Goal: Task Accomplishment & Management: Complete application form

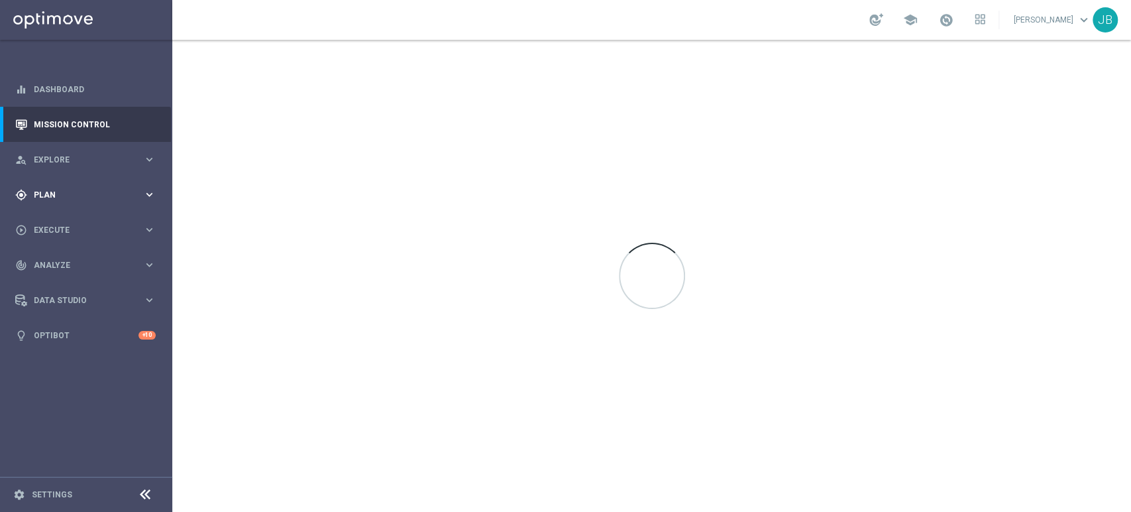
click at [58, 195] on span "Plan" at bounding box center [88, 195] width 109 height 8
click at [69, 319] on div "play_circle_outline Execute keyboard_arrow_right" at bounding box center [85, 328] width 171 height 35
click at [116, 257] on link "Campaign Builder" at bounding box center [85, 257] width 103 height 11
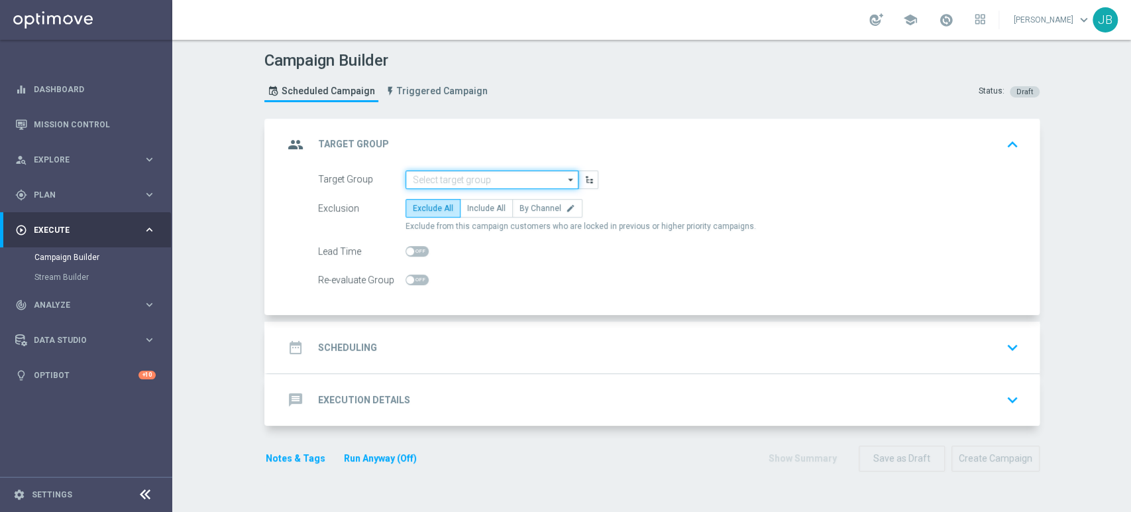
click at [496, 172] on input at bounding box center [492, 179] width 173 height 19
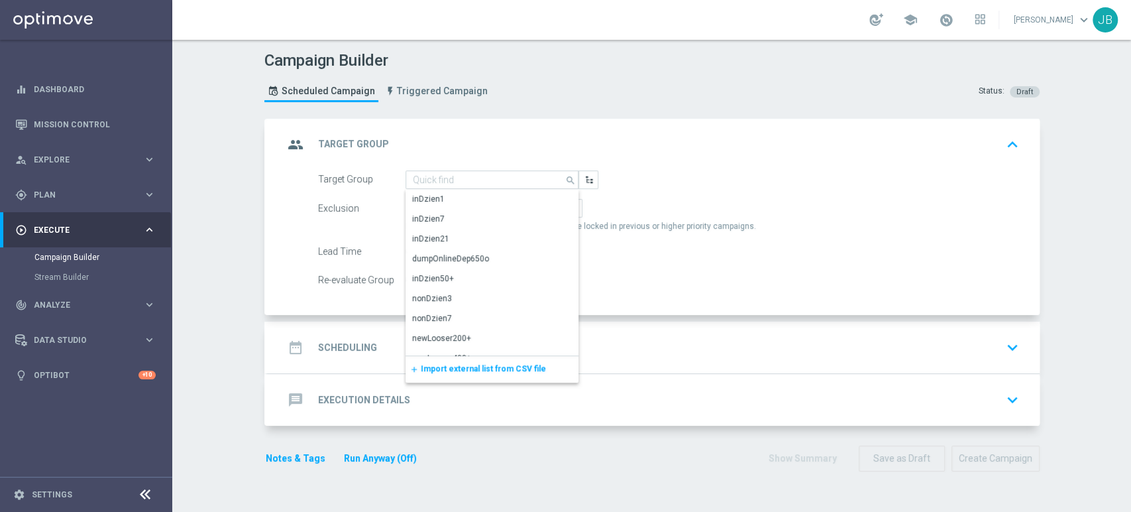
click at [451, 359] on div "add Import external list from CSV file" at bounding box center [492, 369] width 173 height 27
click at [448, 368] on span "Import external list from CSV file" at bounding box center [483, 368] width 125 height 9
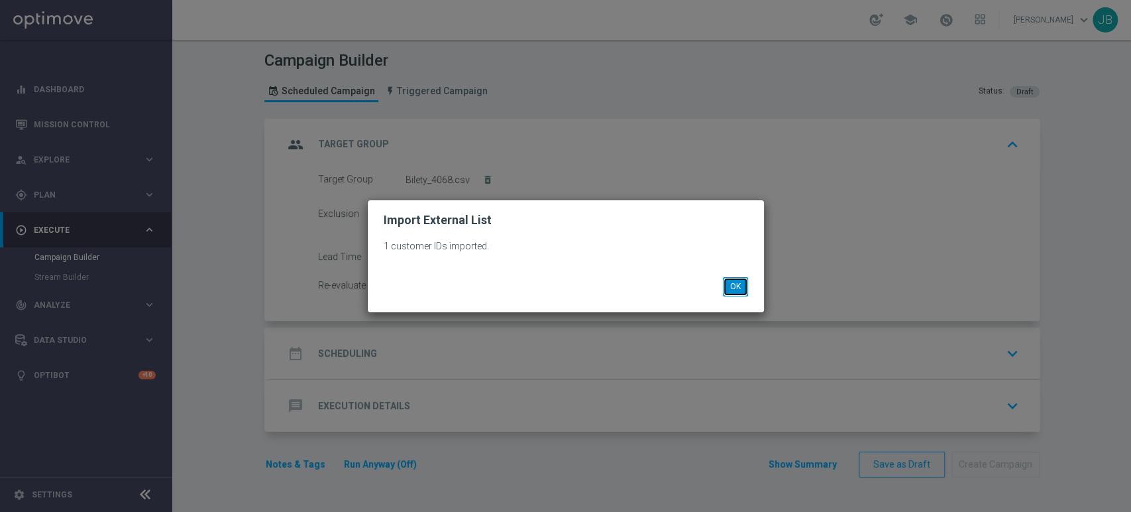
click at [730, 286] on button "OK" at bounding box center [735, 286] width 25 height 19
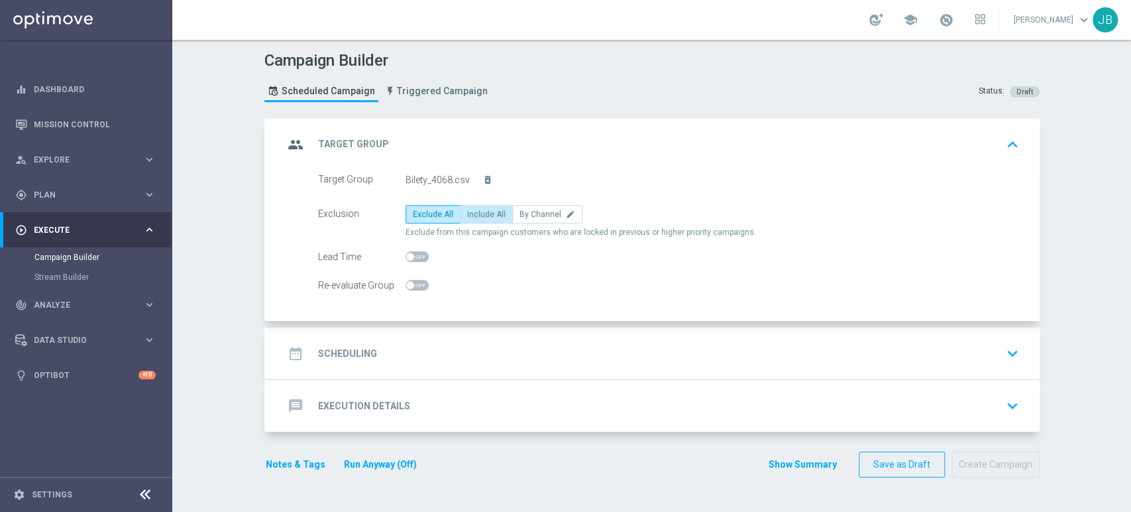
click at [482, 213] on span "Include All" at bounding box center [486, 213] width 38 height 9
click at [476, 213] on input "Include All" at bounding box center [471, 216] width 9 height 9
radio input "true"
click at [440, 365] on div "date_range Scheduling keyboard_arrow_down" at bounding box center [654, 353] width 772 height 52
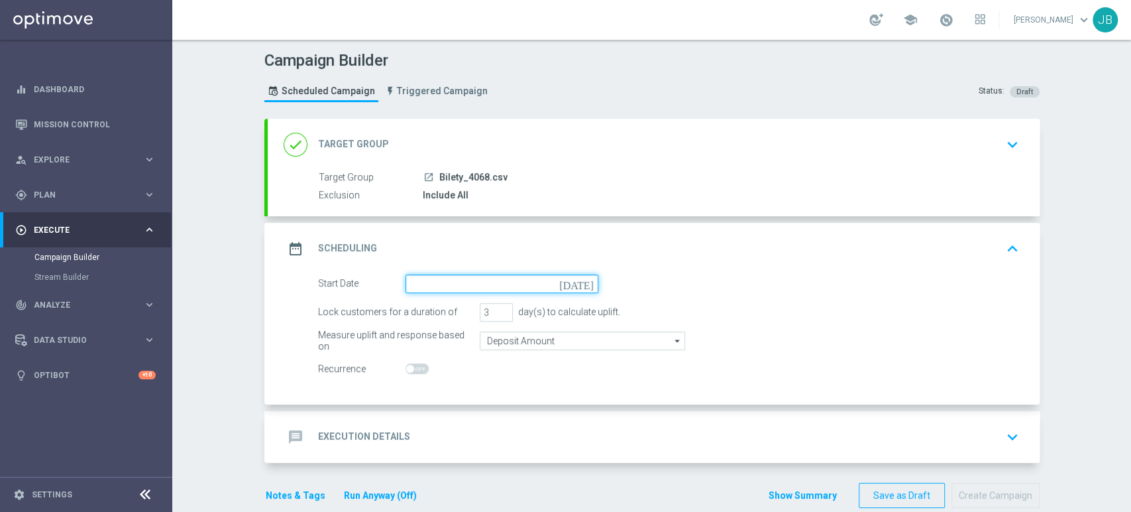
click at [448, 285] on input at bounding box center [502, 283] width 193 height 19
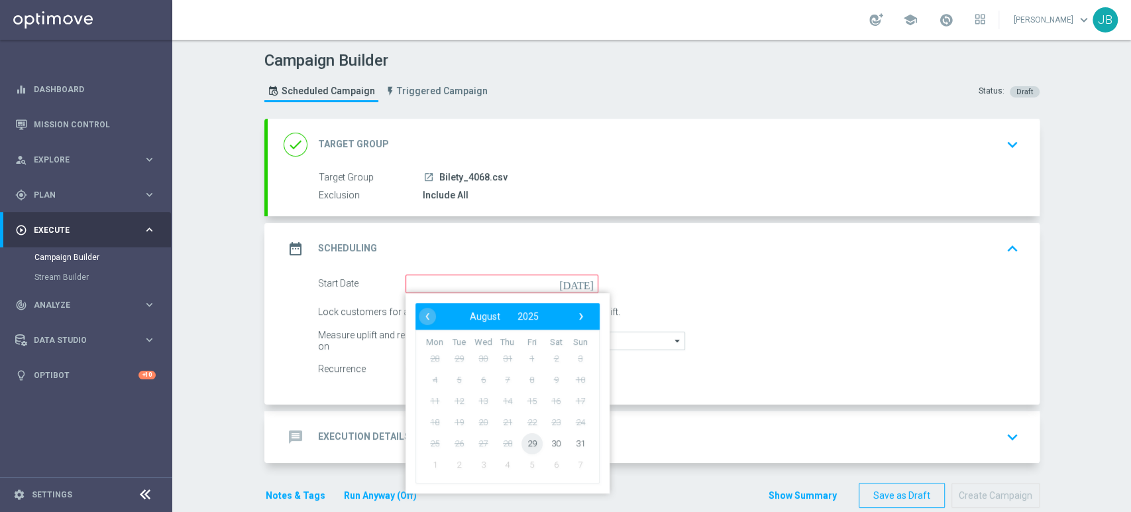
click at [521, 439] on span "29" at bounding box center [531, 442] width 21 height 21
type input "[DATE]"
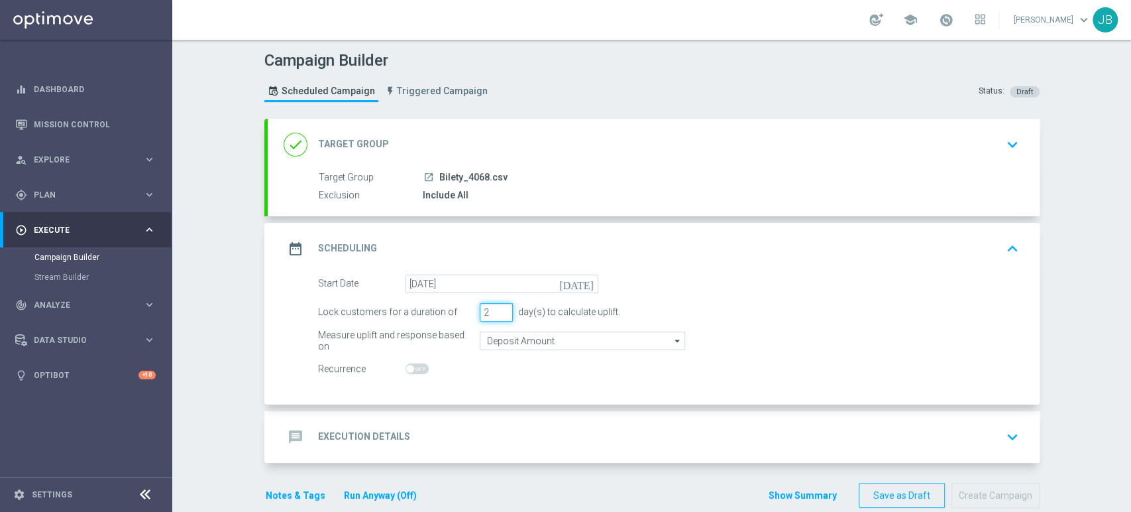
click at [498, 313] on input "2" at bounding box center [496, 312] width 33 height 19
type input "1"
click at [498, 313] on input "1" at bounding box center [496, 312] width 33 height 19
click at [464, 427] on div "message Execution Details keyboard_arrow_down" at bounding box center [654, 436] width 740 height 25
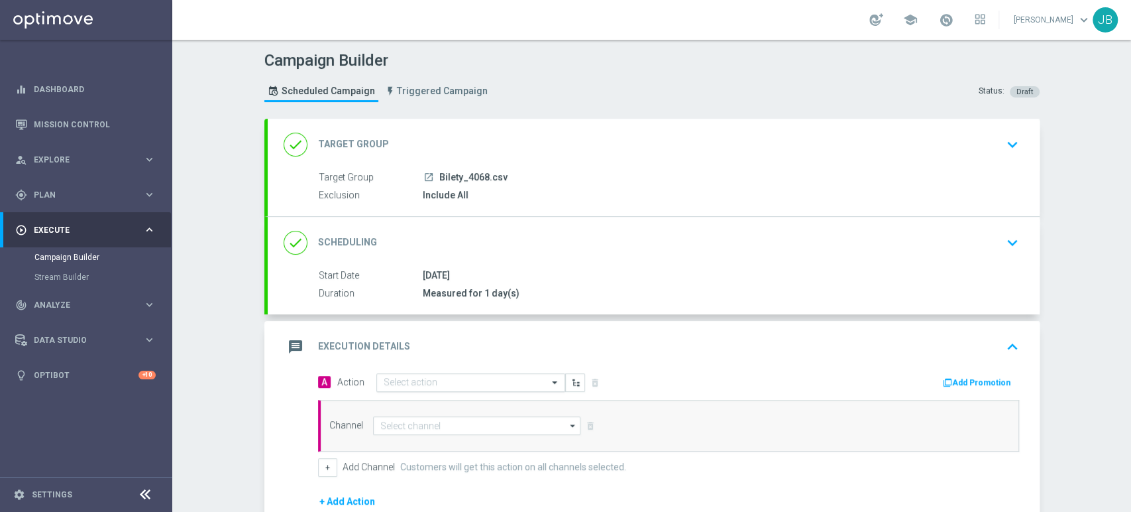
click at [439, 377] on input "text" at bounding box center [458, 382] width 148 height 11
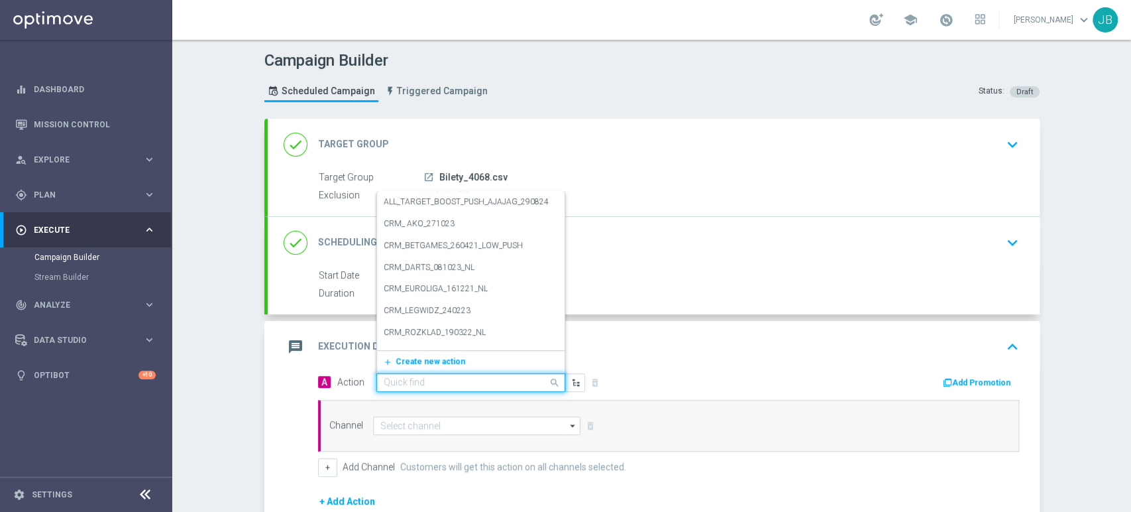
click at [431, 351] on div "add_new Create new action" at bounding box center [471, 361] width 188 height 23
click at [425, 363] on span "Create new action" at bounding box center [431, 361] width 70 height 9
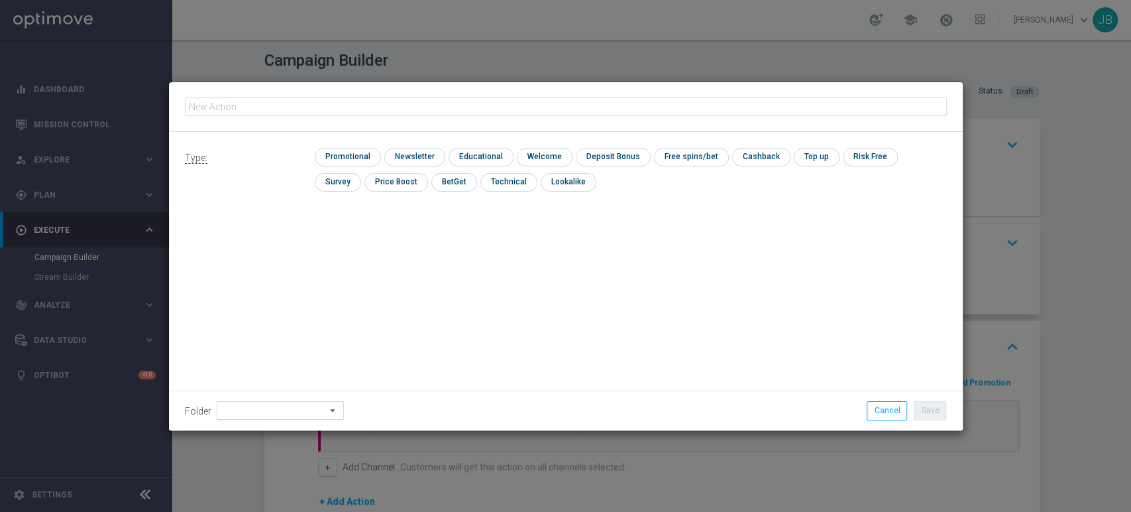
type input "(LPZ - SMS) Bilety_4068_29082025"
click at [416, 154] on input "checkbox" at bounding box center [413, 157] width 58 height 18
checkbox input "true"
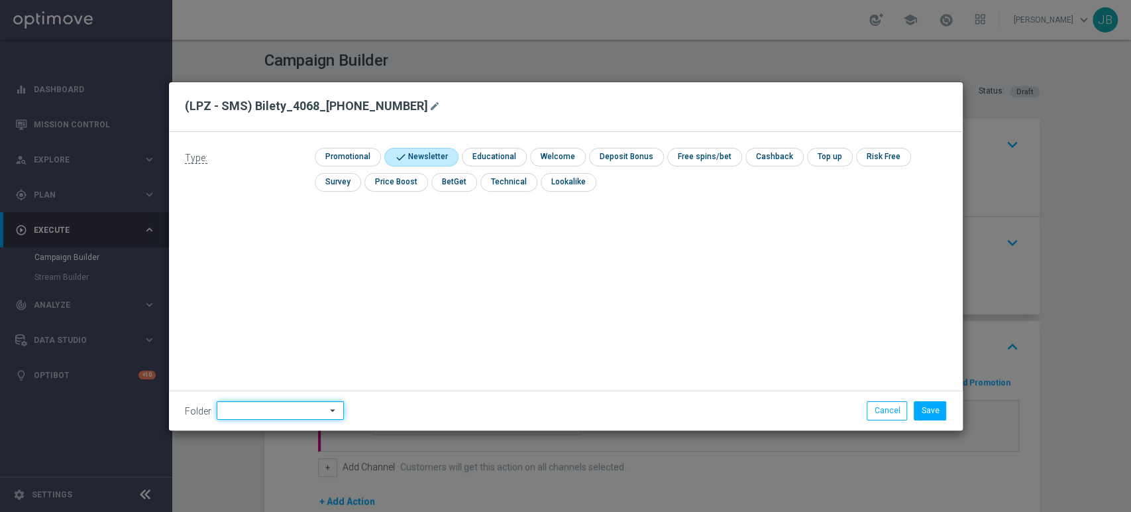
click at [268, 410] on input at bounding box center [280, 410] width 127 height 19
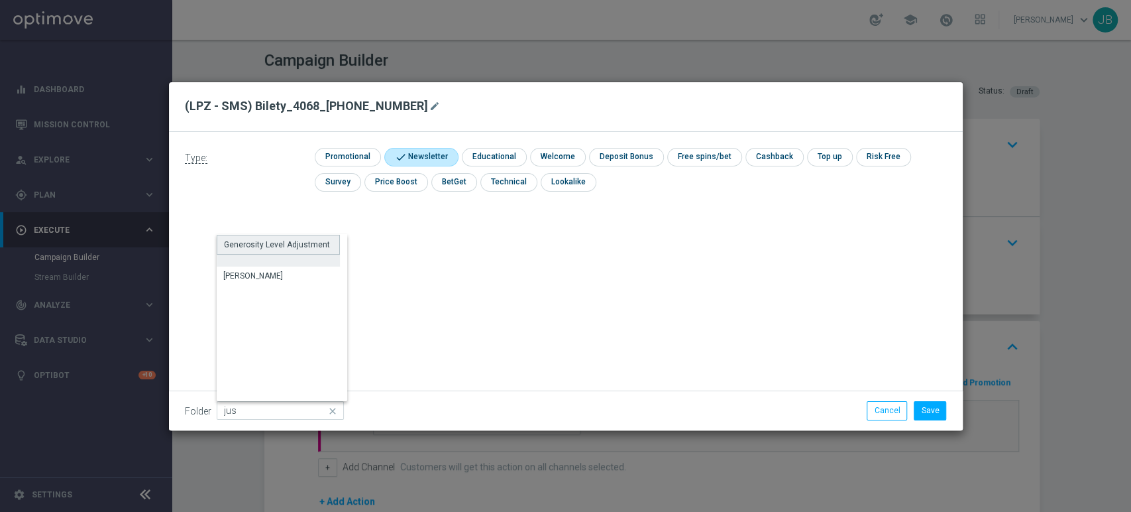
click at [298, 266] on div "Generosity Level Adjustment" at bounding box center [278, 251] width 123 height 32
click at [284, 270] on div "[PERSON_NAME]" at bounding box center [278, 275] width 123 height 19
type input "[PERSON_NAME]"
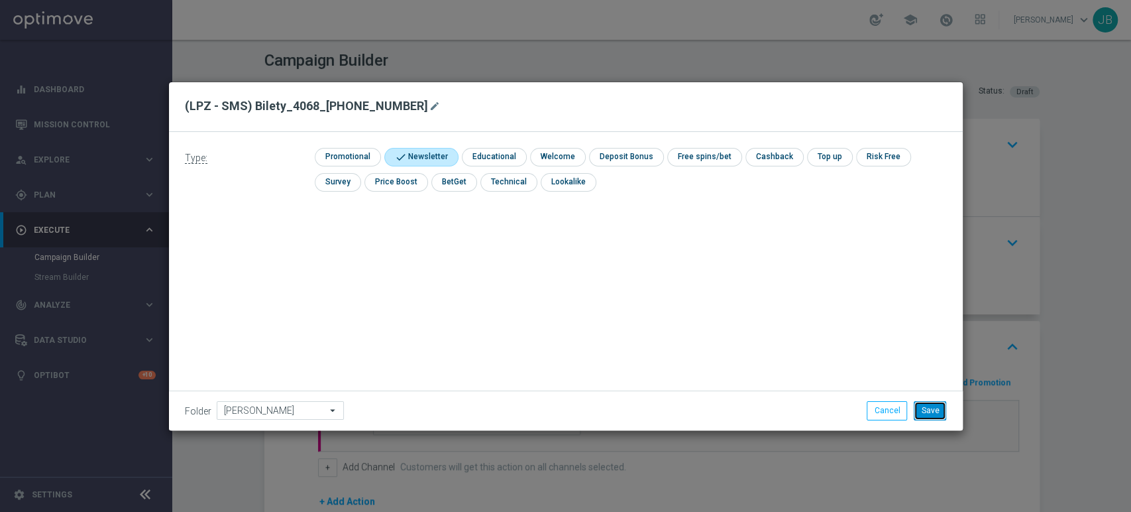
click at [926, 417] on button "Save" at bounding box center [930, 410] width 32 height 19
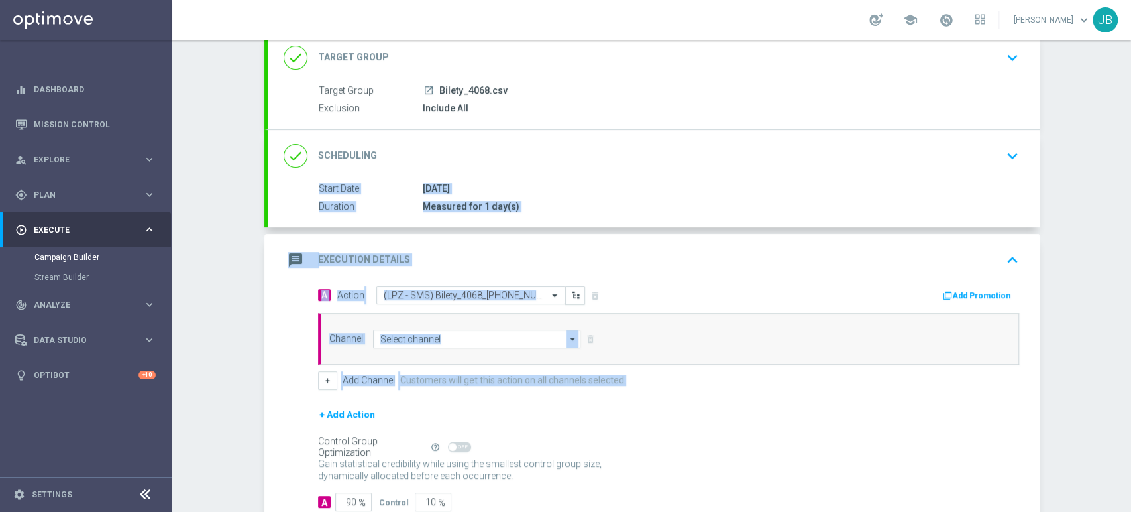
drag, startPoint x: 1130, startPoint y: 244, endPoint x: 1130, endPoint y: 343, distance: 99.4
click at [1130, 343] on div "Campaign Builder Scheduled Campaign Triggered Campaign Status: Draft done Targe…" at bounding box center [651, 276] width 959 height 472
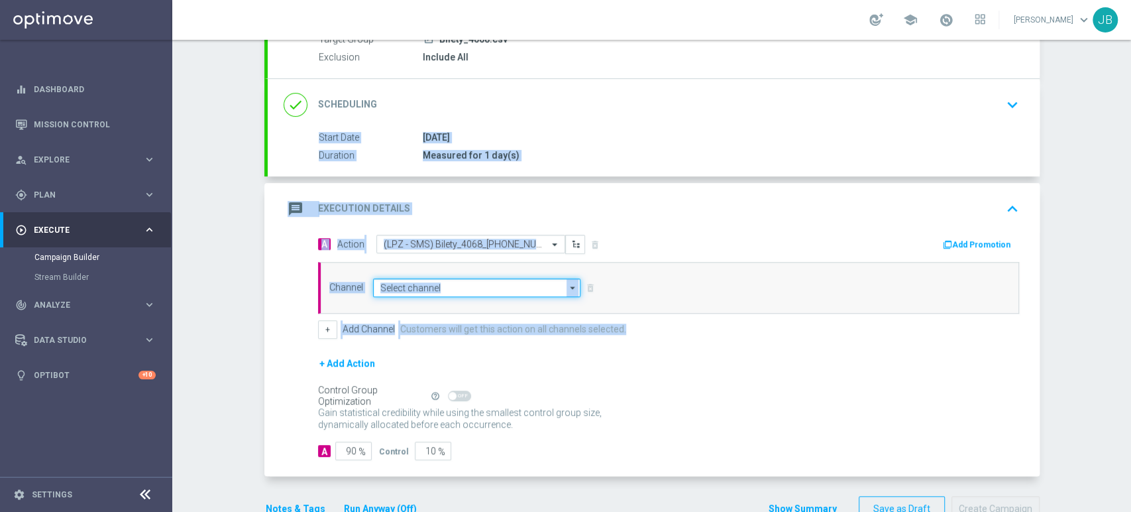
click at [469, 284] on input at bounding box center [477, 287] width 208 height 19
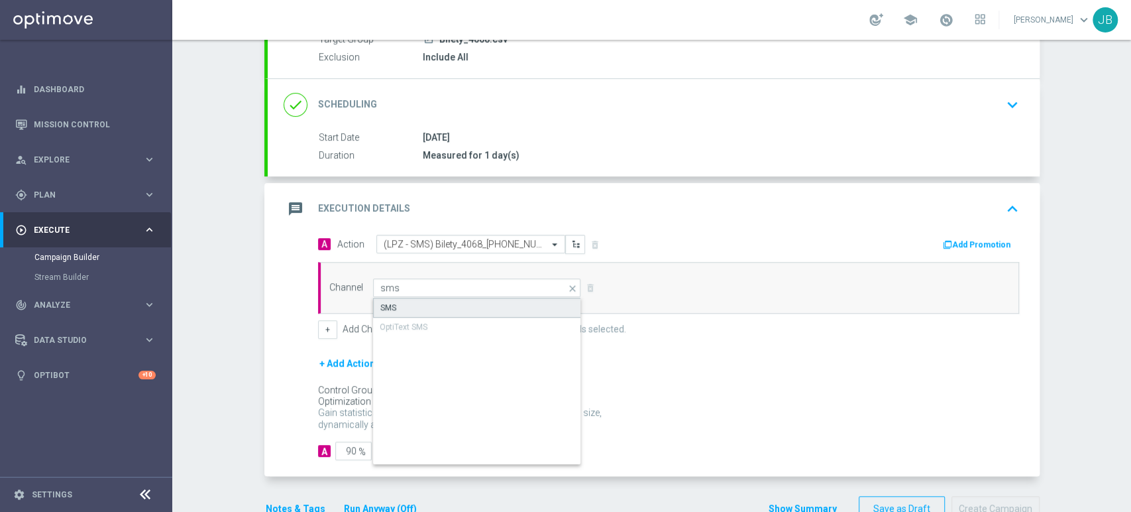
click at [449, 300] on div "SMS" at bounding box center [477, 308] width 209 height 20
type input "SMS"
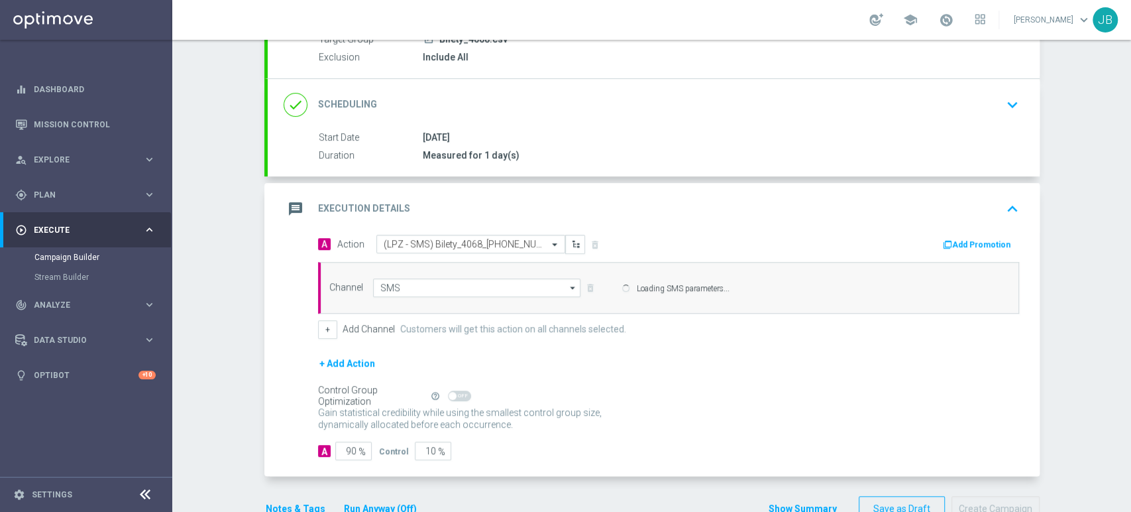
click at [345, 402] on div "Self Optimizing Campaign" at bounding box center [371, 395] width 107 height 11
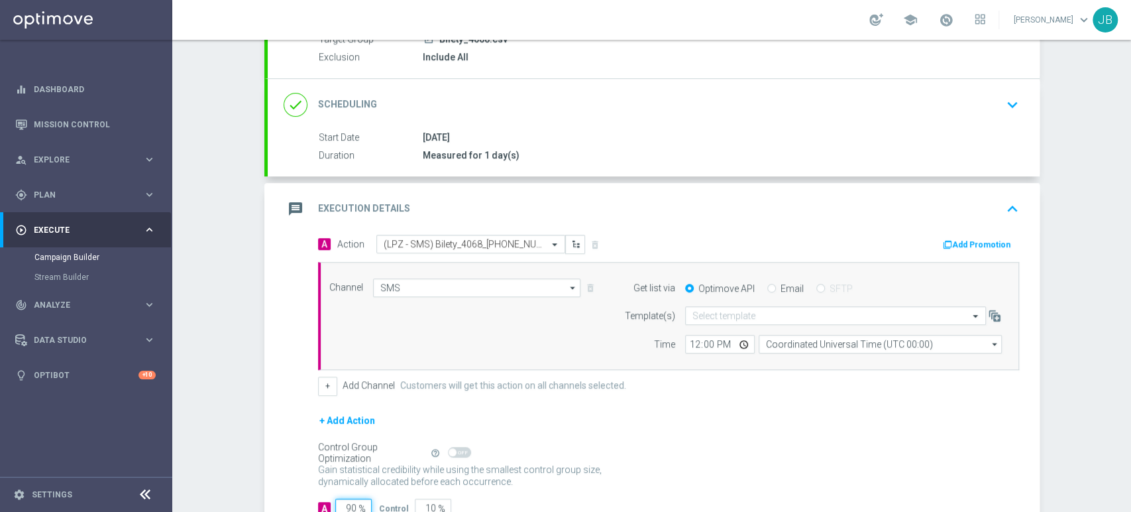
click at [349, 505] on input "90" at bounding box center [353, 507] width 36 height 19
type input "9"
type input "91"
type input "100"
type input "1"
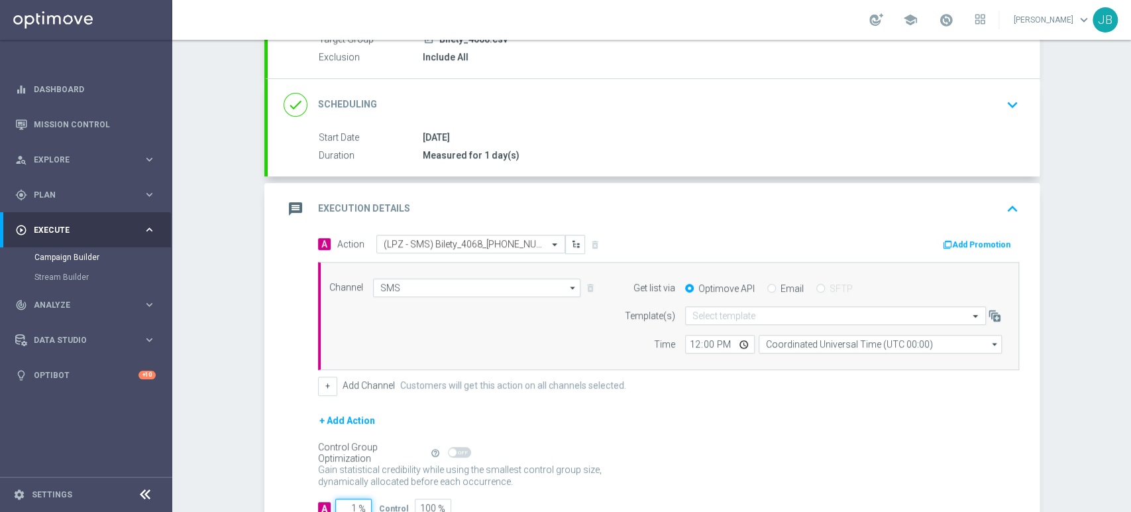
type input "99"
type input "10"
type input "90"
type input "100"
type input "0"
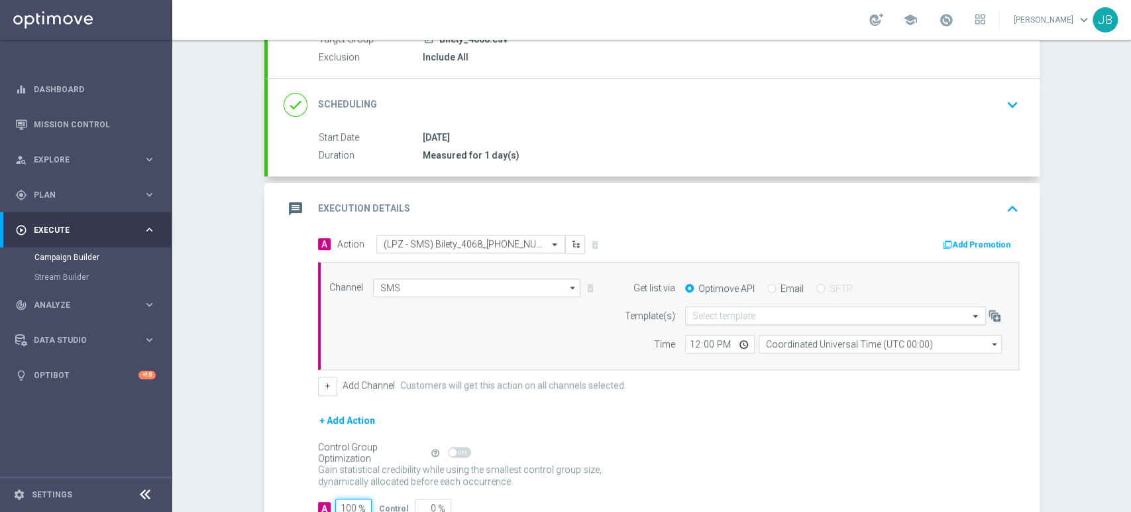
type input "100"
click at [693, 310] on input "text" at bounding box center [822, 315] width 260 height 11
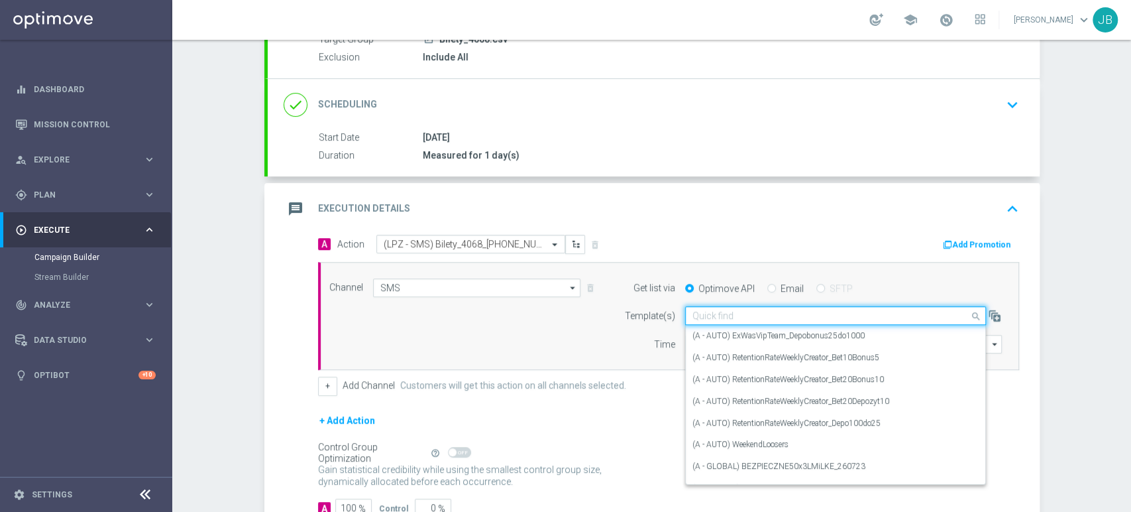
paste input "(LPZ - SMS) Bilety_4068_29082025"
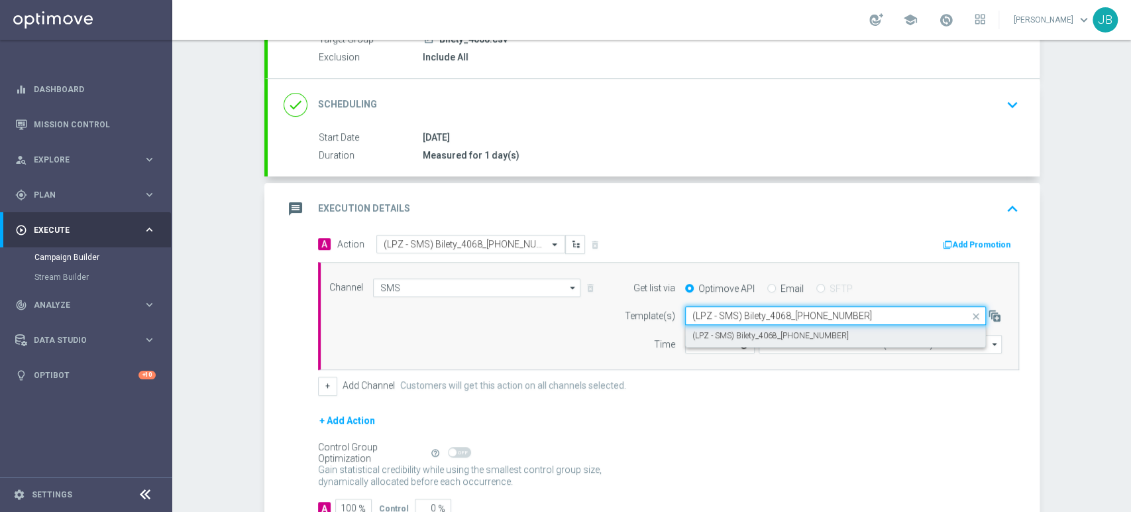
click at [696, 332] on label "(LPZ - SMS) Bilety_4068_29082025" at bounding box center [770, 335] width 156 height 11
type input "(LPZ - SMS) Bilety_4068_29082025"
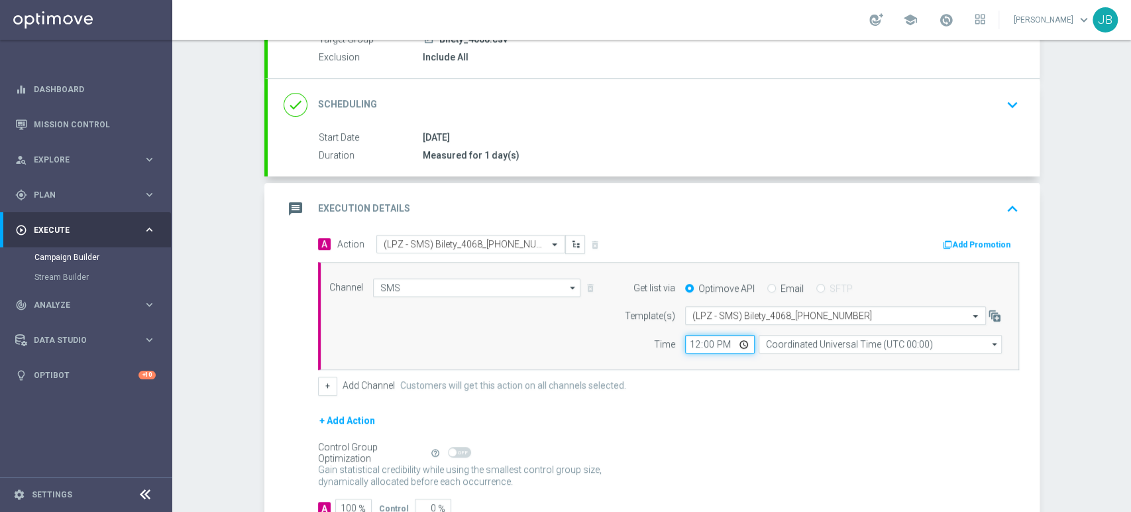
click at [691, 341] on input "12:00" at bounding box center [720, 344] width 70 height 19
type input "10:39"
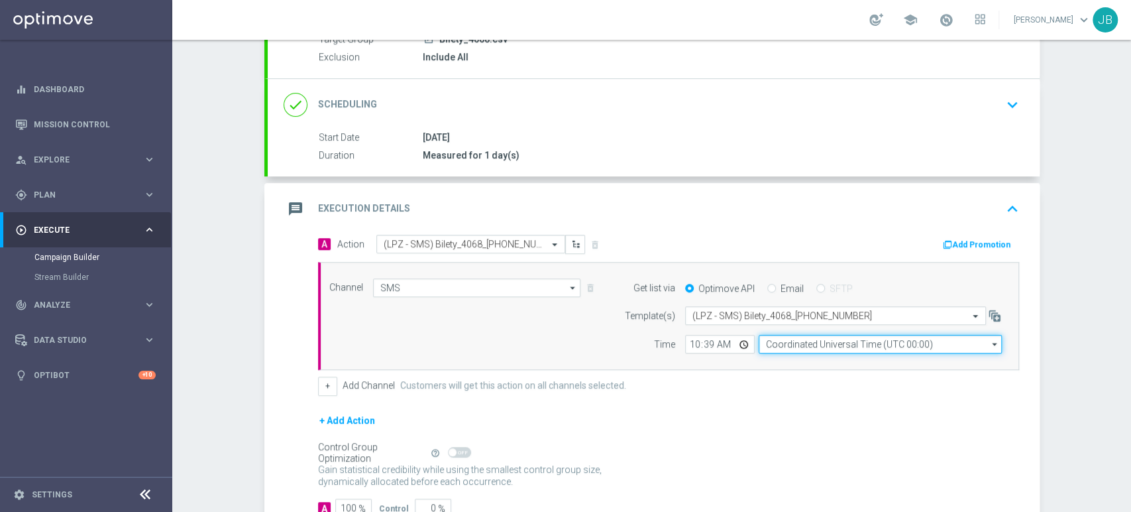
click at [795, 341] on input "Coordinated Universal Time (UTC 00:00)" at bounding box center [880, 344] width 243 height 19
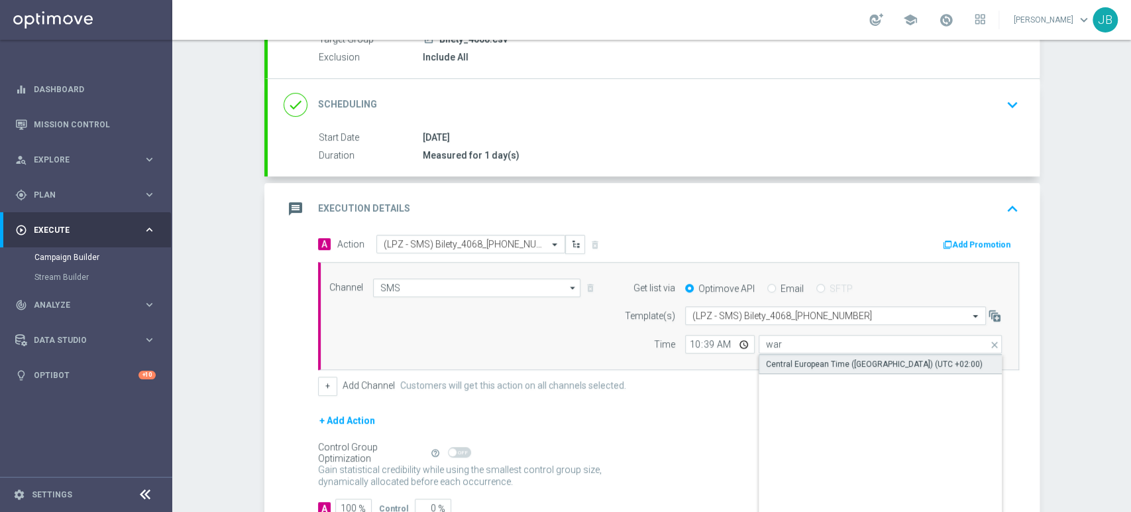
click at [801, 370] on div "Central European Time ([GEOGRAPHIC_DATA]) (UTC +02:00)" at bounding box center [881, 364] width 244 height 20
type input "Central European Time ([GEOGRAPHIC_DATA]) (UTC +02:00)"
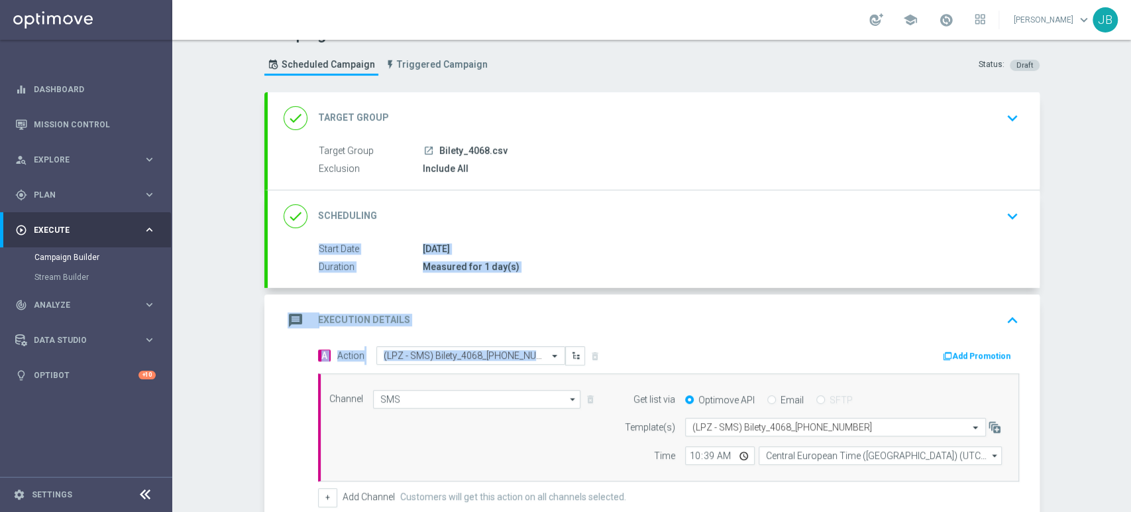
scroll to position [0, 0]
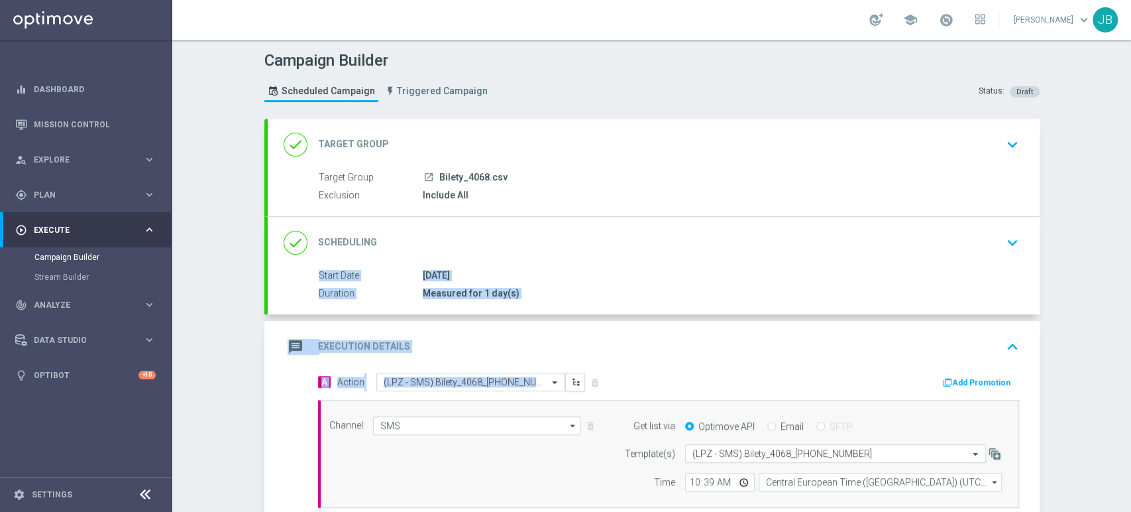
drag, startPoint x: 1130, startPoint y: 323, endPoint x: 1130, endPoint y: 217, distance: 105.4
click at [1130, 217] on div "Campaign Builder Scheduled Campaign Triggered Campaign Status: Draft done Targe…" at bounding box center [651, 276] width 959 height 472
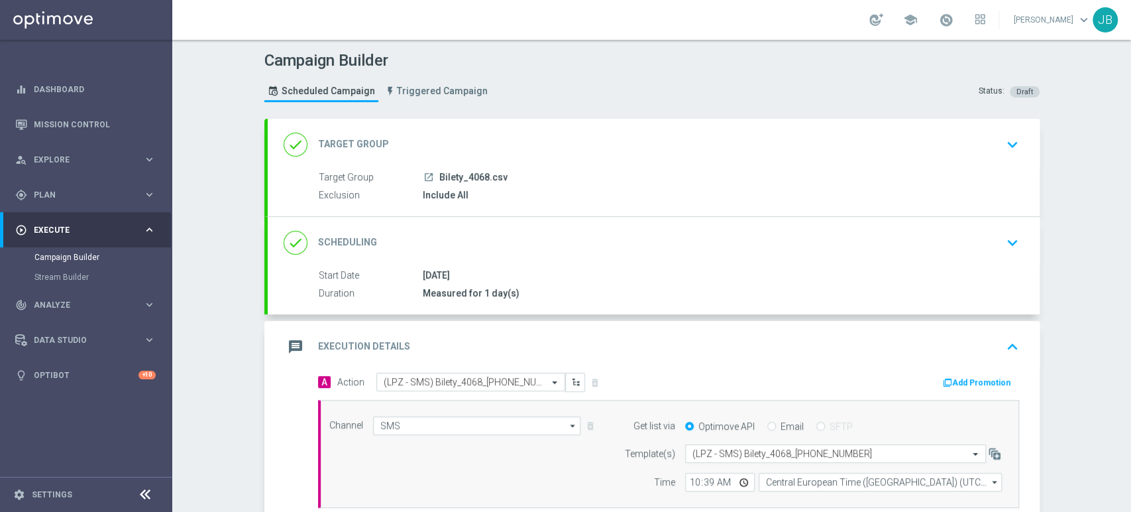
click at [1093, 237] on div "Campaign Builder Scheduled Campaign Triggered Campaign Status: Draft done Targe…" at bounding box center [651, 276] width 959 height 472
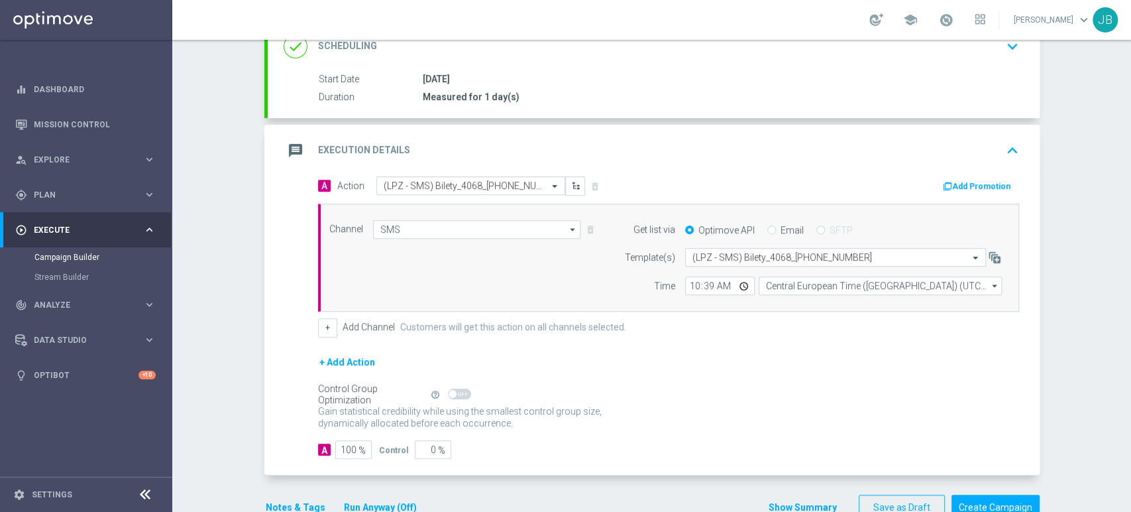
scroll to position [202, 0]
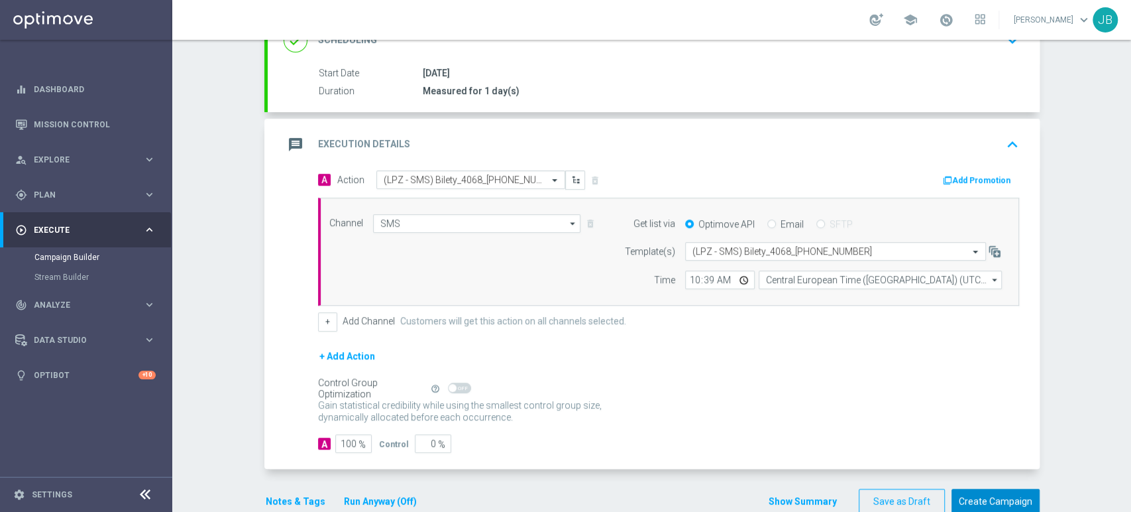
click at [1011, 496] on button "Create Campaign" at bounding box center [996, 501] width 88 height 26
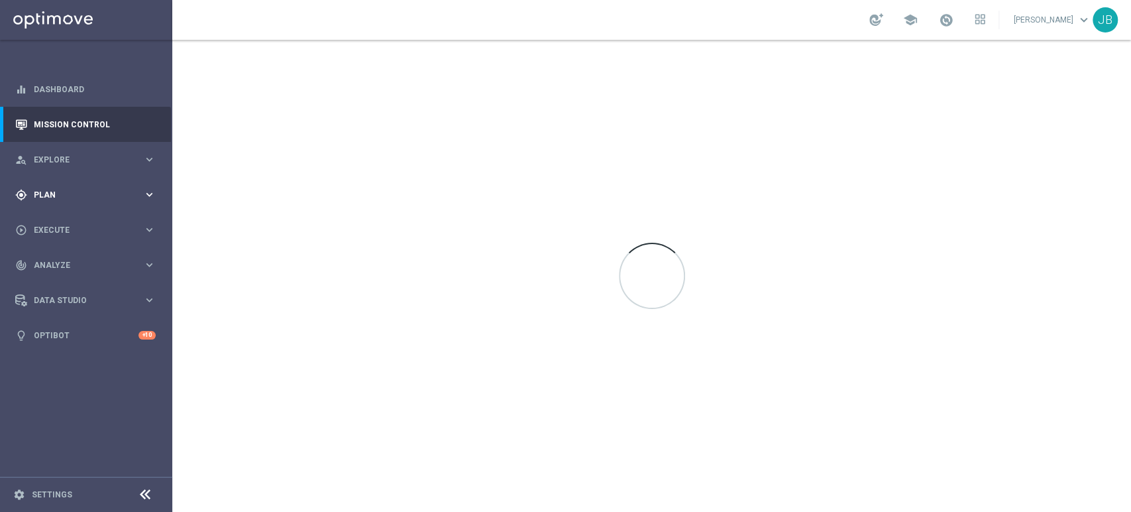
click at [99, 179] on div "gps_fixed Plan keyboard_arrow_right" at bounding box center [85, 194] width 171 height 35
click at [74, 217] on link "Target Groups" at bounding box center [85, 222] width 103 height 11
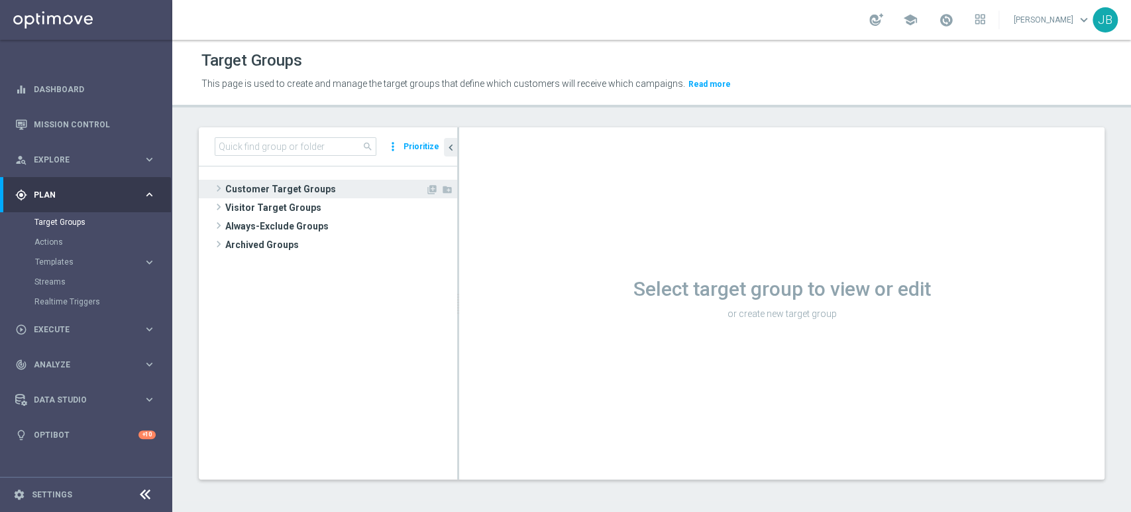
click at [299, 186] on span "Customer Target Groups" at bounding box center [325, 189] width 200 height 19
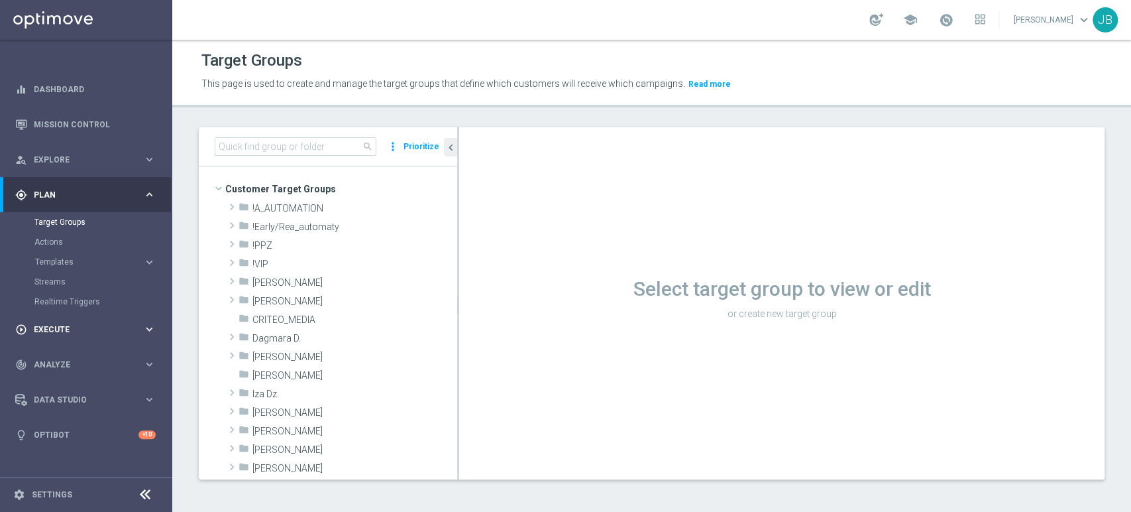
click at [91, 317] on div "play_circle_outline Execute keyboard_arrow_right" at bounding box center [85, 328] width 171 height 35
click at [74, 259] on link "Campaign Builder" at bounding box center [85, 257] width 103 height 11
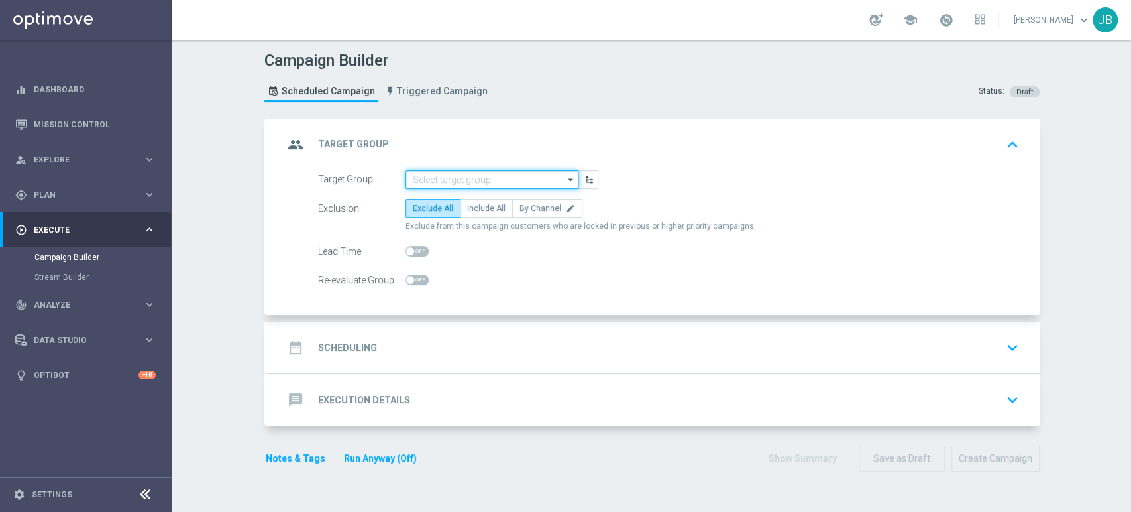
click at [413, 177] on input at bounding box center [492, 179] width 173 height 19
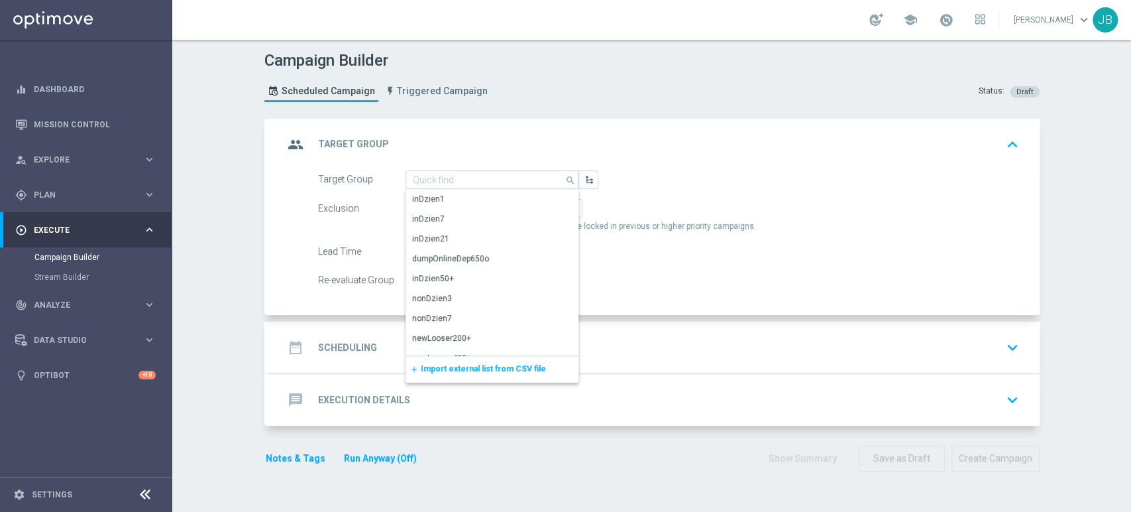
click at [476, 370] on span "Import external list from CSV file" at bounding box center [483, 368] width 125 height 9
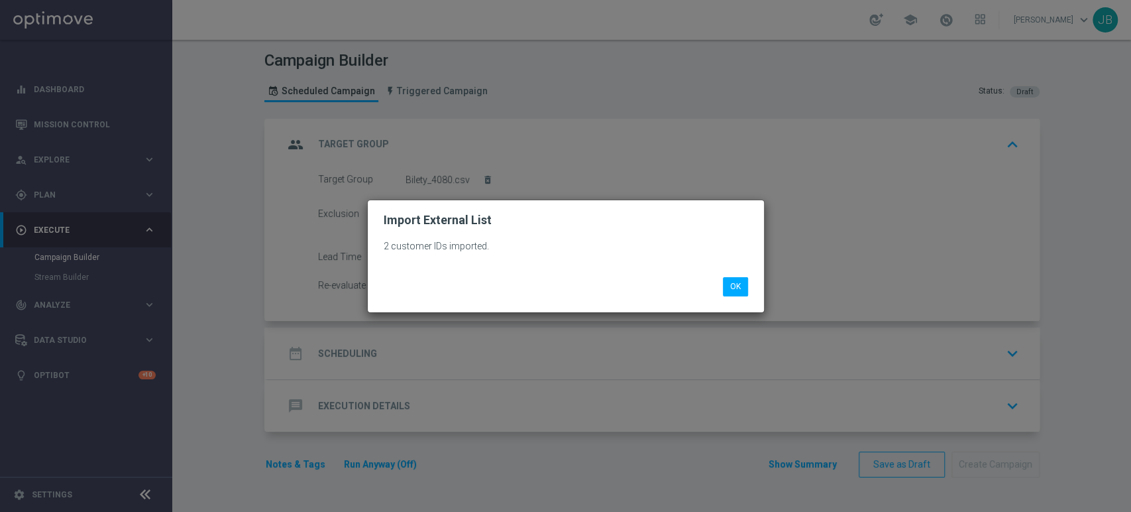
drag, startPoint x: 884, startPoint y: 225, endPoint x: 701, endPoint y: 198, distance: 184.8
click at [701, 198] on modal-container "Import External List 2 customer IDs imported. OK" at bounding box center [565, 256] width 1131 height 512
click at [737, 287] on button "OK" at bounding box center [735, 286] width 25 height 19
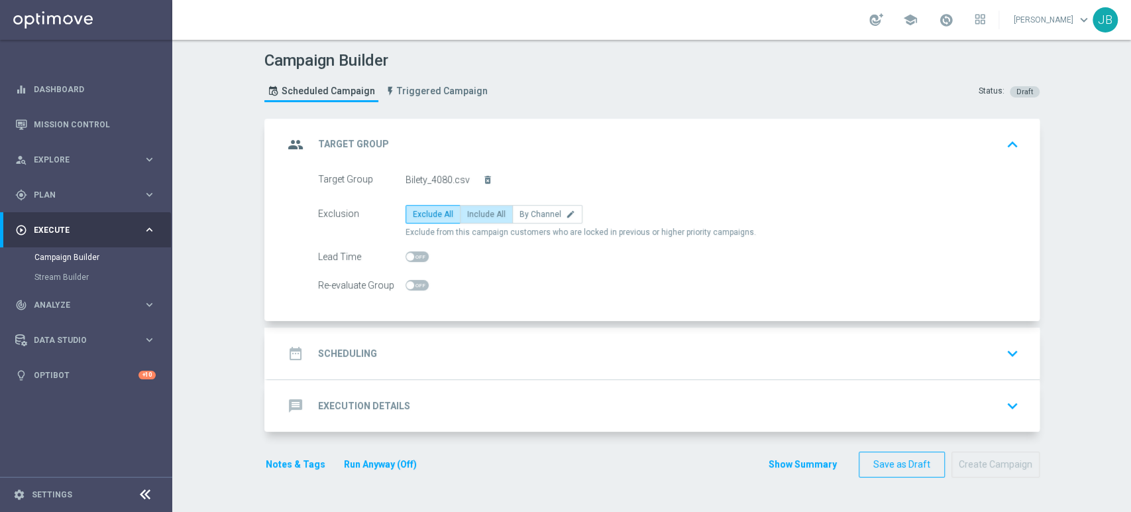
click at [467, 213] on span "Include All" at bounding box center [486, 213] width 38 height 9
click at [467, 213] on input "Include All" at bounding box center [471, 216] width 9 height 9
radio input "true"
click at [446, 349] on div "date_range Scheduling keyboard_arrow_down" at bounding box center [654, 353] width 740 height 25
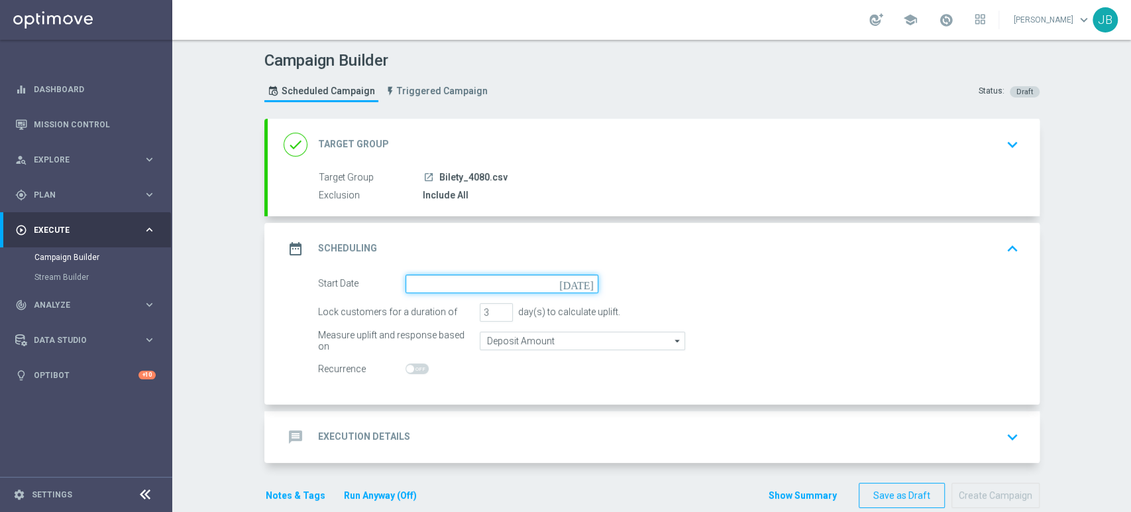
click at [447, 278] on input at bounding box center [502, 283] width 193 height 19
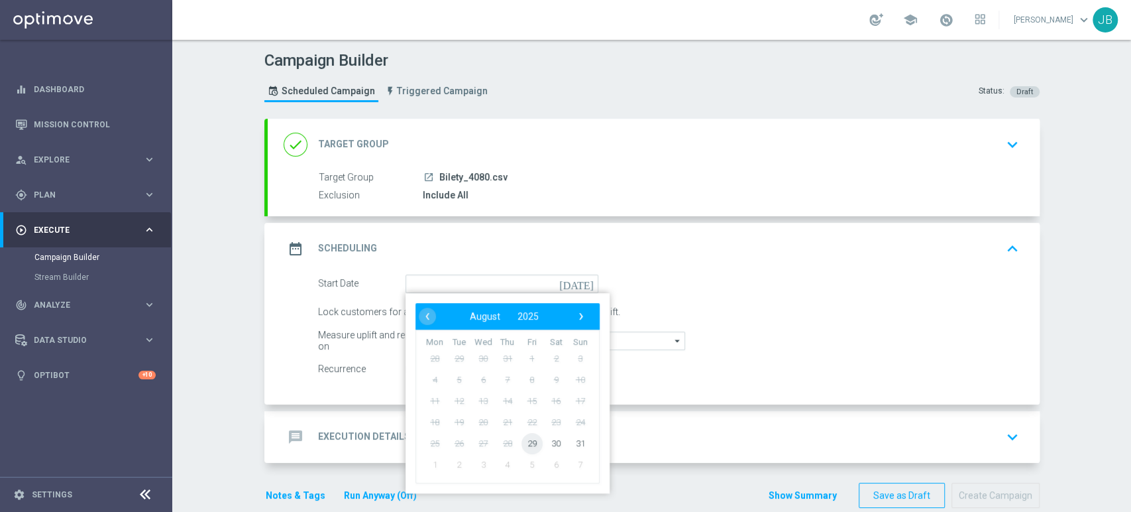
click at [521, 438] on span "29" at bounding box center [531, 442] width 21 height 21
type input "[DATE]"
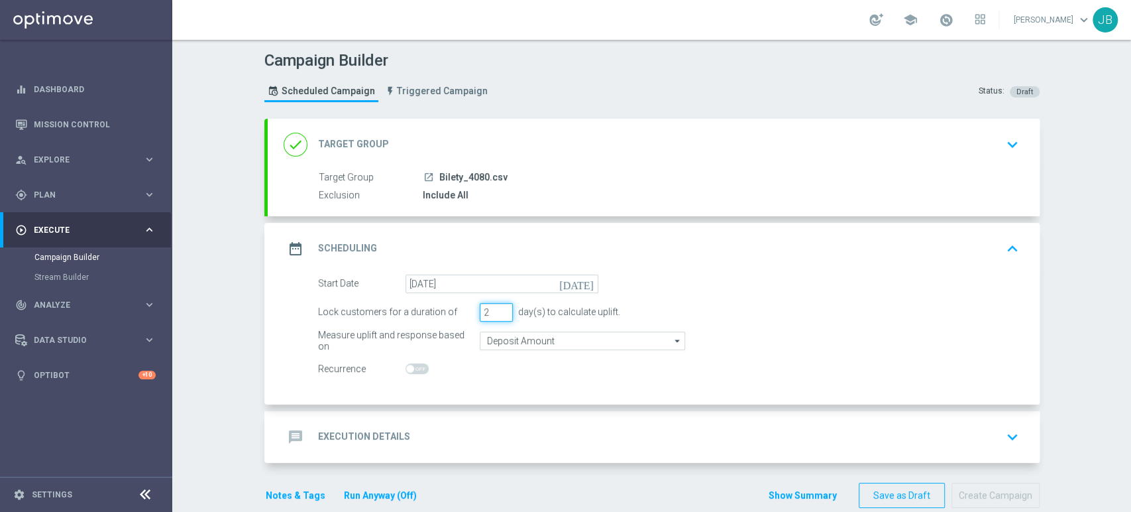
click at [497, 313] on input "2" at bounding box center [496, 312] width 33 height 19
type input "1"
click at [497, 313] on input "1" at bounding box center [496, 312] width 33 height 19
click at [488, 426] on div "message Execution Details keyboard_arrow_down" at bounding box center [654, 436] width 740 height 25
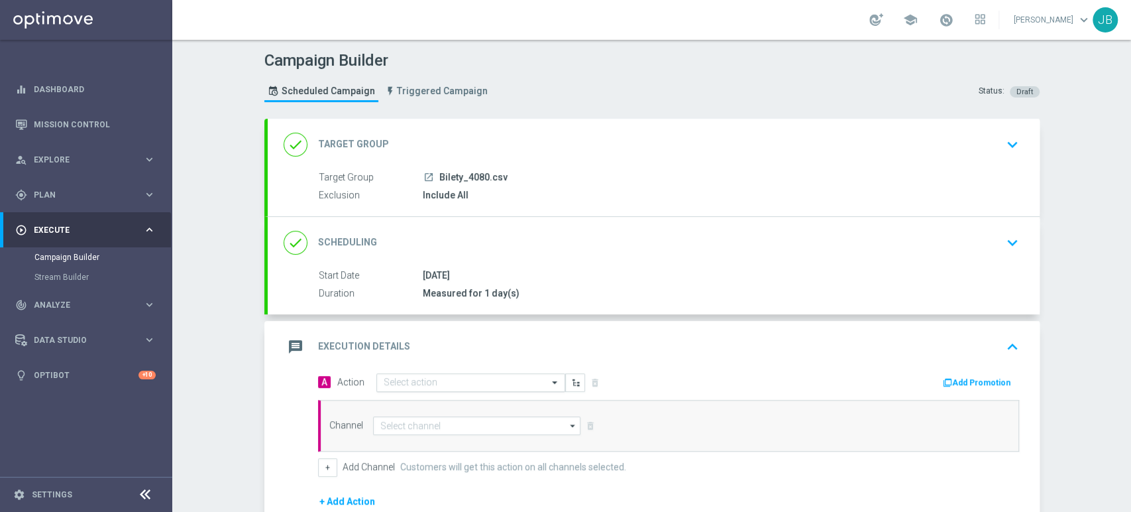
click at [439, 378] on input "text" at bounding box center [458, 382] width 148 height 11
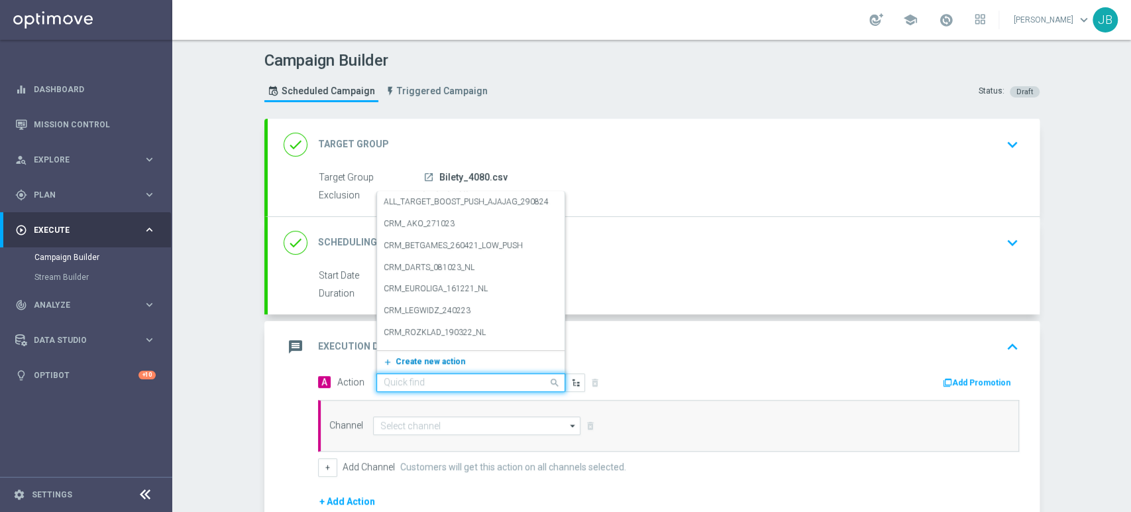
click at [431, 359] on span "Create new action" at bounding box center [431, 361] width 70 height 9
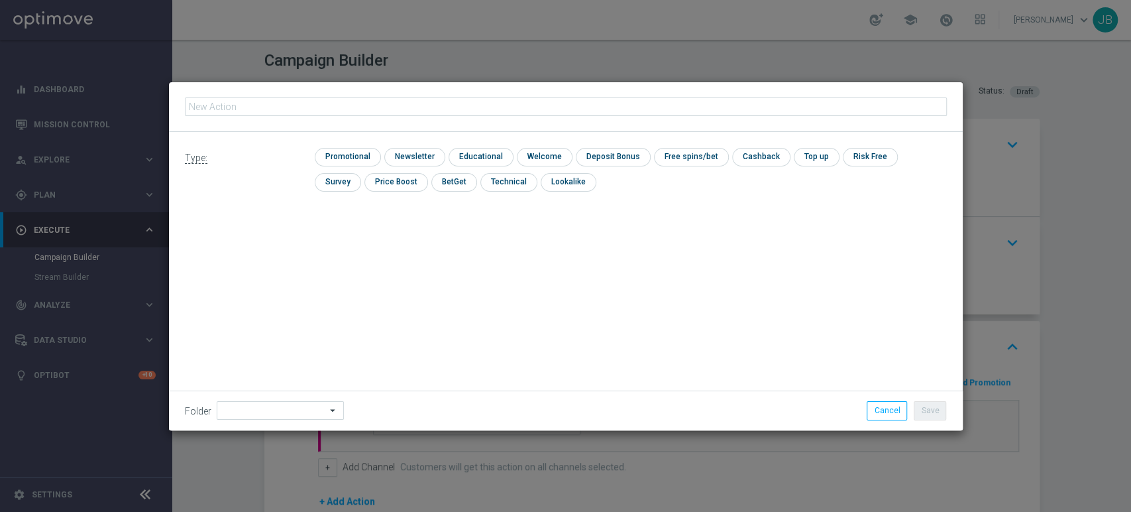
type input "Niepodległości 1 lok. 2"
click at [314, 102] on icon "mode_edit" at bounding box center [317, 106] width 11 height 11
type input "Niepodległości 1 lok."
type input "(LPZ - SMS) Bilety_4080_29082025"
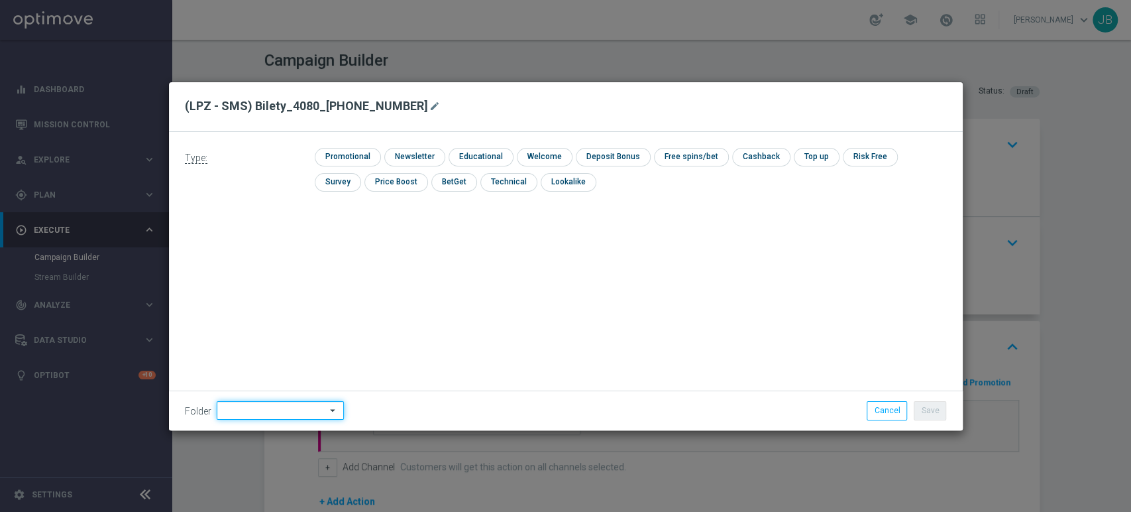
click at [241, 418] on input at bounding box center [280, 410] width 127 height 19
click at [275, 276] on div "[PERSON_NAME]" at bounding box center [278, 275] width 123 height 19
type input "[PERSON_NAME]"
click at [436, 162] on input "checkbox" at bounding box center [413, 157] width 58 height 18
checkbox input "true"
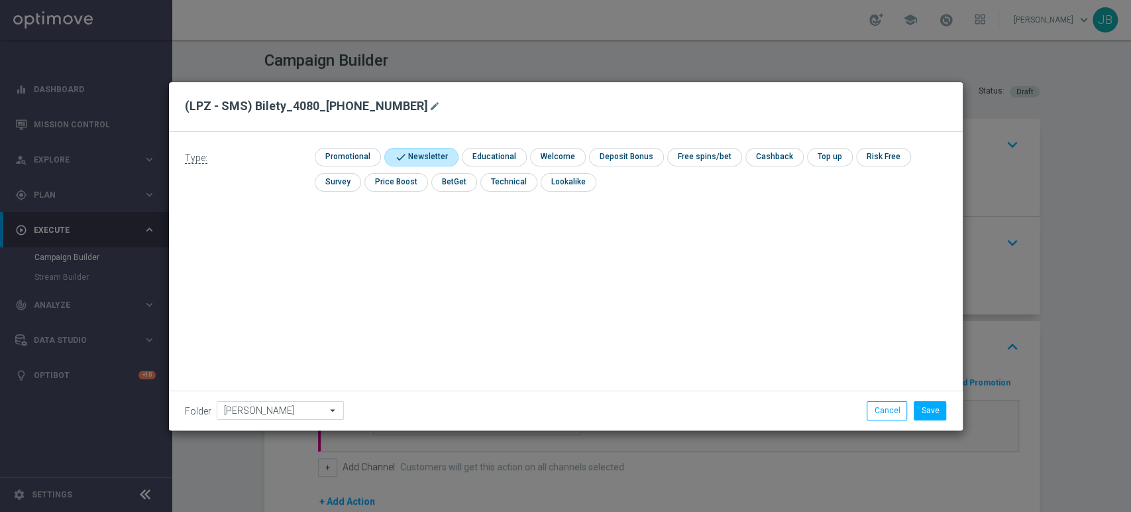
click at [943, 421] on div "Folder Justyna B. Justyna B. arrow_drop_down Show Selected 0 of 476 !ARCHIVE" at bounding box center [566, 409] width 794 height 39
click at [940, 408] on button "Save" at bounding box center [930, 410] width 32 height 19
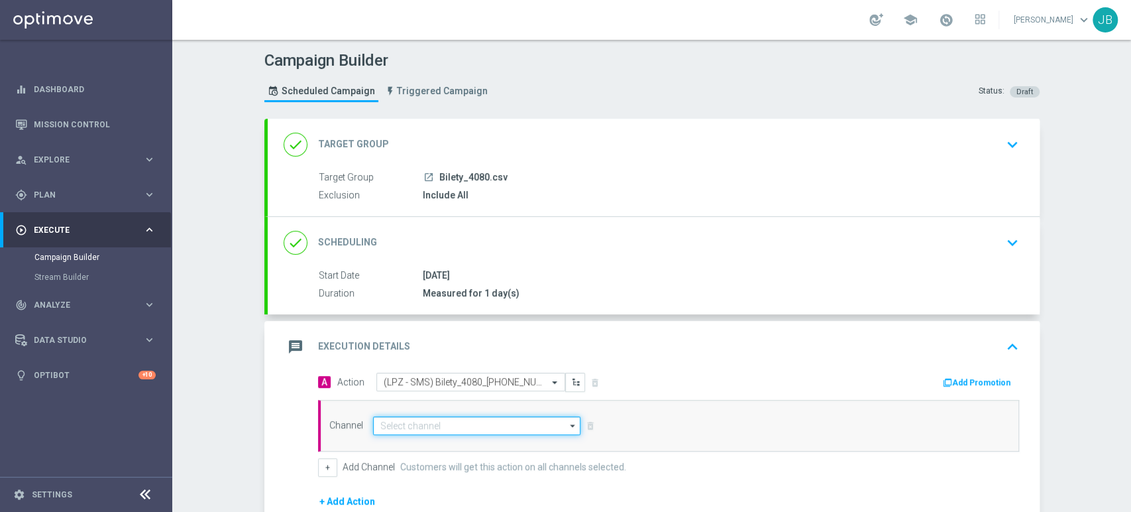
click at [445, 423] on input at bounding box center [477, 425] width 208 height 19
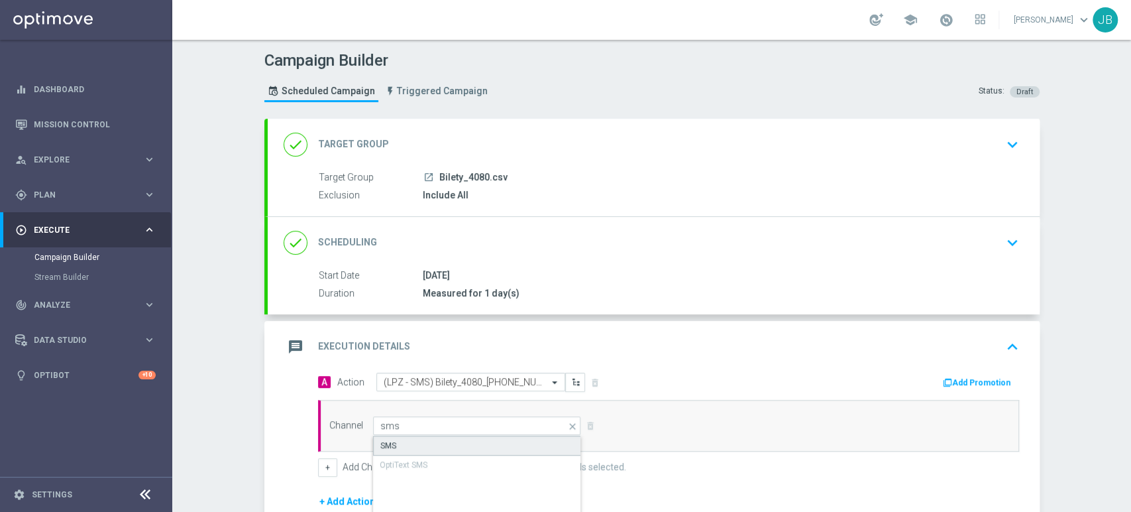
click at [439, 439] on div "SMS" at bounding box center [477, 445] width 209 height 20
type input "SMS"
click at [964, 162] on div "done Target Group keyboard_arrow_down" at bounding box center [654, 145] width 772 height 52
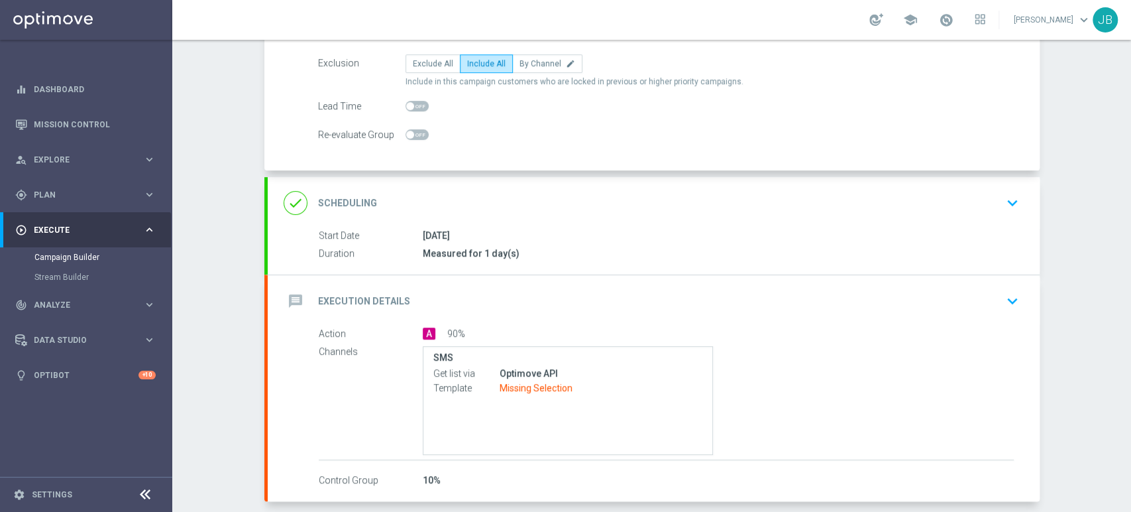
scroll to position [166, 0]
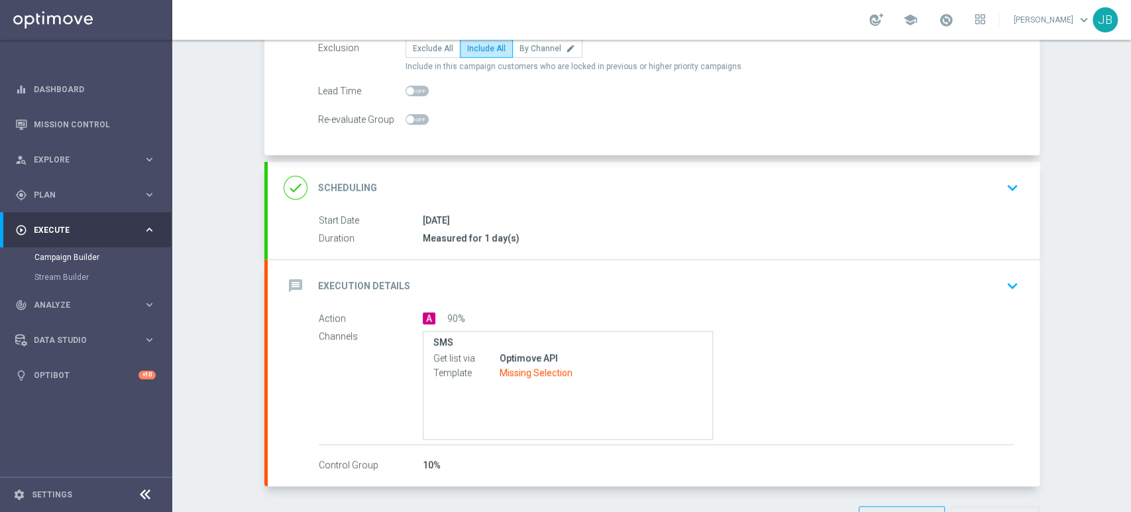
drag, startPoint x: 1130, startPoint y: 166, endPoint x: 1130, endPoint y: 274, distance: 108.0
click at [1130, 274] on div "Campaign Builder Scheduled Campaign Triggered Campaign Status: Draft group Targ…" at bounding box center [651, 276] width 959 height 472
click at [954, 187] on div "done Scheduling keyboard_arrow_down" at bounding box center [654, 187] width 740 height 25
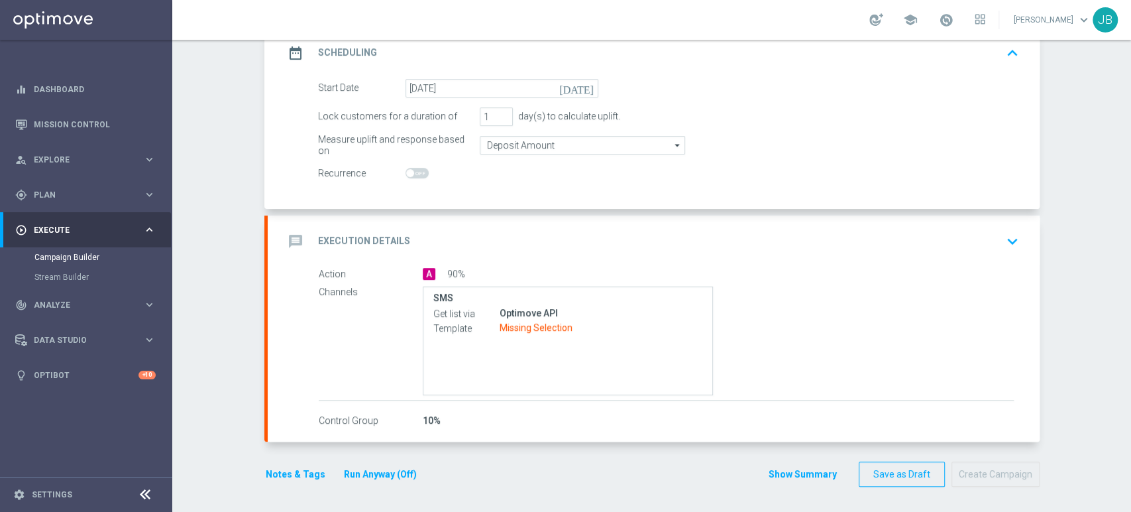
click at [982, 245] on div "message Execution Details keyboard_arrow_down" at bounding box center [654, 241] width 740 height 25
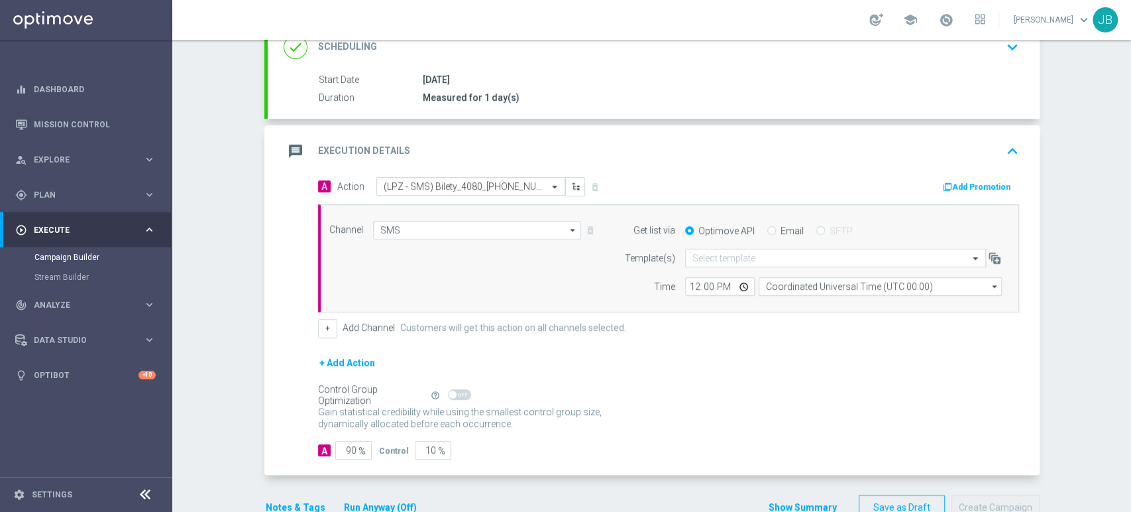
scroll to position [182, 0]
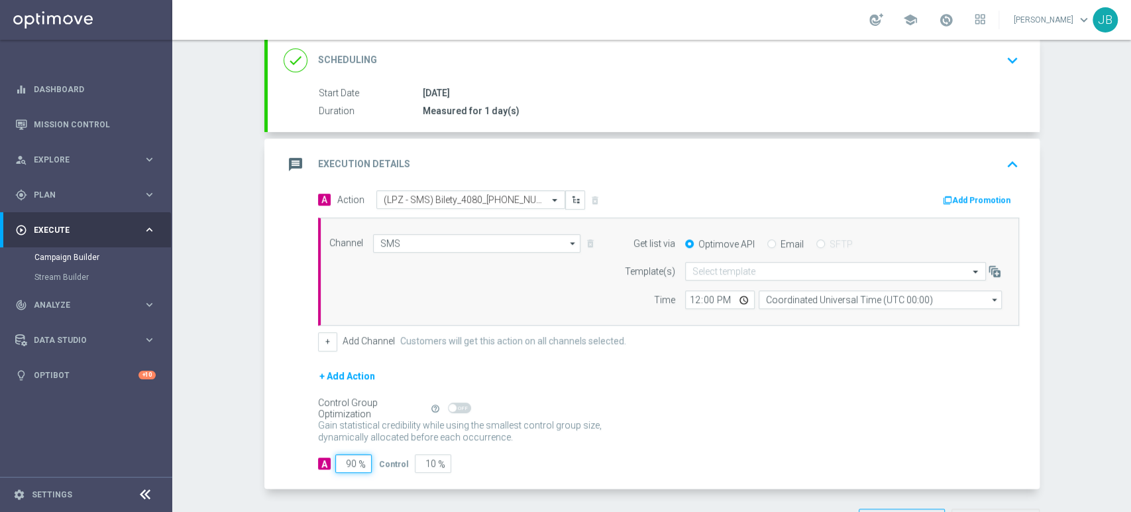
click at [351, 457] on input "90" at bounding box center [353, 463] width 36 height 19
type input "9"
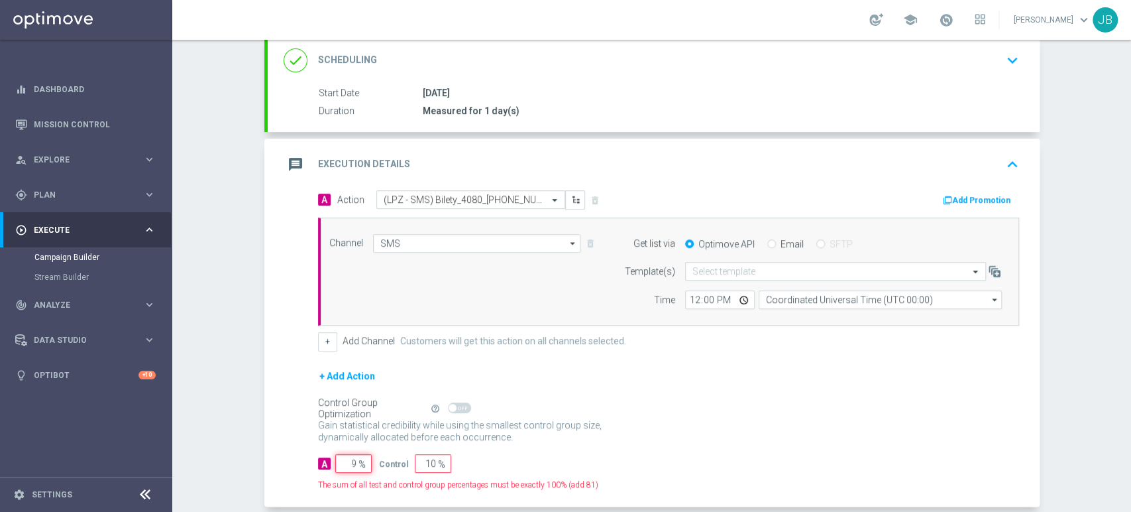
type input "91"
type input "100"
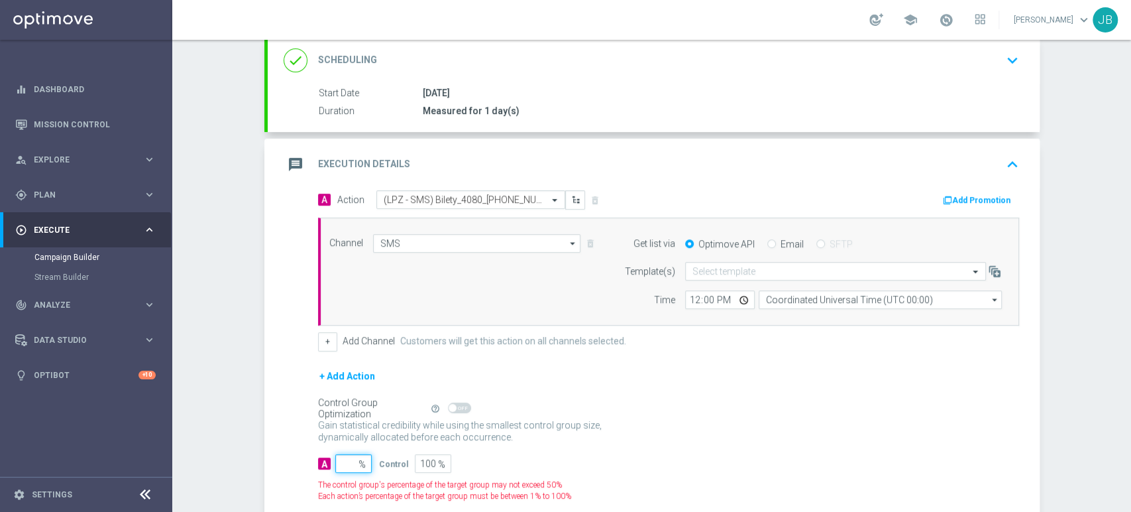
type input "1"
type input "99"
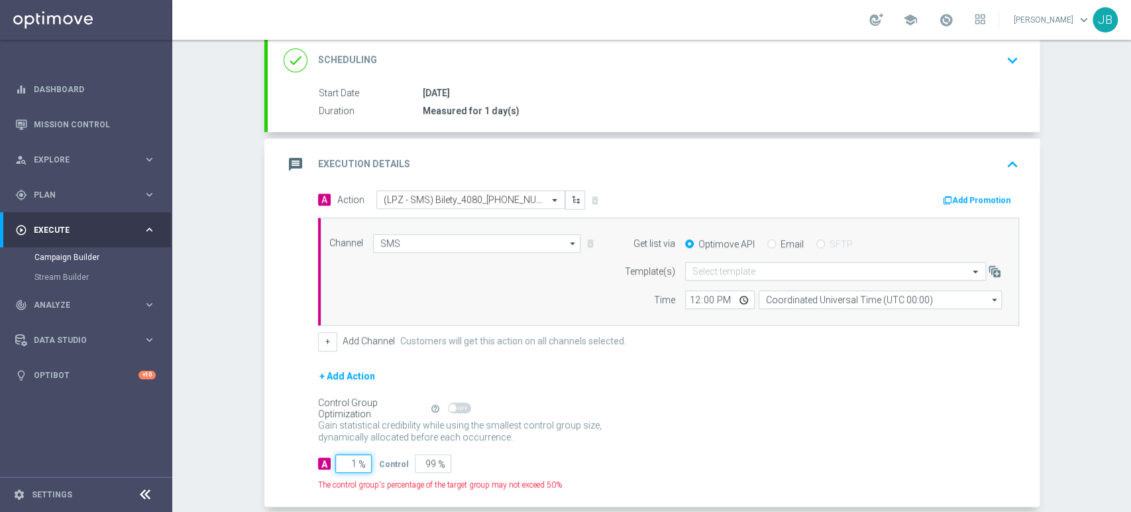
type input "10"
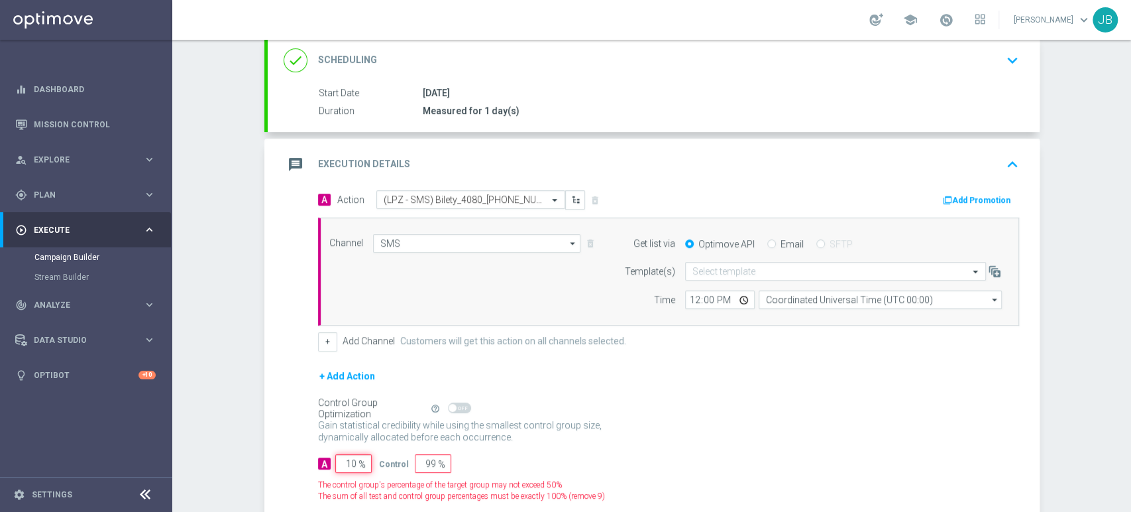
type input "90"
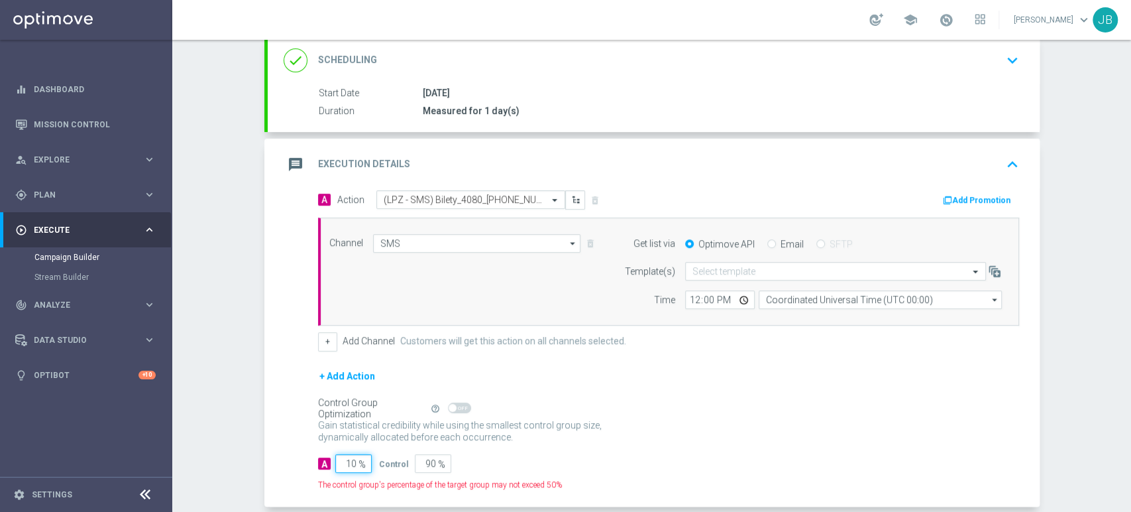
type input "100"
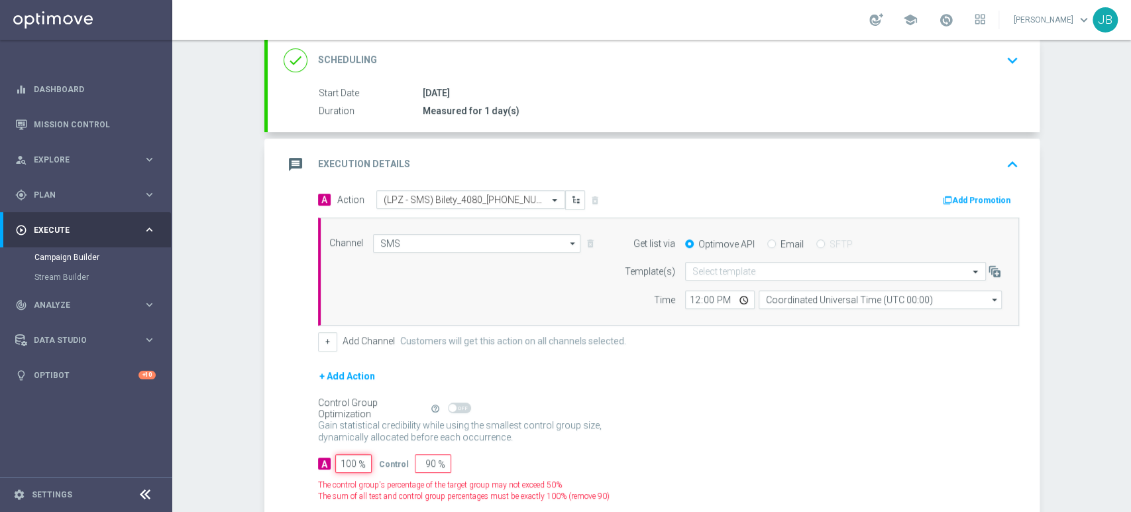
type input "0"
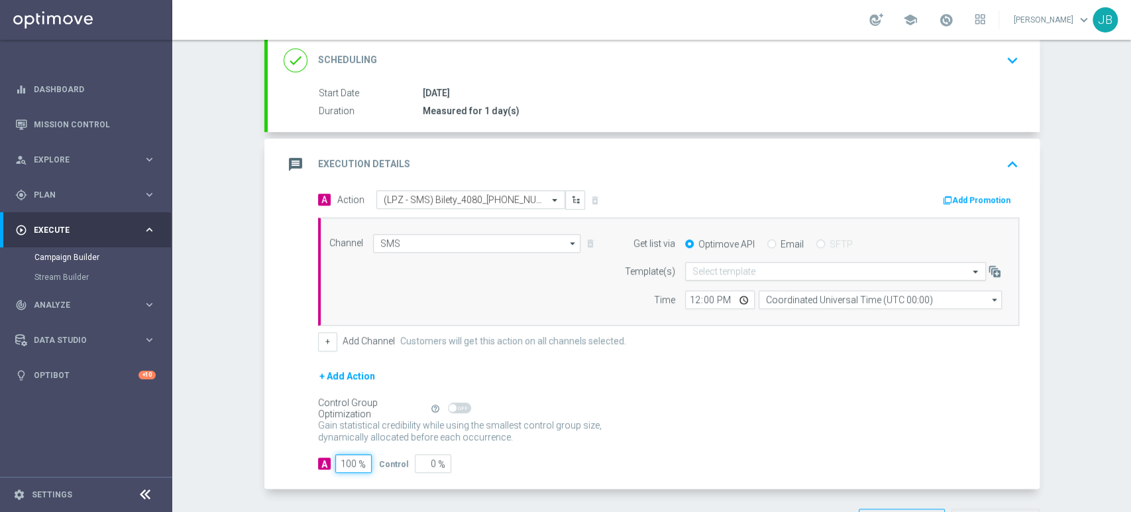
type input "100"
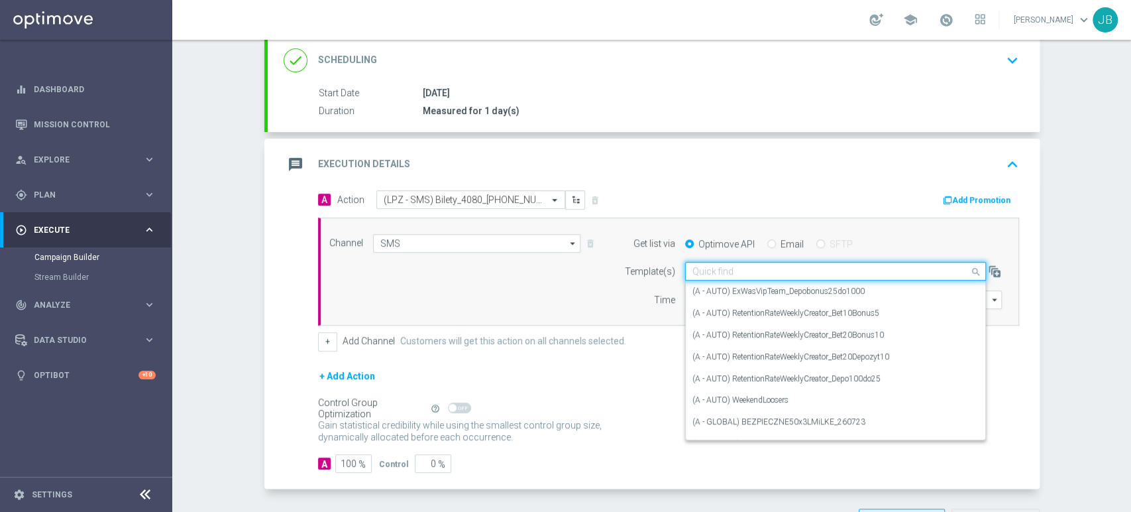
click at [742, 272] on input "text" at bounding box center [822, 271] width 260 height 11
paste input "(LPZ - SMS) Bilety_4080_29082025"
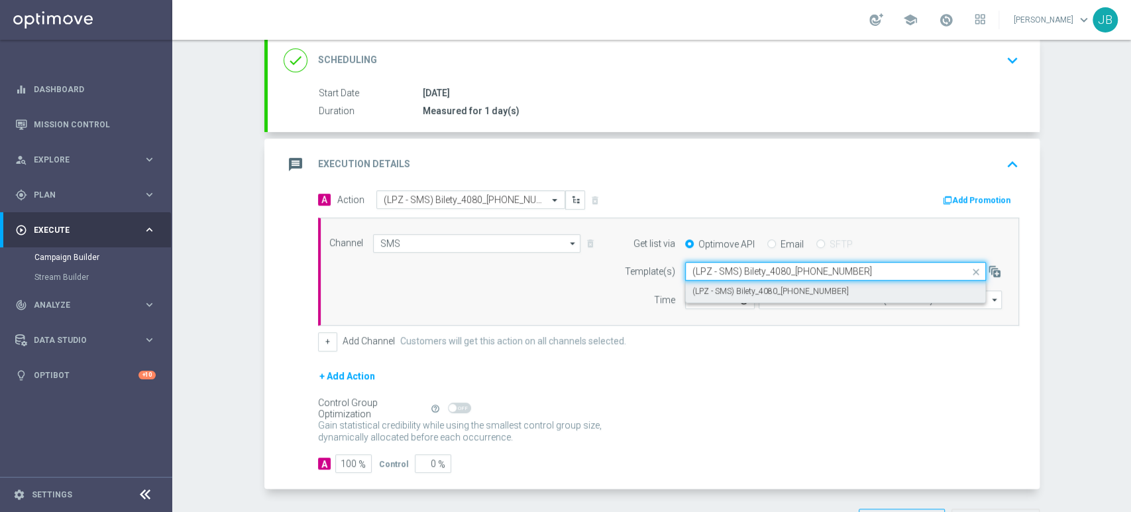
click at [726, 289] on label "(LPZ - SMS) Bilety_4080_29082025" at bounding box center [770, 291] width 156 height 11
type input "(LPZ - SMS) Bilety_4080_29082025"
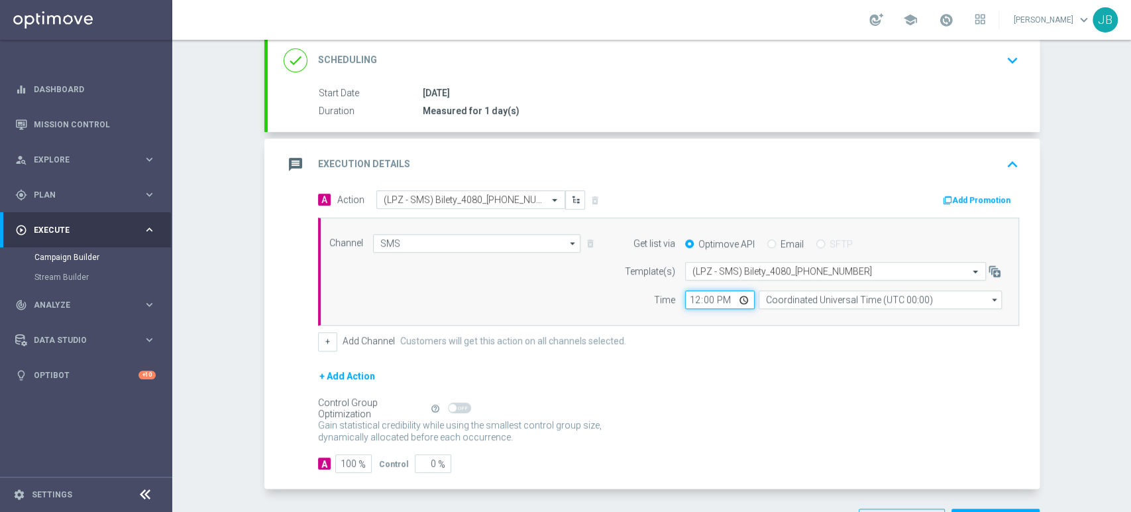
click at [685, 298] on input "12:00" at bounding box center [720, 299] width 70 height 19
click at [685, 298] on input "10:00" at bounding box center [720, 299] width 70 height 19
type input "11:02"
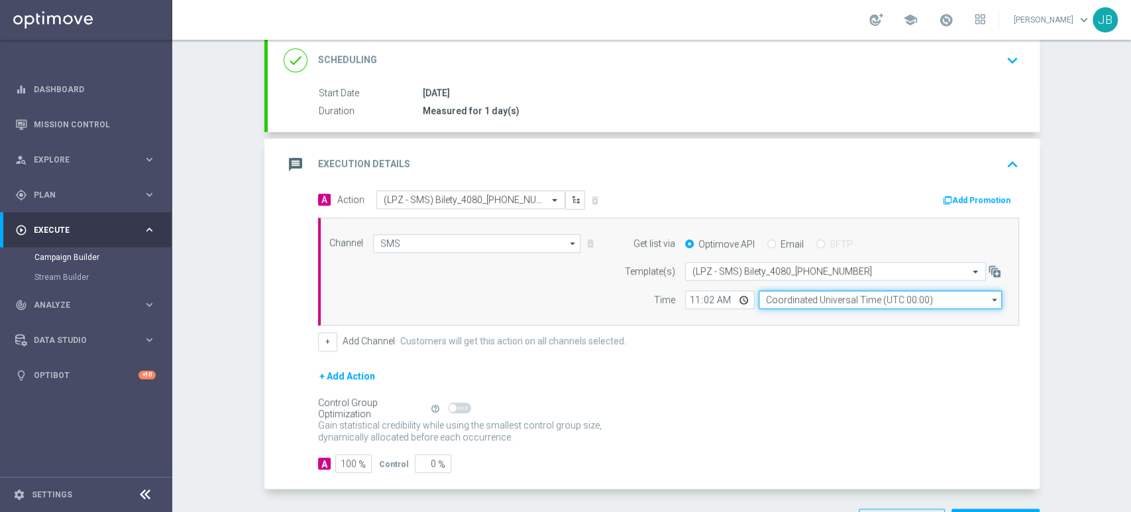
click at [783, 297] on input "Coordinated Universal Time (UTC 00:00)" at bounding box center [880, 299] width 243 height 19
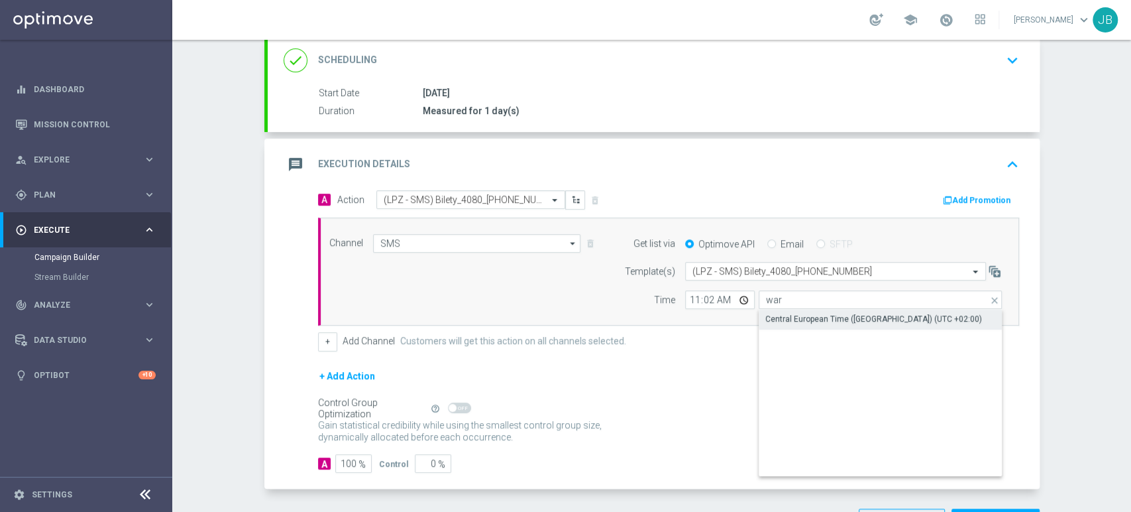
click at [789, 317] on div "Central European Time ([GEOGRAPHIC_DATA]) (UTC +02:00)" at bounding box center [873, 319] width 217 height 12
type input "Central European Time ([GEOGRAPHIC_DATA]) (UTC +02:00)"
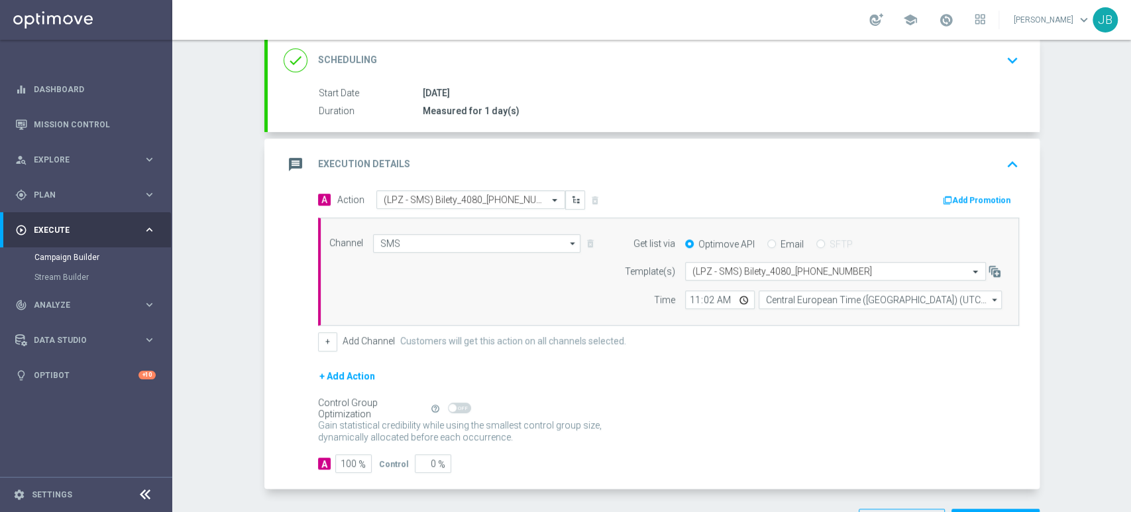
click at [1130, 146] on div "Campaign Builder Scheduled Campaign Triggered Campaign Status: Draft done Targe…" at bounding box center [651, 276] width 959 height 472
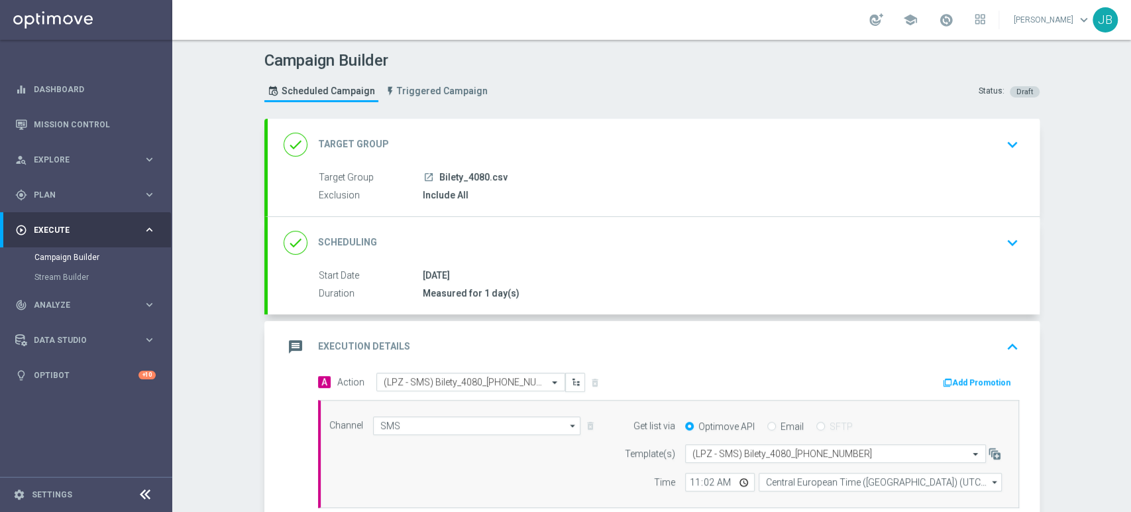
click at [1109, 174] on div "Campaign Builder Scheduled Campaign Triggered Campaign Status: Draft done Targe…" at bounding box center [651, 276] width 959 height 472
click at [991, 147] on div "done Target Group keyboard_arrow_down" at bounding box center [654, 144] width 740 height 25
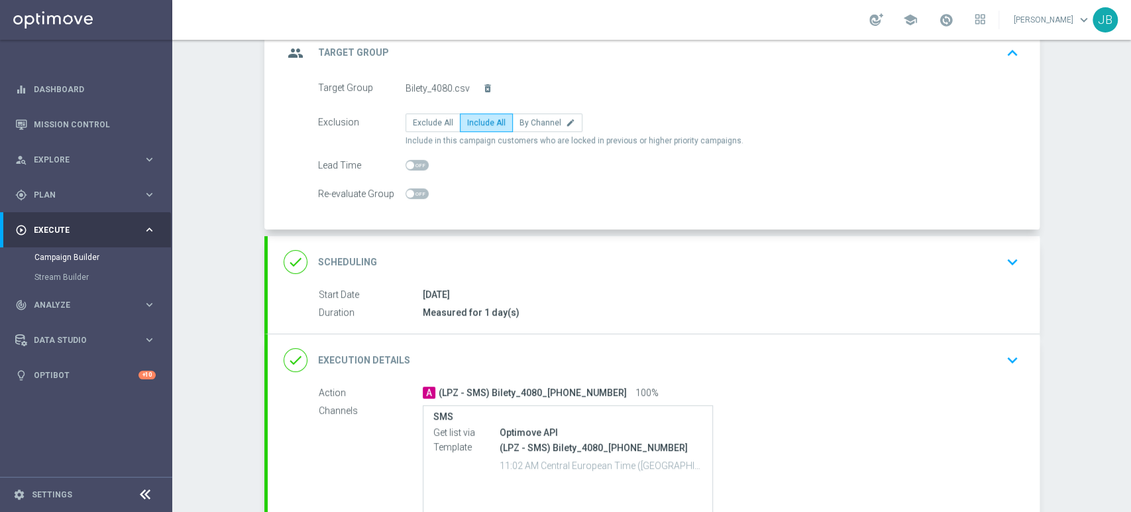
scroll to position [97, 0]
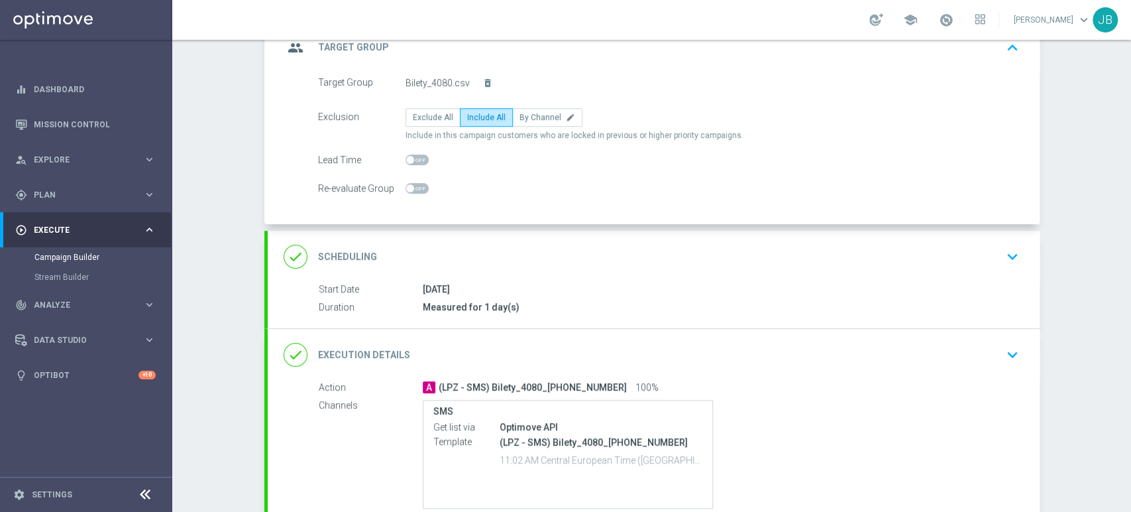
click at [1001, 247] on button "keyboard_arrow_down" at bounding box center [1012, 256] width 23 height 25
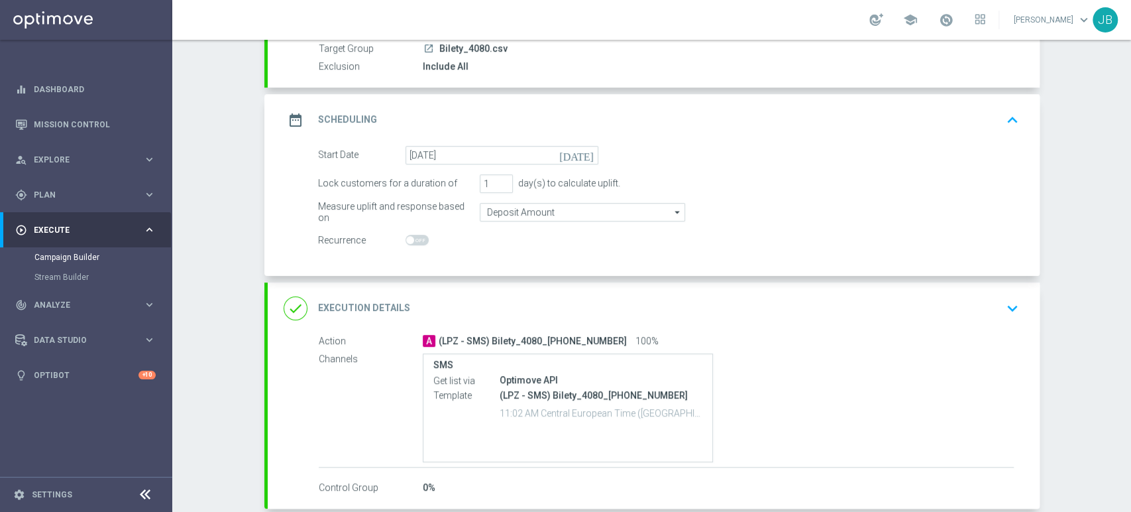
scroll to position [138, 0]
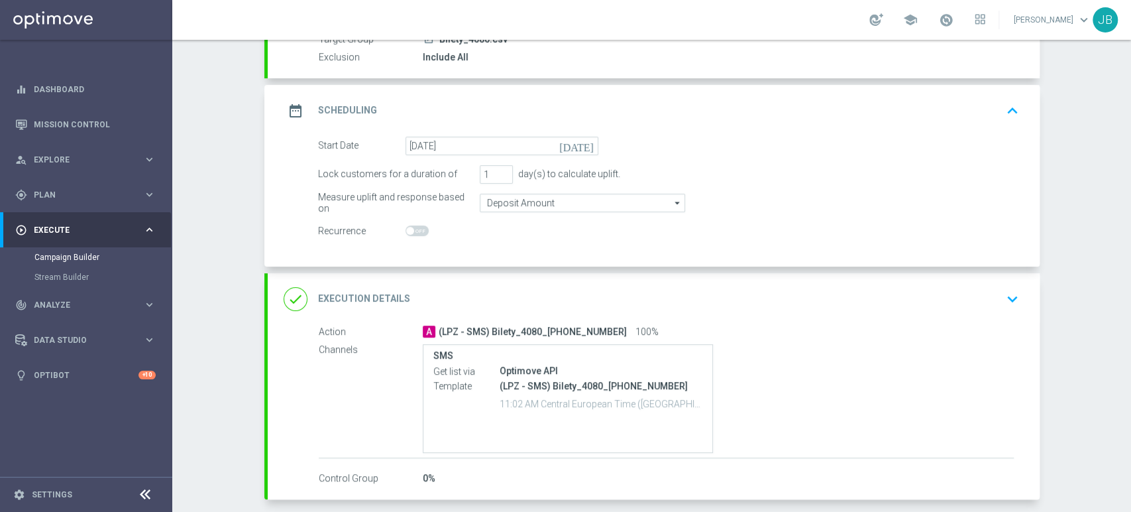
click at [1003, 298] on icon "keyboard_arrow_down" at bounding box center [1013, 299] width 20 height 20
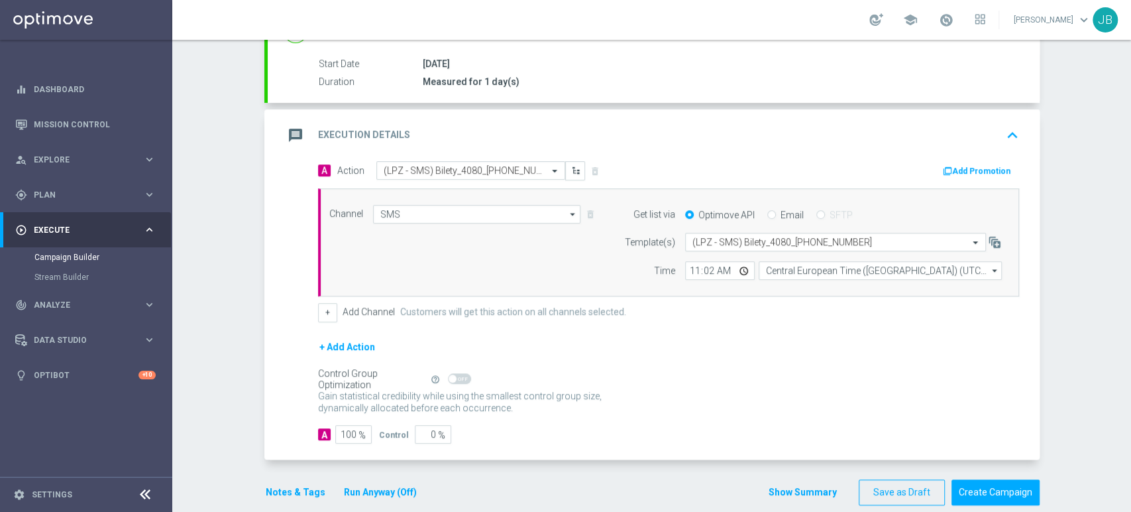
scroll to position [213, 0]
click at [1113, 318] on div "Campaign Builder Scheduled Campaign Triggered Campaign Status: Draft done Targe…" at bounding box center [651, 276] width 959 height 472
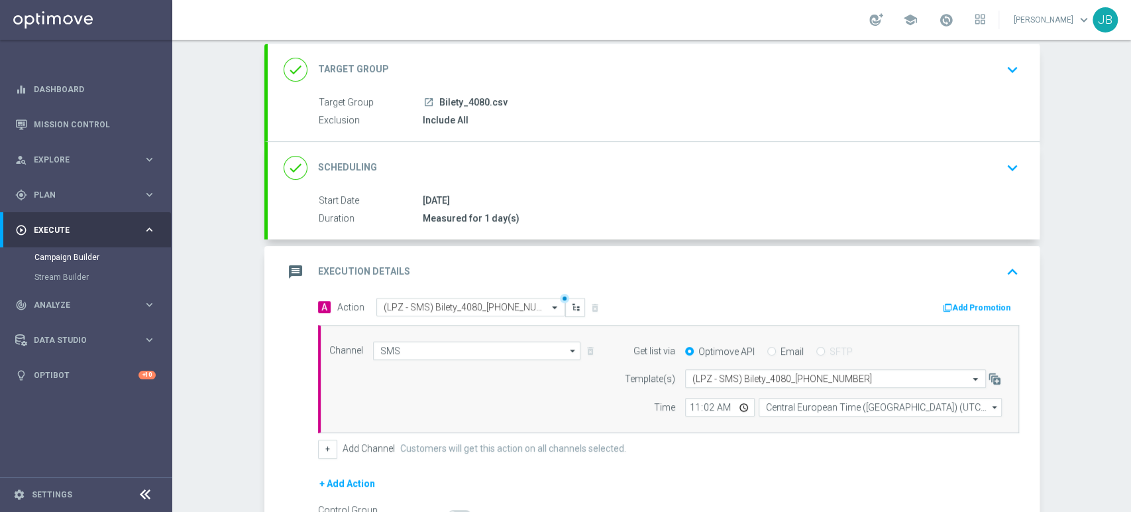
scroll to position [188, 0]
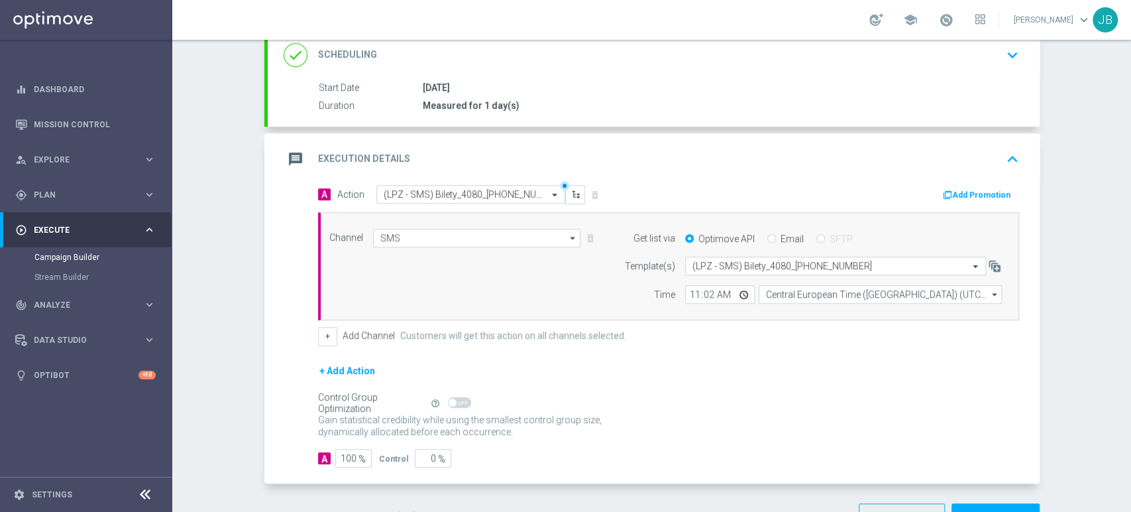
click at [1102, 313] on div "Campaign Builder Scheduled Campaign Triggered Campaign Status: Draft done Targe…" at bounding box center [651, 276] width 959 height 472
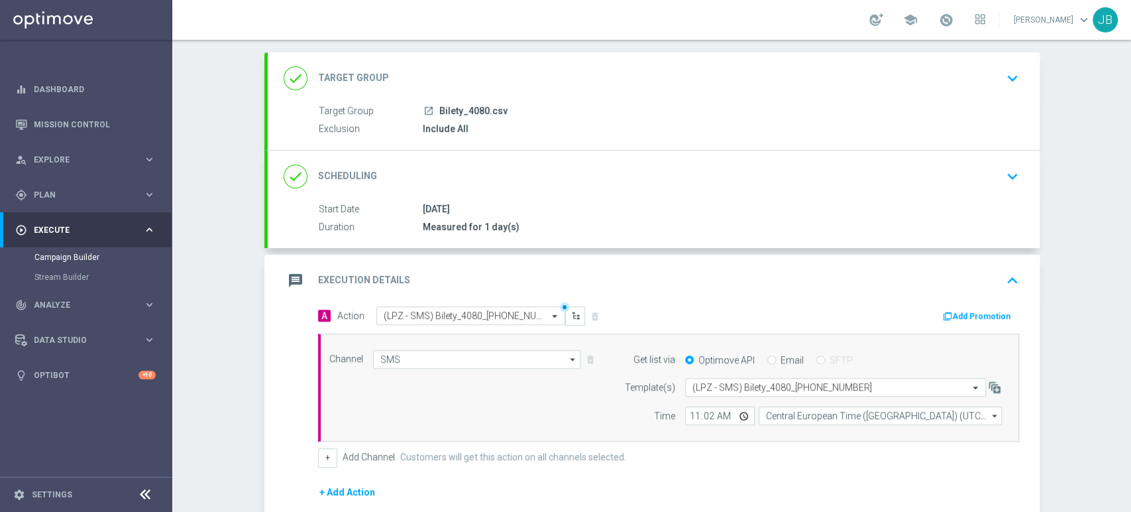
scroll to position [56, 0]
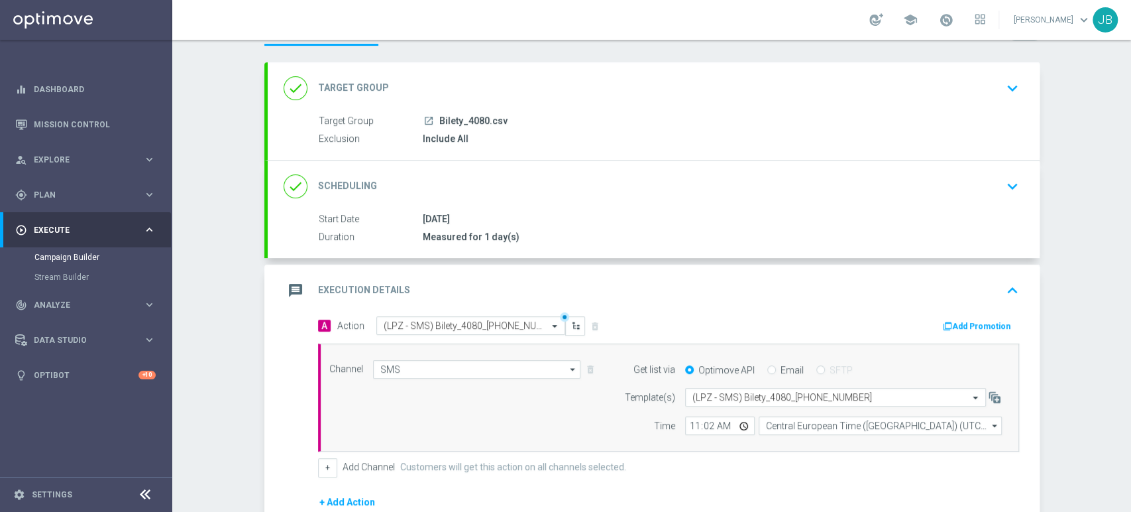
click at [1001, 85] on button "keyboard_arrow_down" at bounding box center [1012, 88] width 23 height 25
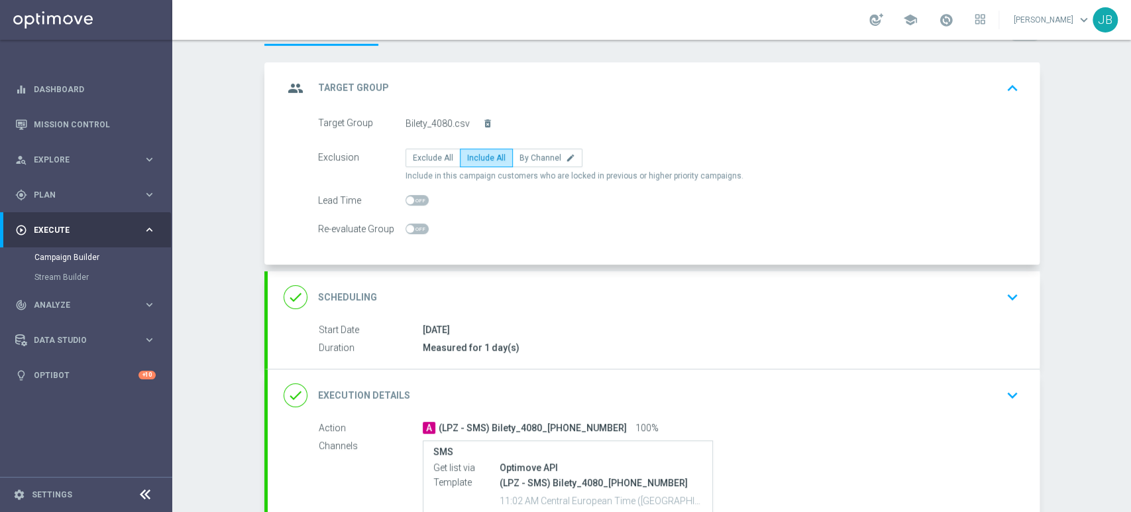
click at [986, 280] on div "done Scheduling keyboard_arrow_down" at bounding box center [654, 297] width 772 height 52
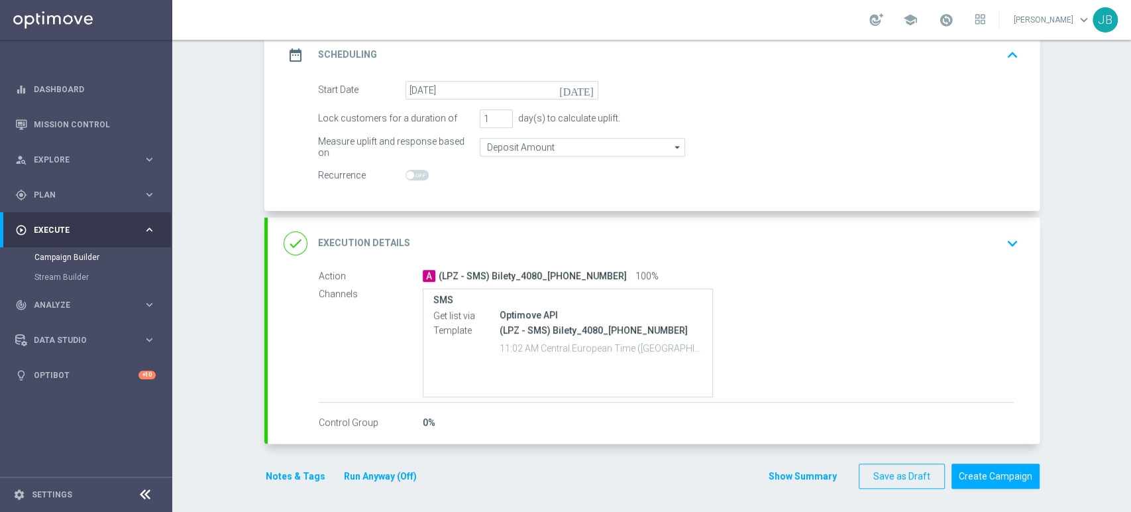
scroll to position [195, 0]
click at [992, 250] on div "done Execution Details keyboard_arrow_down" at bounding box center [654, 241] width 740 height 25
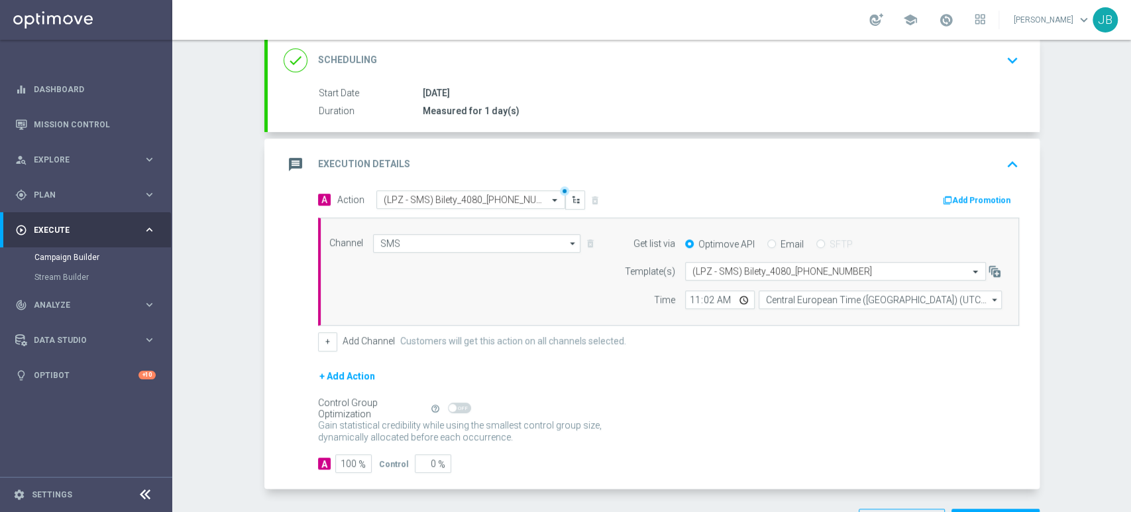
click at [1130, 117] on div "Campaign Builder Scheduled Campaign Triggered Campaign Status: Draft done Targe…" at bounding box center [651, 276] width 959 height 472
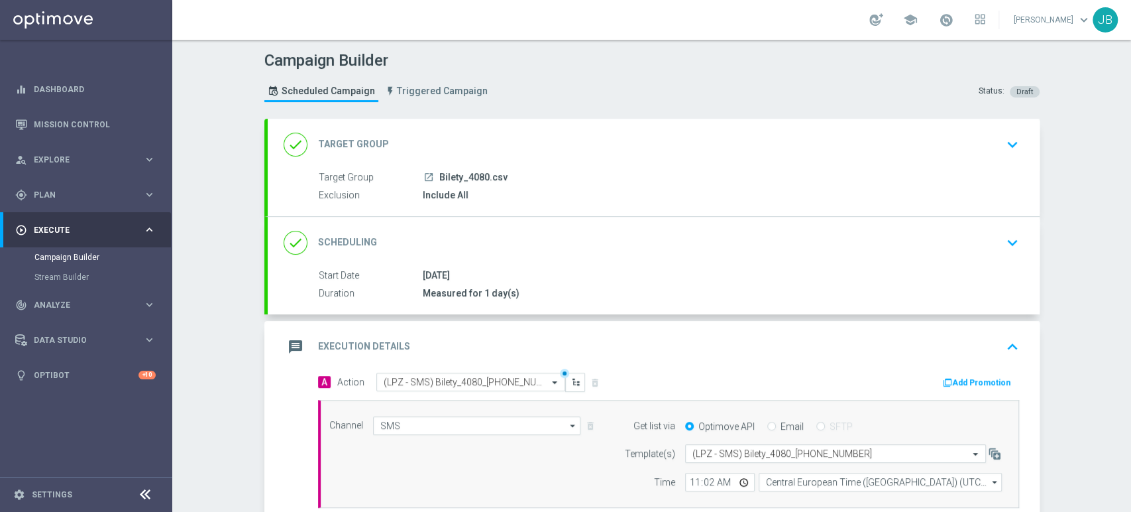
click at [942, 151] on div "done Target Group keyboard_arrow_down" at bounding box center [654, 144] width 740 height 25
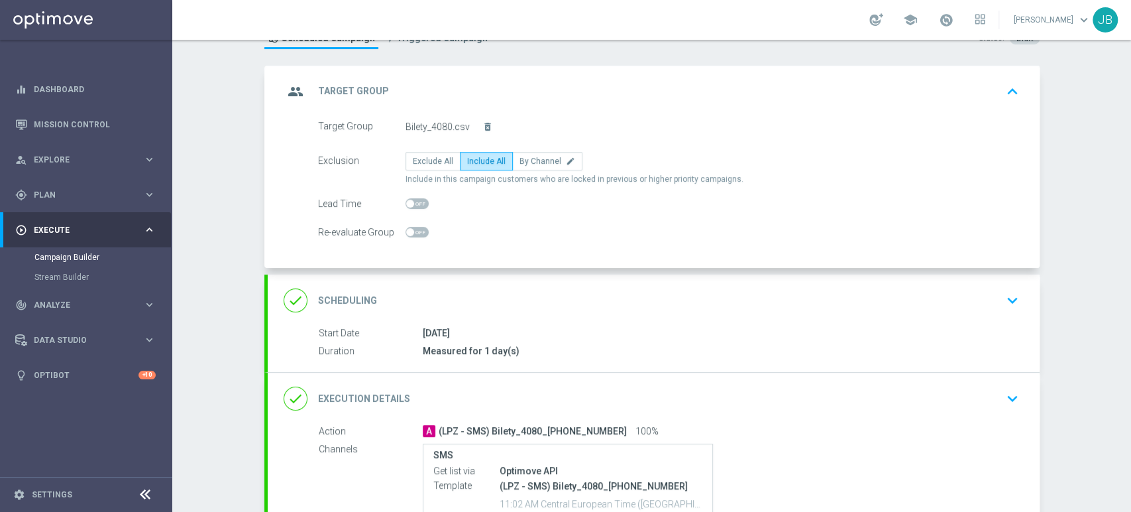
scroll to position [100, 0]
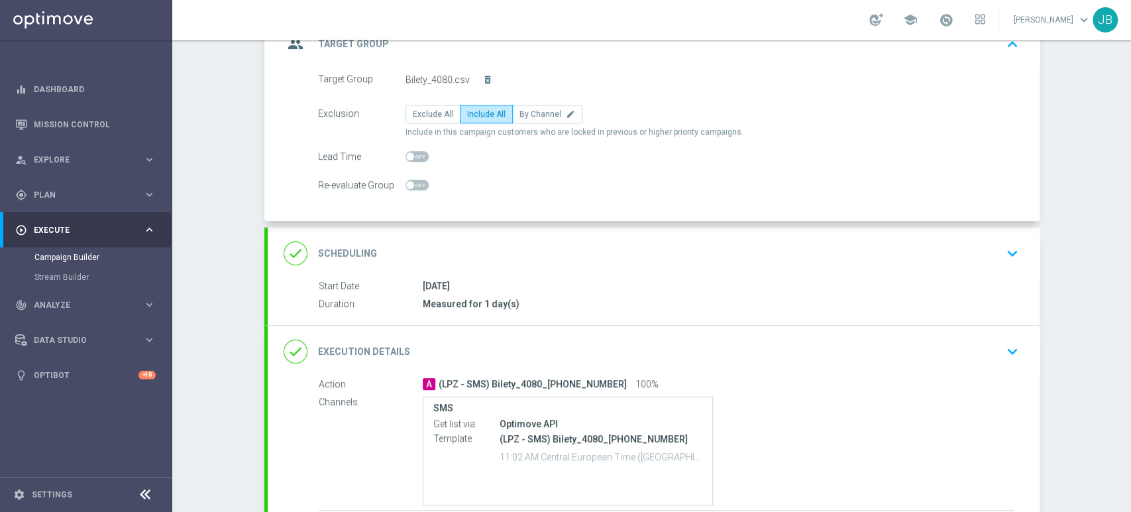
click at [997, 238] on div "done Scheduling keyboard_arrow_down" at bounding box center [654, 253] width 772 height 52
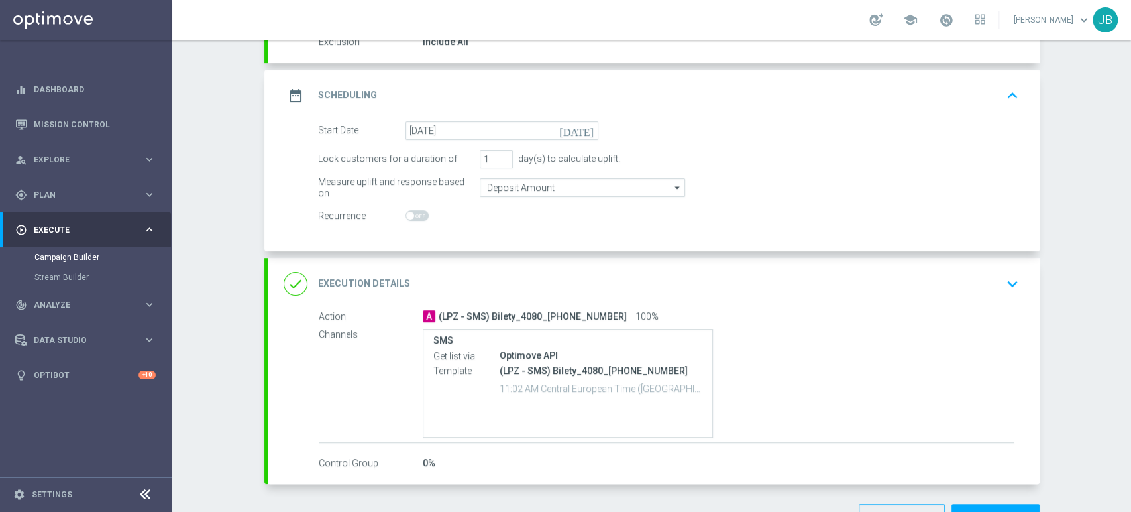
scroll to position [185, 0]
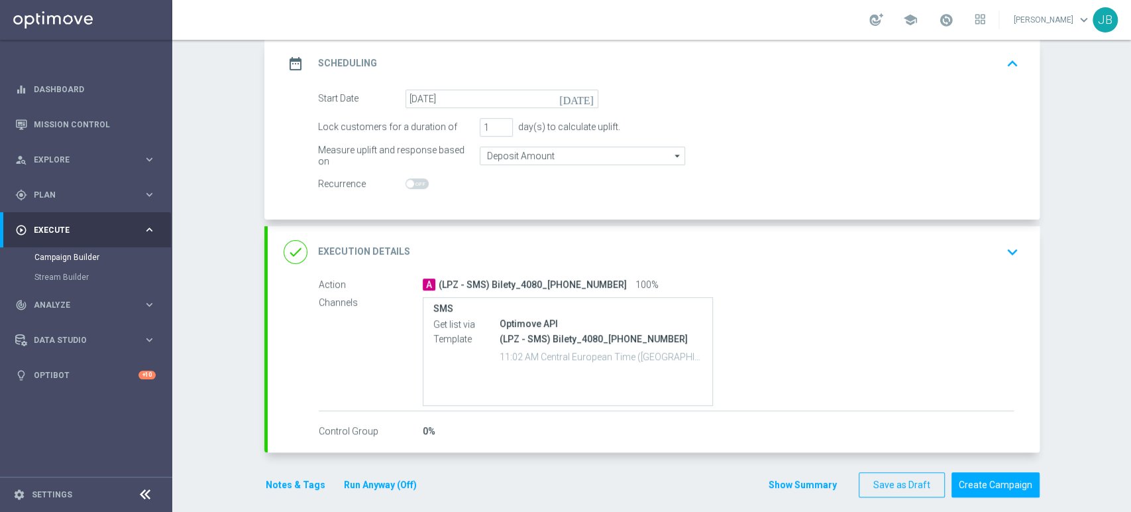
click at [988, 252] on div "done Execution Details keyboard_arrow_down" at bounding box center [654, 251] width 740 height 25
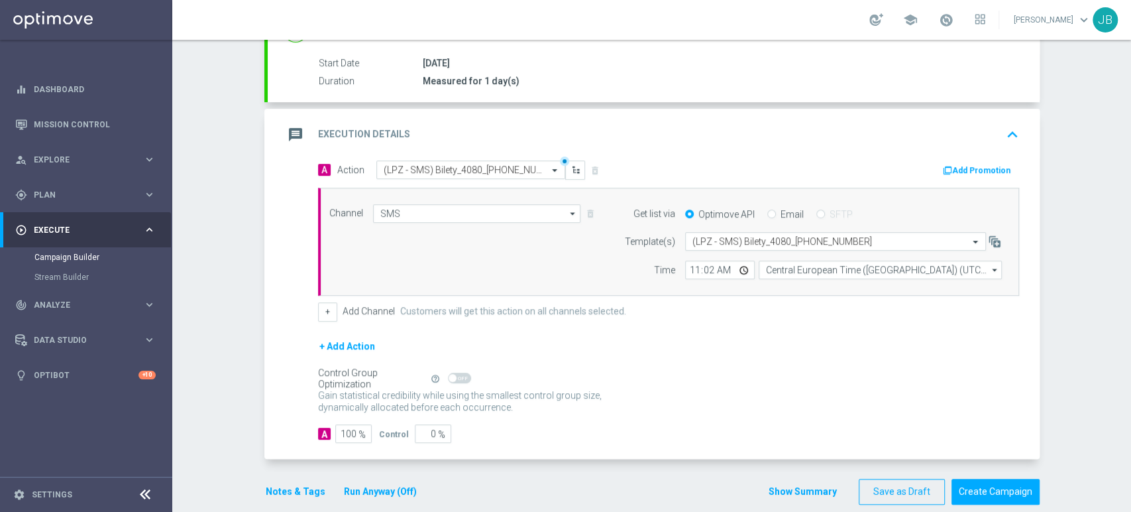
scroll to position [229, 0]
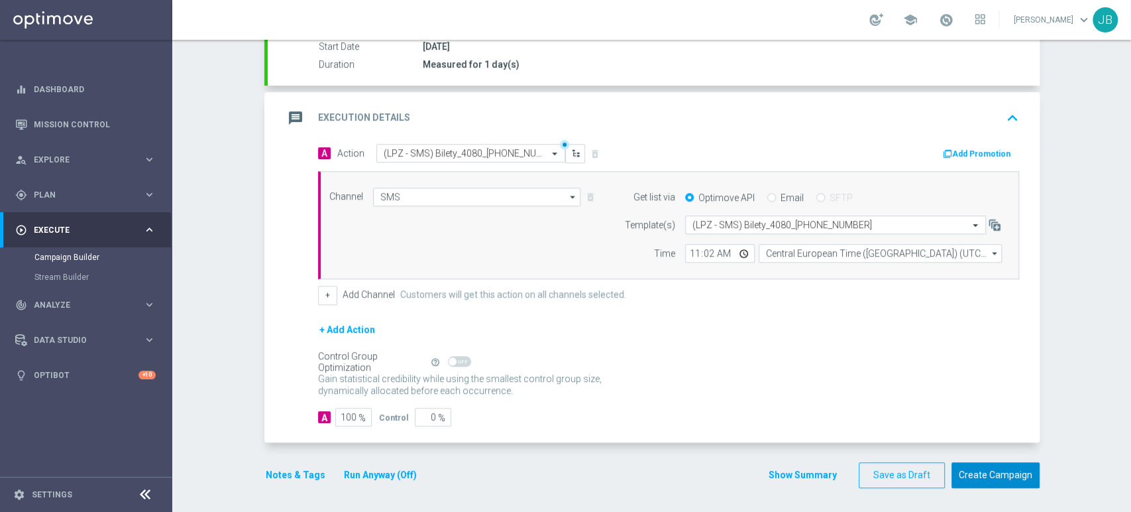
click at [1028, 474] on button "Create Campaign" at bounding box center [996, 475] width 88 height 26
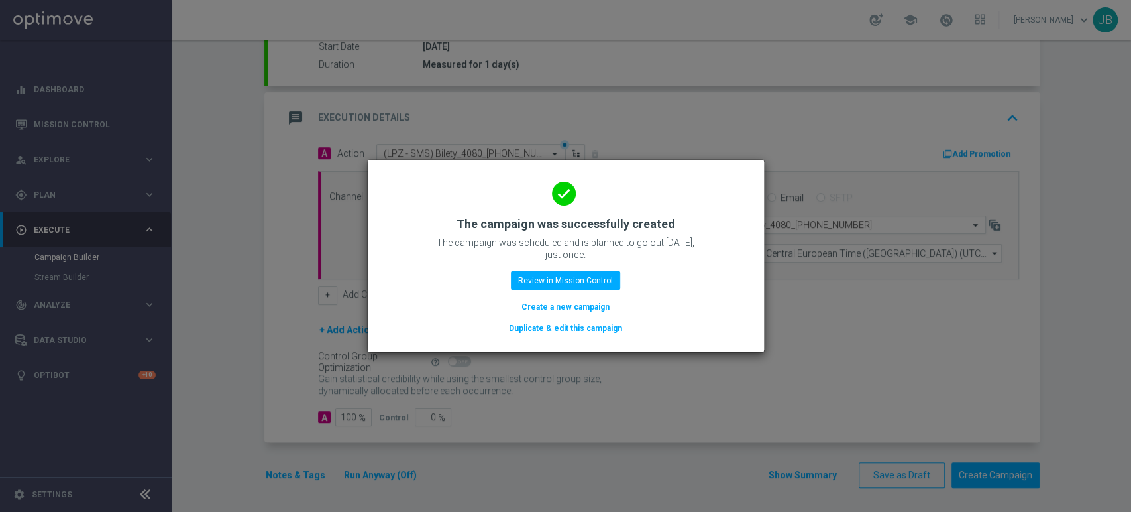
click at [552, 311] on button "Create a new campaign" at bounding box center [565, 307] width 91 height 15
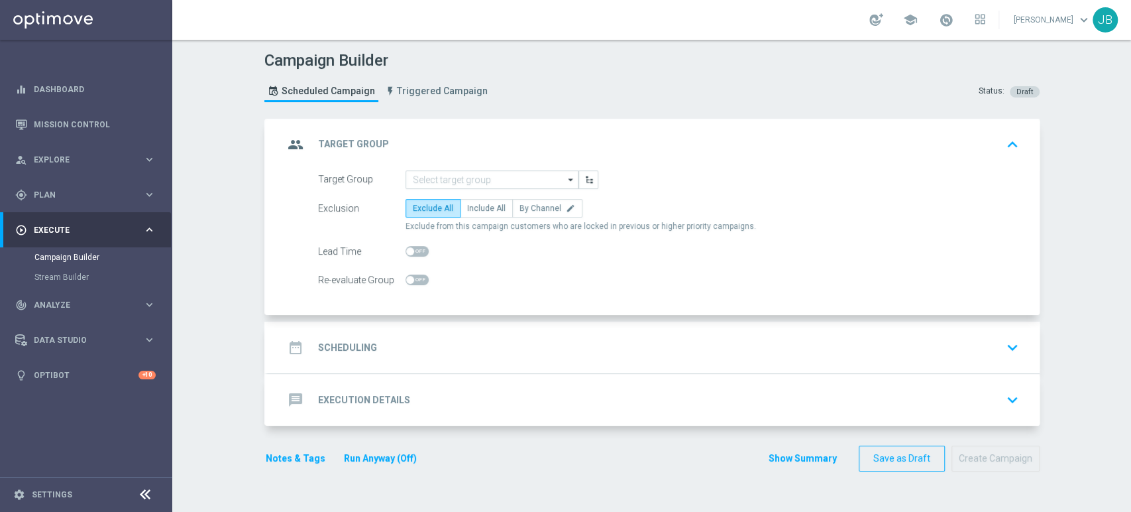
scroll to position [0, 0]
click at [427, 180] on input at bounding box center [492, 179] width 173 height 19
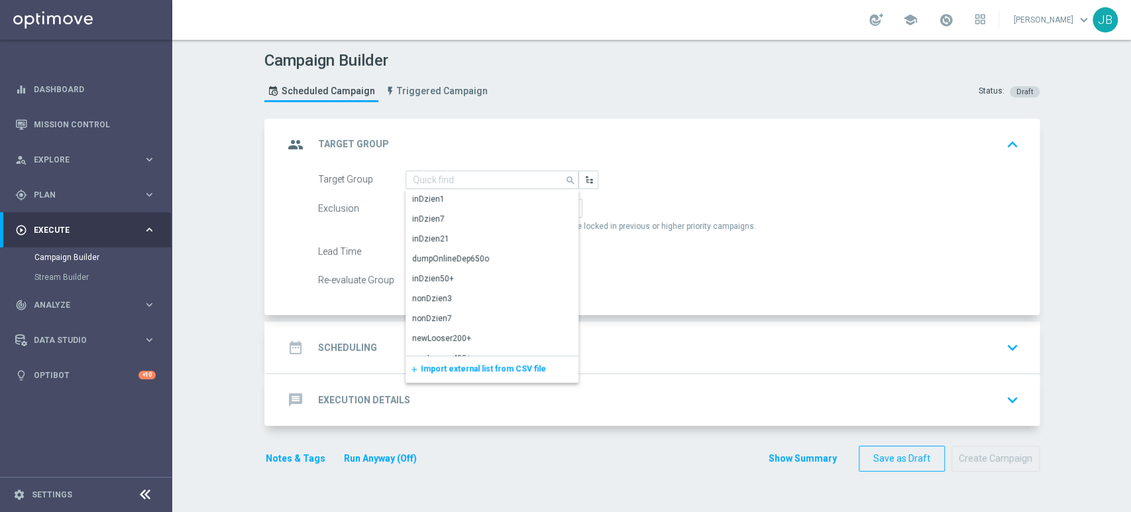
click at [429, 364] on span "Import external list from CSV file" at bounding box center [483, 368] width 125 height 9
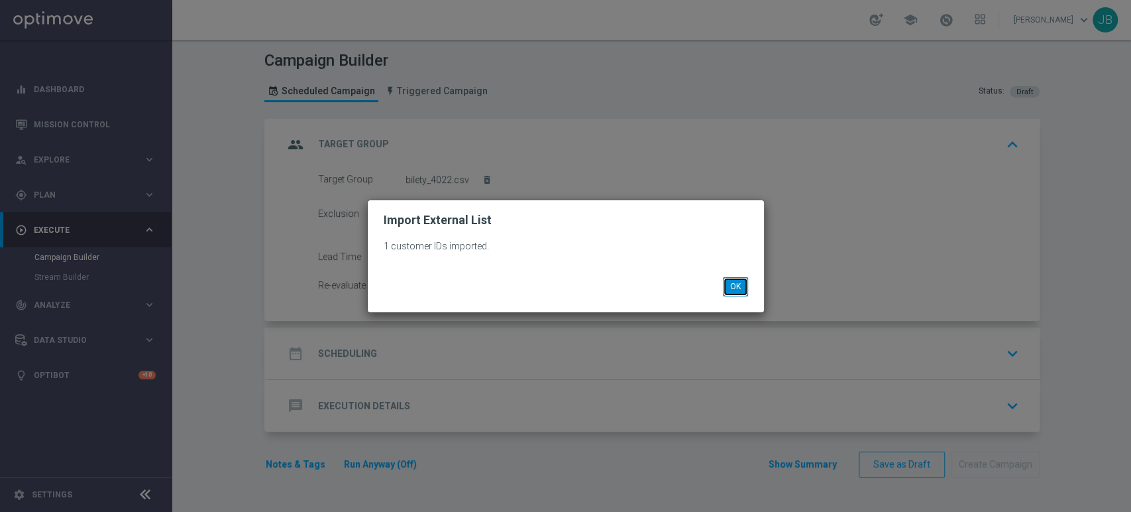
click at [736, 284] on button "OK" at bounding box center [735, 286] width 25 height 19
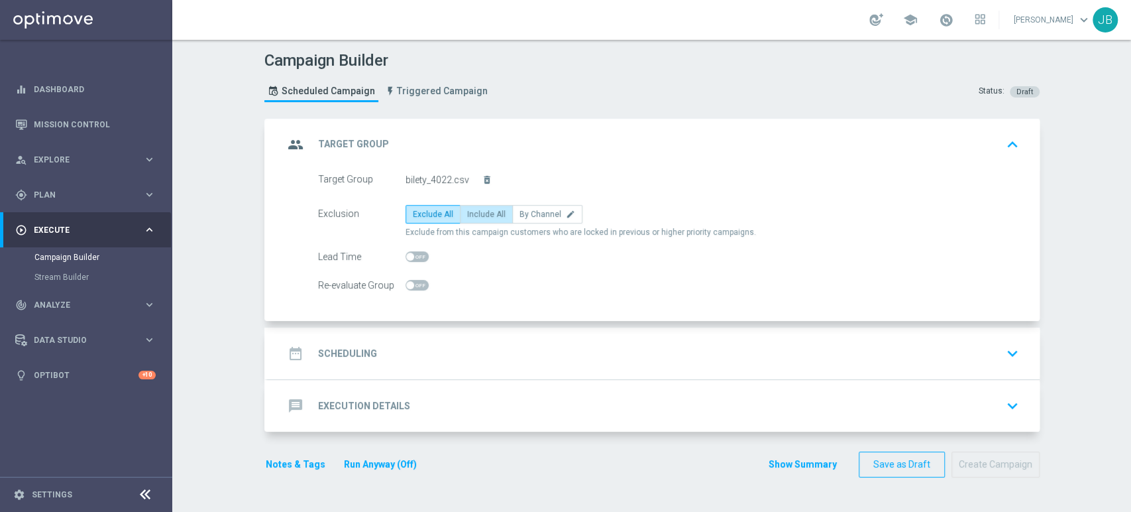
click at [488, 221] on label "Include All" at bounding box center [486, 214] width 53 height 19
click at [476, 221] on input "Include All" at bounding box center [471, 216] width 9 height 9
radio input "true"
click at [451, 353] on div "date_range Scheduling keyboard_arrow_down" at bounding box center [654, 353] width 740 height 25
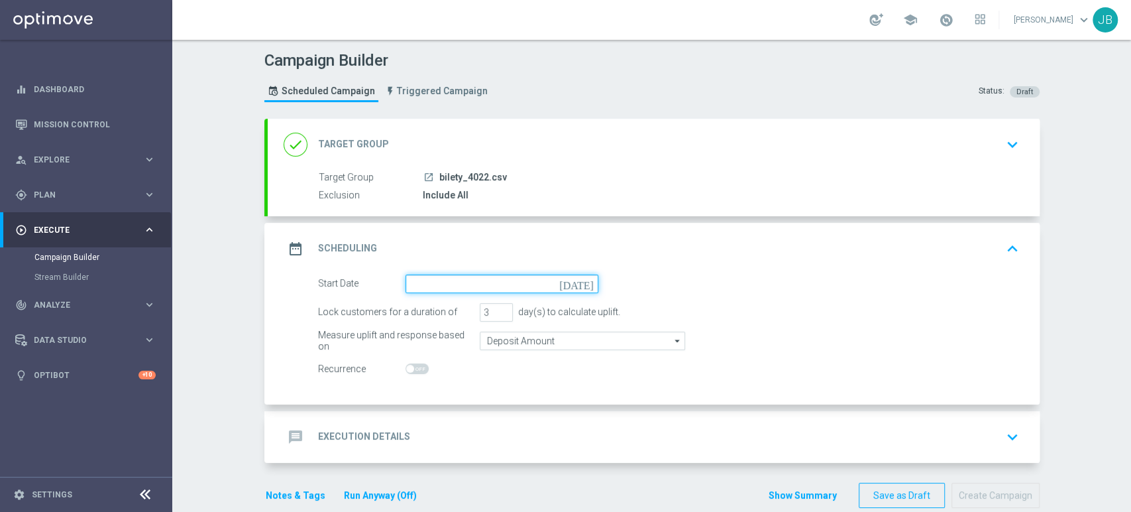
click at [414, 290] on input at bounding box center [502, 283] width 193 height 19
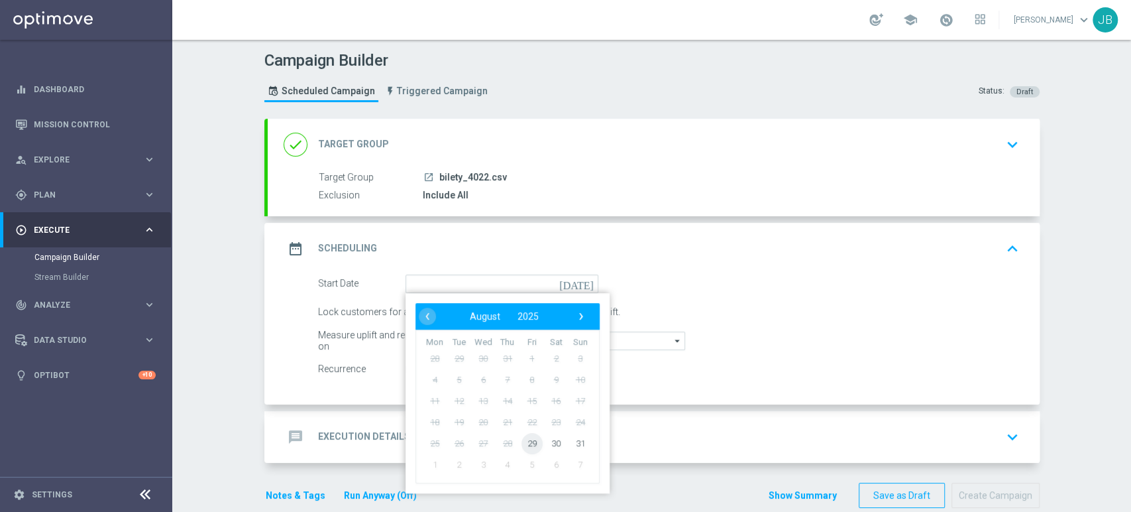
click at [526, 436] on span "29" at bounding box center [531, 442] width 21 height 21
type input "[DATE]"
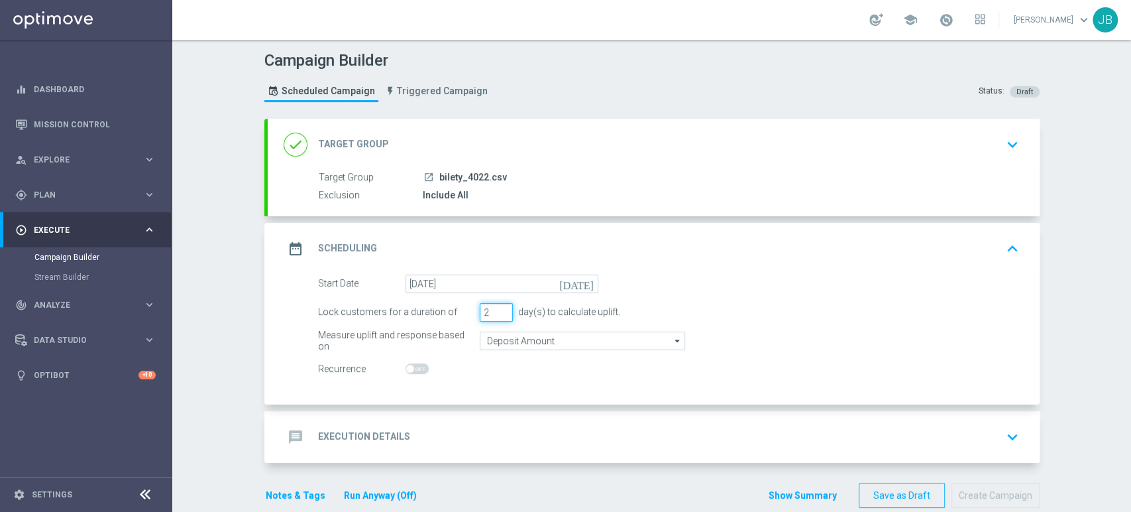
click at [497, 313] on input "2" at bounding box center [496, 312] width 33 height 19
type input "1"
click at [497, 313] on input "1" at bounding box center [496, 312] width 33 height 19
click at [446, 429] on div "message Execution Details keyboard_arrow_down" at bounding box center [654, 436] width 740 height 25
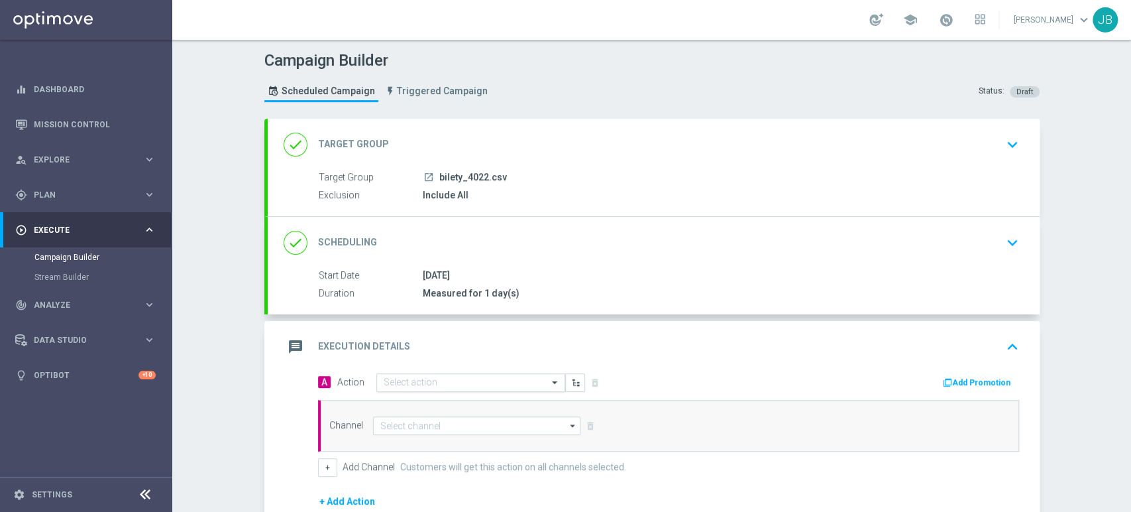
click at [419, 388] on div "Select action" at bounding box center [470, 382] width 189 height 19
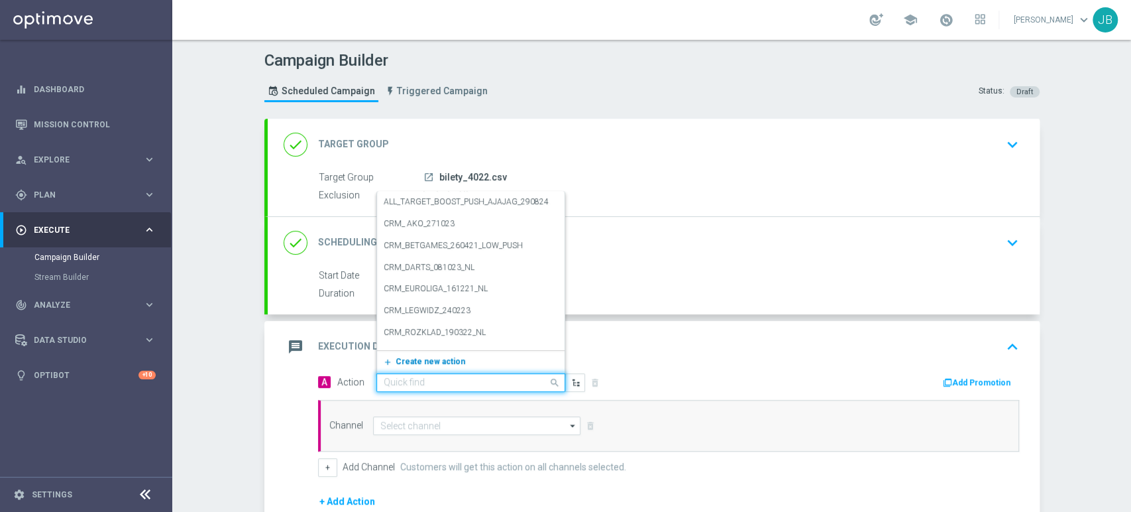
click at [415, 364] on span "Create new action" at bounding box center [431, 361] width 70 height 9
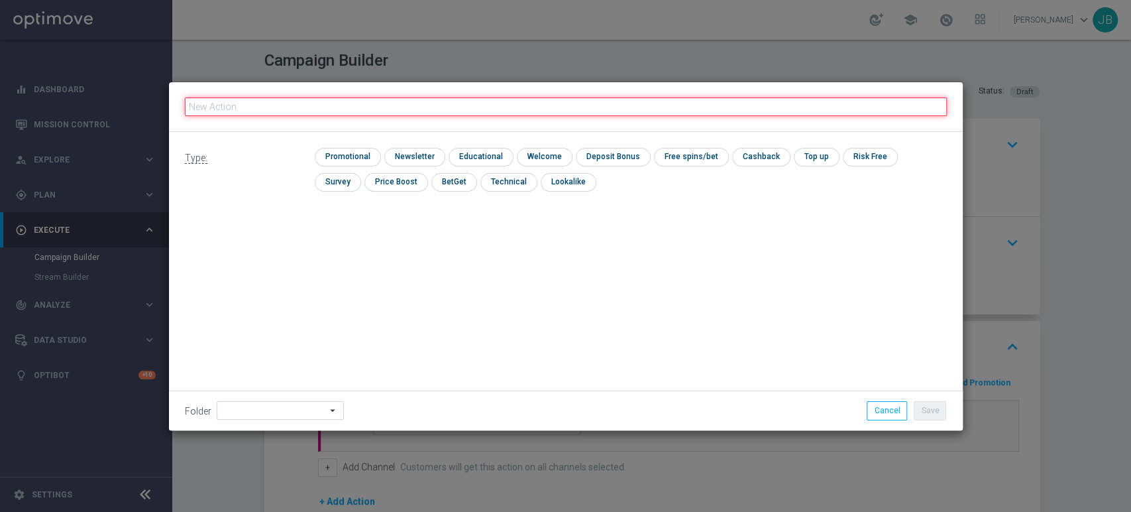
paste input "(LPZ - SMS) Bilety_4022_29082025"
type input "(LPZ - SMS) Bilety_4022_29082025"
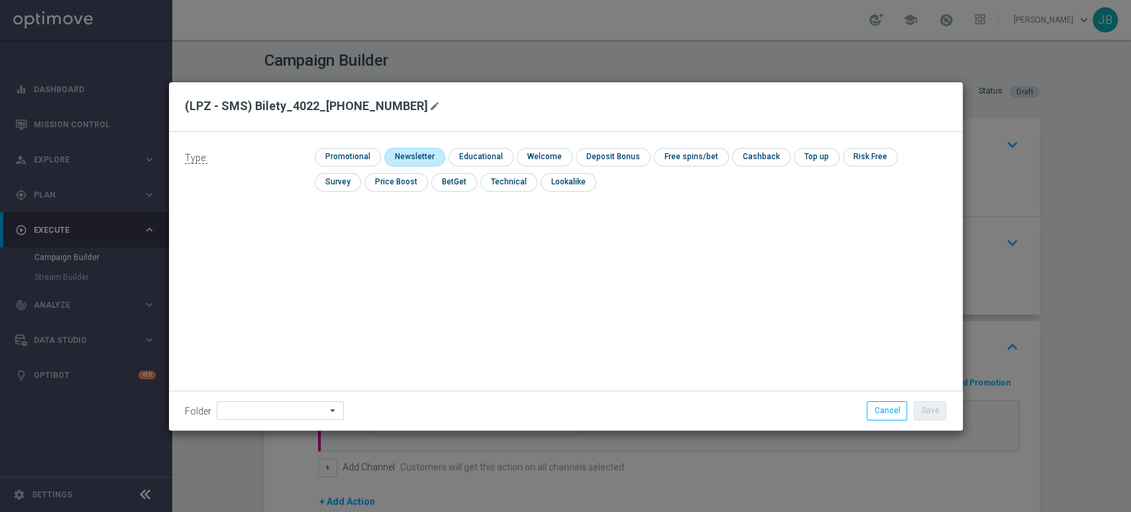
click at [410, 148] on input "checkbox" at bounding box center [413, 157] width 58 height 18
checkbox input "true"
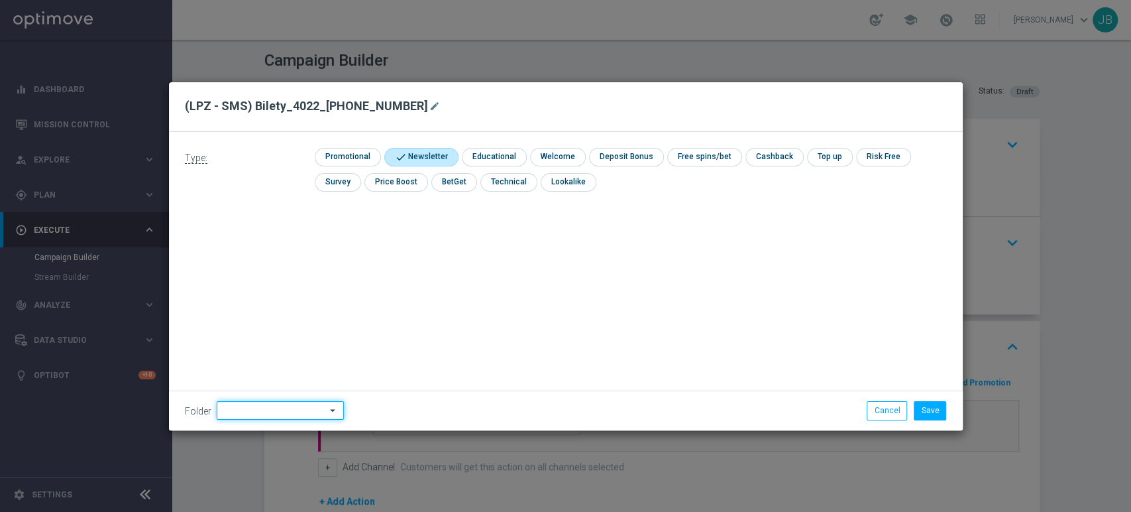
click at [267, 404] on input at bounding box center [280, 410] width 127 height 19
click at [266, 274] on div "[PERSON_NAME]" at bounding box center [278, 275] width 123 height 19
type input "[PERSON_NAME]"
click at [932, 408] on button "Save" at bounding box center [930, 410] width 32 height 19
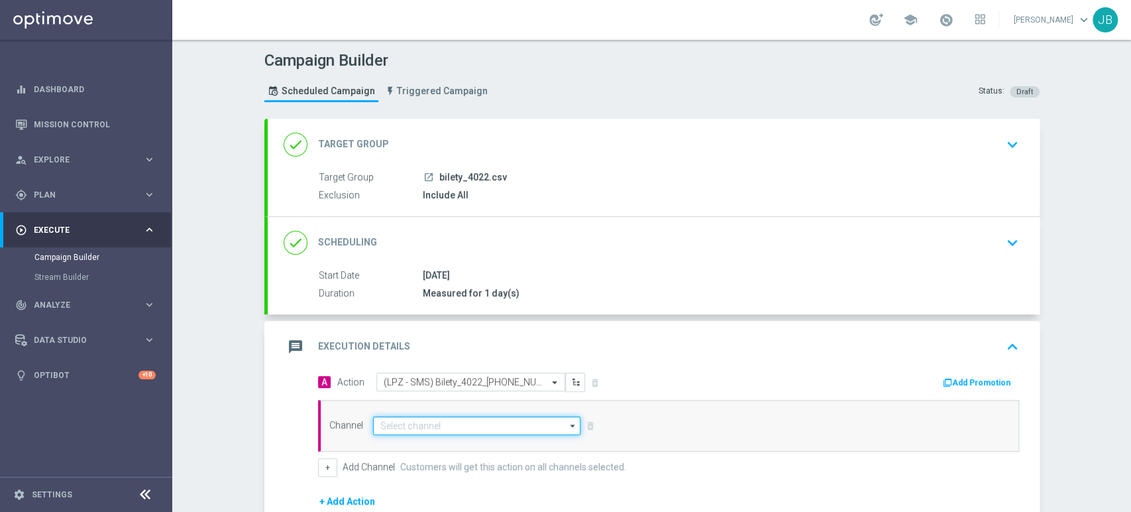
click at [419, 429] on input at bounding box center [477, 425] width 208 height 19
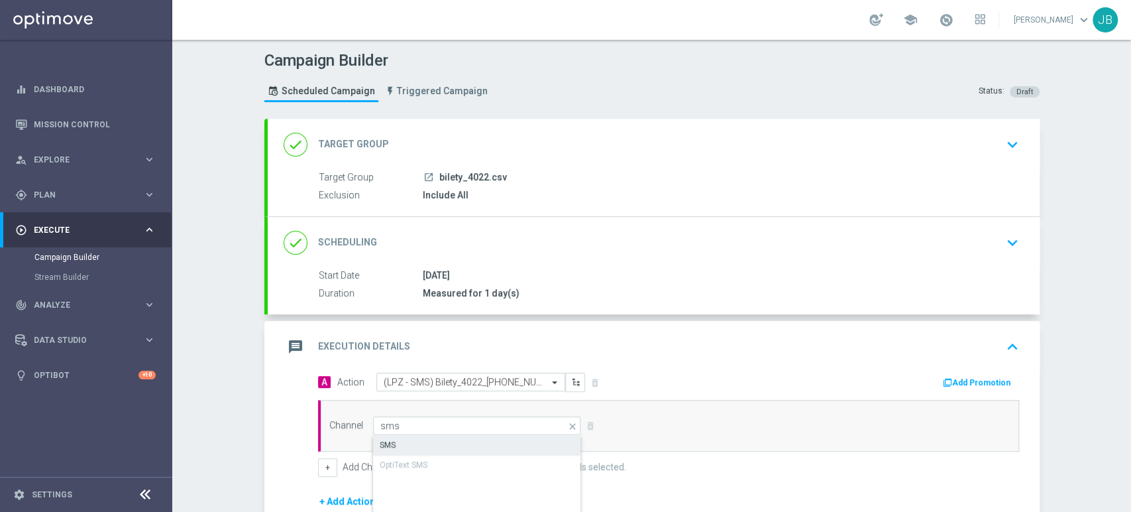
click at [415, 445] on div "SMS" at bounding box center [477, 444] width 209 height 19
type input "SMS"
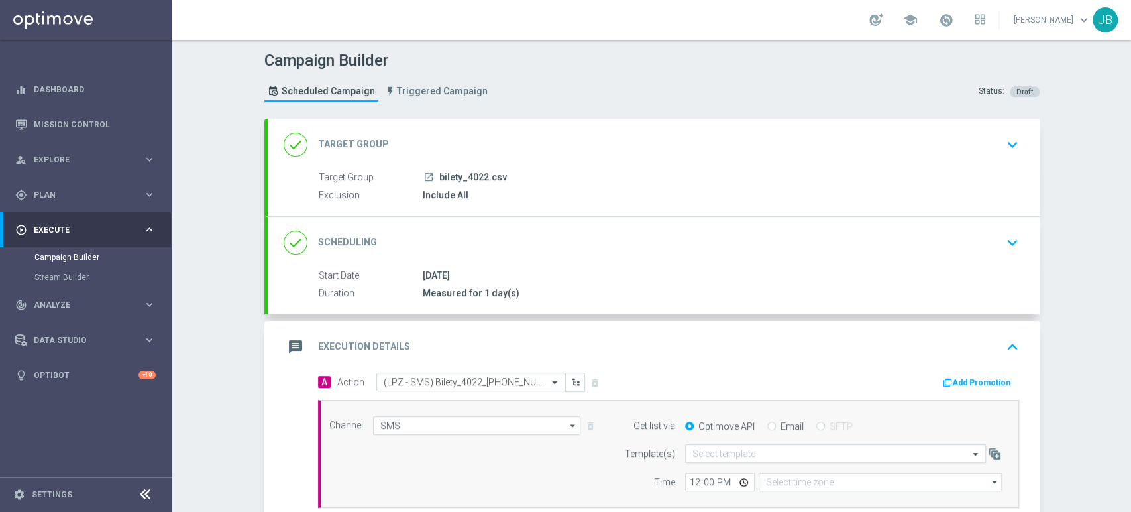
click at [1063, 144] on div "Campaign Builder Scheduled Campaign Triggered Campaign Status: Draft done Targe…" at bounding box center [651, 276] width 959 height 472
type input "Coordinated Universal Time (UTC 00:00)"
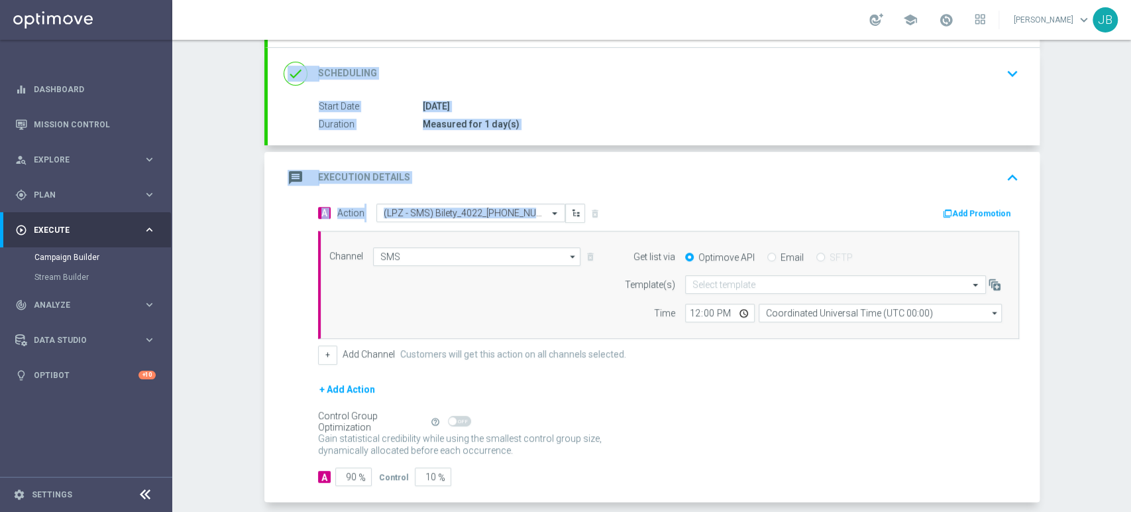
scroll to position [229, 0]
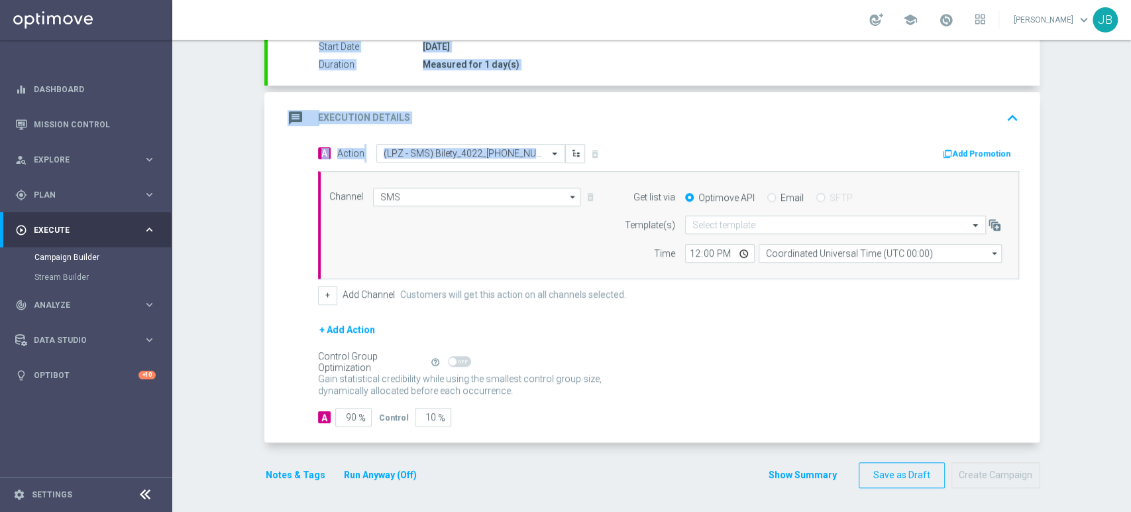
drag, startPoint x: 1130, startPoint y: 115, endPoint x: 1129, endPoint y: 264, distance: 148.4
click at [1129, 264] on div "Campaign Builder Scheduled Campaign Triggered Campaign Status: Draft done Targe…" at bounding box center [651, 276] width 959 height 472
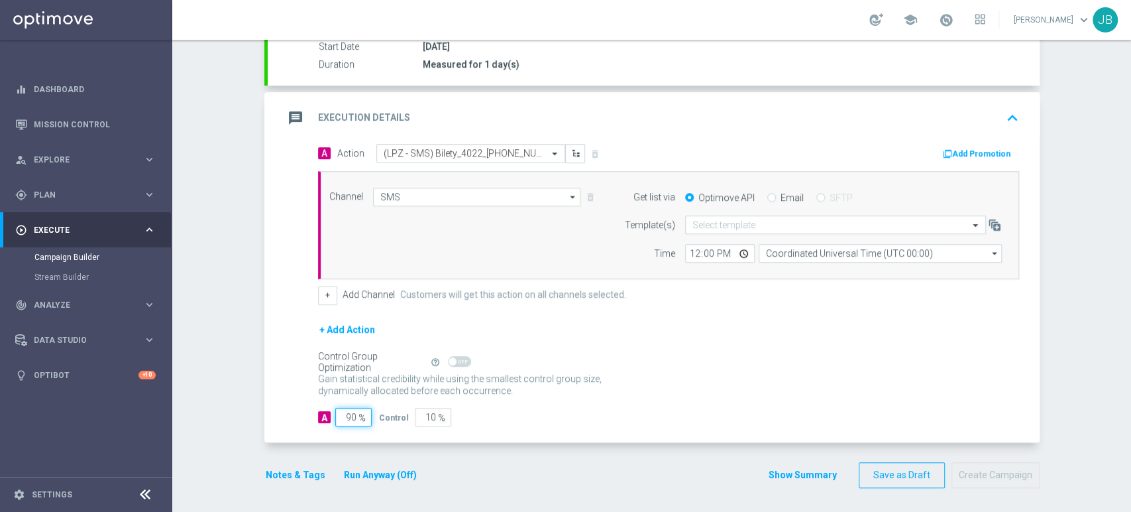
click at [350, 416] on input "90" at bounding box center [353, 417] width 36 height 19
type input "9"
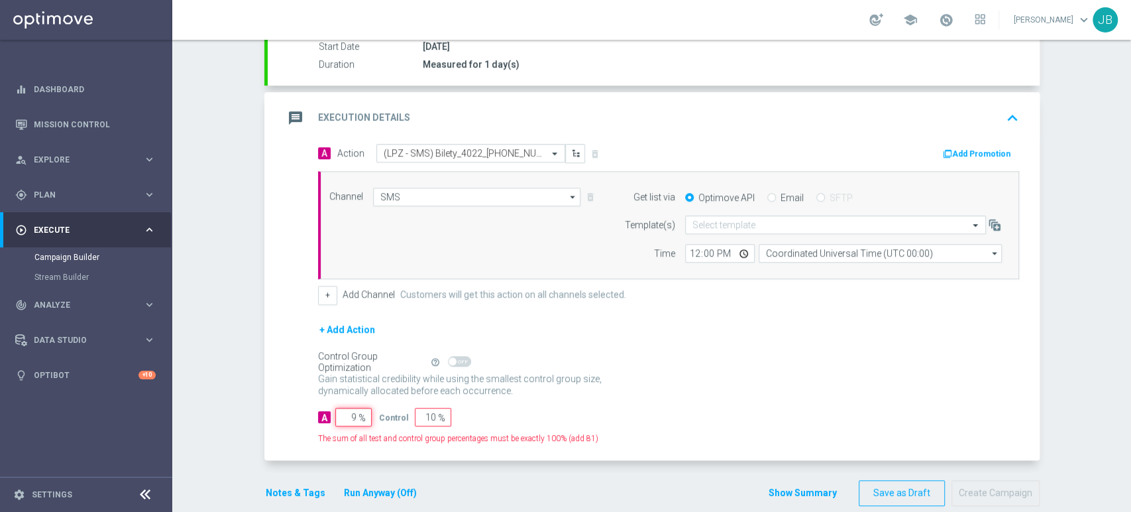
type input "91"
type input "100"
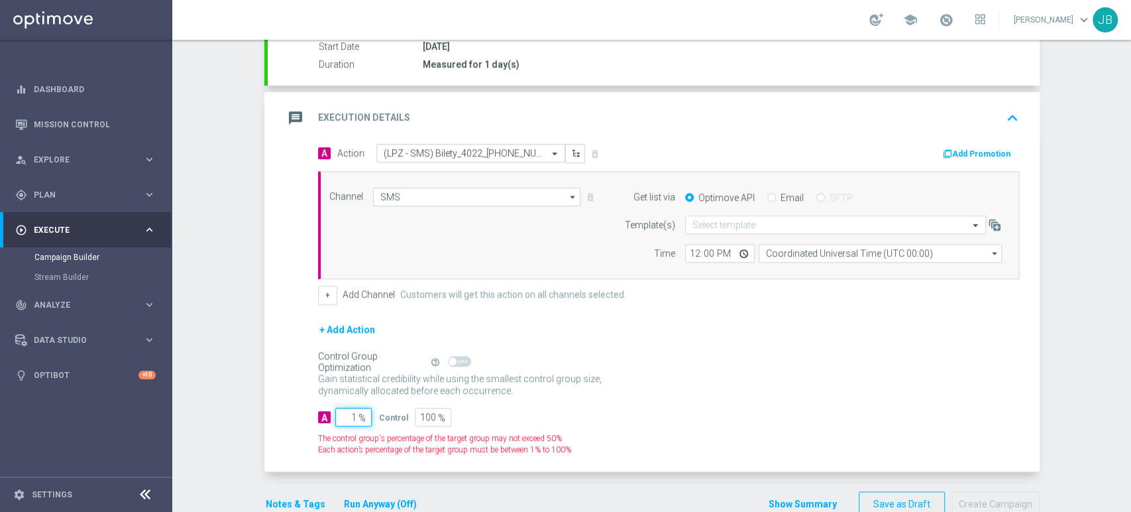
type input "10"
type input "90"
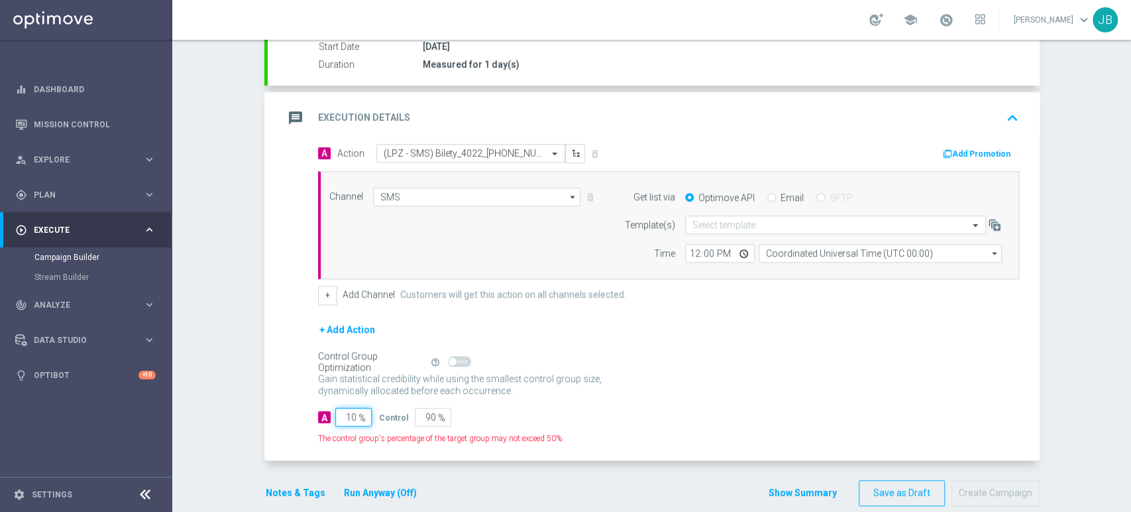
type input "100"
type input "0"
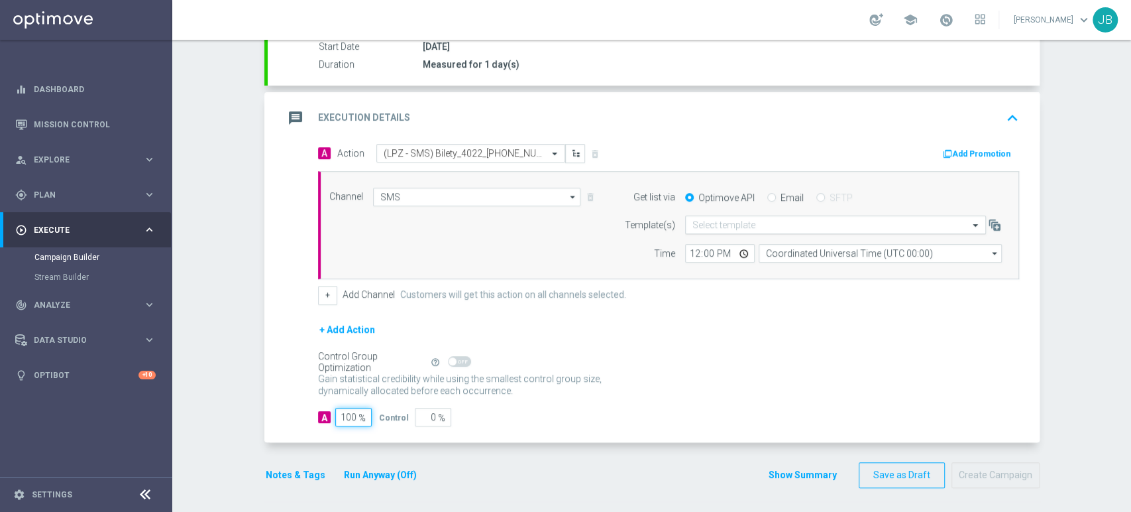
type input "100"
click at [714, 221] on input "text" at bounding box center [822, 224] width 260 height 11
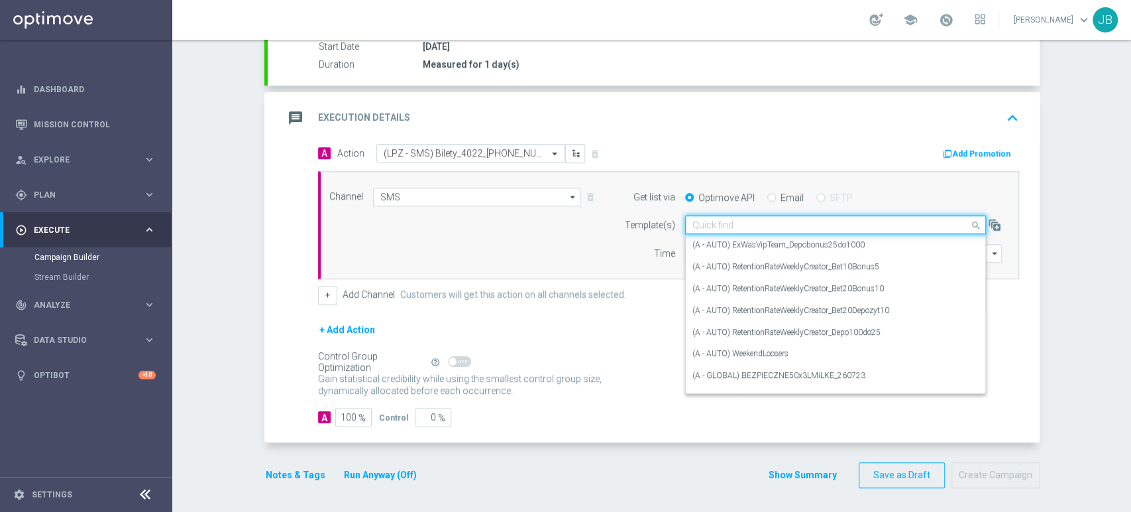
paste input "(LPZ - SMS) Bilety_4022_29082025"
type input "(LPZ - SMS) Bilety_4022_29082025"
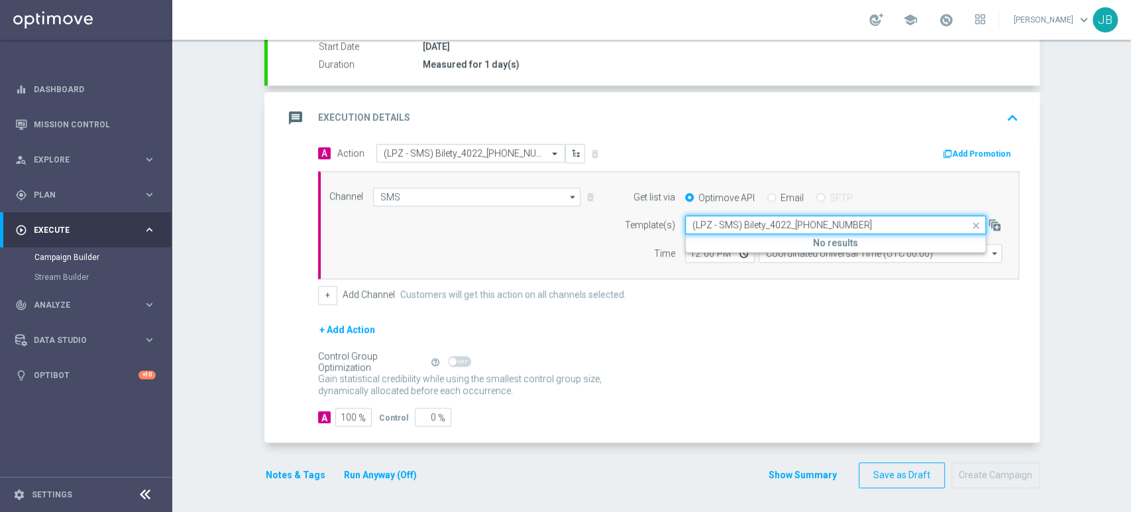
click at [692, 227] on input "(LPZ - SMS) Bilety_4022_29082025" at bounding box center [822, 224] width 260 height 11
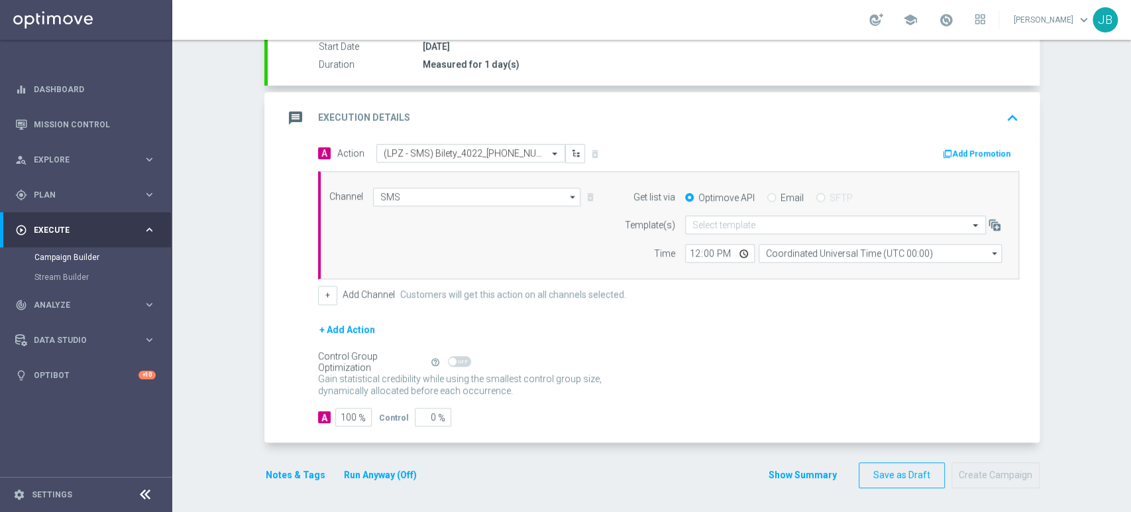
click at [657, 280] on div "A Action Select action (LPZ - SMS) Bilety_4022_29082025 delete_forever Add Prom…" at bounding box center [668, 224] width 721 height 161
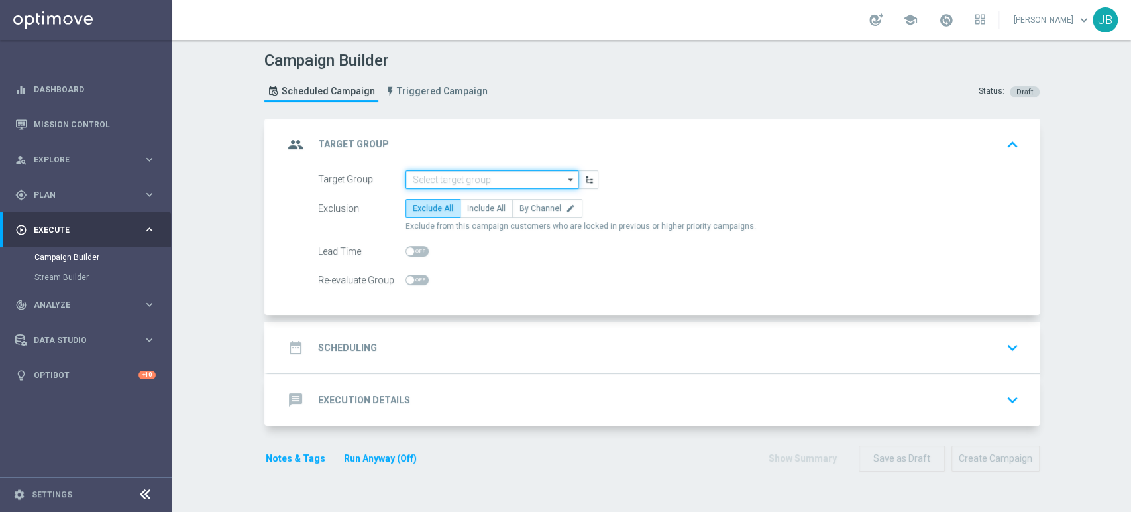
click at [441, 175] on input at bounding box center [492, 179] width 173 height 19
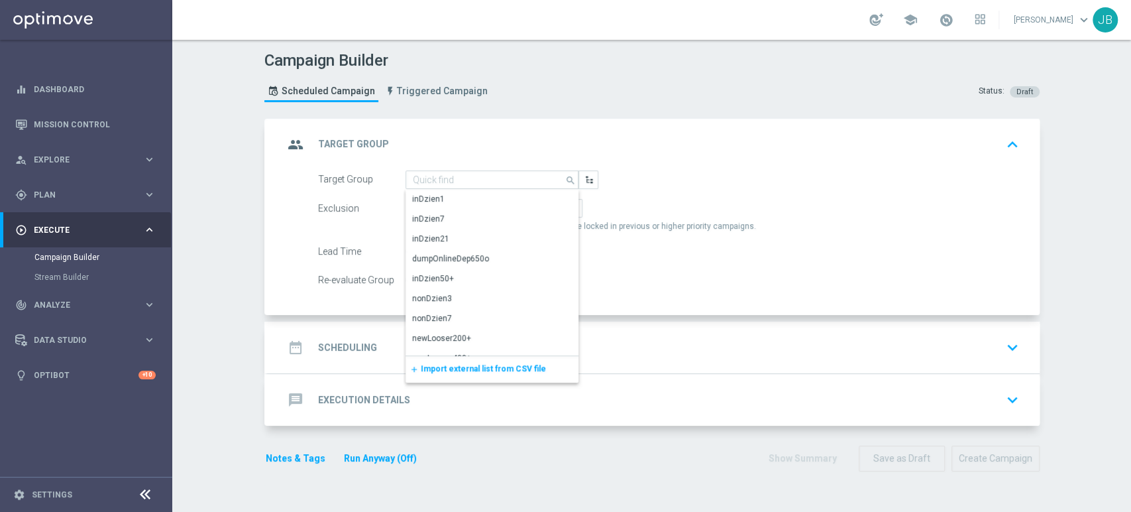
click at [446, 370] on span "Import external list from CSV file" at bounding box center [483, 368] width 125 height 9
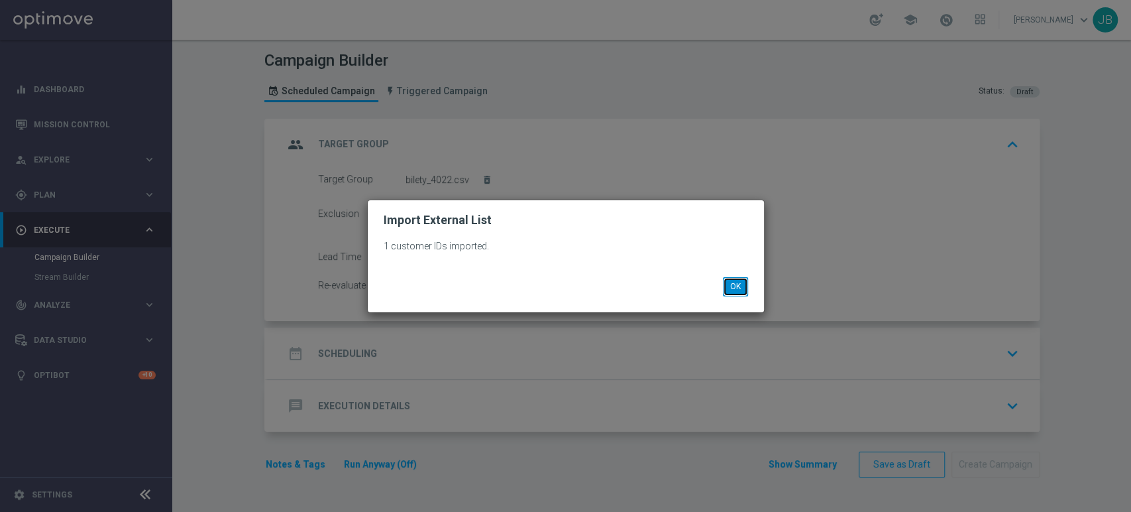
click at [741, 290] on button "OK" at bounding box center [735, 286] width 25 height 19
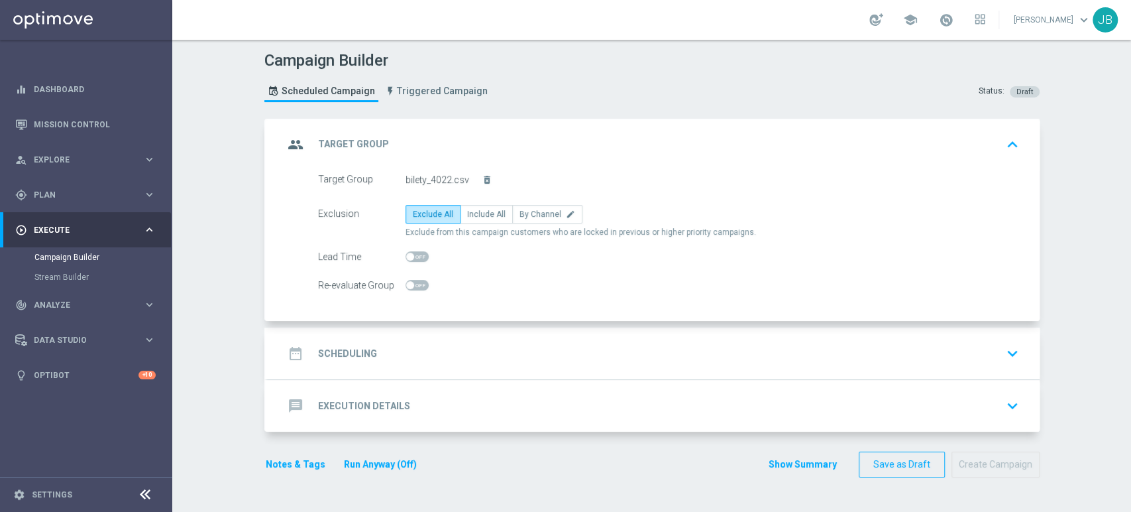
click at [477, 223] on div "Exclusion Exclude All Include All By Channel edit Exclude from this campaign cu…" at bounding box center [668, 221] width 701 height 33
click at [478, 213] on span "Include All" at bounding box center [486, 213] width 38 height 9
click at [476, 213] on input "Include All" at bounding box center [471, 216] width 9 height 9
radio input "true"
click at [420, 360] on div "date_range Scheduling keyboard_arrow_down" at bounding box center [654, 353] width 740 height 25
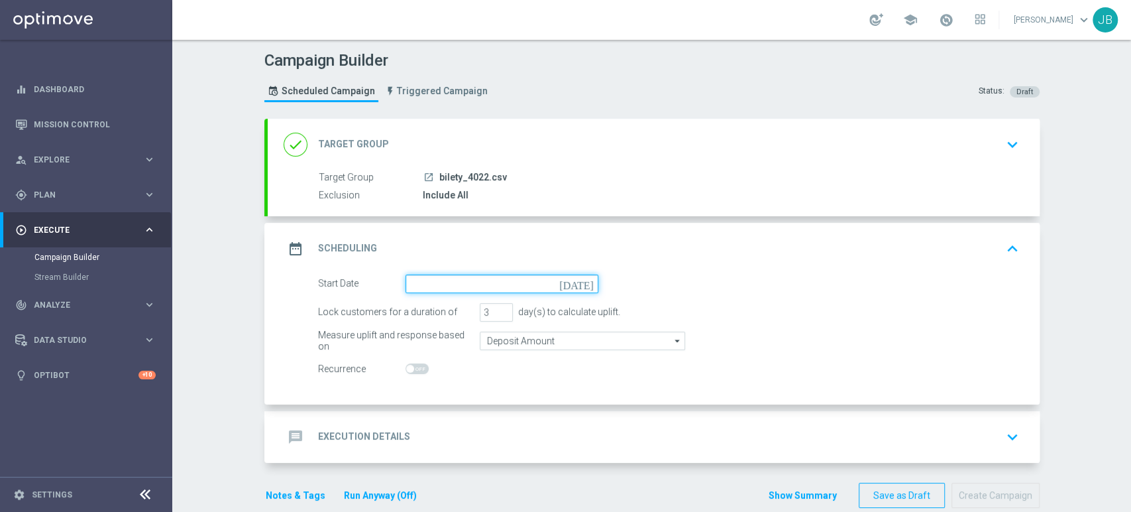
click at [421, 280] on input at bounding box center [502, 283] width 193 height 19
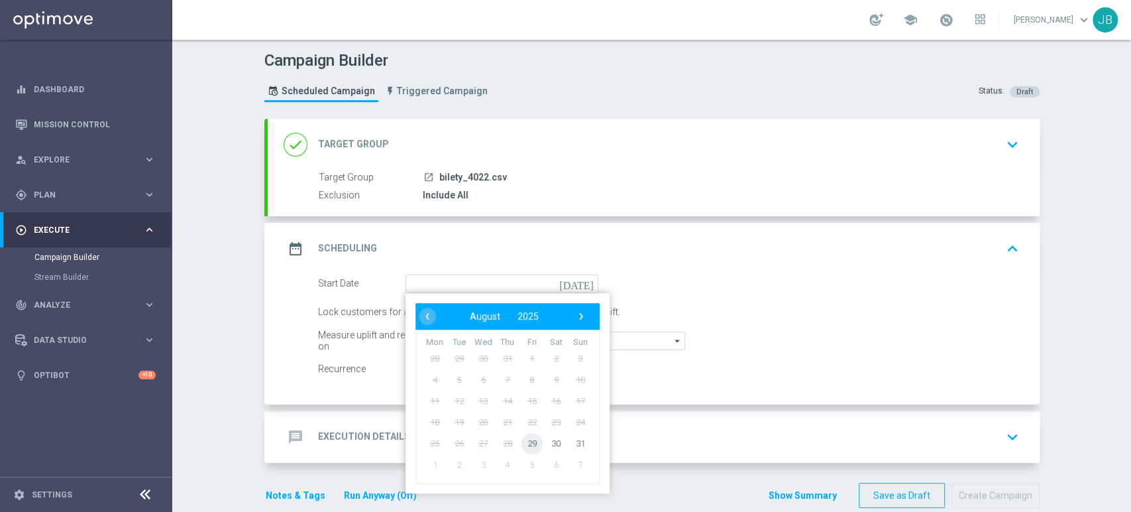
click at [522, 439] on span "29" at bounding box center [531, 442] width 21 height 21
type input "[DATE]"
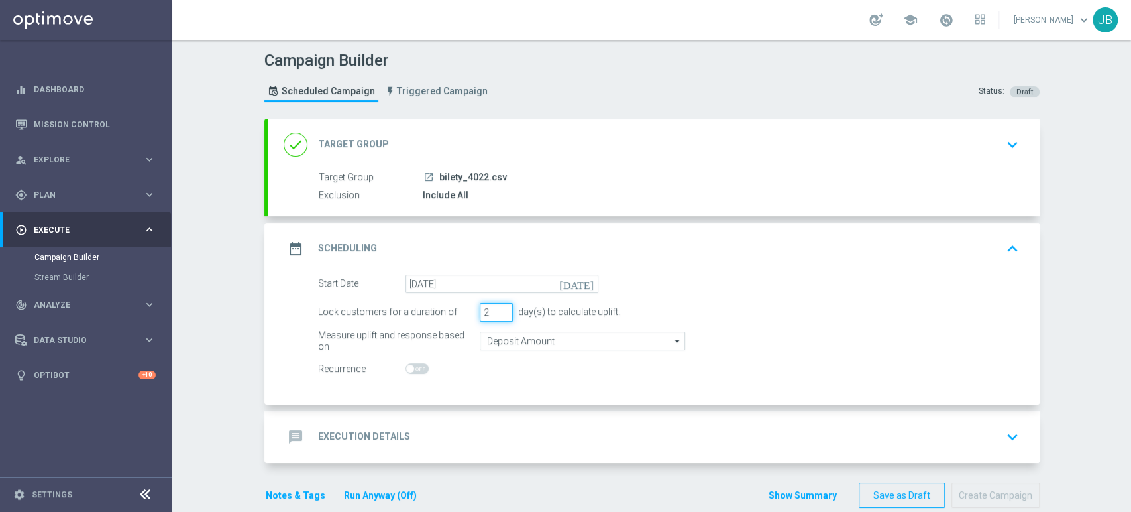
click at [497, 316] on input "2" at bounding box center [496, 312] width 33 height 19
type input "1"
click at [497, 316] on input "1" at bounding box center [496, 312] width 33 height 19
click at [480, 427] on div "message Execution Details keyboard_arrow_down" at bounding box center [654, 436] width 740 height 25
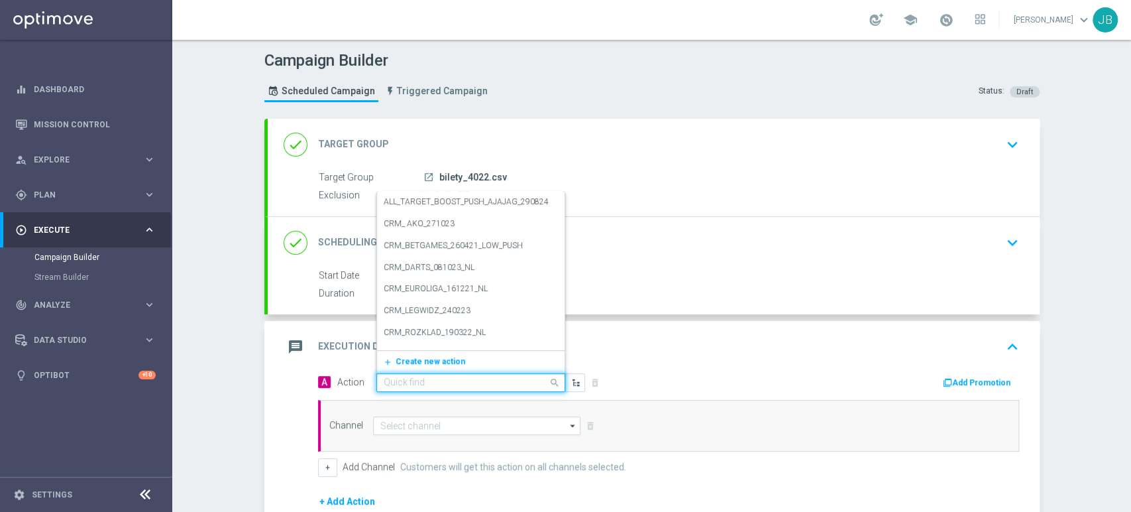
click at [429, 377] on input "text" at bounding box center [458, 382] width 148 height 11
paste input "(LPZ - SMS) Bilety_4022_29082025"
type input "(LPZ - SMS) Bilety_4022_29082025"
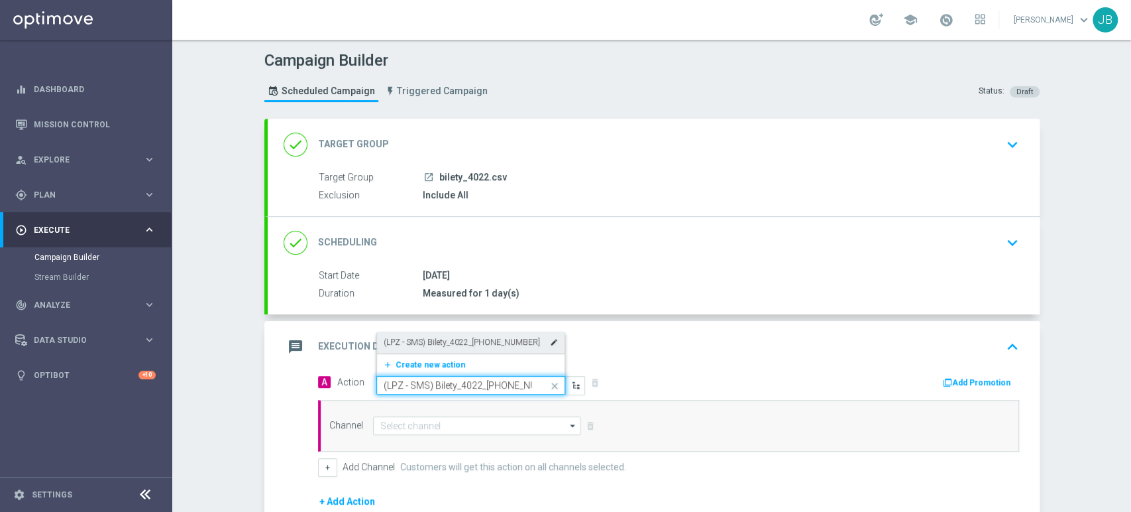
click at [438, 343] on label "(LPZ - SMS) Bilety_4022_29082025" at bounding box center [462, 342] width 156 height 11
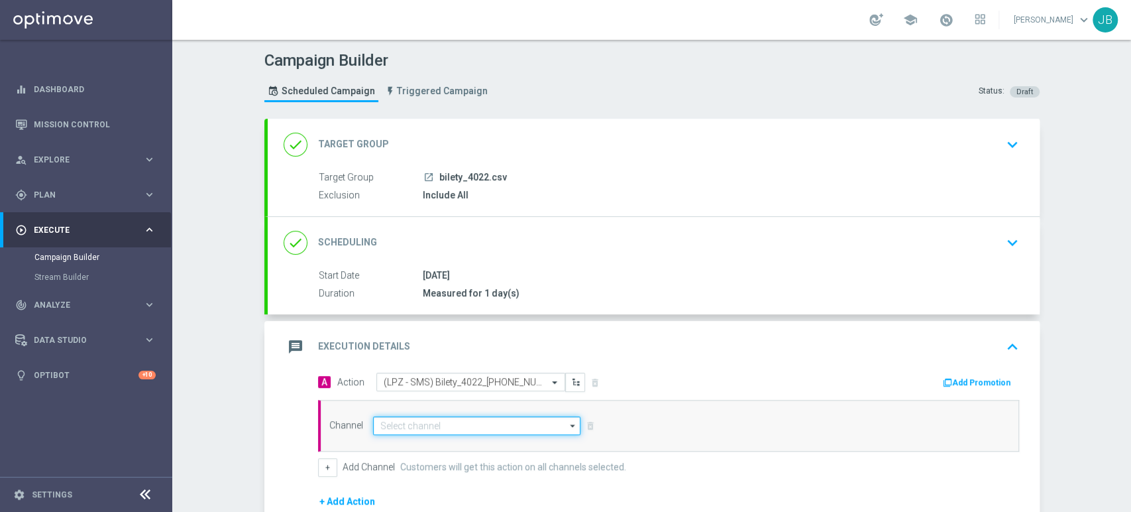
click at [398, 424] on input at bounding box center [477, 425] width 208 height 19
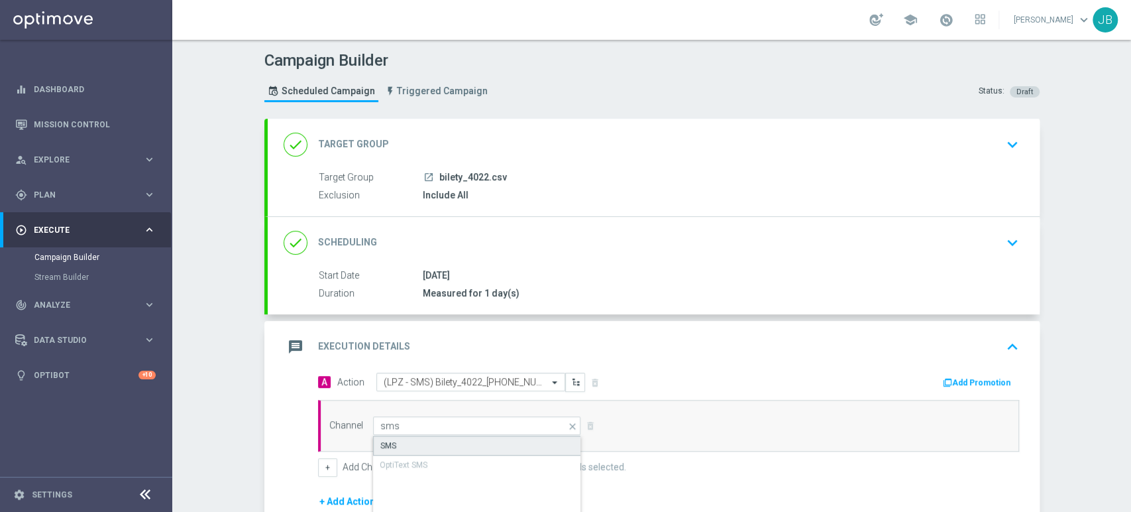
click at [392, 441] on div "SMS" at bounding box center [477, 445] width 209 height 20
type input "SMS"
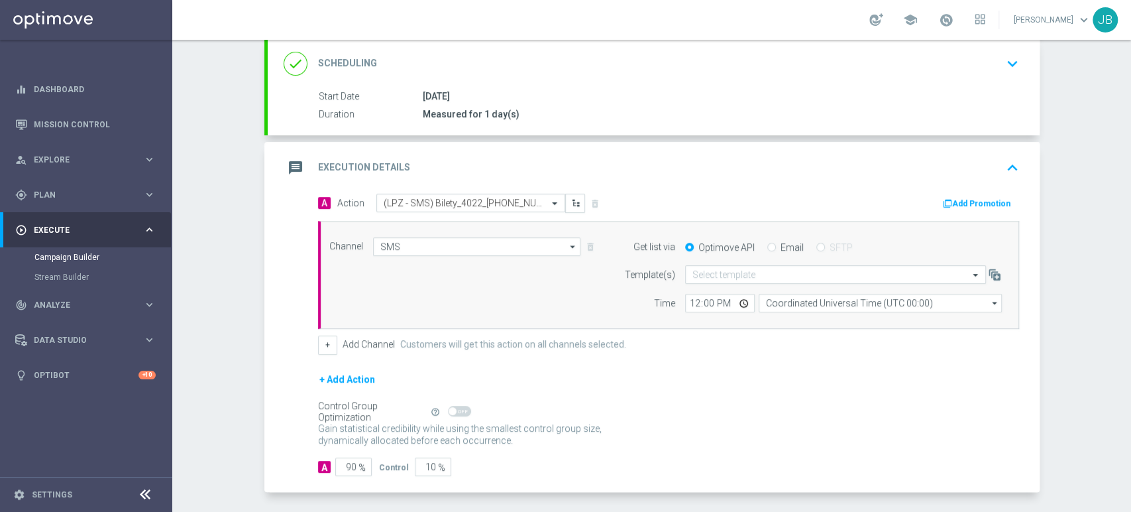
scroll to position [229, 0]
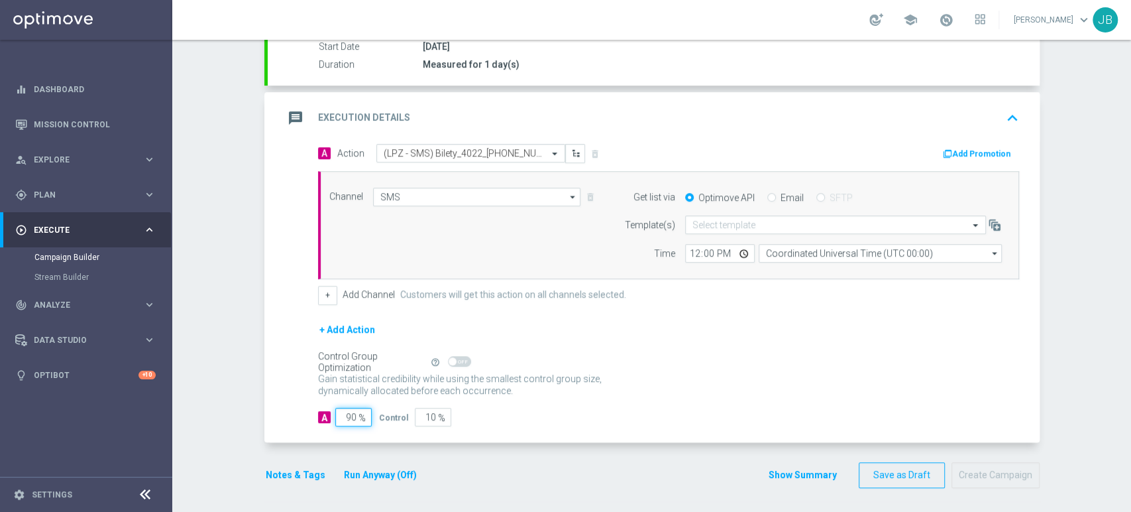
click at [350, 417] on input "90" at bounding box center [353, 417] width 36 height 19
type input "9"
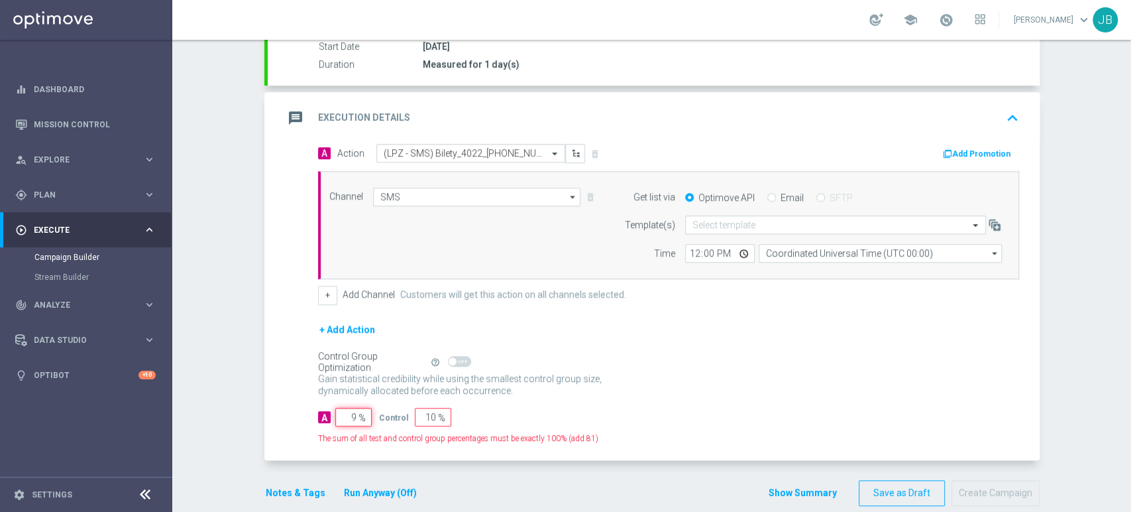
type input "91"
type input "1"
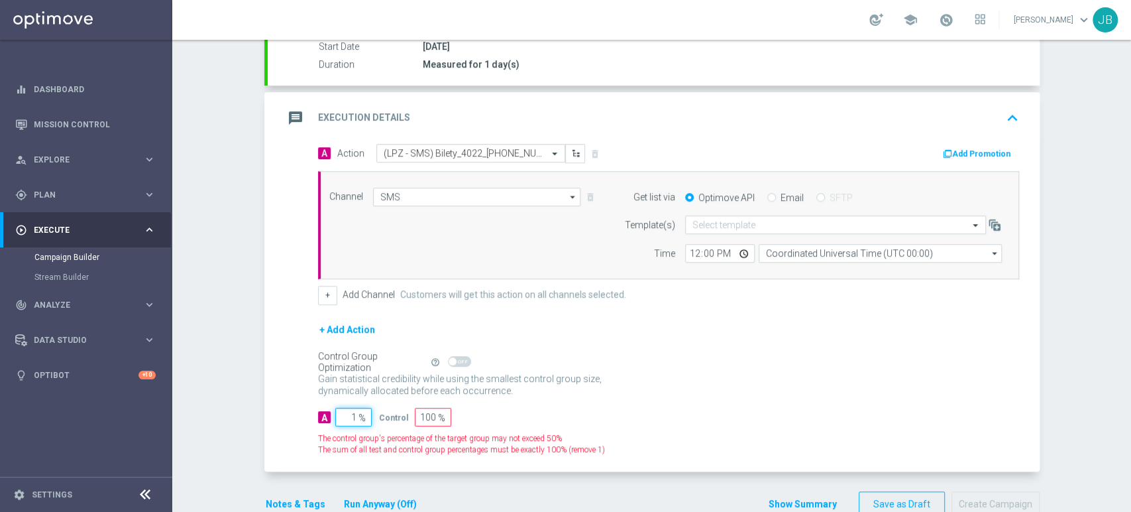
type input "99"
type input "10"
type input "90"
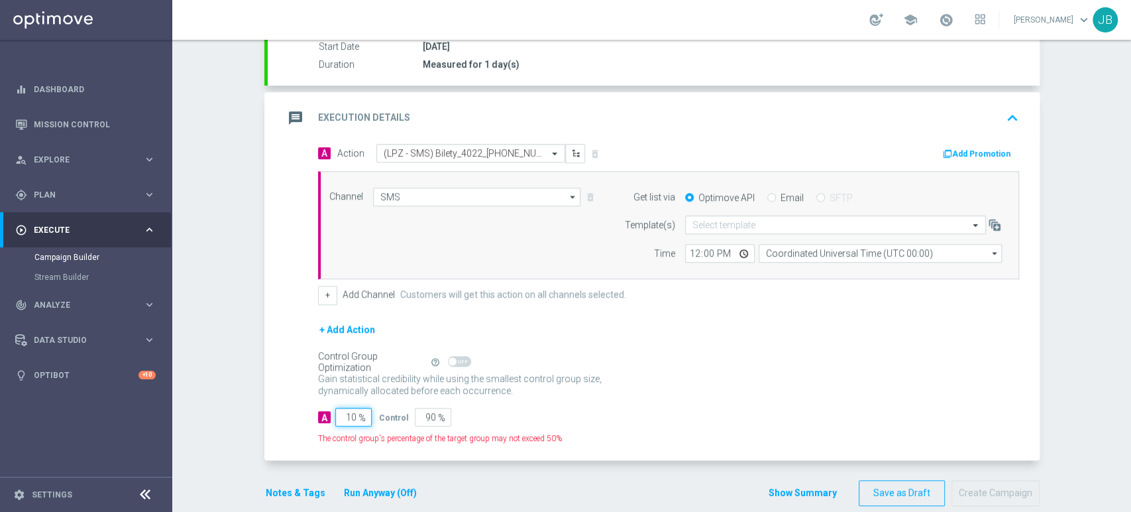
type input "100"
type input "0"
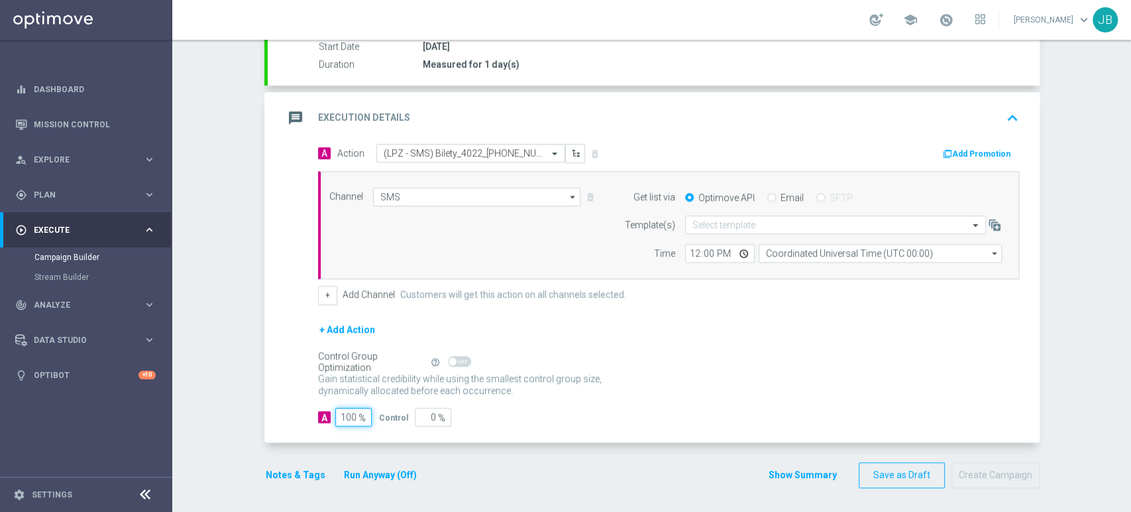
type input "100"
click at [719, 213] on form "Get list via Optimove API Email SFTP Template(s) Select template Time 12:00 Coo…" at bounding box center [810, 226] width 384 height 76
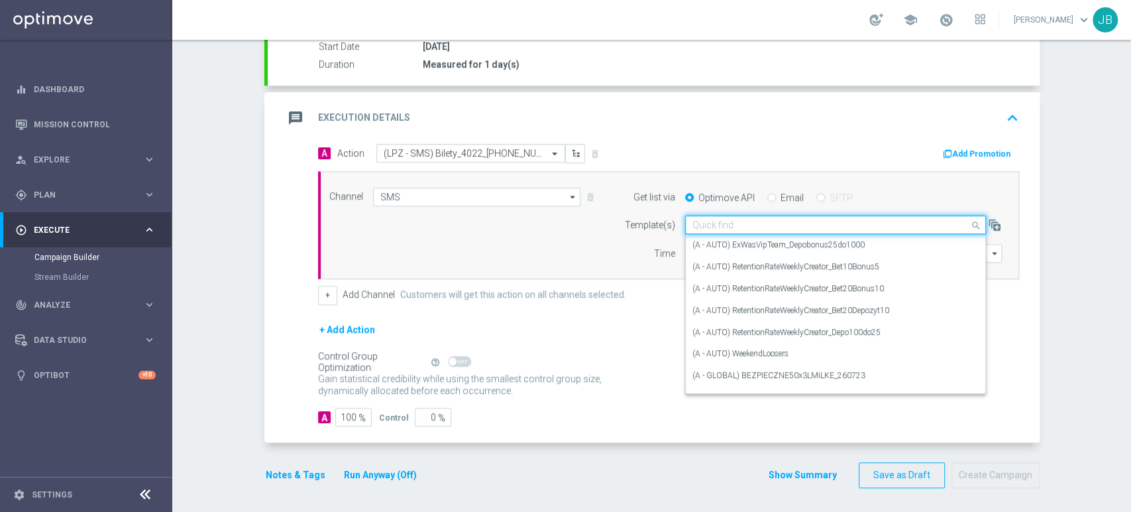
click at [716, 217] on div "Quick find" at bounding box center [835, 224] width 301 height 19
paste input "(LPZ - SMS) Bilety_4022_29082025"
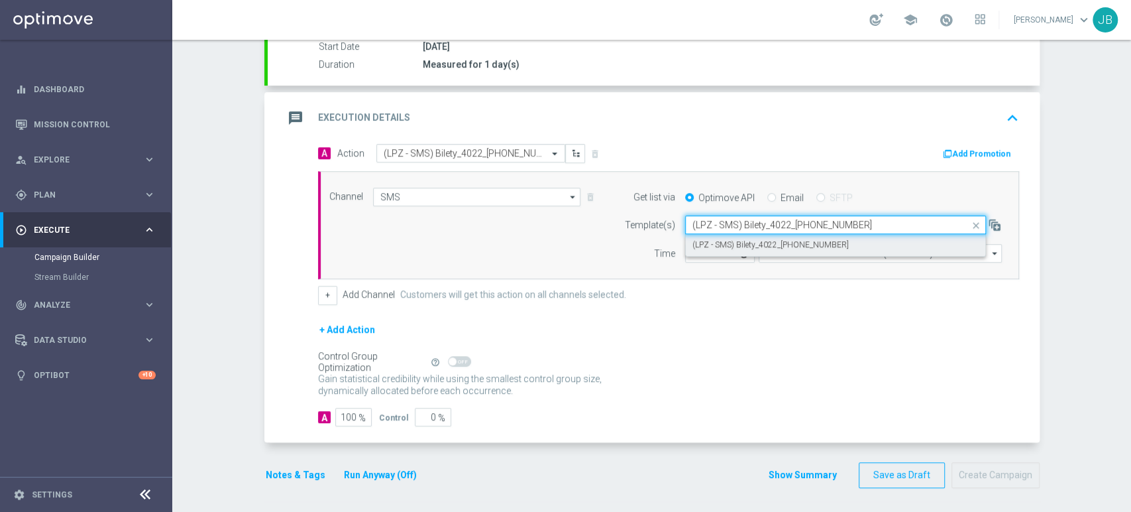
click at [703, 243] on label "(LPZ - SMS) Bilety_4022_29082025" at bounding box center [770, 244] width 156 height 11
type input "(LPZ - SMS) Bilety_4022_29082025"
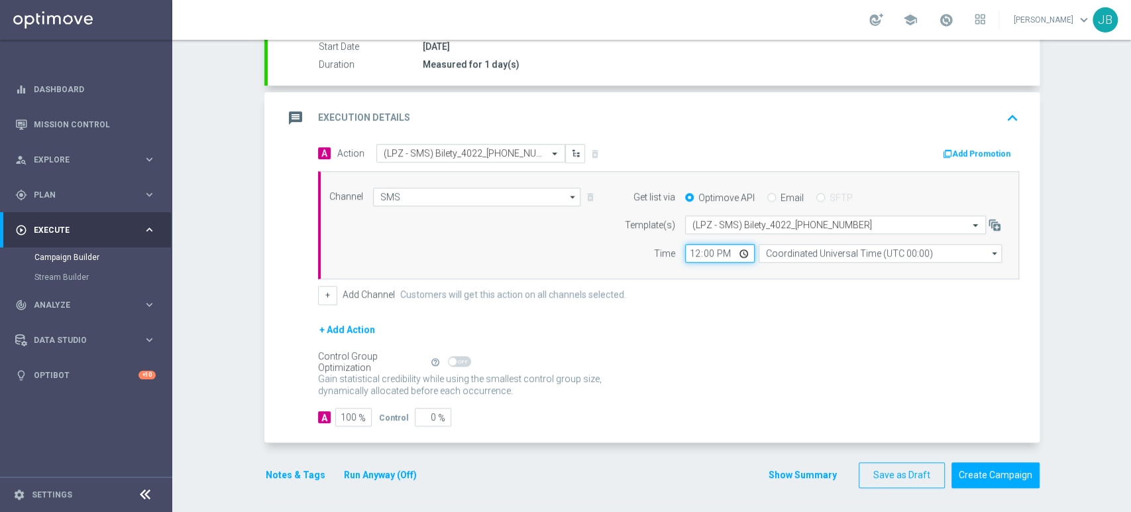
click at [685, 250] on input "12:00" at bounding box center [720, 253] width 70 height 19
type input "11:19"
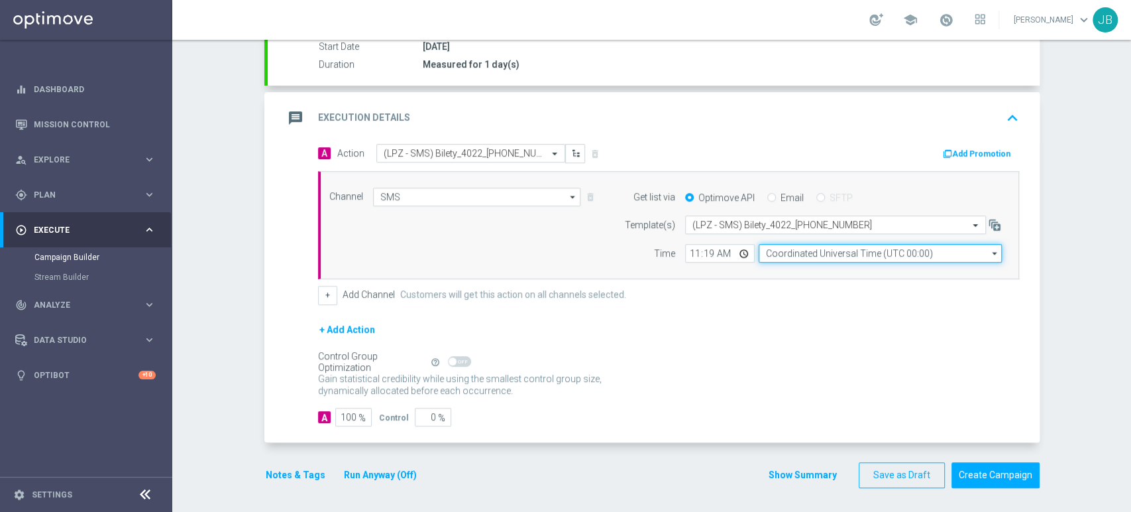
click at [797, 247] on input "Coordinated Universal Time (UTC 00:00)" at bounding box center [880, 253] width 243 height 19
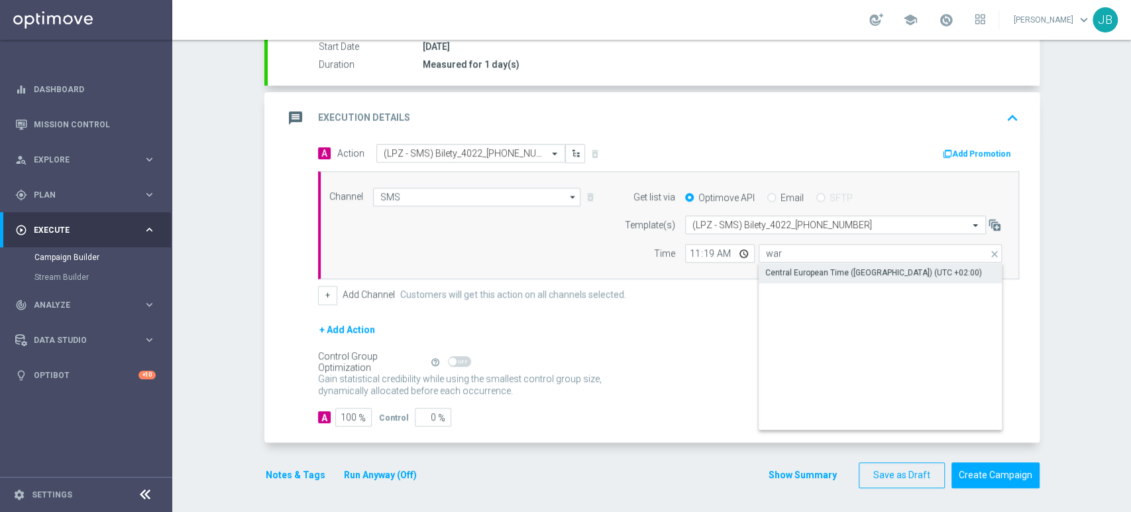
click at [794, 270] on div "Central European Time ([GEOGRAPHIC_DATA]) (UTC +02:00)" at bounding box center [873, 272] width 217 height 12
type input "Central European Time ([GEOGRAPHIC_DATA]) (UTC +02:00)"
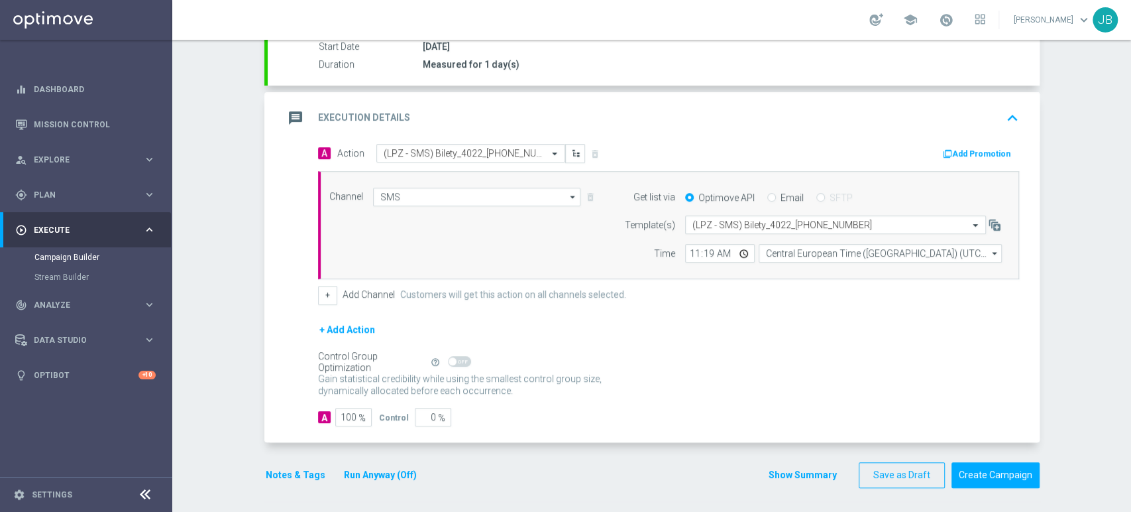
click at [1073, 321] on div "Campaign Builder Scheduled Campaign Triggered Campaign Status: Draft done Targe…" at bounding box center [651, 276] width 959 height 472
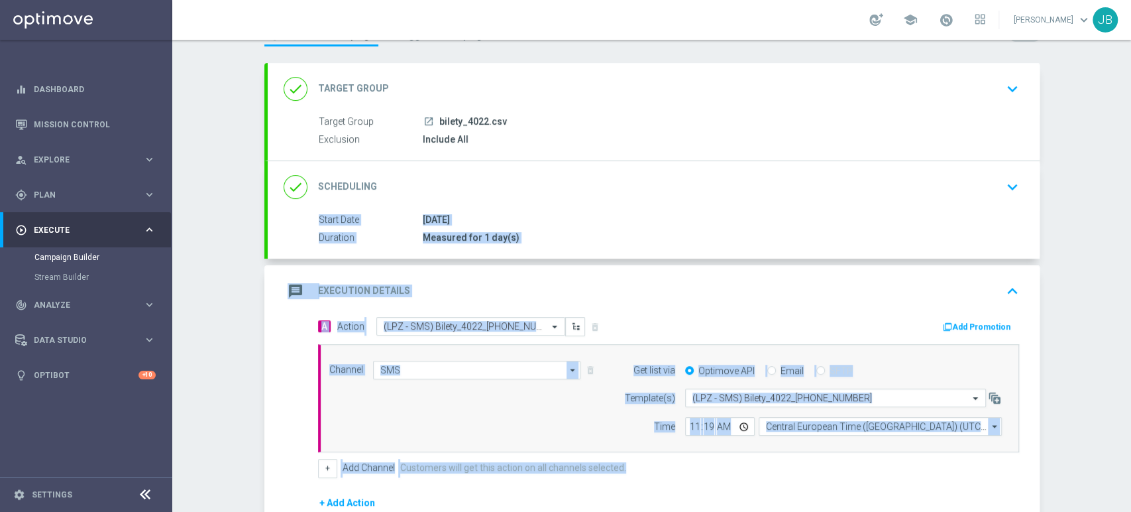
scroll to position [54, 0]
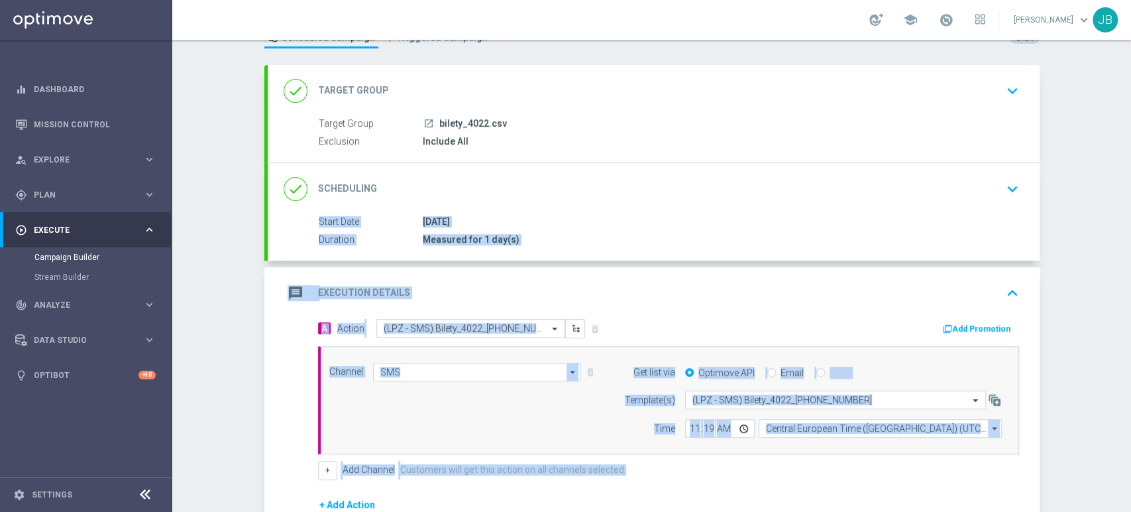
drag, startPoint x: 1130, startPoint y: 290, endPoint x: 1130, endPoint y: 180, distance: 110.7
click at [1130, 180] on div "Campaign Builder Scheduled Campaign Triggered Campaign Status: Draft done Targe…" at bounding box center [651, 276] width 959 height 472
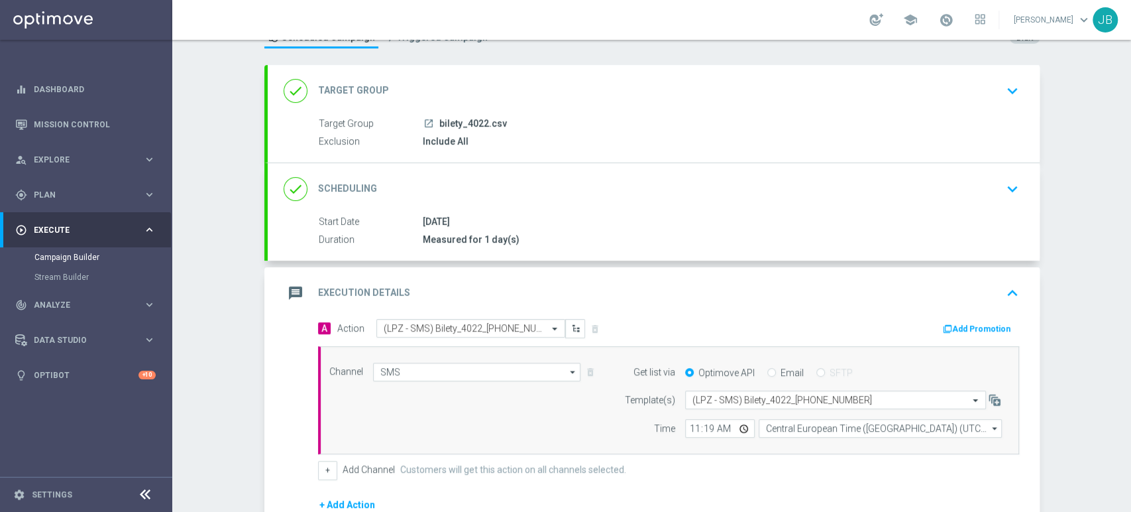
click at [1078, 186] on div "Campaign Builder Scheduled Campaign Triggered Campaign Status: Draft done Targe…" at bounding box center [651, 276] width 959 height 472
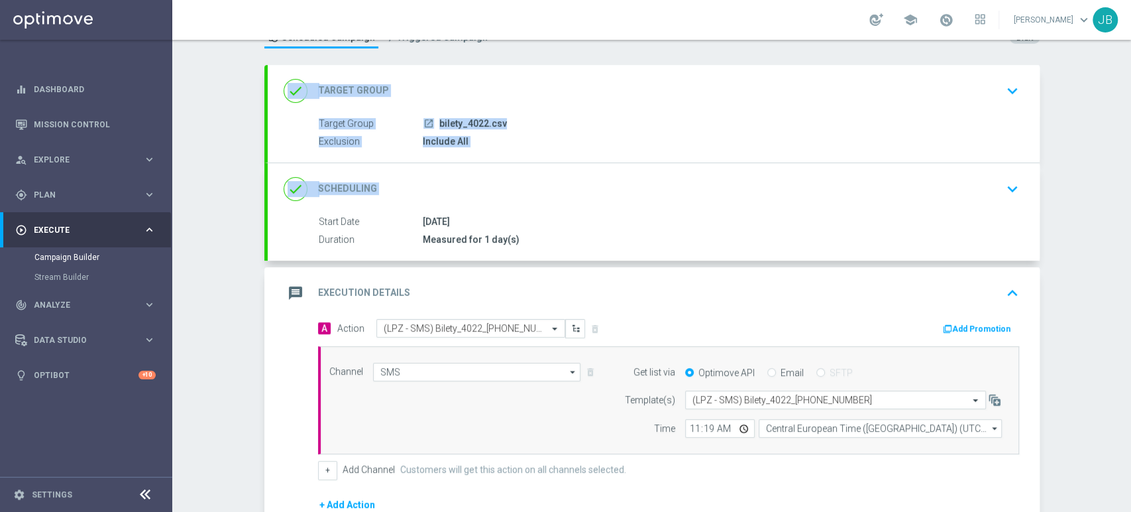
scroll to position [0, 0]
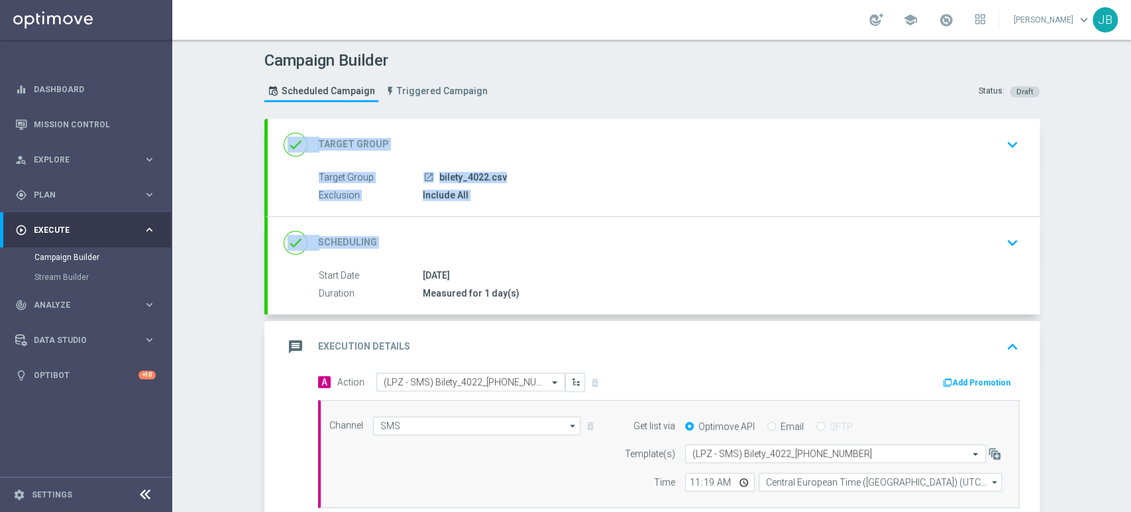
drag, startPoint x: 1130, startPoint y: 162, endPoint x: 1130, endPoint y: 125, distance: 37.8
click at [1130, 125] on div "Campaign Builder Scheduled Campaign Triggered Campaign Status: Draft done Targe…" at bounding box center [651, 276] width 959 height 472
click at [1095, 150] on div "Campaign Builder Scheduled Campaign Triggered Campaign Status: Draft done Targe…" at bounding box center [651, 276] width 959 height 472
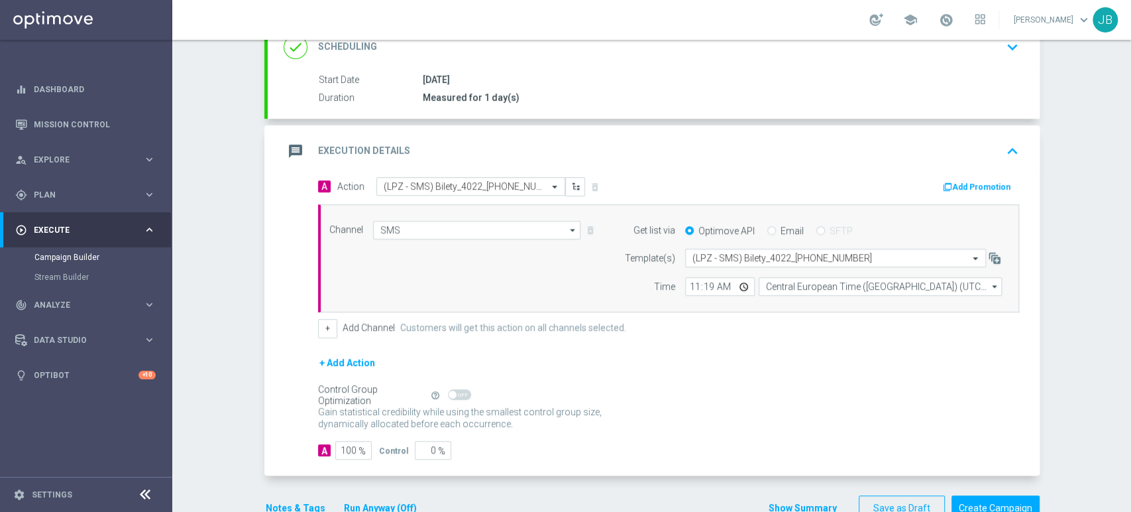
scroll to position [229, 0]
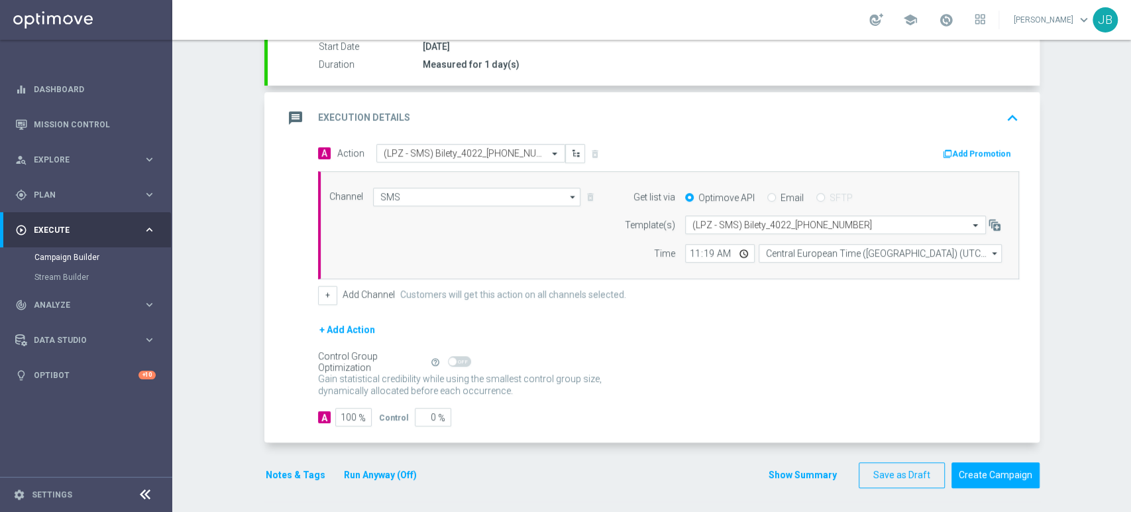
click at [1130, 118] on div "Campaign Builder Scheduled Campaign Triggered Campaign Status: Draft done Targe…" at bounding box center [651, 276] width 959 height 472
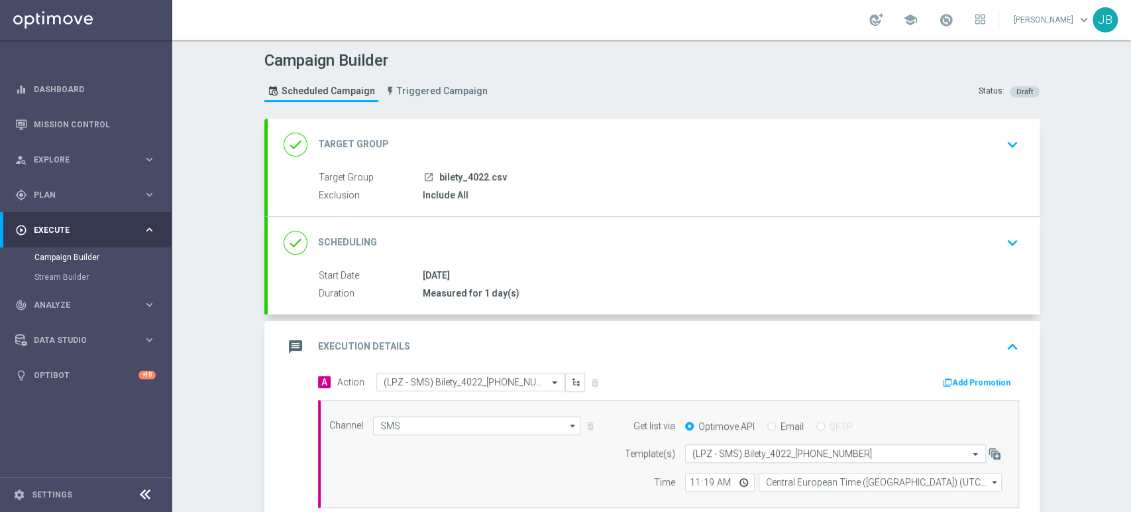
click at [991, 132] on div "done Target Group keyboard_arrow_down" at bounding box center [654, 144] width 740 height 25
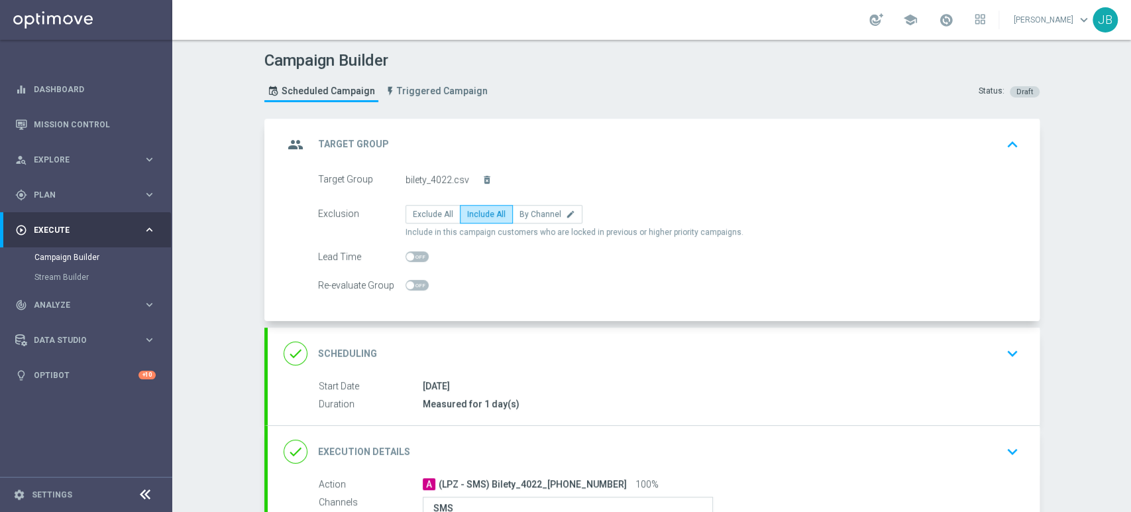
click at [991, 132] on div "group Target Group keyboard_arrow_up" at bounding box center [654, 144] width 740 height 25
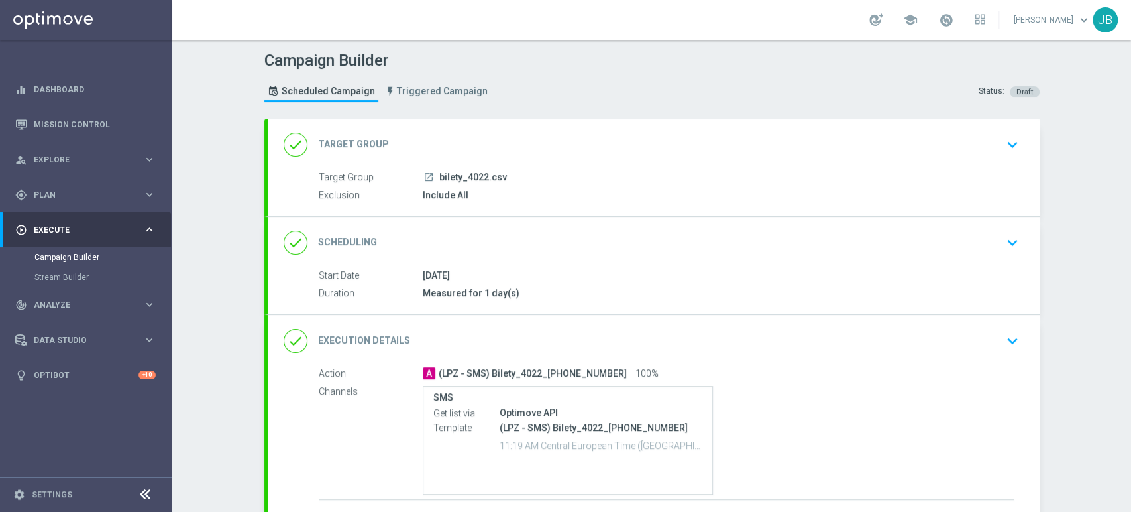
click at [1010, 256] on div "done Scheduling keyboard_arrow_down" at bounding box center [654, 243] width 772 height 52
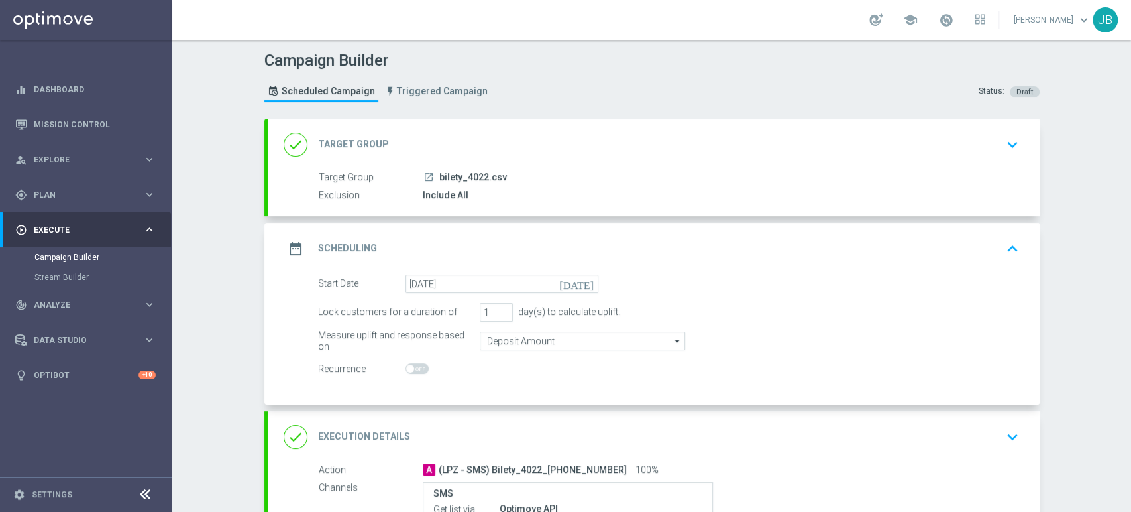
click at [1010, 256] on icon "keyboard_arrow_up" at bounding box center [1013, 249] width 20 height 20
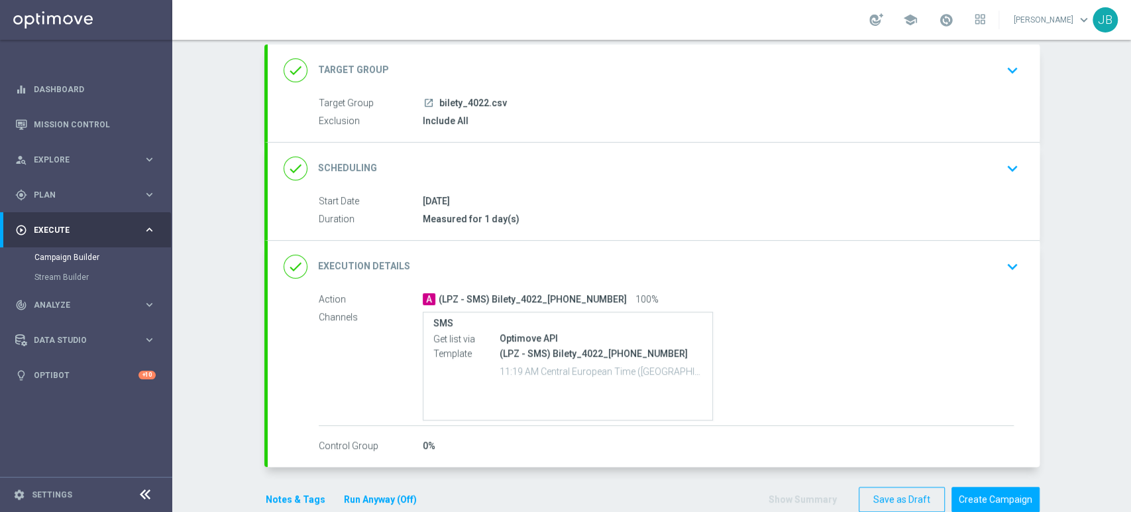
scroll to position [99, 0]
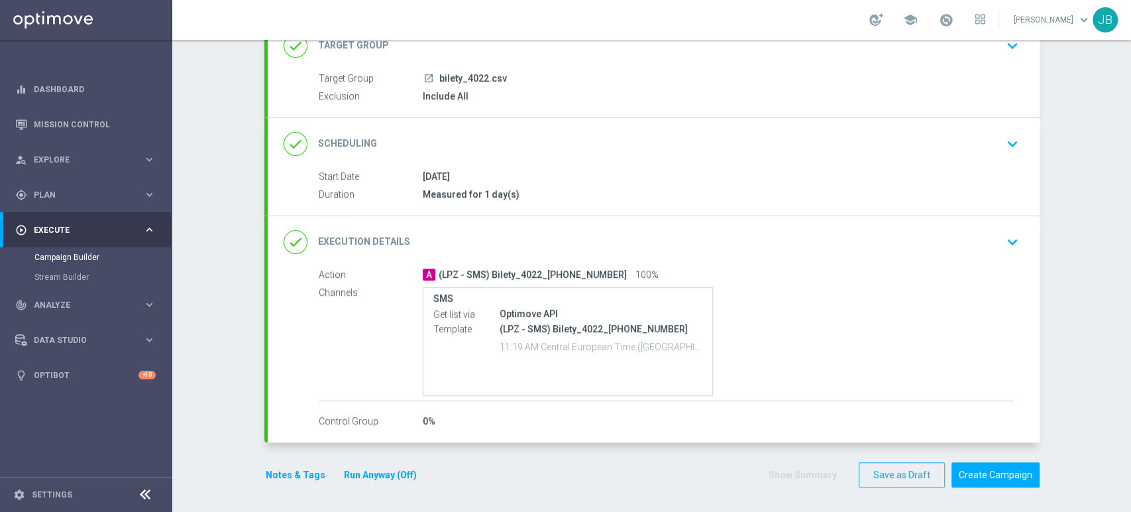
click at [1003, 237] on icon "keyboard_arrow_down" at bounding box center [1013, 242] width 20 height 20
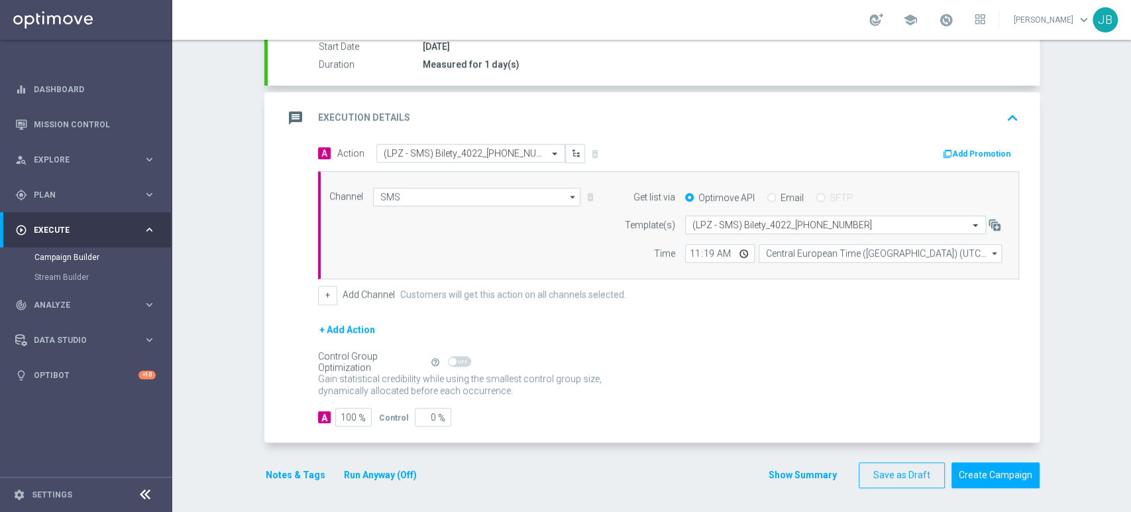
scroll to position [0, 0]
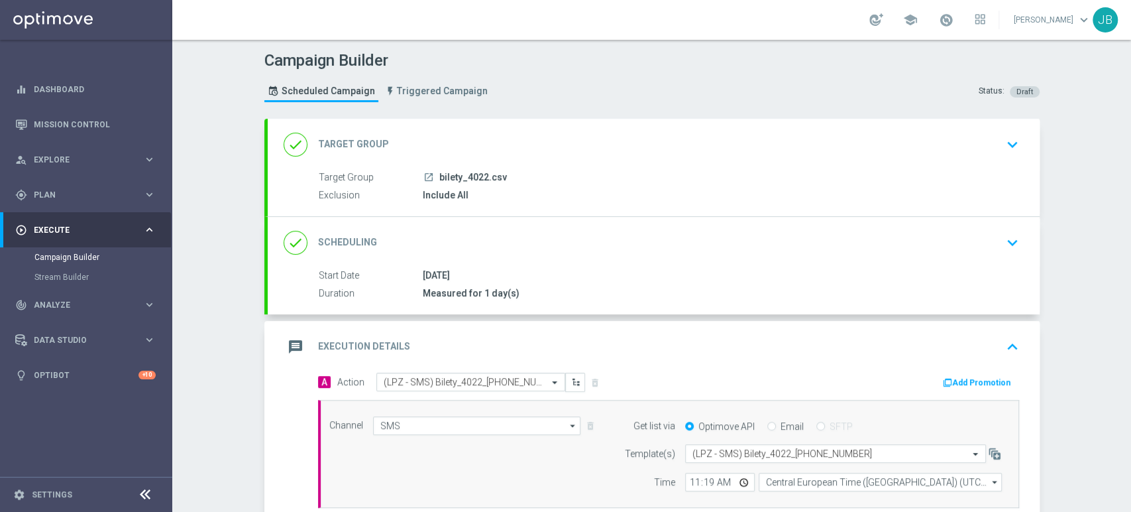
click at [901, 154] on div "done Target Group keyboard_arrow_down" at bounding box center [654, 144] width 740 height 25
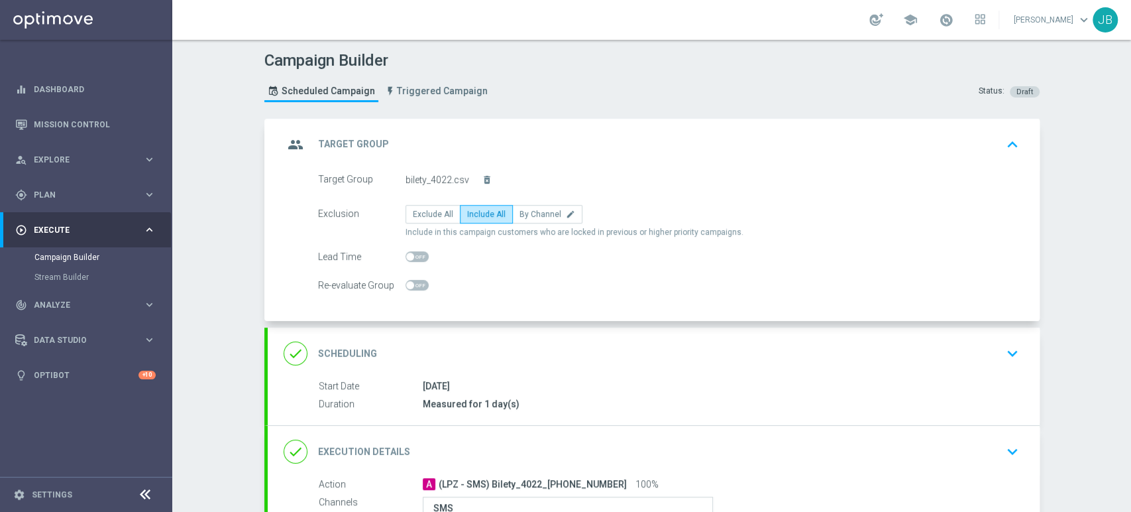
click at [975, 347] on div "done Scheduling keyboard_arrow_down" at bounding box center [654, 353] width 740 height 25
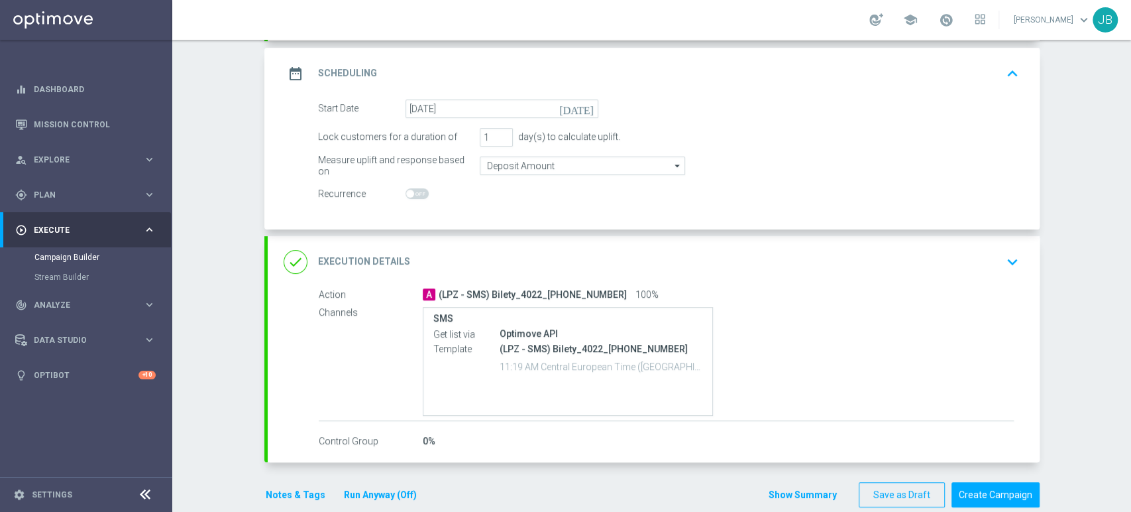
scroll to position [183, 0]
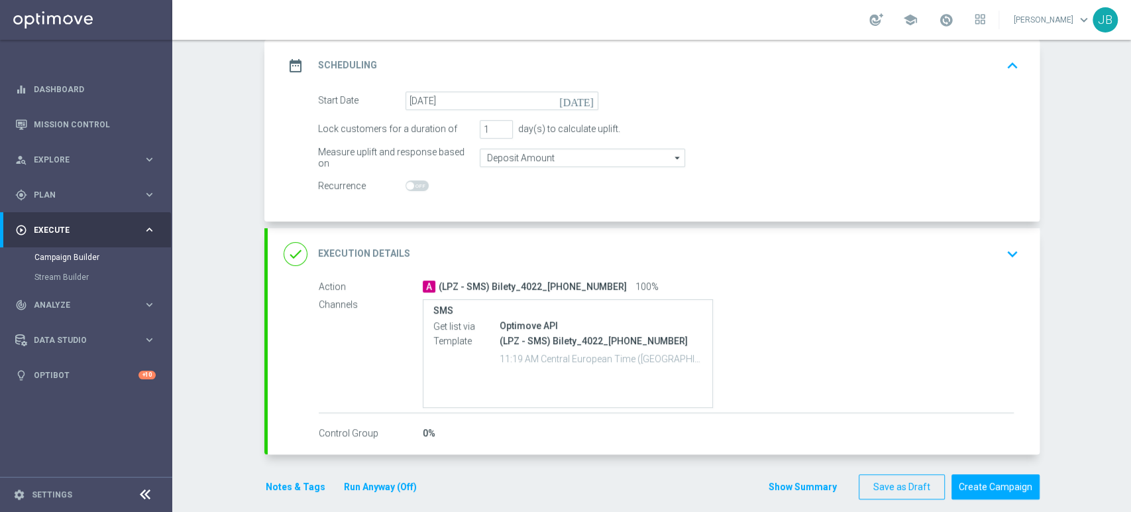
click at [1009, 247] on icon "keyboard_arrow_down" at bounding box center [1013, 254] width 20 height 20
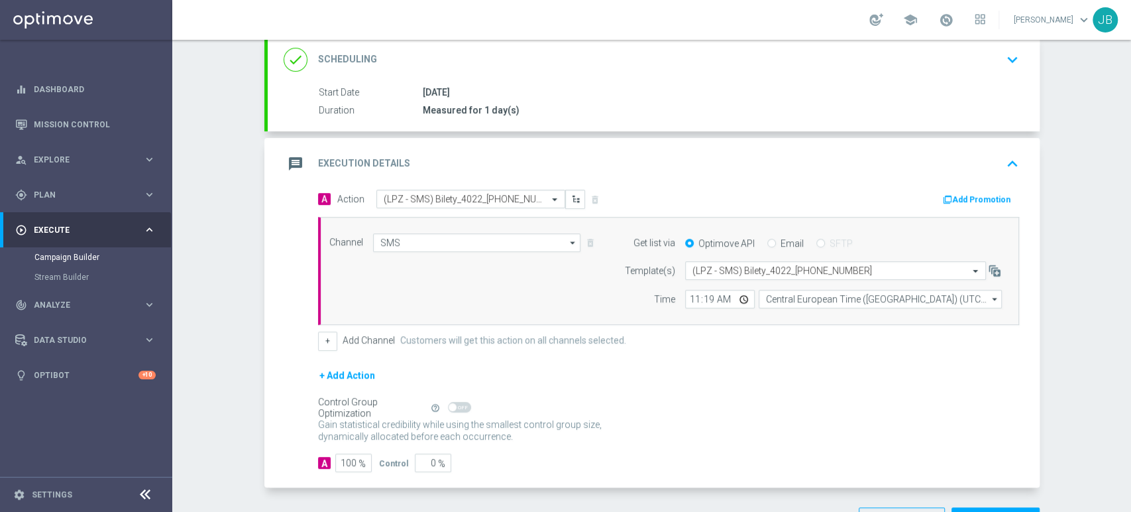
scroll to position [182, 0]
click at [1093, 256] on div "Campaign Builder Scheduled Campaign Triggered Campaign Status: Draft done Targe…" at bounding box center [651, 276] width 959 height 472
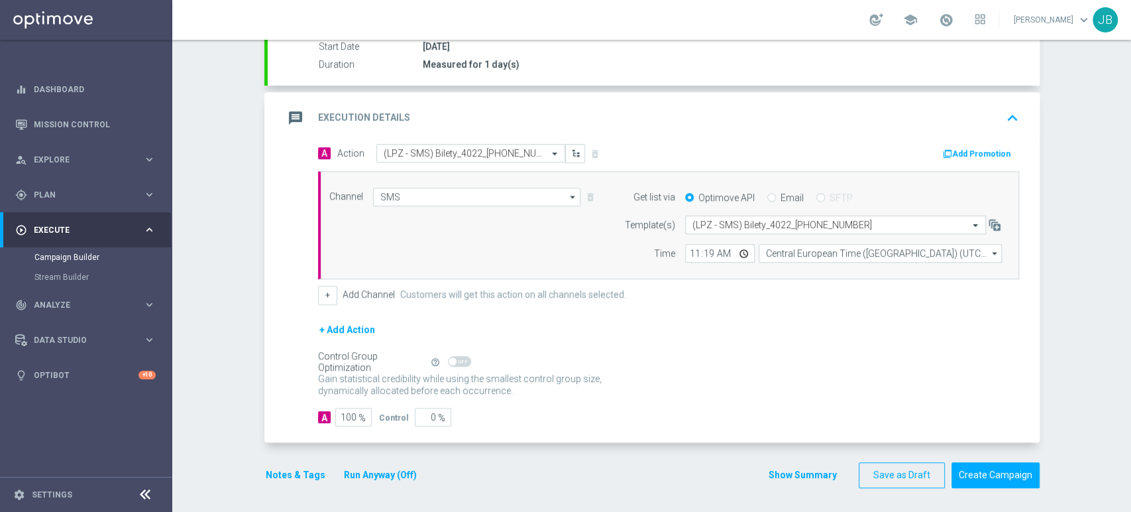
click at [1104, 296] on div "Campaign Builder Scheduled Campaign Triggered Campaign Status: Draft done Targe…" at bounding box center [651, 276] width 959 height 472
click at [1031, 473] on button "Create Campaign" at bounding box center [996, 475] width 88 height 26
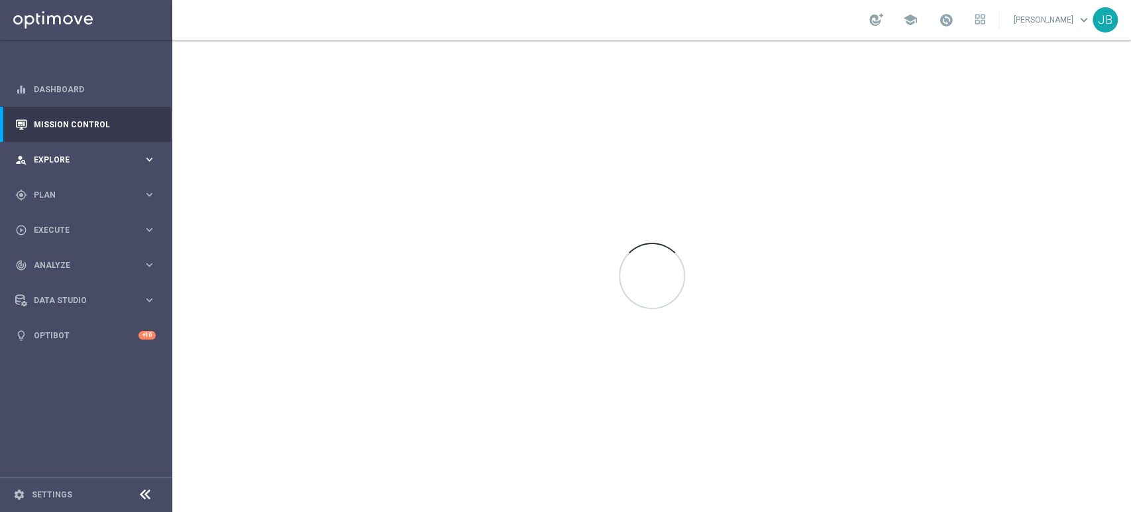
click at [80, 160] on span "Explore" at bounding box center [88, 160] width 109 height 8
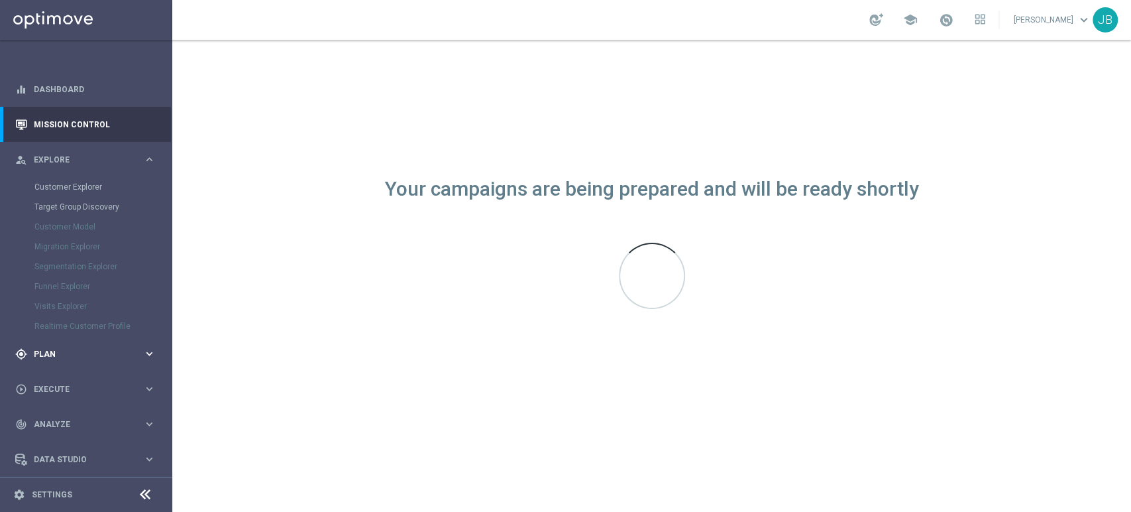
click at [66, 346] on div "gps_fixed Plan keyboard_arrow_right" at bounding box center [85, 353] width 171 height 35
click at [78, 227] on link "Target Groups" at bounding box center [85, 222] width 103 height 11
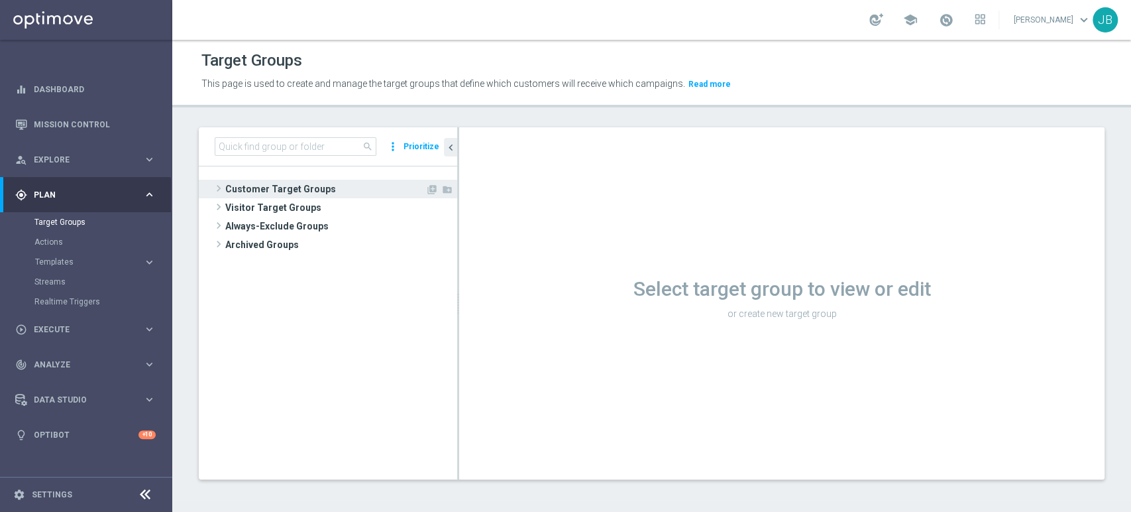
click at [267, 180] on span "Customer Target Groups" at bounding box center [325, 189] width 200 height 19
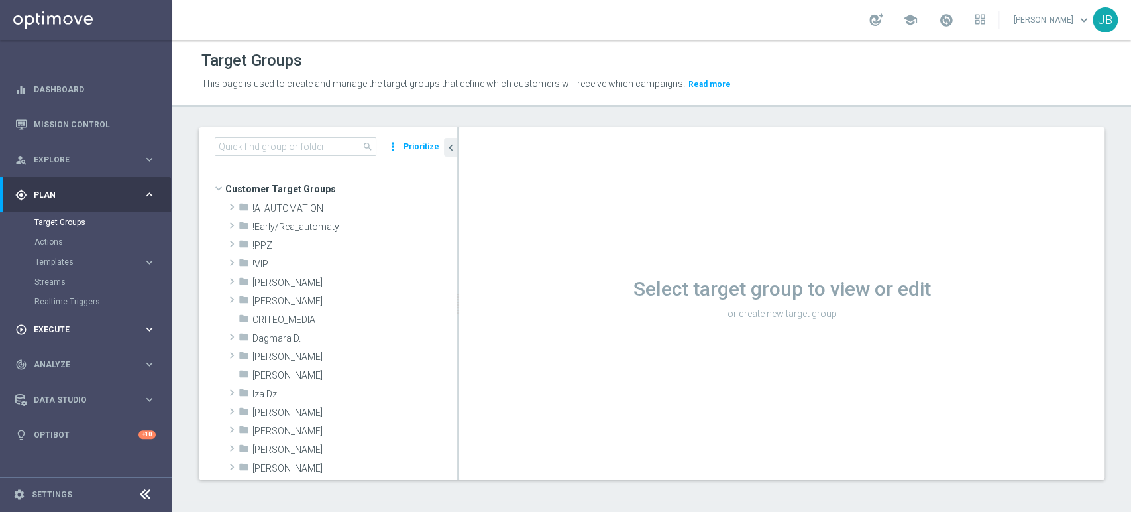
click at [68, 333] on div "play_circle_outline Execute" at bounding box center [79, 329] width 128 height 12
click at [91, 253] on link "Campaign Builder" at bounding box center [85, 257] width 103 height 11
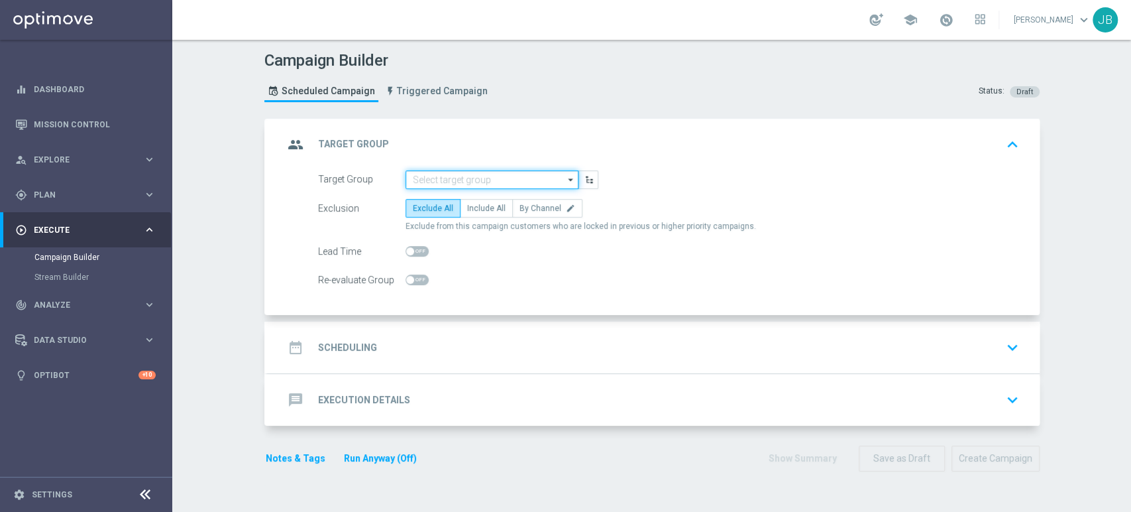
click at [471, 182] on input at bounding box center [492, 179] width 173 height 19
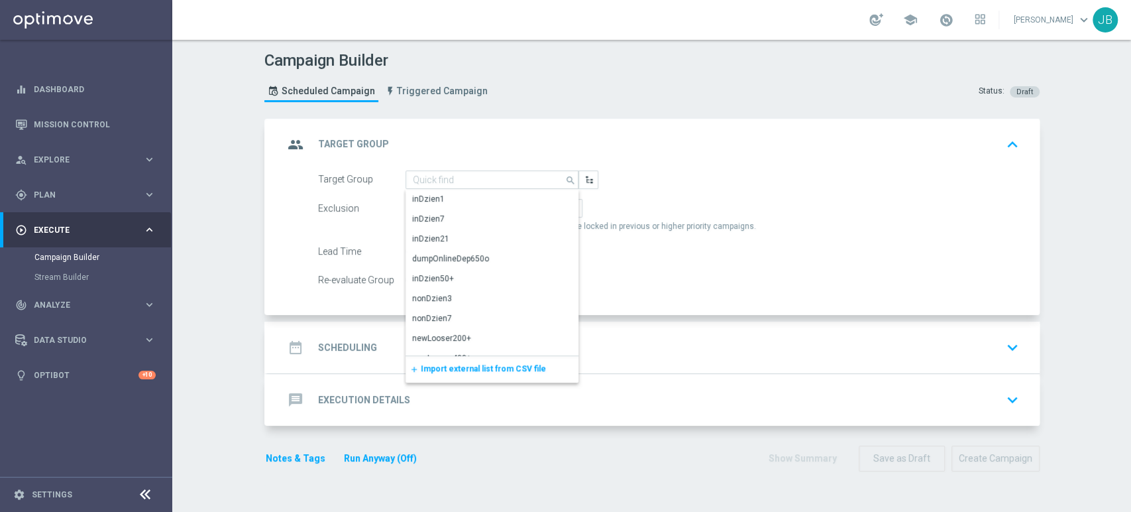
click at [467, 365] on span "Import external list from CSV file" at bounding box center [483, 368] width 125 height 9
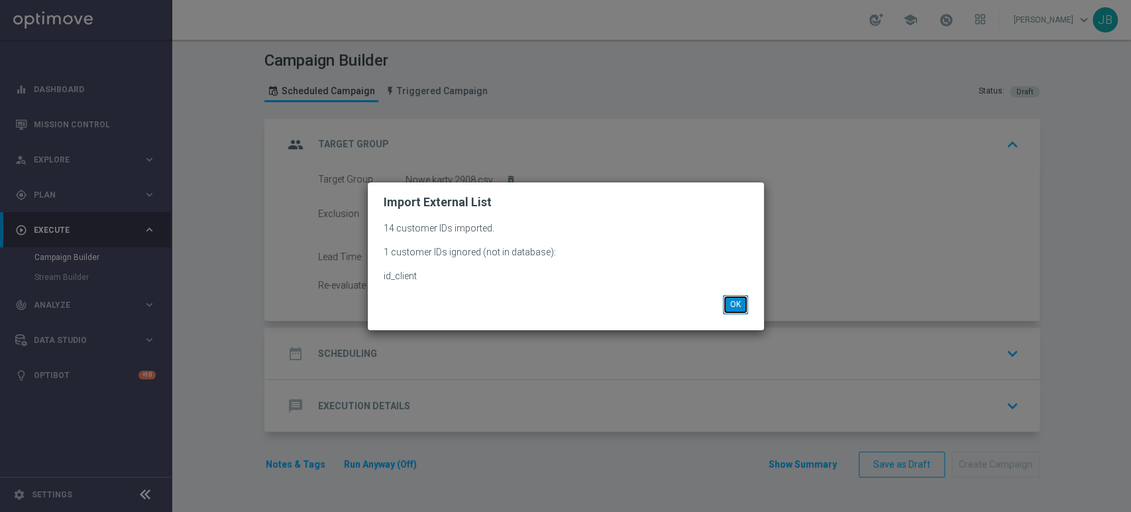
click at [737, 303] on button "OK" at bounding box center [735, 304] width 25 height 19
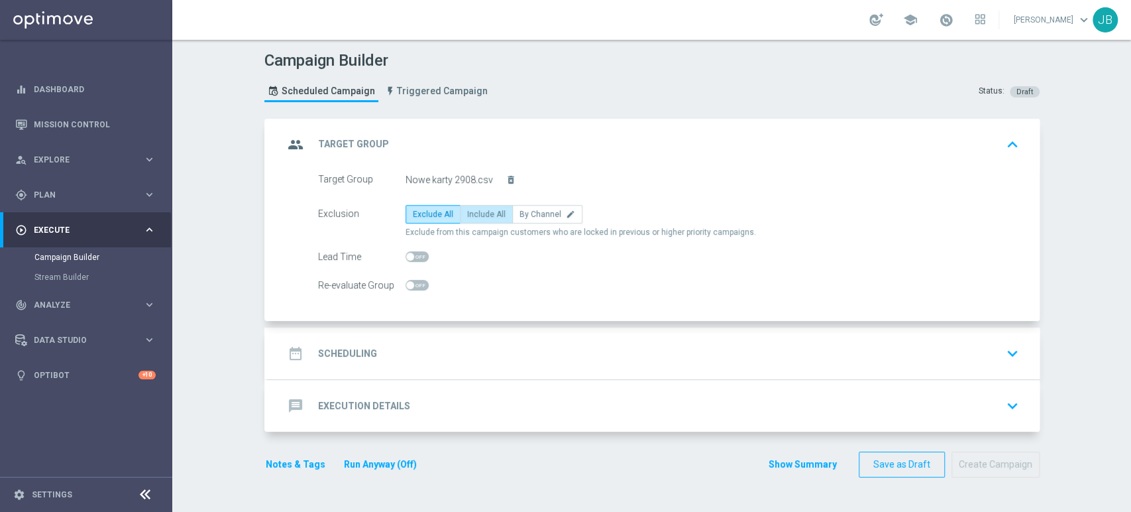
click at [484, 209] on span "Include All" at bounding box center [486, 213] width 38 height 9
click at [476, 212] on input "Include All" at bounding box center [471, 216] width 9 height 9
radio input "true"
click at [485, 353] on div "date_range Scheduling keyboard_arrow_down" at bounding box center [654, 353] width 740 height 25
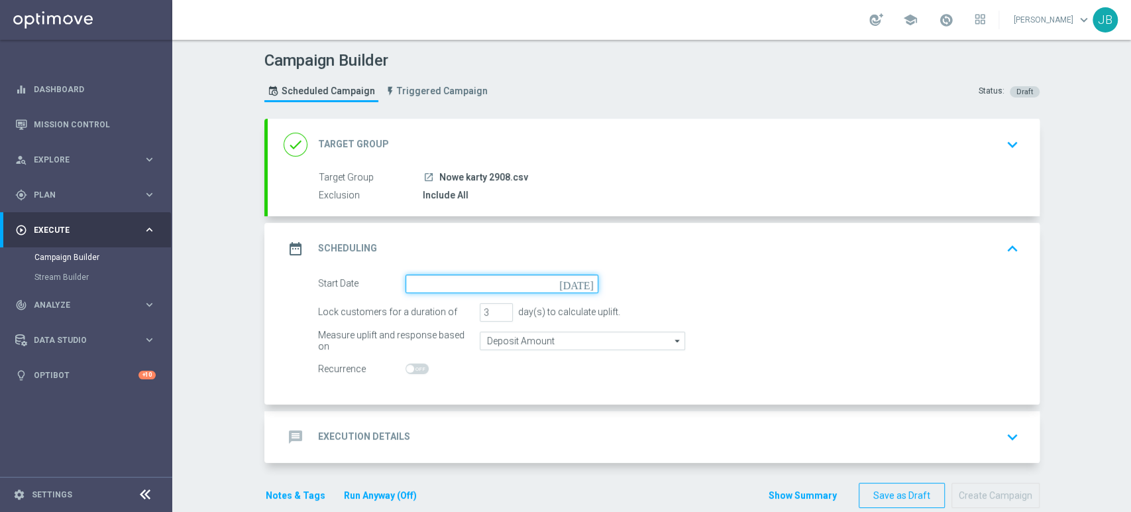
click at [500, 280] on input at bounding box center [502, 283] width 193 height 19
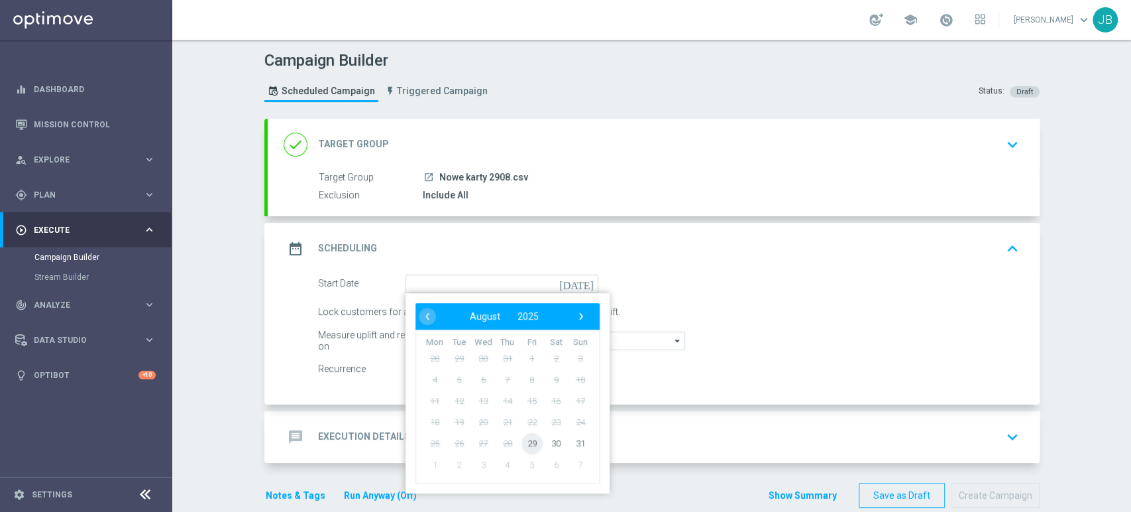
click at [530, 441] on span "29" at bounding box center [531, 442] width 21 height 21
type input "[DATE]"
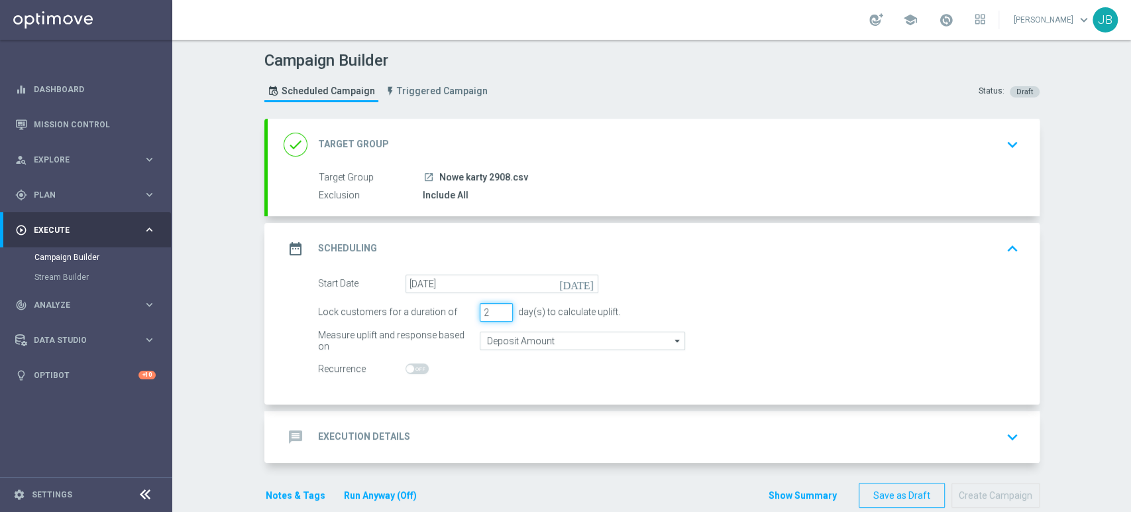
click at [498, 316] on input "2" at bounding box center [496, 312] width 33 height 19
type input "1"
click at [498, 316] on input "1" at bounding box center [496, 312] width 33 height 19
click at [520, 428] on div "message Execution Details keyboard_arrow_down" at bounding box center [654, 436] width 740 height 25
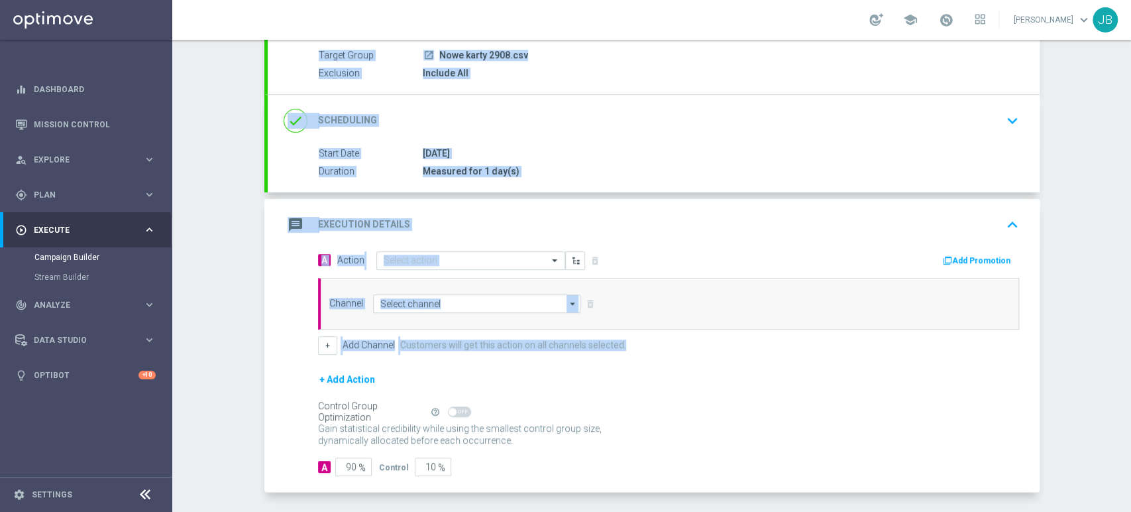
drag, startPoint x: 1130, startPoint y: 177, endPoint x: 1130, endPoint y: 302, distance: 124.6
click at [1130, 302] on div "Campaign Builder Scheduled Campaign Triggered Campaign Status: Draft done Targe…" at bounding box center [651, 276] width 959 height 472
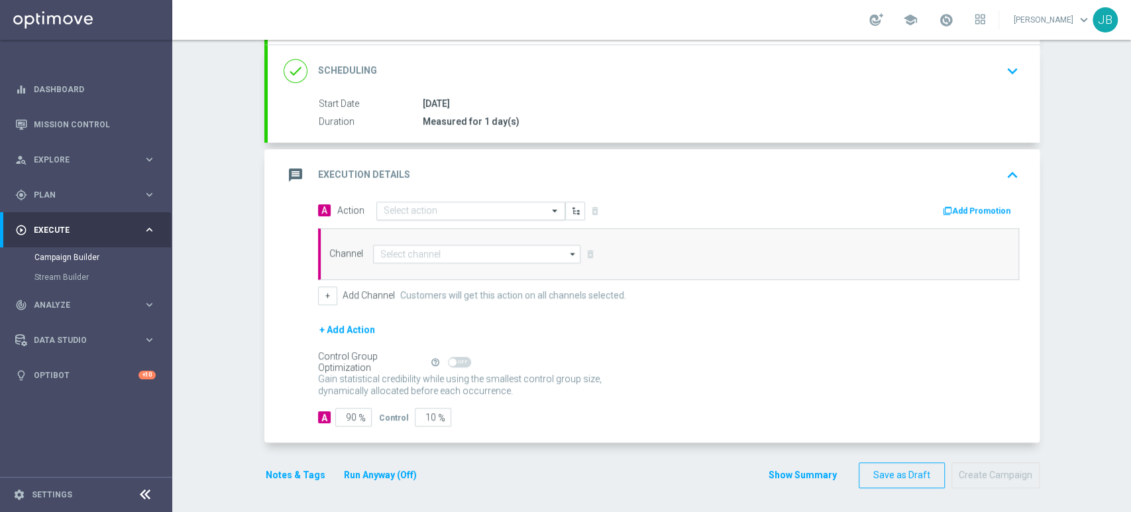
click at [513, 207] on input "text" at bounding box center [458, 210] width 148 height 11
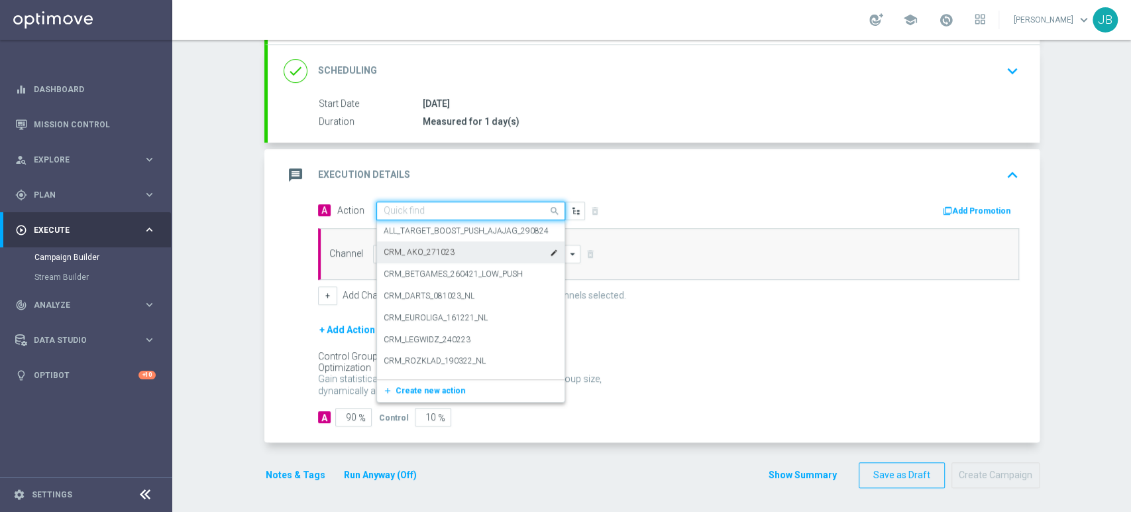
click at [391, 205] on div "Quick find" at bounding box center [404, 210] width 41 height 11
paste input "(LPZ - SMS) nowy klient powitanie_24012024"
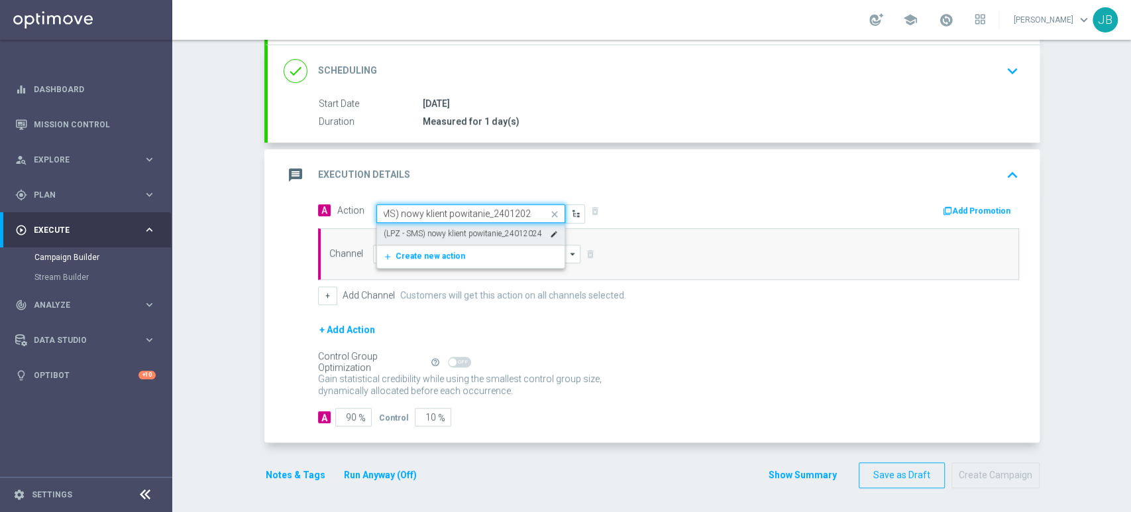
type input "(LPZ - SMS) nowy klient powitanie_2401202"
click at [433, 274] on span "Create new action" at bounding box center [431, 277] width 70 height 9
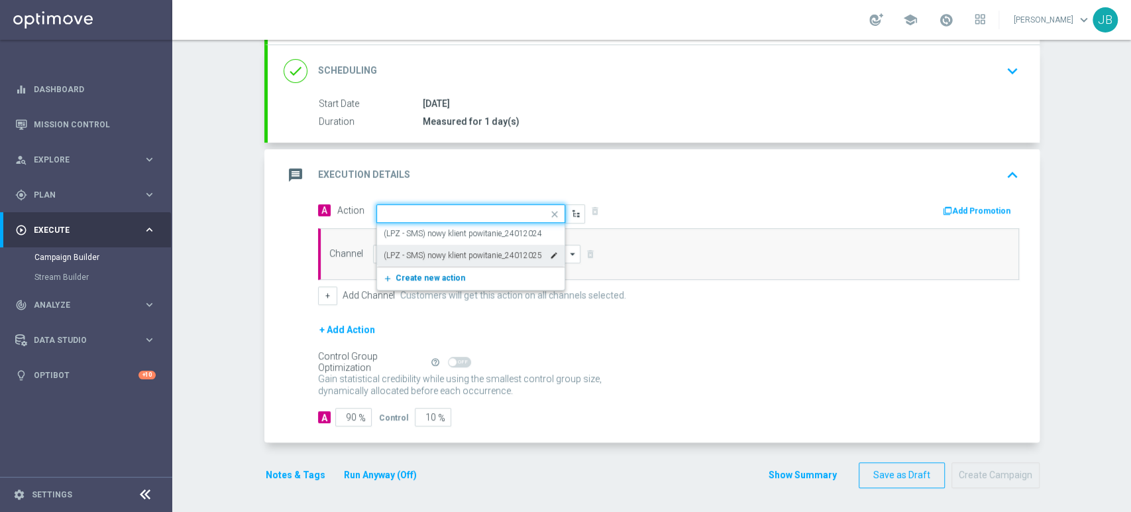
scroll to position [0, 0]
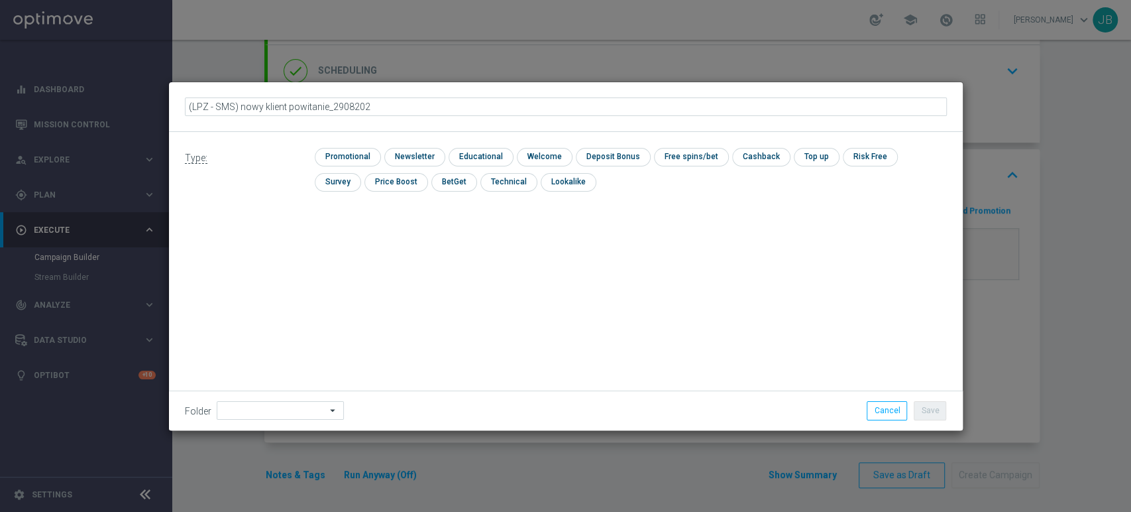
type input "(LPZ - SMS) nowy klient powitanie_29082025"
click at [415, 148] on input "checkbox" at bounding box center [413, 157] width 58 height 18
checkbox input "true"
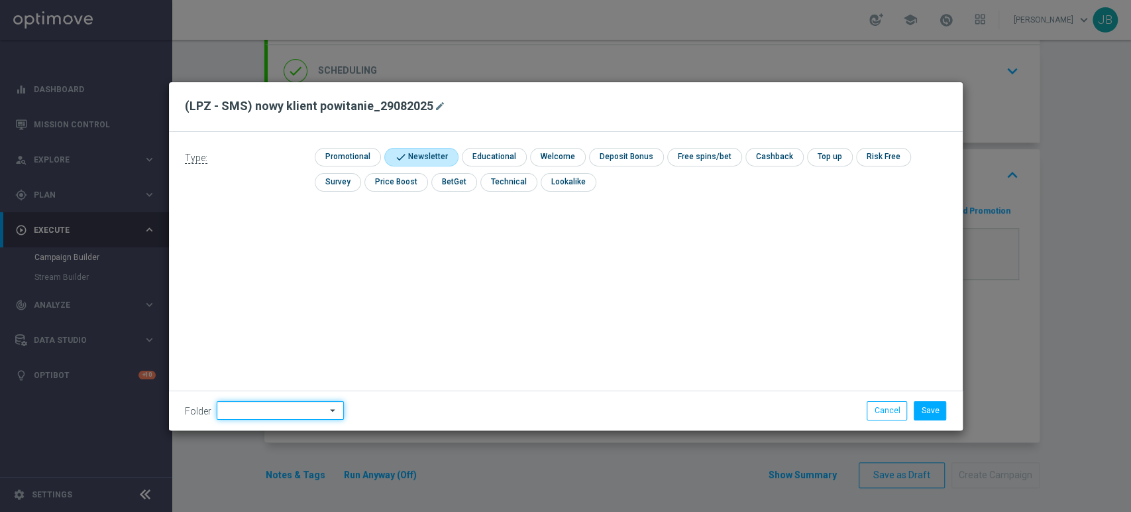
click at [263, 408] on input at bounding box center [280, 410] width 127 height 19
click at [276, 277] on div "[PERSON_NAME]" at bounding box center [278, 276] width 123 height 20
type input "[PERSON_NAME]"
click at [931, 410] on button "Save" at bounding box center [930, 410] width 32 height 19
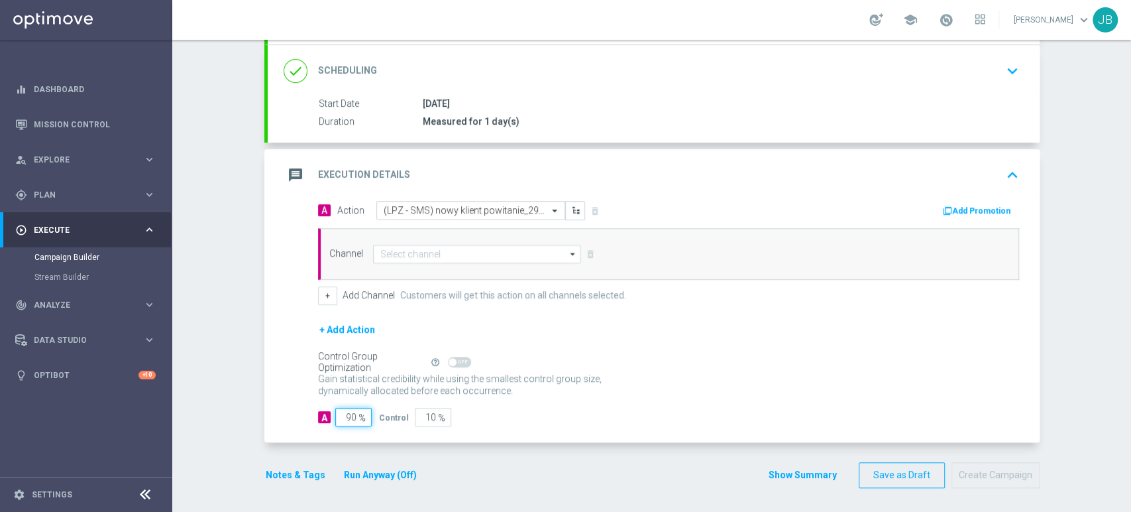
click at [345, 411] on input "90" at bounding box center [353, 417] width 36 height 19
type input "0"
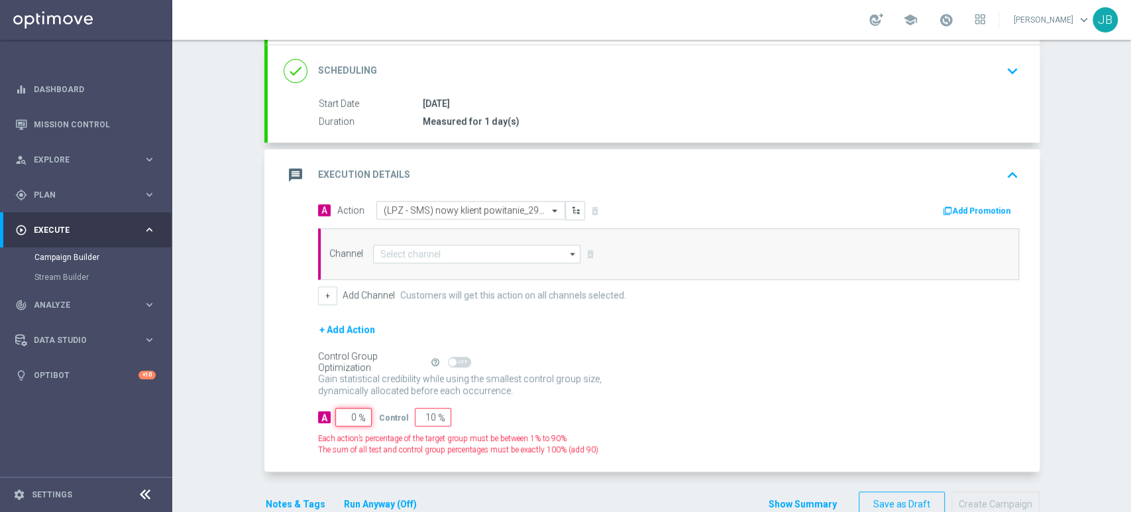
type input "100"
type input "10"
type input "90"
type input "100"
type input "0"
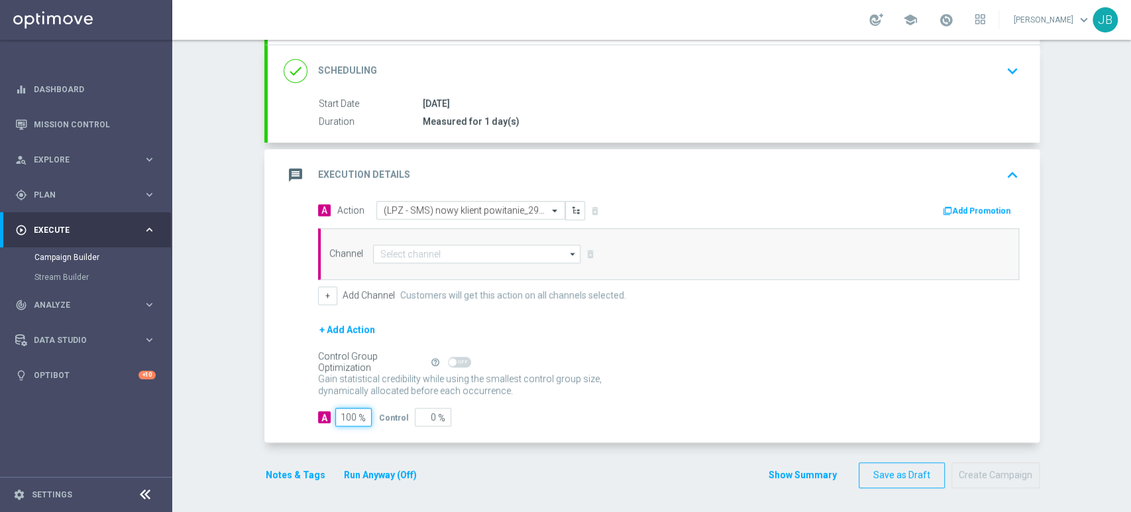
type input "100"
click at [412, 262] on div "Channel arrow_drop_down Show Selected 0 of 22 Target group only SMS" at bounding box center [668, 254] width 701 height 52
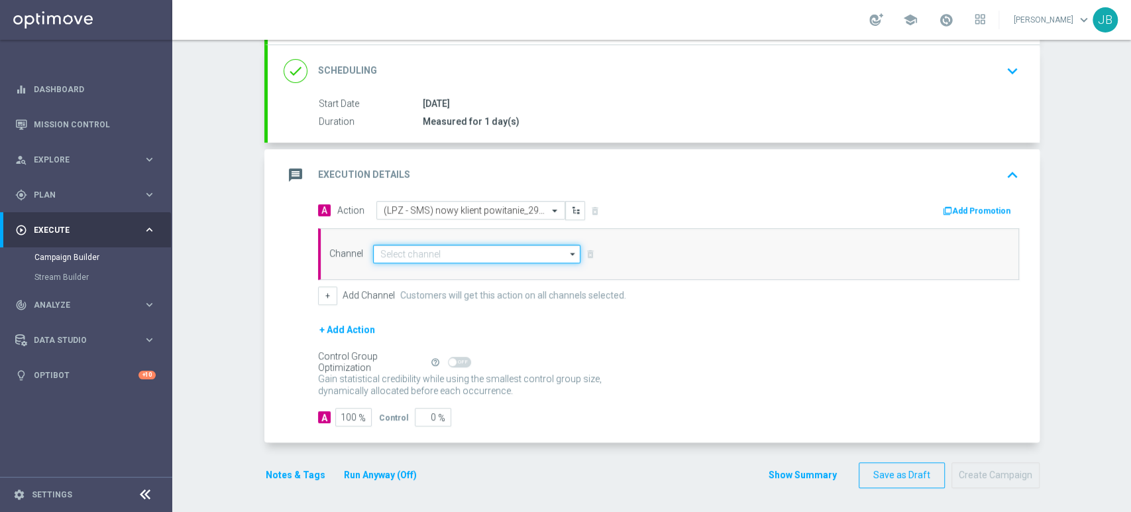
click at [421, 247] on input at bounding box center [477, 254] width 208 height 19
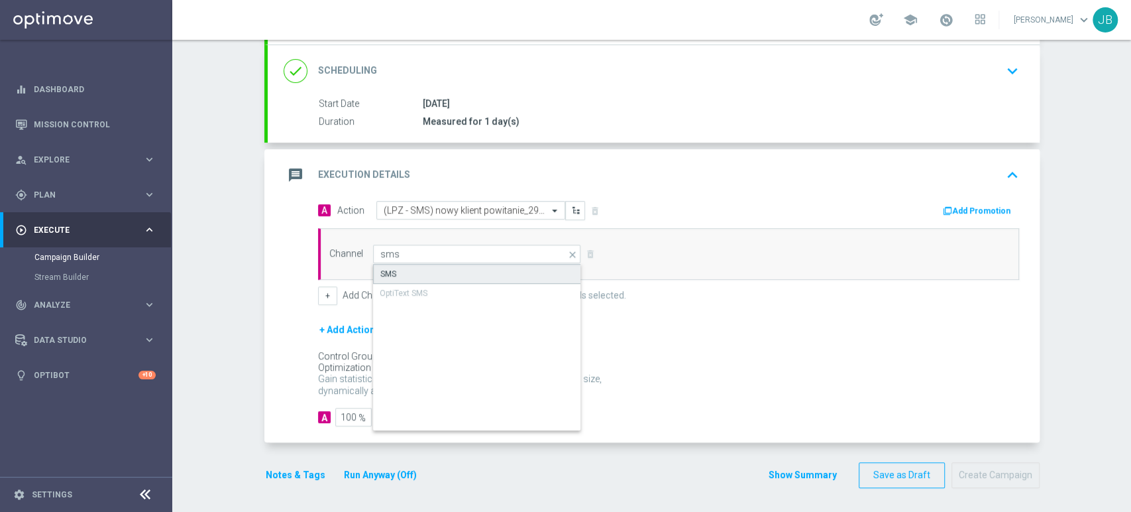
click at [411, 274] on div "SMS" at bounding box center [477, 274] width 209 height 20
type input "SMS"
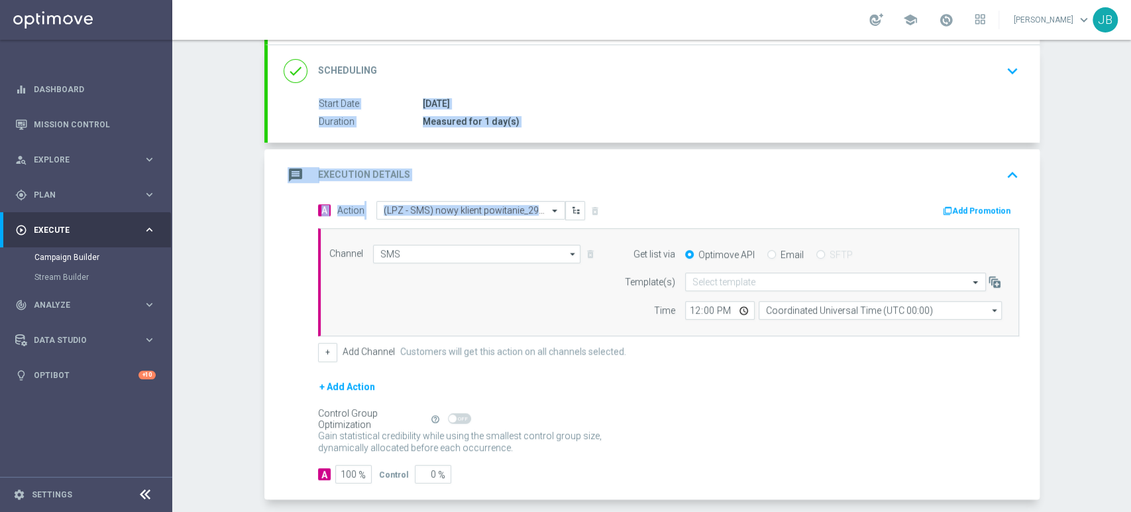
scroll to position [37, 0]
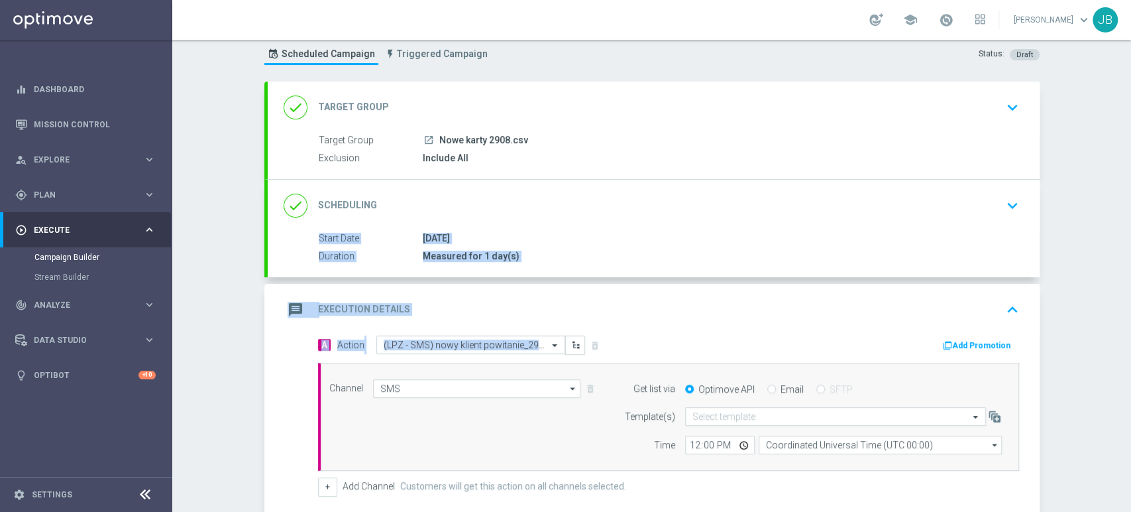
drag, startPoint x: 1130, startPoint y: 267, endPoint x: 1130, endPoint y: 183, distance: 84.2
click at [1130, 183] on div "Campaign Builder Scheduled Campaign Triggered Campaign Status: Draft done Targe…" at bounding box center [651, 276] width 959 height 472
click at [1001, 116] on button "keyboard_arrow_down" at bounding box center [1012, 107] width 23 height 25
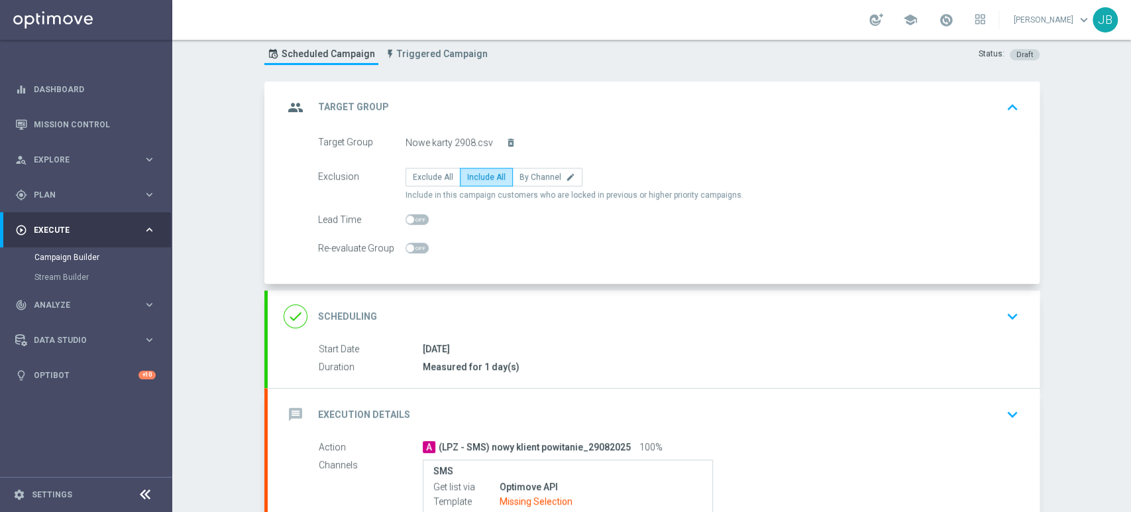
click at [975, 321] on div "done Scheduling keyboard_arrow_down" at bounding box center [654, 316] width 740 height 25
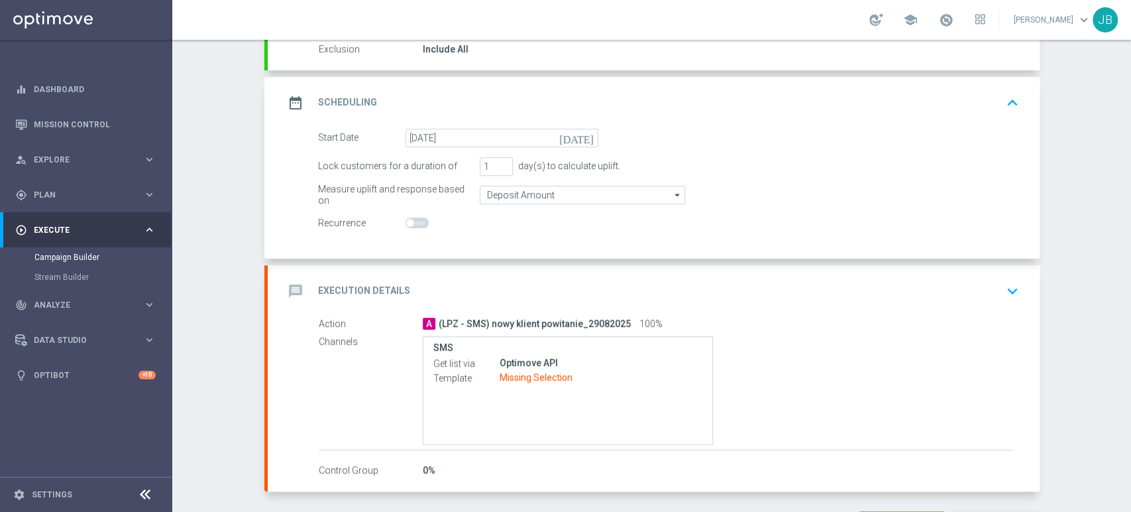
scroll to position [144, 0]
click at [1087, 312] on div "Campaign Builder Scheduled Campaign Triggered Campaign Status: Draft done Targe…" at bounding box center [651, 276] width 959 height 472
click at [977, 309] on div "message Execution Details keyboard_arrow_down" at bounding box center [654, 292] width 772 height 52
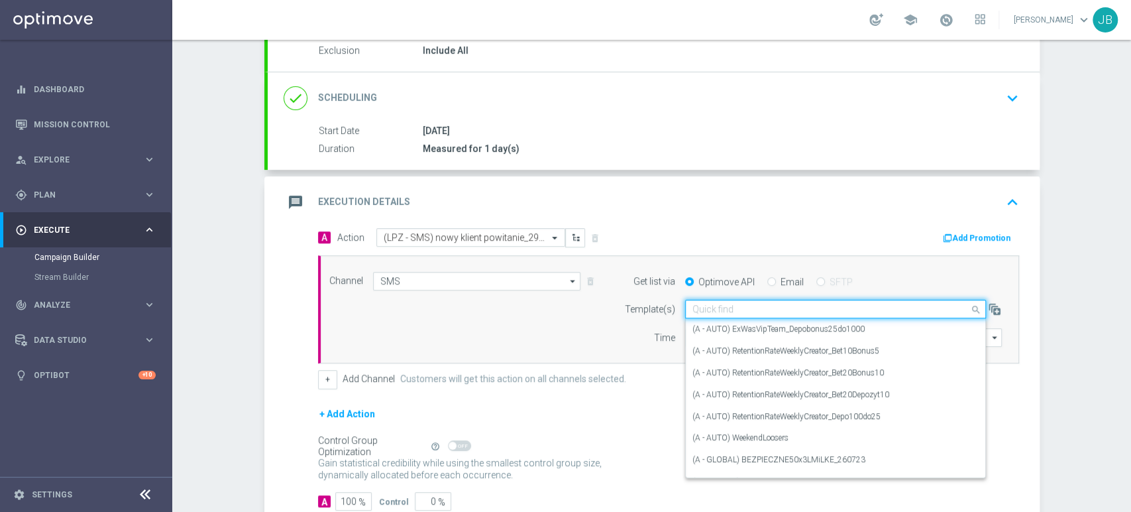
click at [790, 304] on input "text" at bounding box center [822, 309] width 260 height 11
paste input "(LPZ - SMS) nowy klient powitanie_24012024"
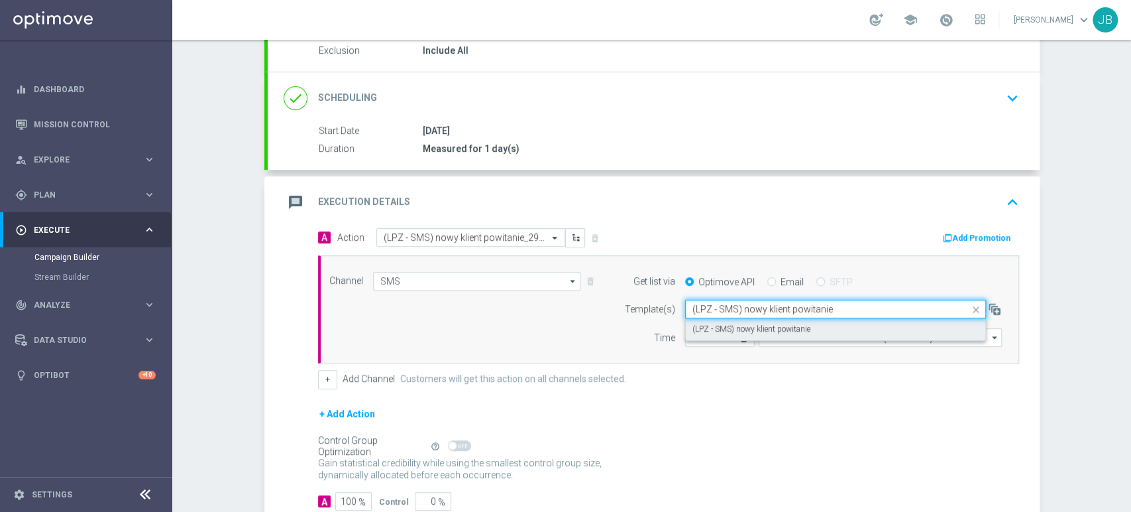
click at [722, 323] on label "(LPZ - SMS) nowy klient powitanie" at bounding box center [751, 328] width 118 height 11
type input "(LPZ - SMS) nowy klient powitanie"
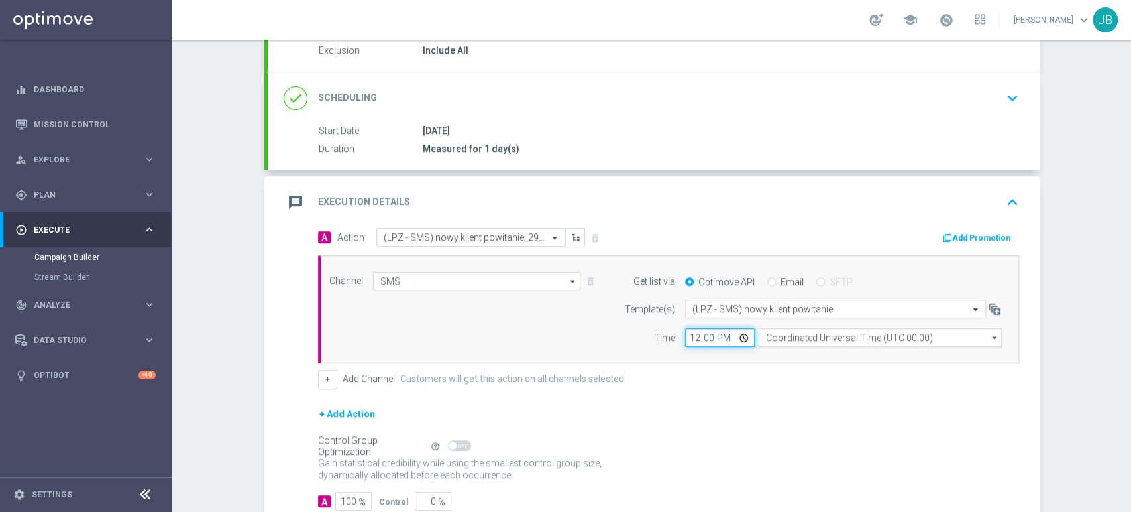
click at [687, 335] on input "12:00" at bounding box center [720, 337] width 70 height 19
type input "11:31"
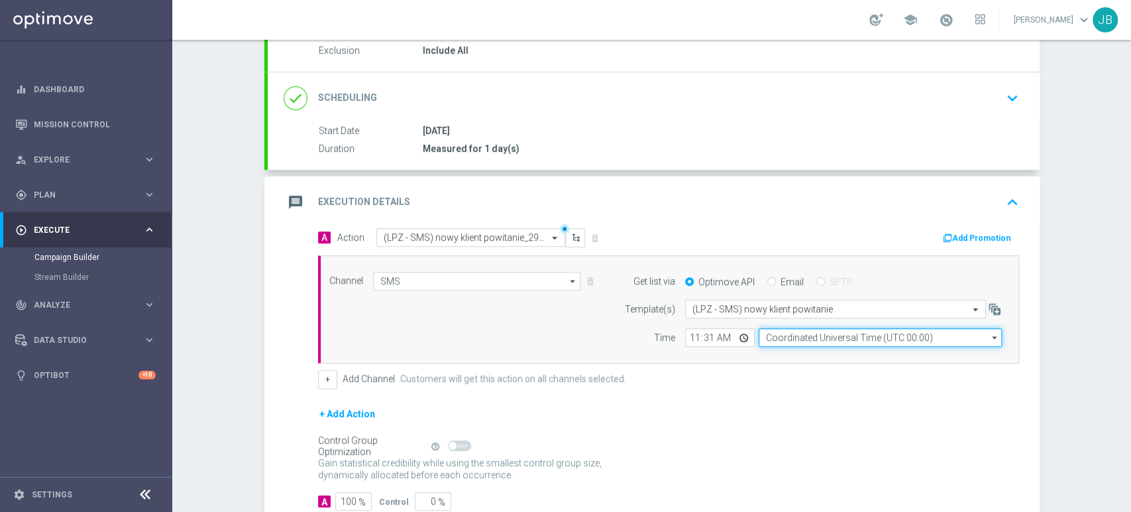
click at [827, 337] on input "Coordinated Universal Time (UTC 00:00)" at bounding box center [880, 337] width 243 height 19
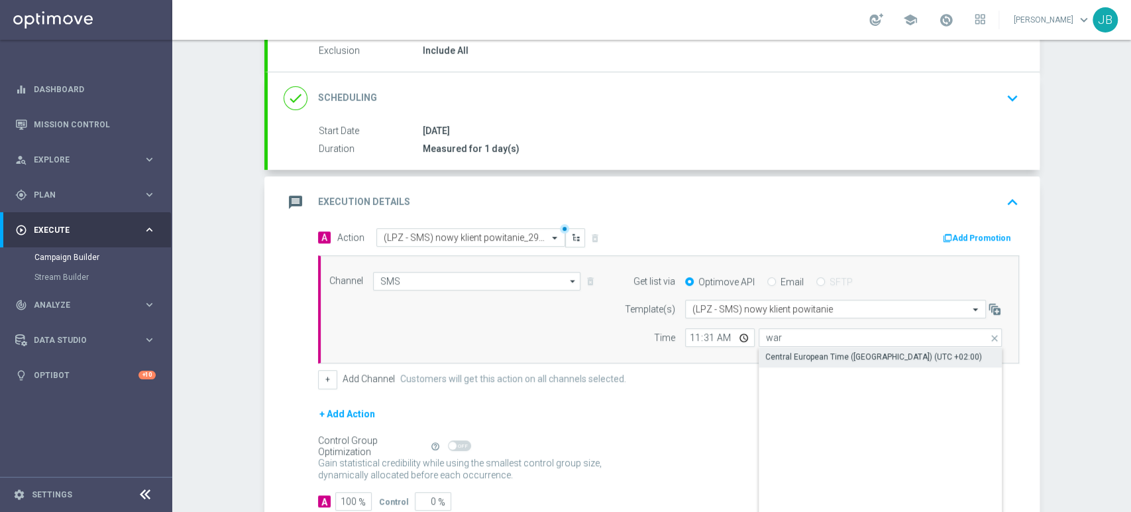
click at [824, 354] on div "Central European Time ([GEOGRAPHIC_DATA]) (UTC +02:00)" at bounding box center [873, 357] width 217 height 12
type input "Central European Time ([GEOGRAPHIC_DATA]) (UTC +02:00)"
click at [801, 413] on div "+ Add Action" at bounding box center [668, 422] width 701 height 33
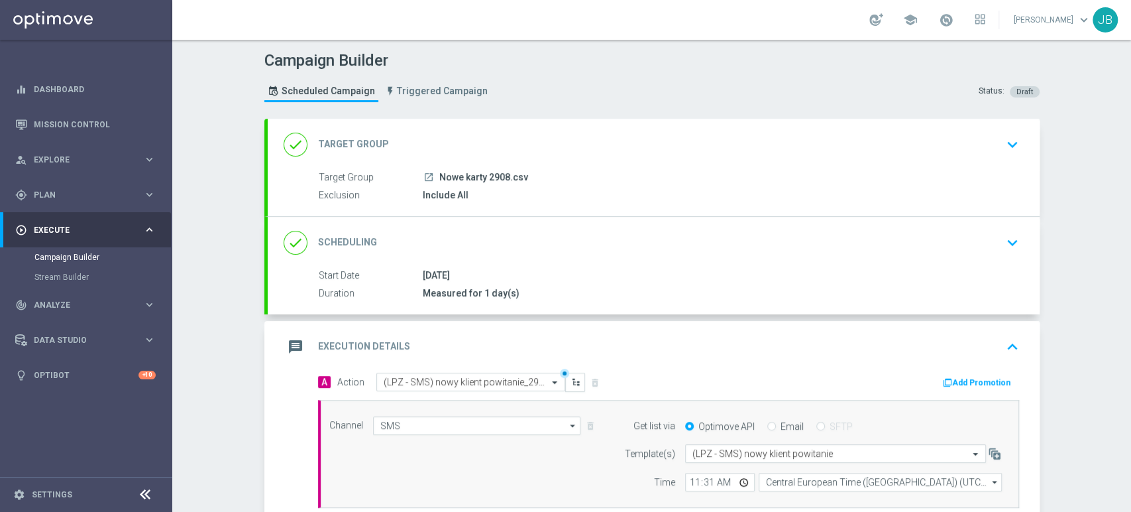
click at [984, 155] on div "done Target Group keyboard_arrow_down" at bounding box center [654, 144] width 740 height 25
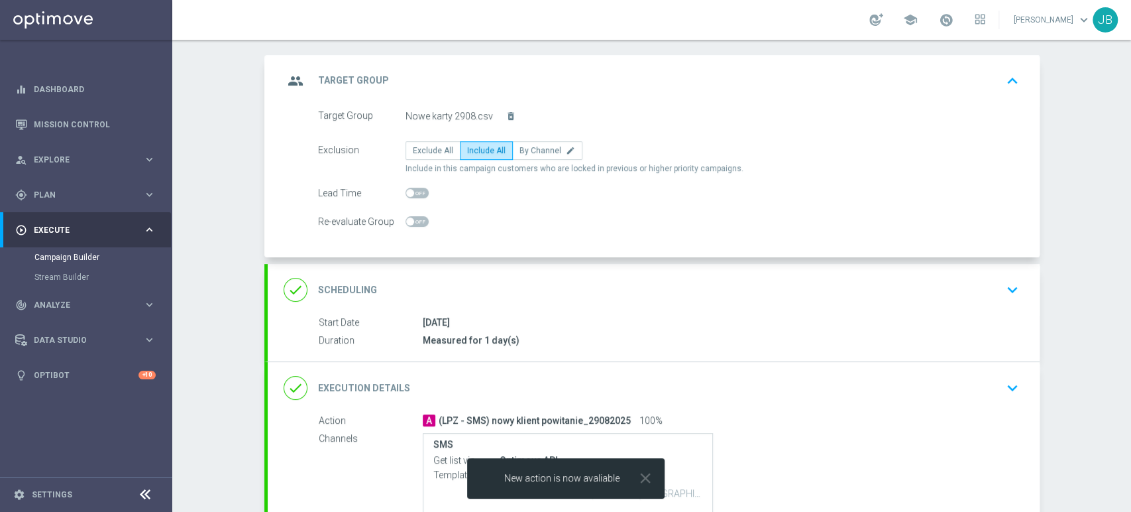
scroll to position [69, 0]
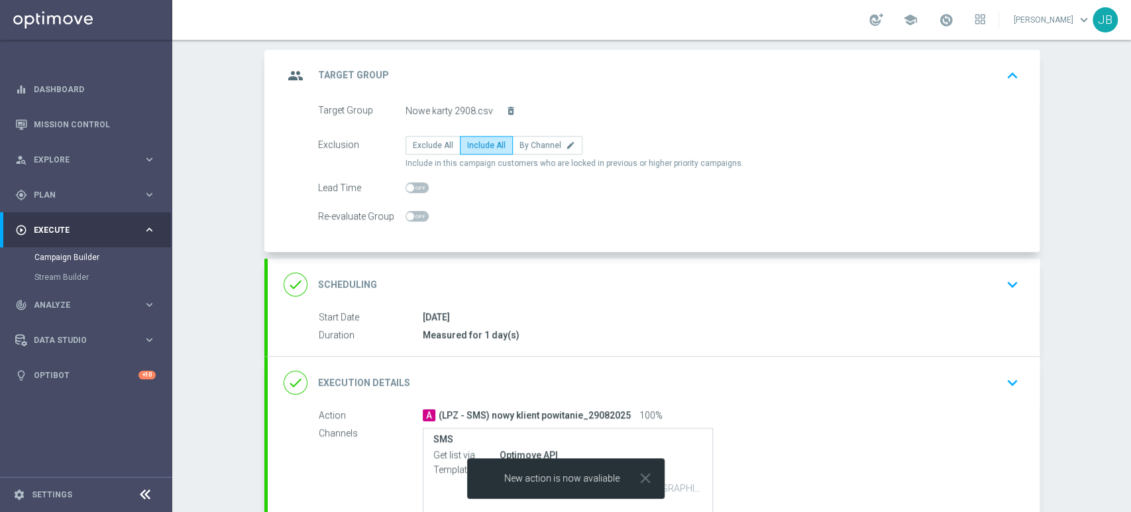
click at [973, 269] on div "done Scheduling keyboard_arrow_down" at bounding box center [654, 284] width 772 height 52
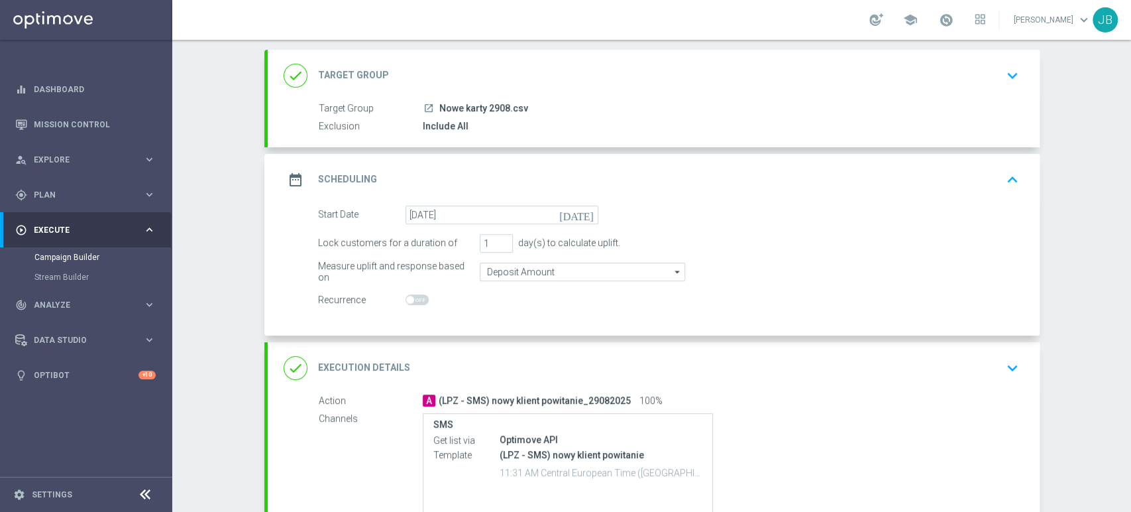
click at [995, 92] on div "done Target Group keyboard_arrow_down" at bounding box center [654, 76] width 772 height 52
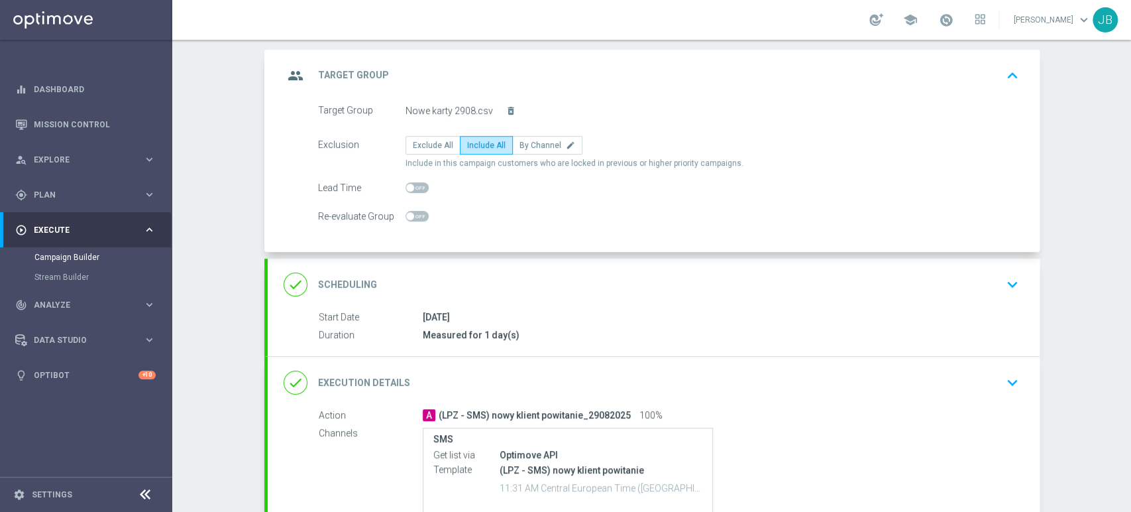
click at [999, 304] on div "done Scheduling keyboard_arrow_down" at bounding box center [654, 284] width 772 height 52
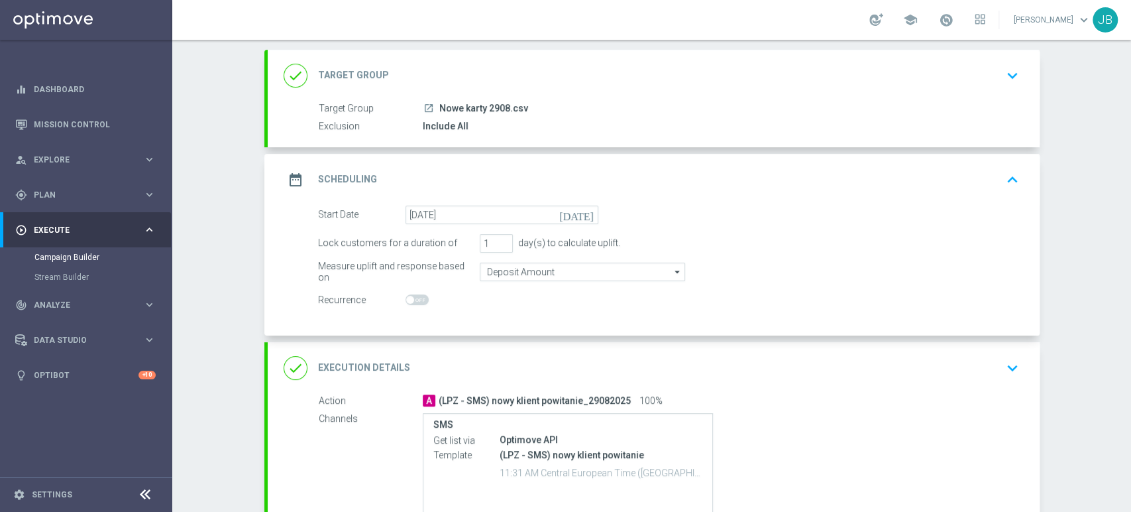
click at [958, 66] on div "done Target Group keyboard_arrow_down" at bounding box center [654, 75] width 740 height 25
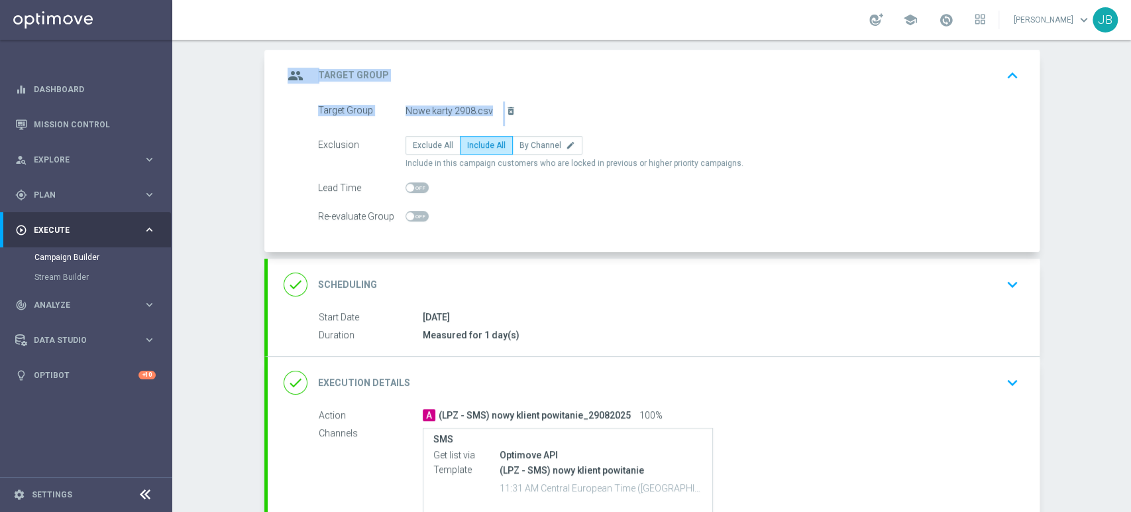
scroll to position [0, 0]
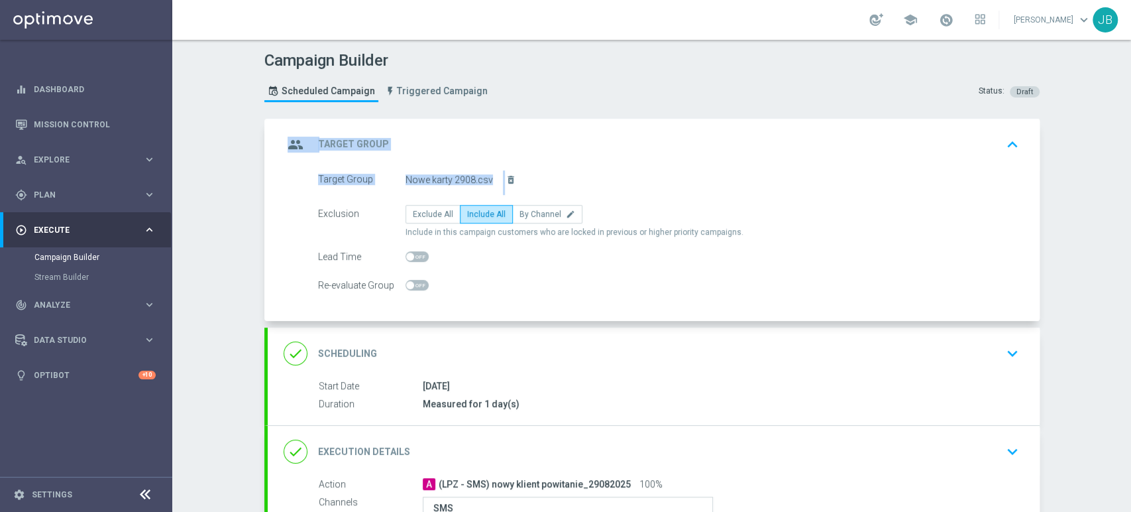
drag, startPoint x: 1130, startPoint y: 148, endPoint x: 1130, endPoint y: 99, distance: 49.0
click at [1130, 99] on div "Campaign Builder Scheduled Campaign Triggered Campaign Status: Draft group Targ…" at bounding box center [651, 276] width 959 height 472
click at [1003, 140] on icon "keyboard_arrow_up" at bounding box center [1013, 145] width 20 height 20
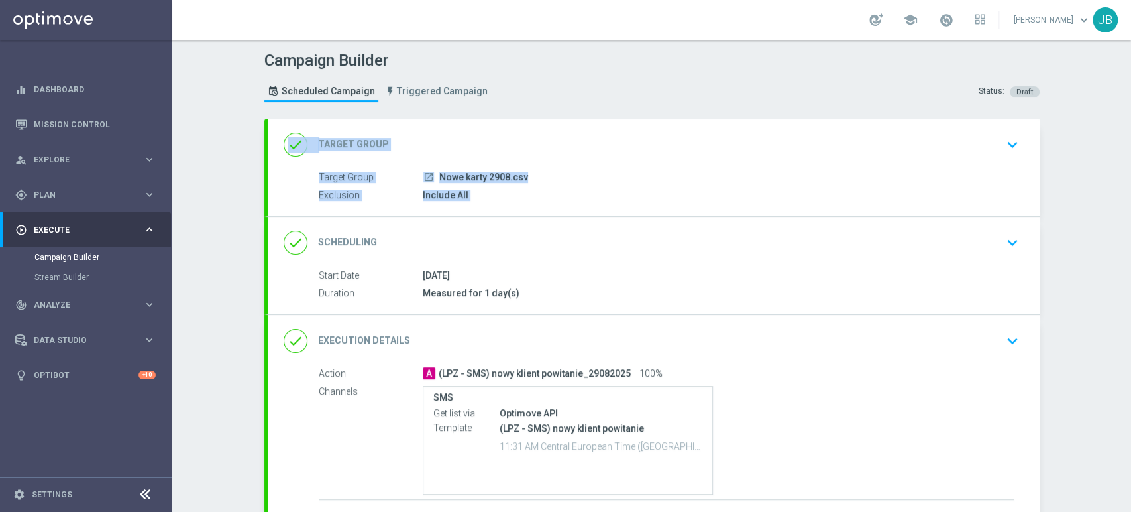
click at [1003, 140] on icon "keyboard_arrow_down" at bounding box center [1013, 145] width 20 height 20
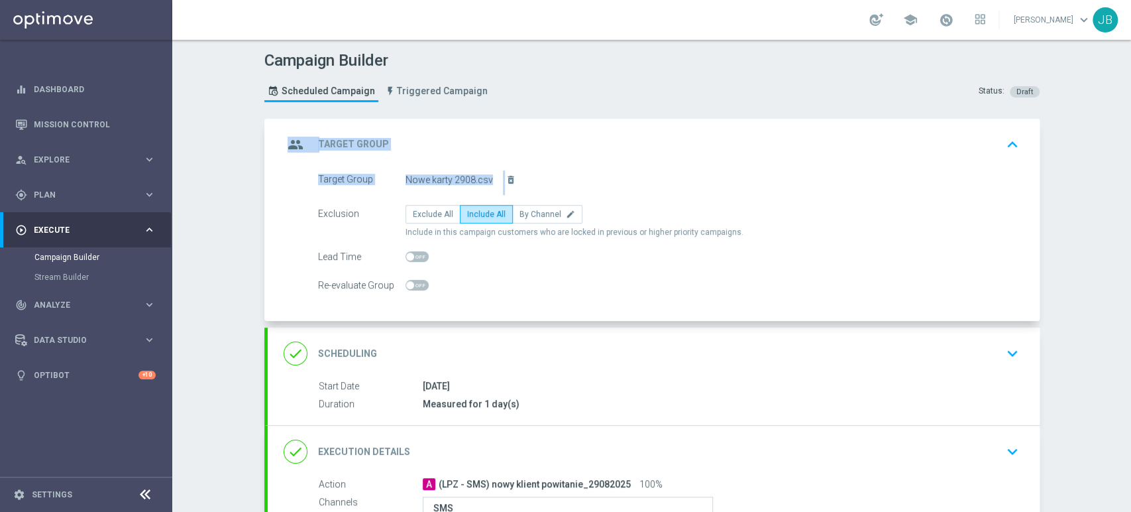
click at [1003, 140] on icon "keyboard_arrow_up" at bounding box center [1013, 145] width 20 height 20
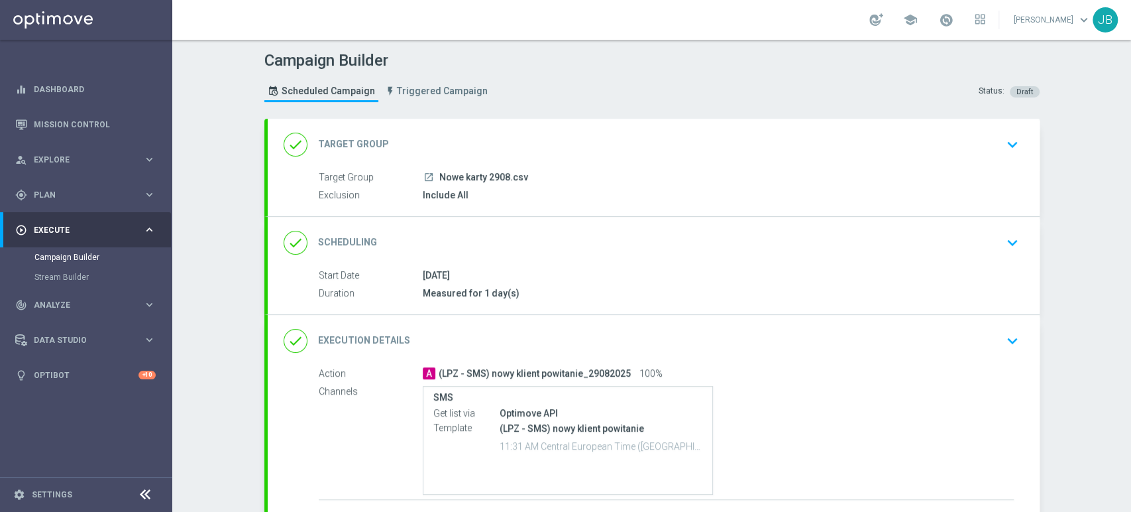
click at [928, 256] on div "done Scheduling keyboard_arrow_down" at bounding box center [654, 243] width 772 height 52
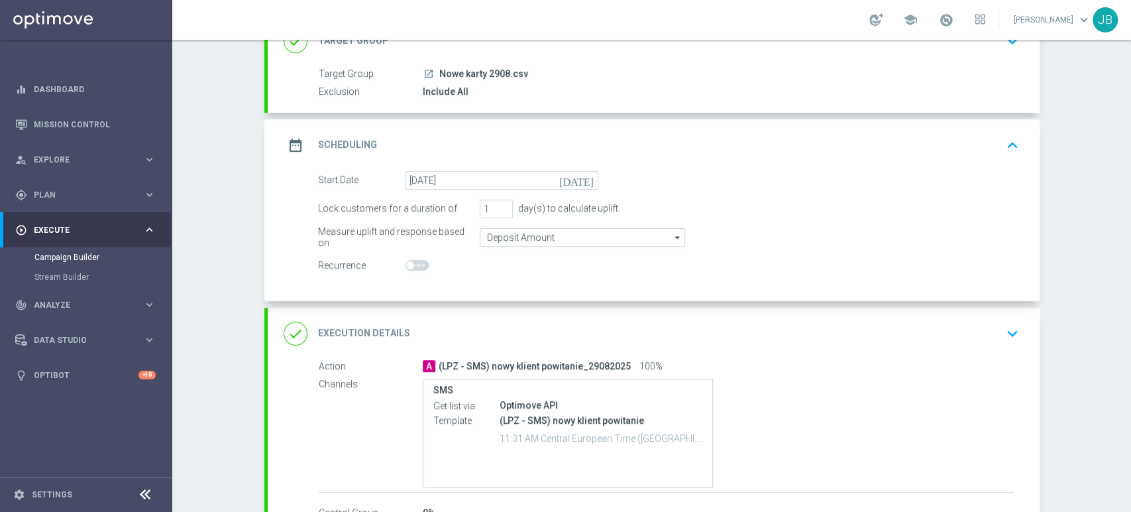
drag, startPoint x: 1130, startPoint y: 217, endPoint x: 1129, endPoint y: 287, distance: 70.2
click at [1129, 287] on div "Campaign Builder Scheduled Campaign Triggered Campaign Status: Draft done Targe…" at bounding box center [651, 276] width 959 height 472
click at [1109, 288] on div "Campaign Builder Scheduled Campaign Triggered Campaign Status: Draft done Targe…" at bounding box center [651, 276] width 959 height 472
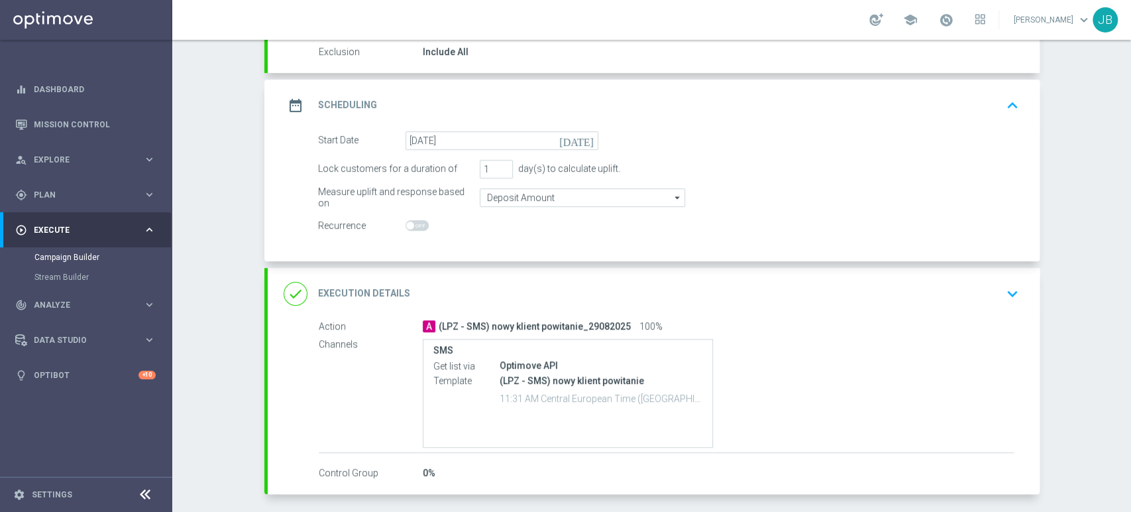
scroll to position [144, 0]
click at [985, 289] on div "done Execution Details keyboard_arrow_down" at bounding box center [654, 292] width 740 height 25
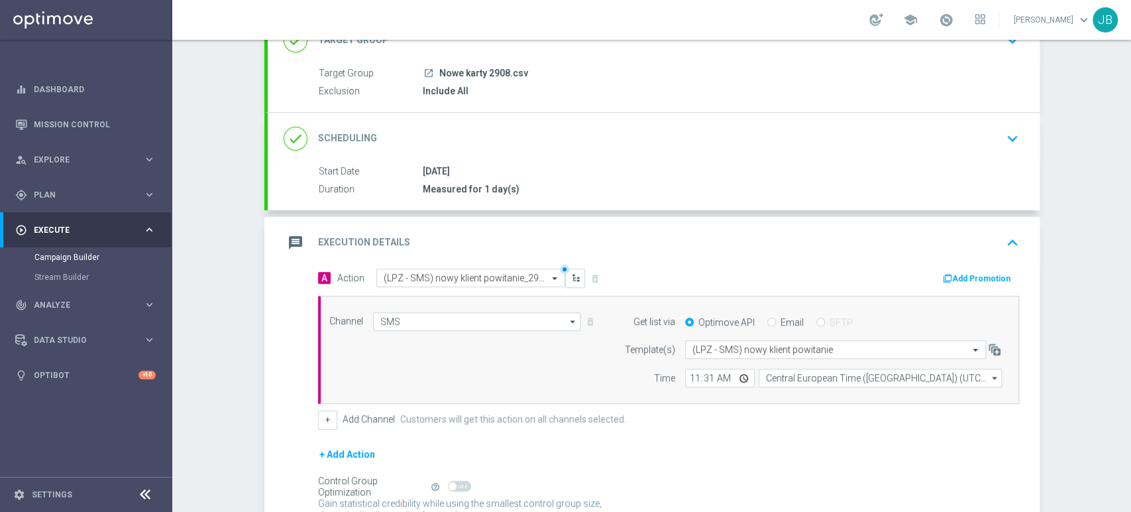
scroll to position [38, 0]
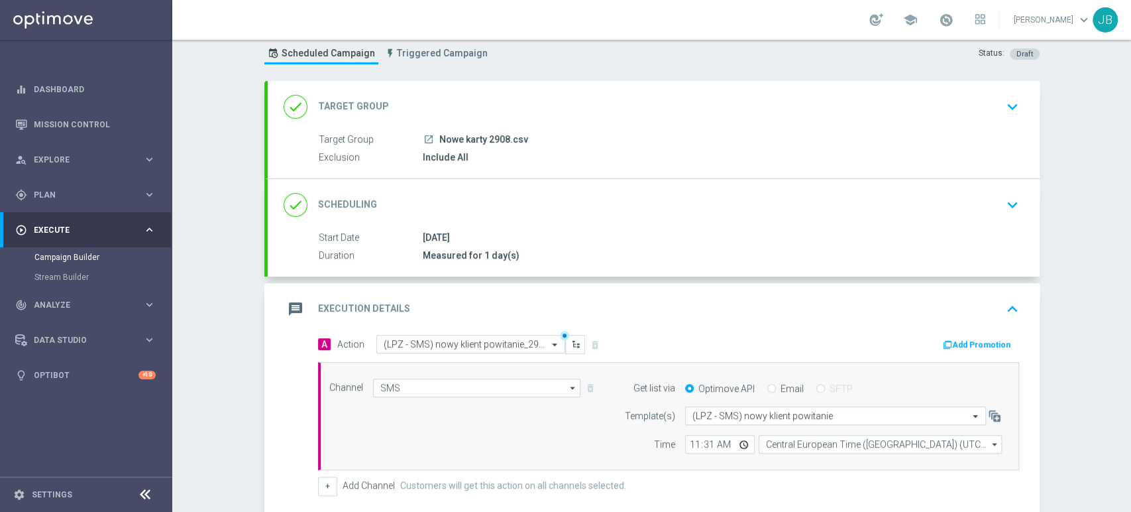
click at [1094, 137] on div "Campaign Builder Scheduled Campaign Triggered Campaign Status: Draft done Targe…" at bounding box center [651, 276] width 959 height 472
click at [1005, 105] on icon "keyboard_arrow_down" at bounding box center [1013, 107] width 20 height 20
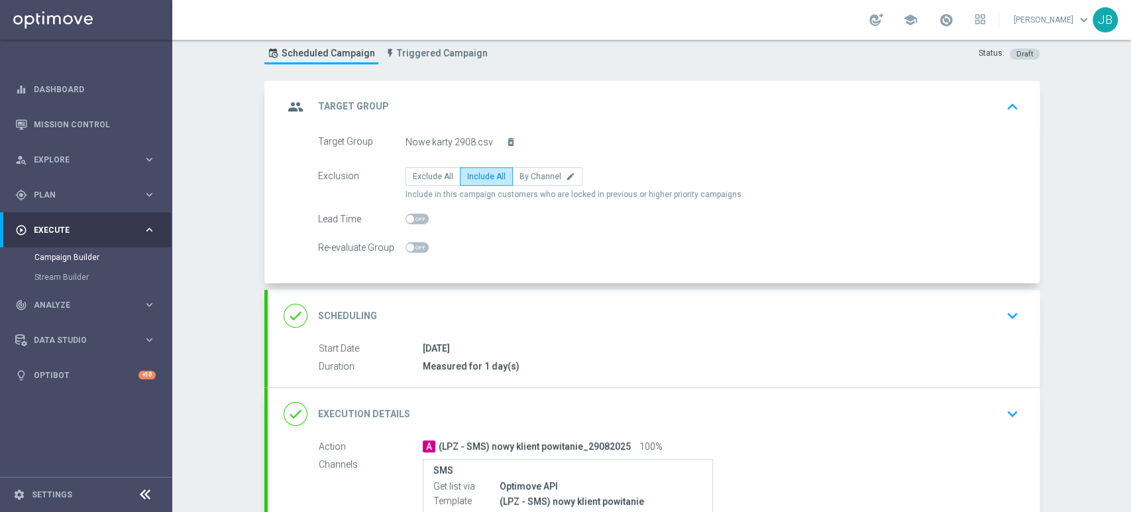
click at [1005, 105] on icon "keyboard_arrow_up" at bounding box center [1013, 107] width 20 height 20
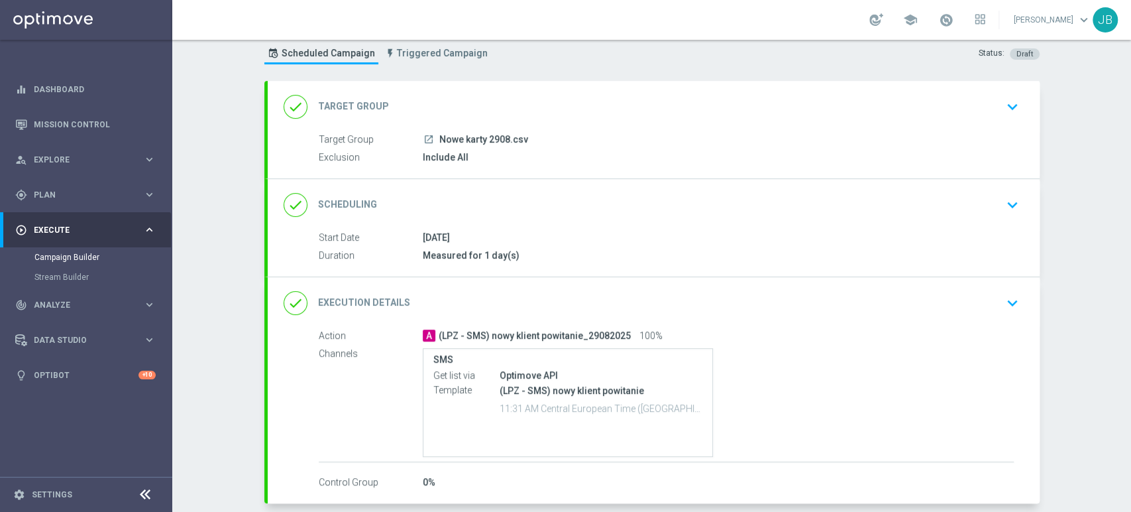
click at [979, 203] on div "done Scheduling keyboard_arrow_down" at bounding box center [654, 204] width 740 height 25
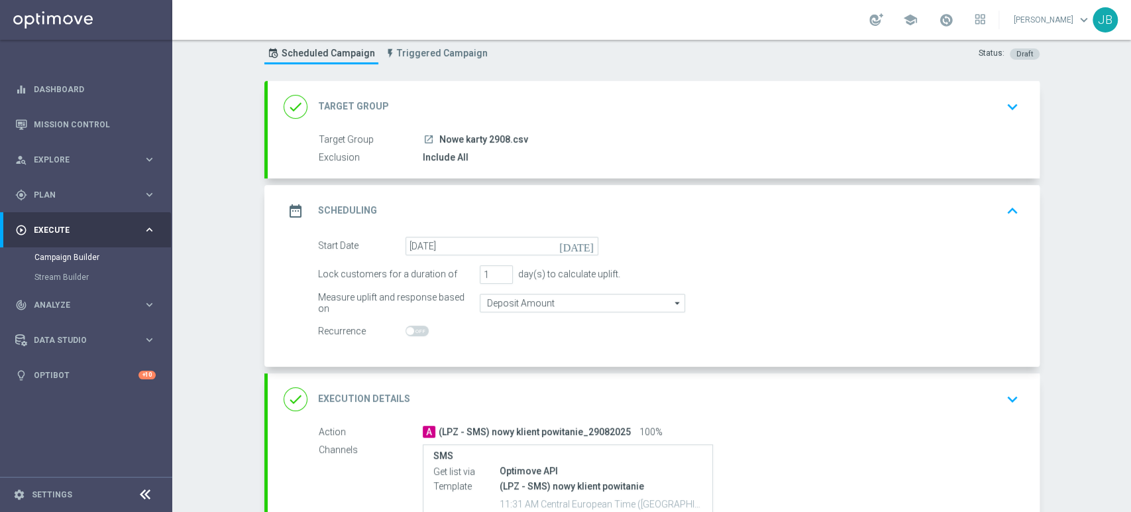
click at [979, 203] on div "date_range Scheduling keyboard_arrow_up" at bounding box center [654, 210] width 740 height 25
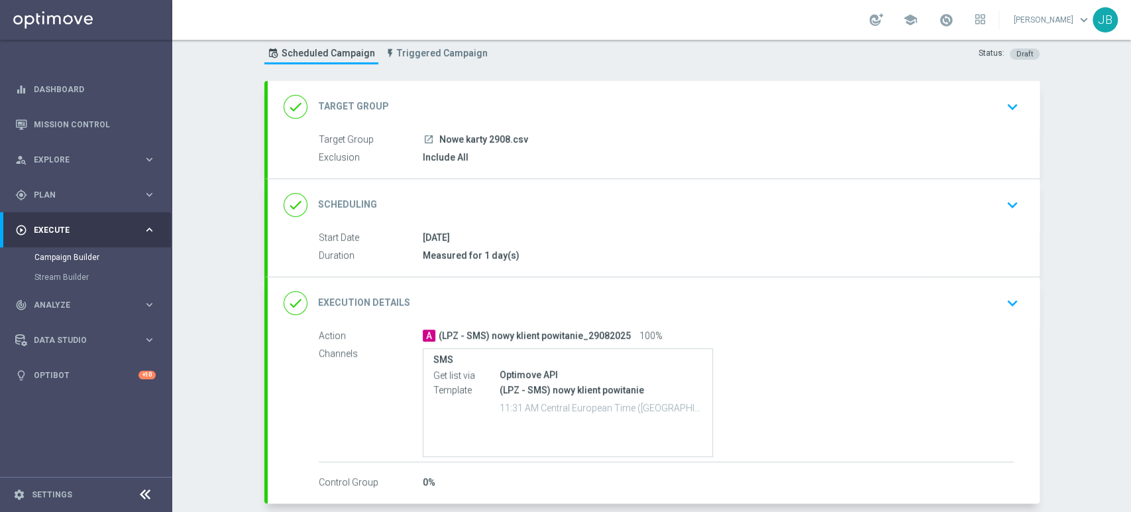
scroll to position [99, 0]
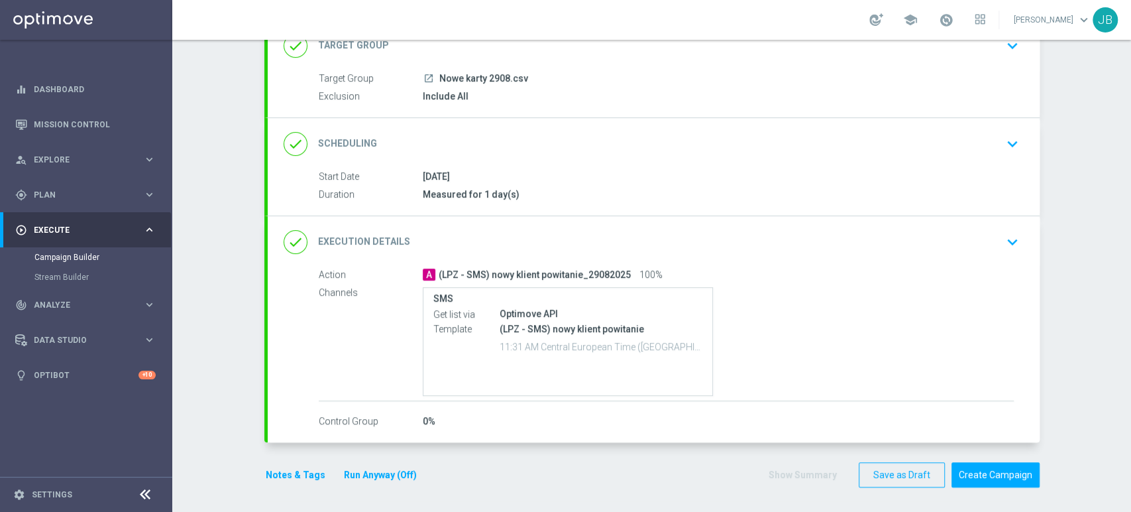
click at [1019, 248] on div "done Execution Details keyboard_arrow_down" at bounding box center [654, 242] width 772 height 52
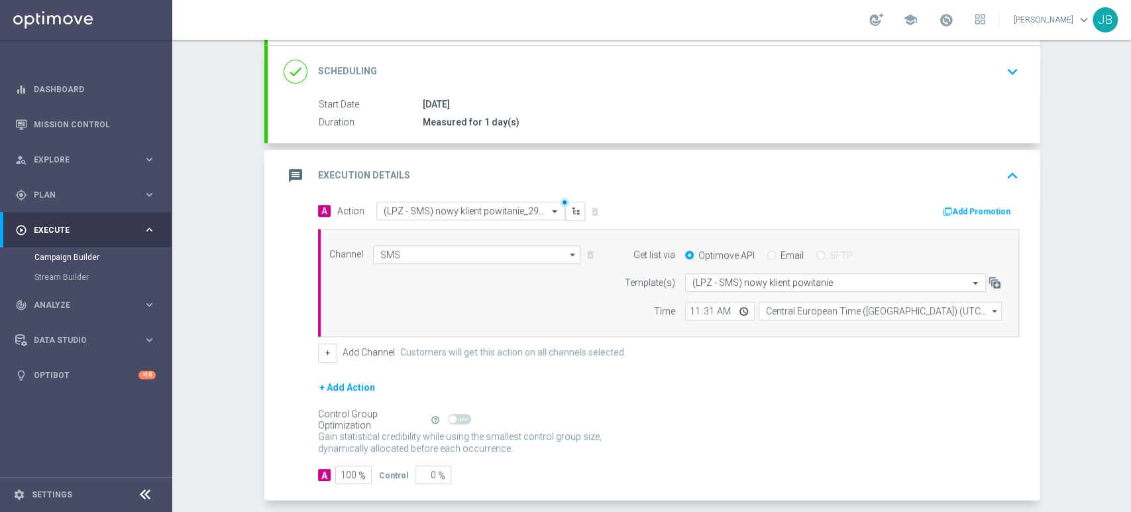
scroll to position [174, 0]
drag, startPoint x: 1111, startPoint y: 243, endPoint x: 1130, endPoint y: 207, distance: 40.3
click at [1130, 207] on div "Campaign Builder Scheduled Campaign Triggered Campaign Status: Draft done Targe…" at bounding box center [651, 276] width 959 height 472
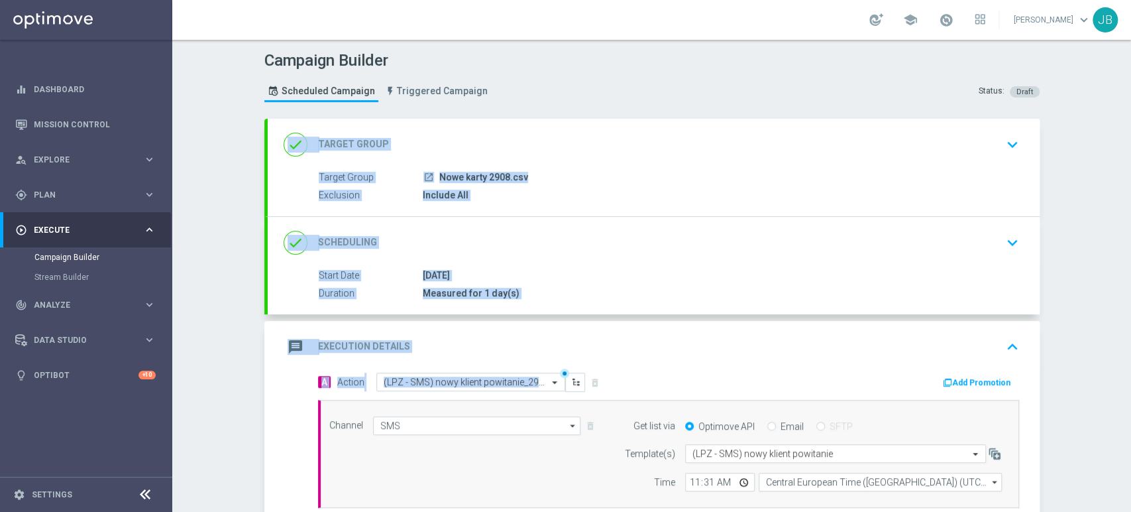
drag, startPoint x: 1130, startPoint y: 207, endPoint x: 1125, endPoint y: 86, distance: 121.4
click at [1125, 86] on div "Campaign Builder Scheduled Campaign Triggered Campaign Status: Draft done Targe…" at bounding box center [651, 276] width 959 height 472
click at [1007, 155] on button "keyboard_arrow_down" at bounding box center [1012, 144] width 23 height 25
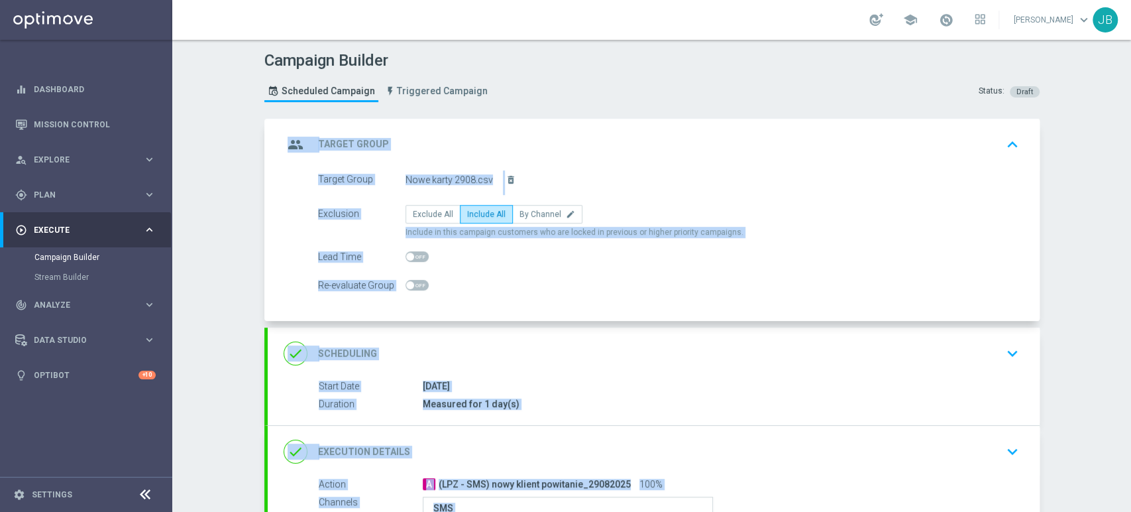
click at [987, 374] on div "done Scheduling keyboard_arrow_down" at bounding box center [654, 353] width 772 height 52
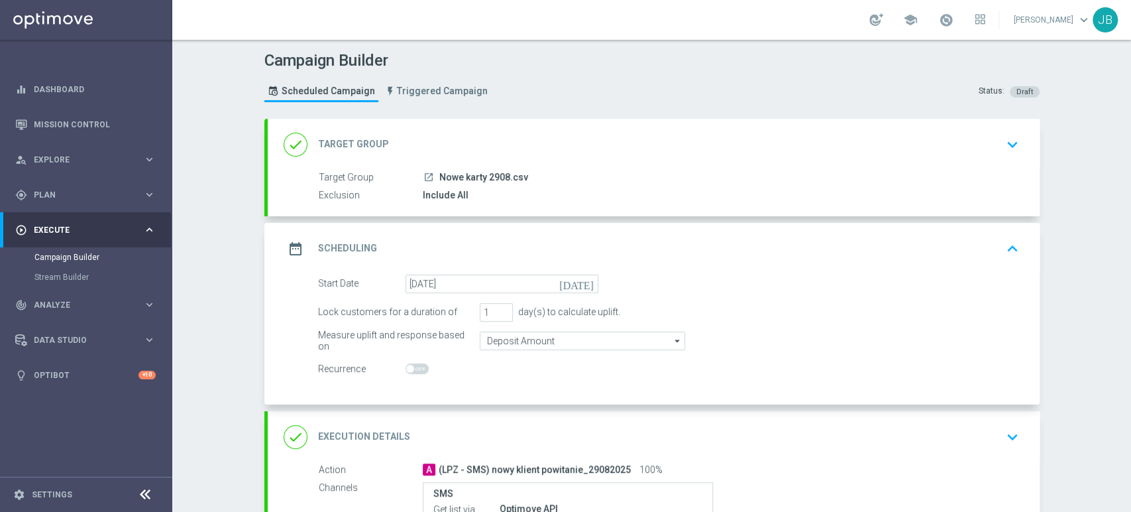
scroll to position [195, 0]
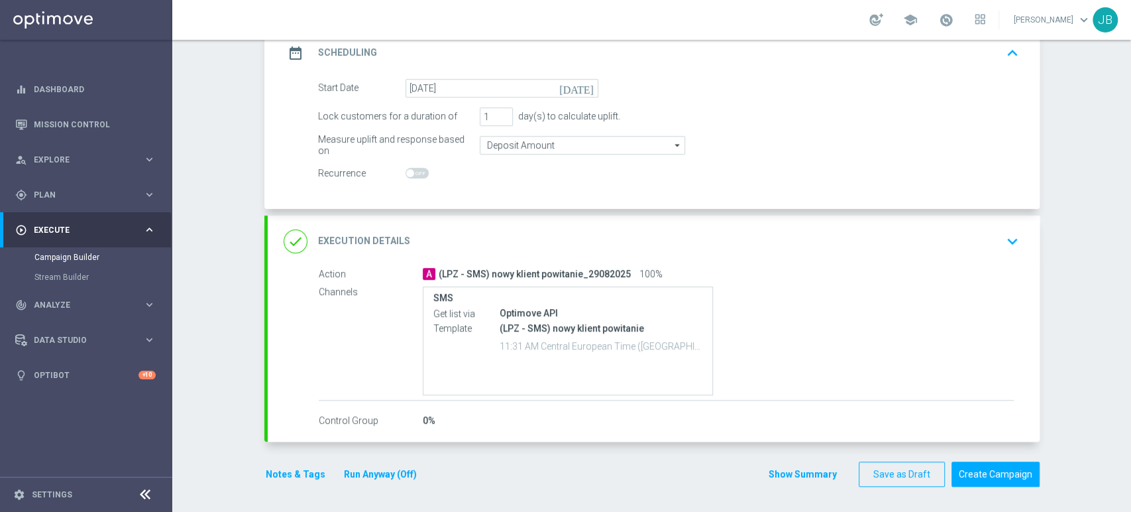
click at [990, 249] on div "done Execution Details keyboard_arrow_down" at bounding box center [654, 241] width 740 height 25
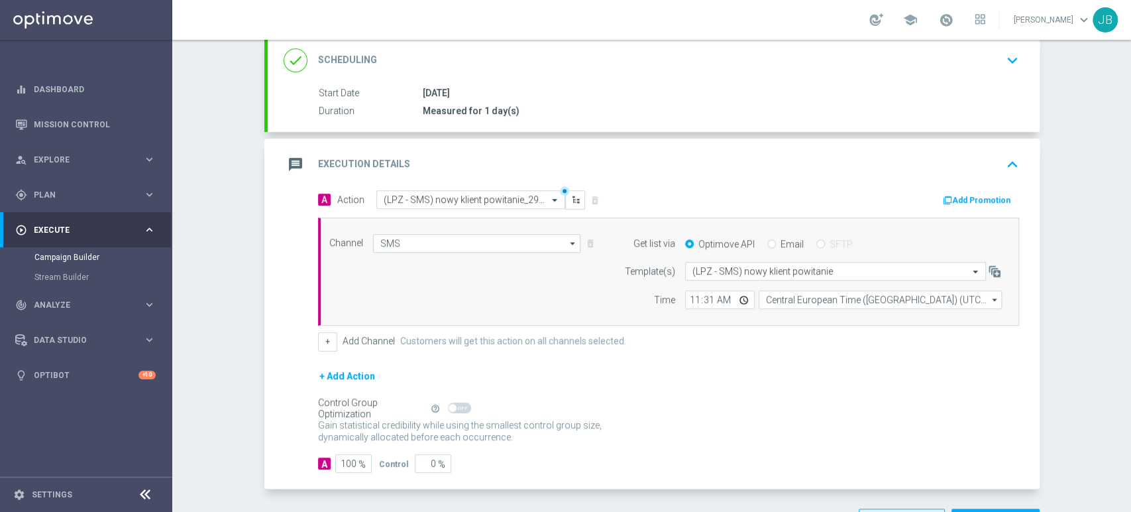
scroll to position [229, 0]
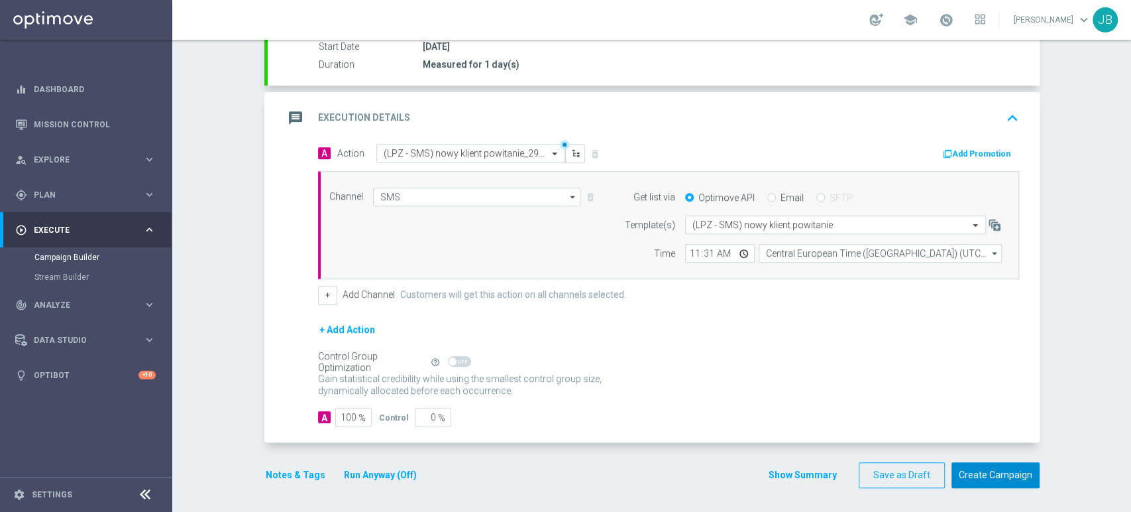
click at [981, 471] on button "Create Campaign" at bounding box center [996, 475] width 88 height 26
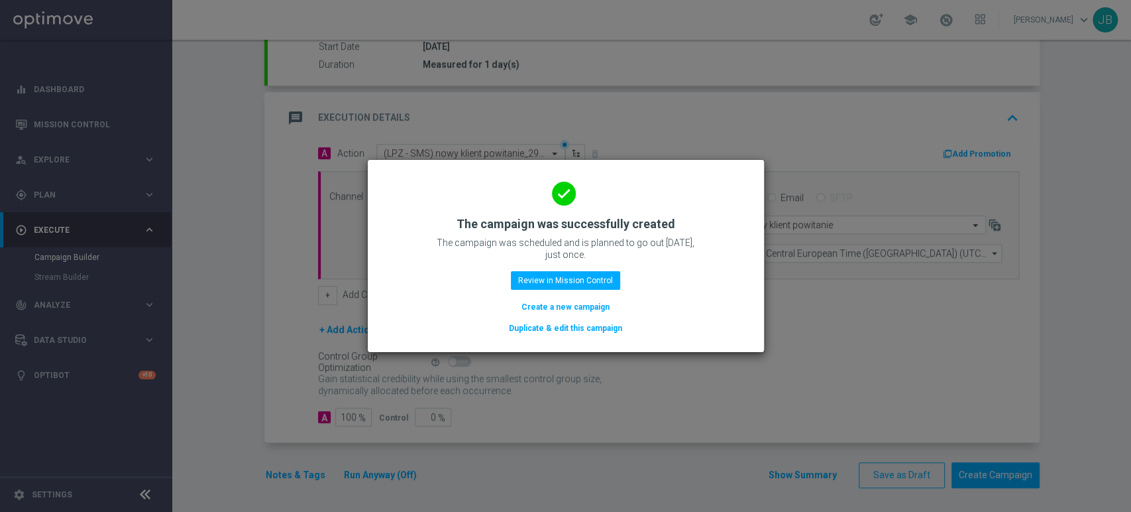
click at [571, 301] on button "Create a new campaign" at bounding box center [565, 307] width 91 height 15
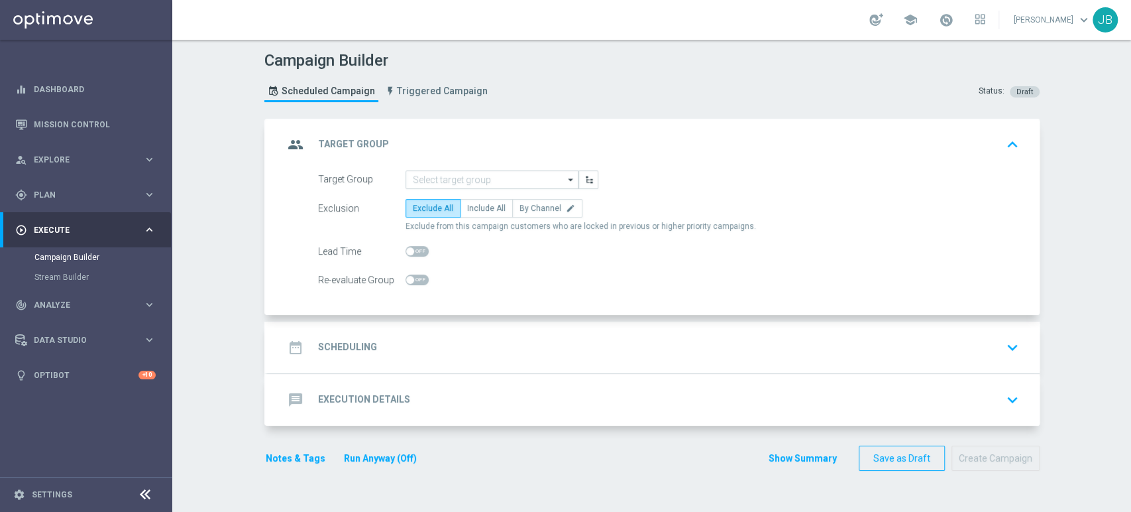
scroll to position [0, 0]
click at [512, 179] on input at bounding box center [492, 179] width 173 height 19
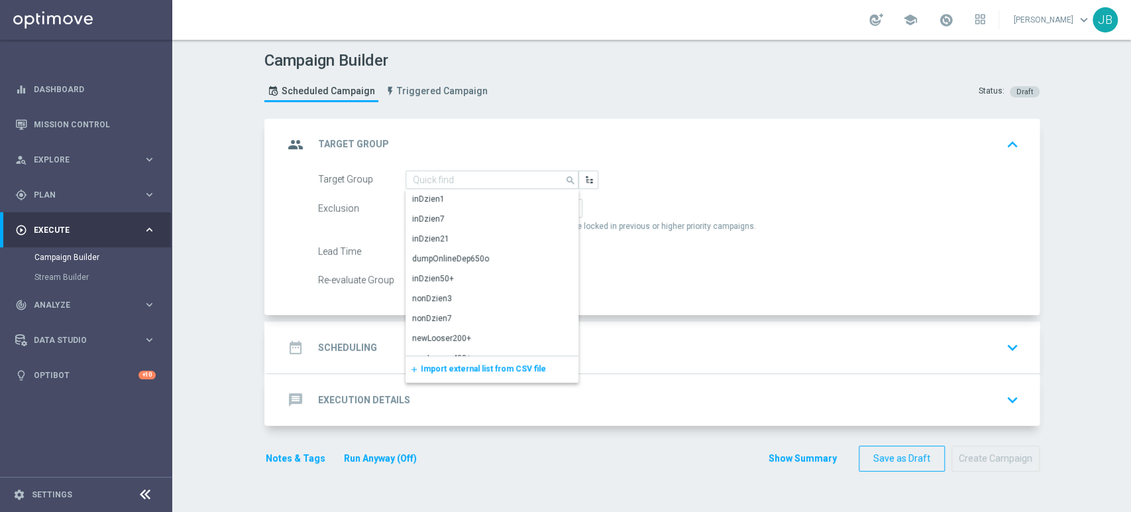
click at [468, 380] on div "add Import external list from CSV file" at bounding box center [492, 369] width 173 height 27
click at [471, 370] on span "Import external list from CSV file" at bounding box center [483, 368] width 125 height 9
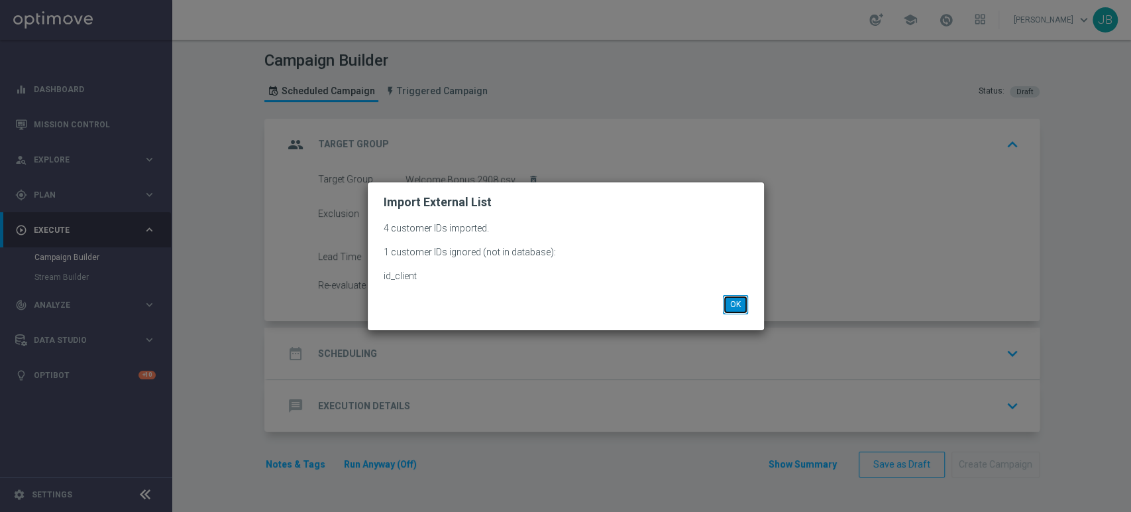
click at [727, 298] on button "OK" at bounding box center [735, 304] width 25 height 19
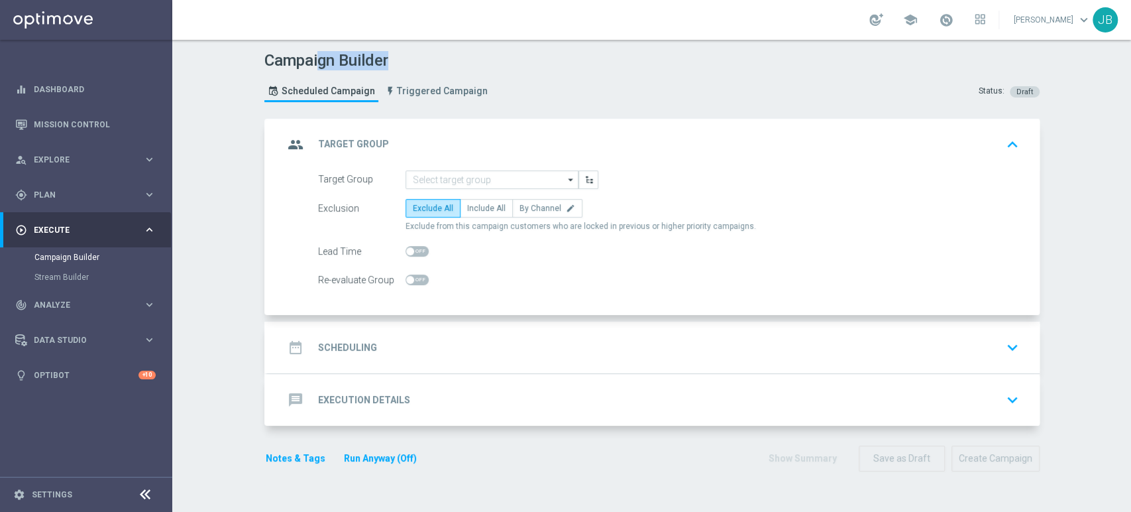
drag, startPoint x: 177, startPoint y: 76, endPoint x: 479, endPoint y: 110, distance: 304.1
click at [479, 110] on header "Campaign Builder Scheduled Campaign Triggered Campaign Status: Draft" at bounding box center [651, 79] width 959 height 79
click at [444, 174] on input at bounding box center [492, 179] width 173 height 19
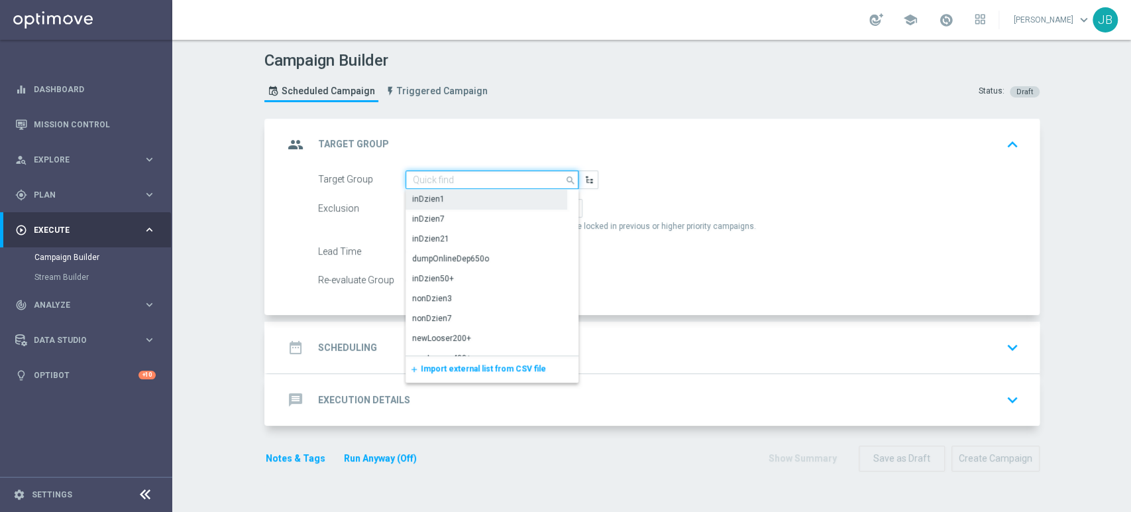
paste input "(LPZ - TARGET) Welcome Bonus_29082025"
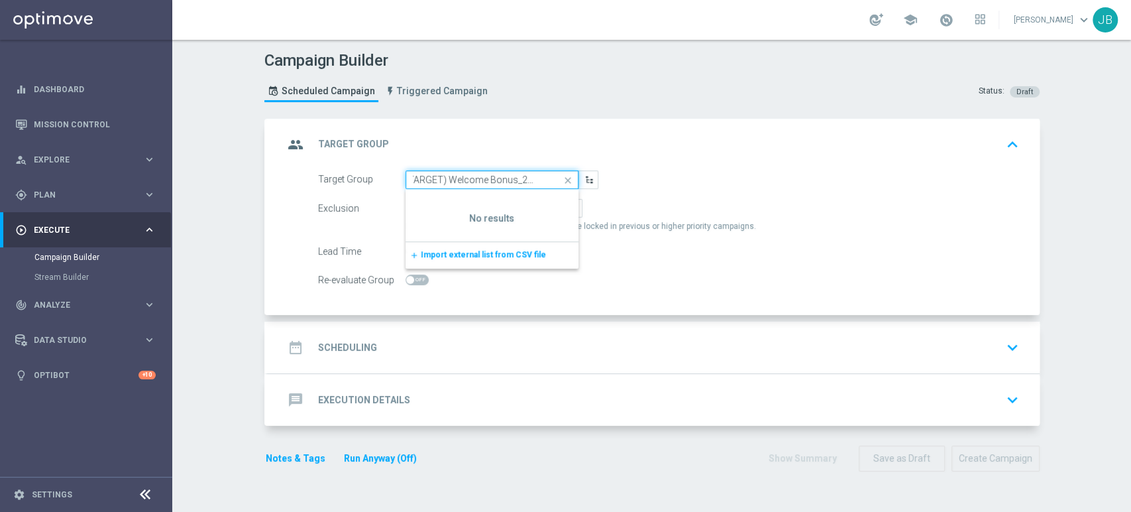
type input "(LPZ - TARGET) Welcome Bonus_29082025"
click at [563, 176] on icon "close" at bounding box center [568, 180] width 20 height 19
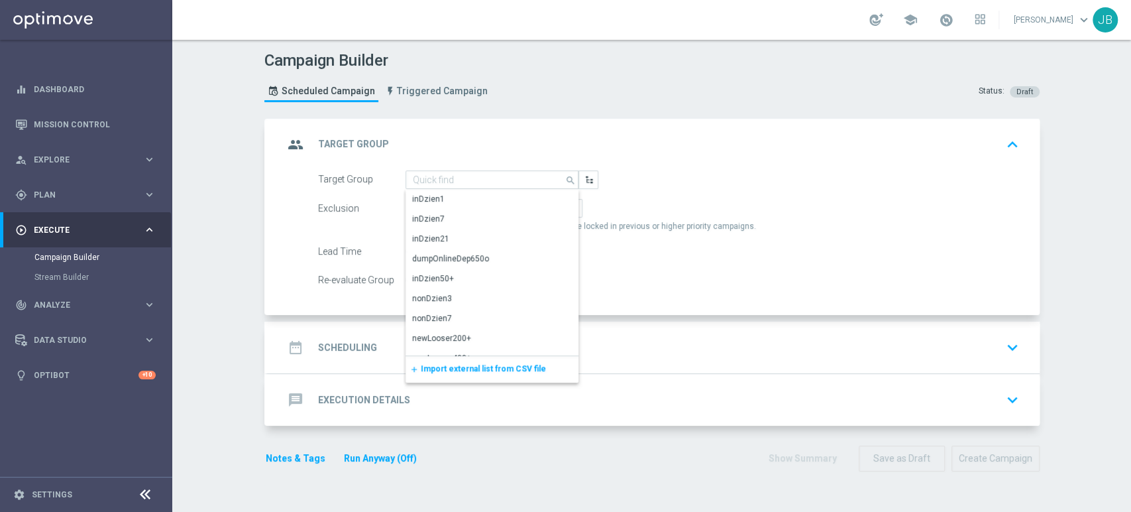
click at [433, 372] on span "Import external list from CSV file" at bounding box center [483, 368] width 125 height 9
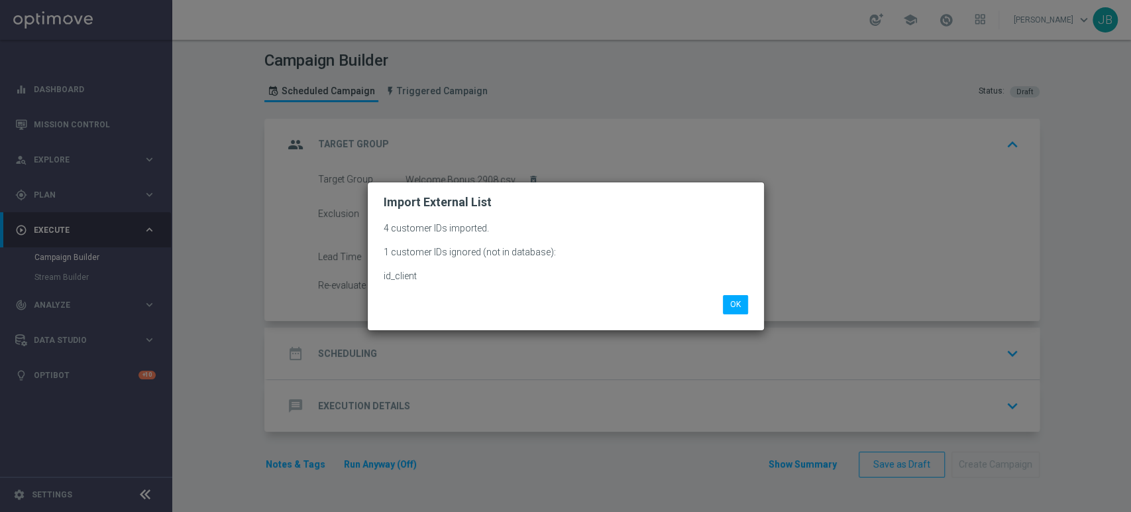
click at [732, 294] on div "OK" at bounding box center [566, 299] width 384 height 28
click at [732, 299] on button "OK" at bounding box center [735, 304] width 25 height 19
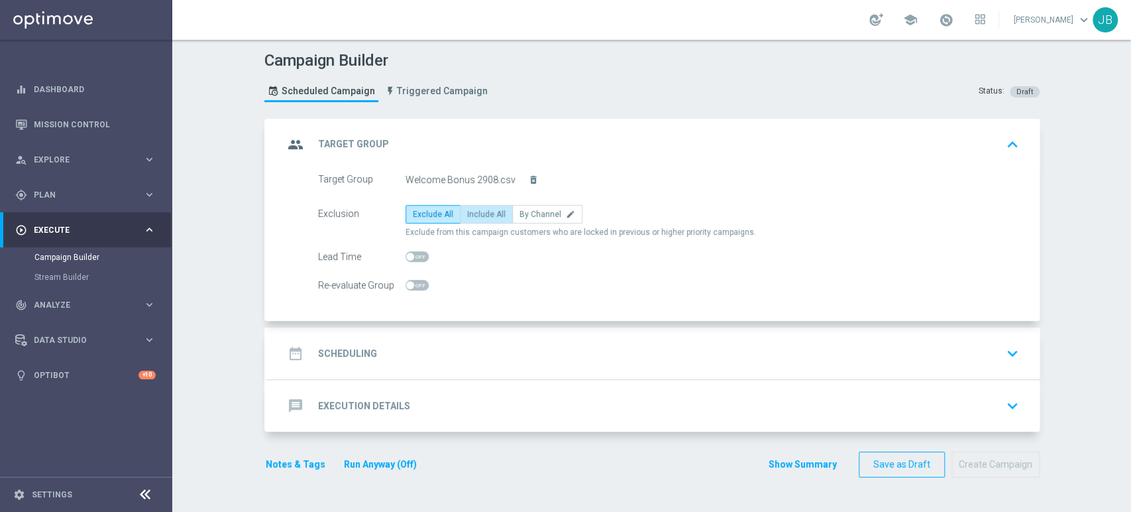
click at [488, 209] on span "Include All" at bounding box center [486, 213] width 38 height 9
click at [476, 212] on input "Include All" at bounding box center [471, 216] width 9 height 9
radio input "true"
click at [426, 336] on div "date_range Scheduling keyboard_arrow_down" at bounding box center [654, 353] width 772 height 52
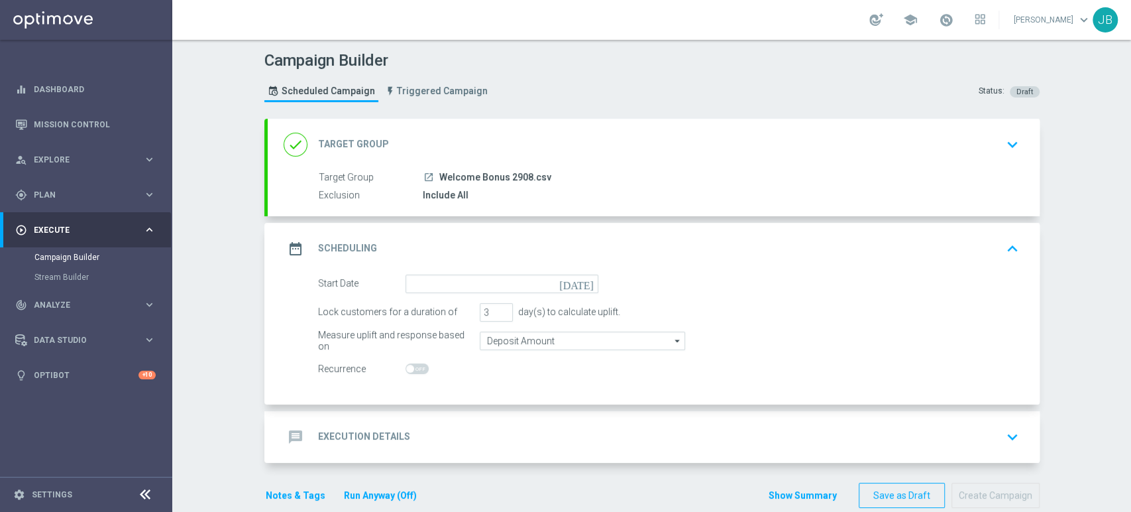
click at [415, 296] on form "Start Date [DATE] Lock customers for a duration of 3 day(s) to calculate uplift…" at bounding box center [668, 326] width 701 height 104
click at [419, 283] on input at bounding box center [502, 283] width 193 height 19
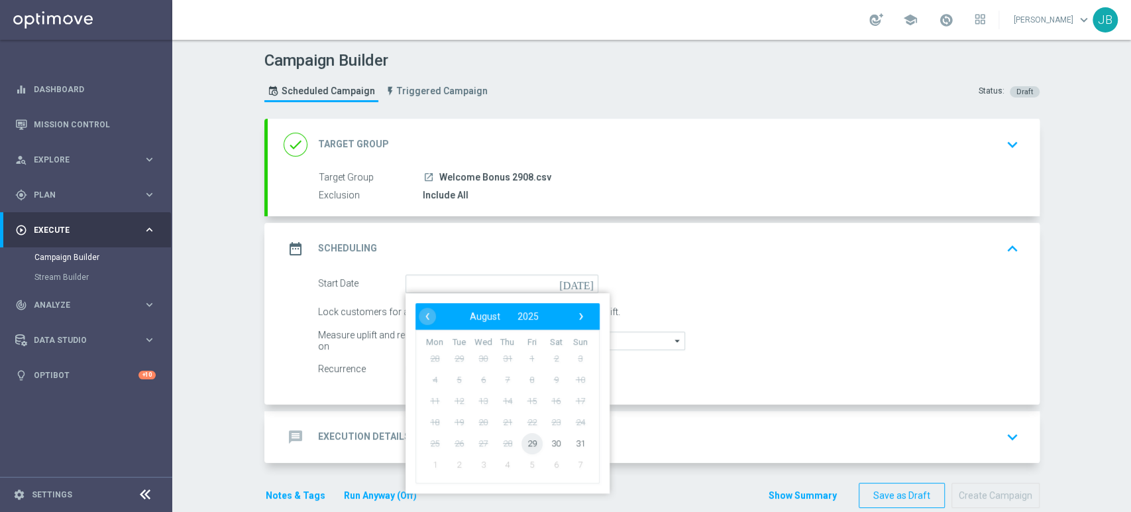
click at [521, 441] on span "29" at bounding box center [531, 442] width 21 height 21
type input "[DATE]"
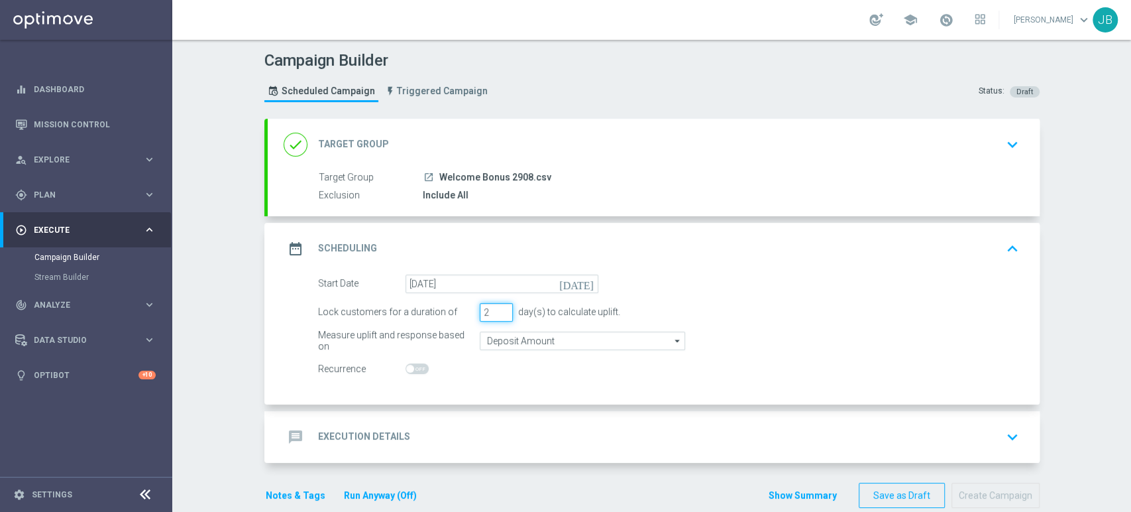
click at [495, 315] on input "2" at bounding box center [496, 312] width 33 height 19
type input "1"
click at [495, 315] on input "1" at bounding box center [496, 312] width 33 height 19
click at [402, 424] on div "message Execution Details keyboard_arrow_down" at bounding box center [654, 436] width 740 height 25
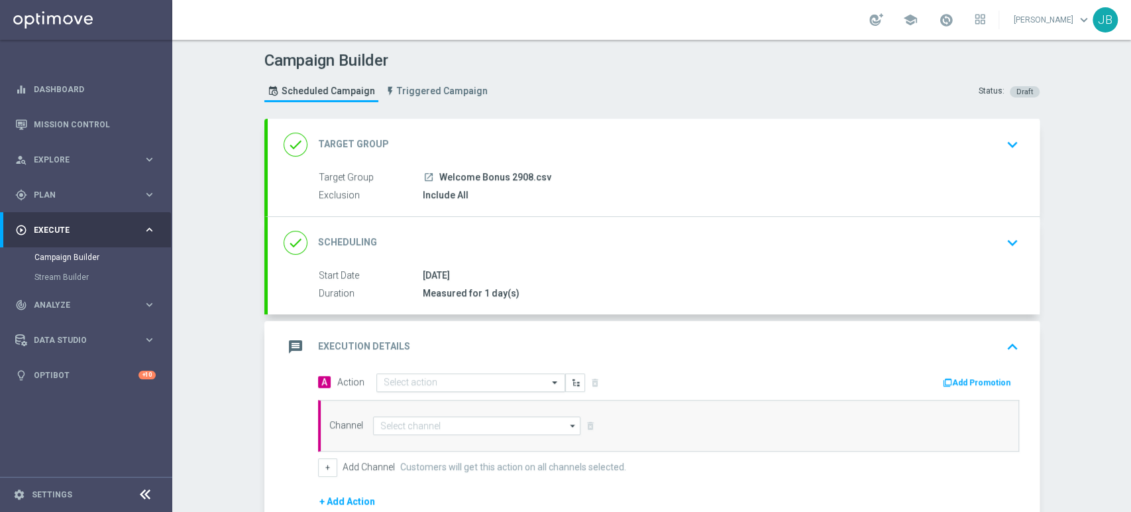
click at [389, 380] on input "text" at bounding box center [458, 382] width 148 height 11
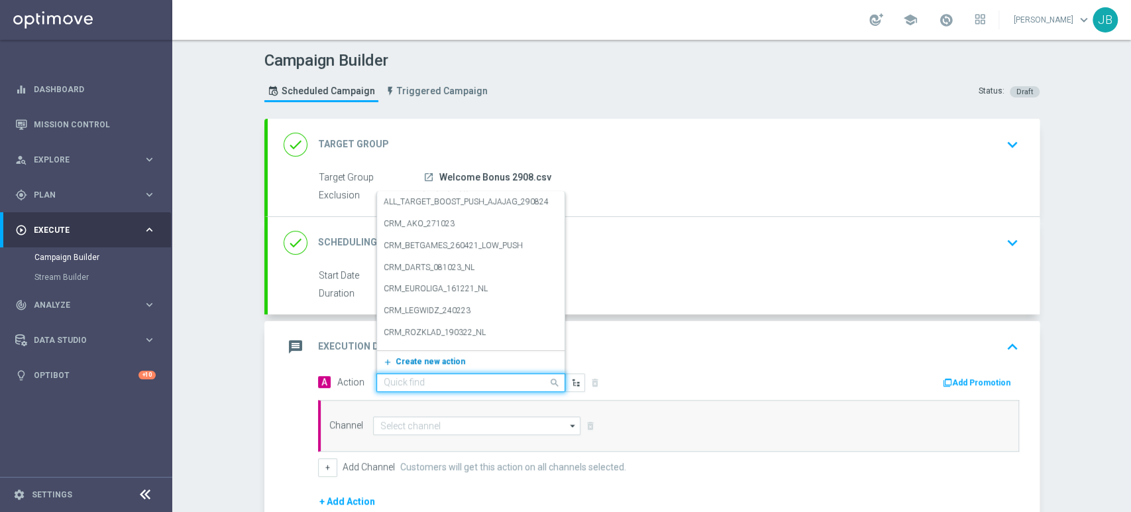
click at [398, 363] on span "Create new action" at bounding box center [431, 361] width 70 height 9
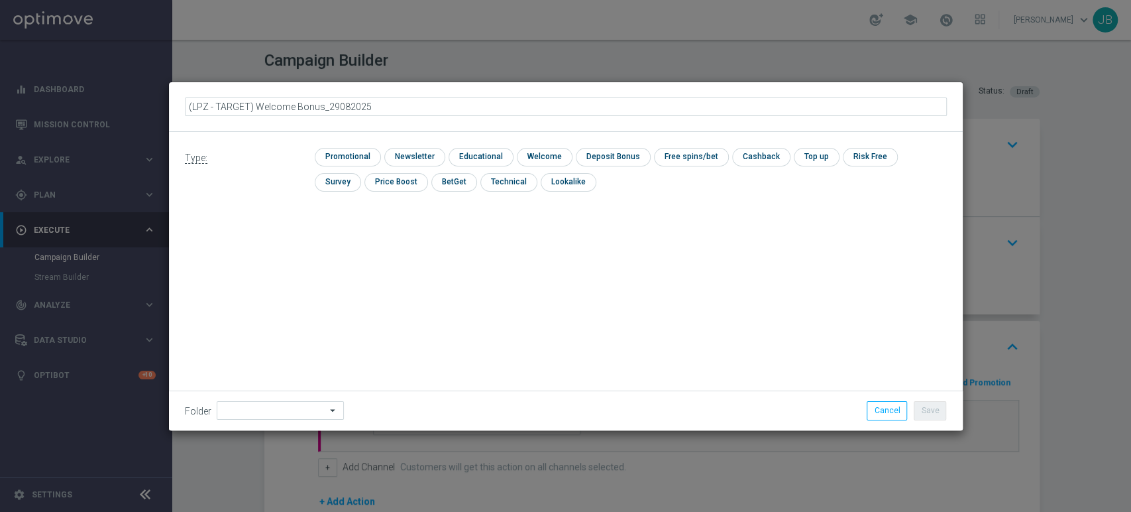
click at [201, 108] on input "(LPZ - TARGET) Welcome Bonus_29082025" at bounding box center [566, 106] width 762 height 19
type input "(LPZ - TARGET) Welcome Bonus_29082025"
click at [400, 153] on input "checkbox" at bounding box center [413, 157] width 58 height 18
checkbox input "true"
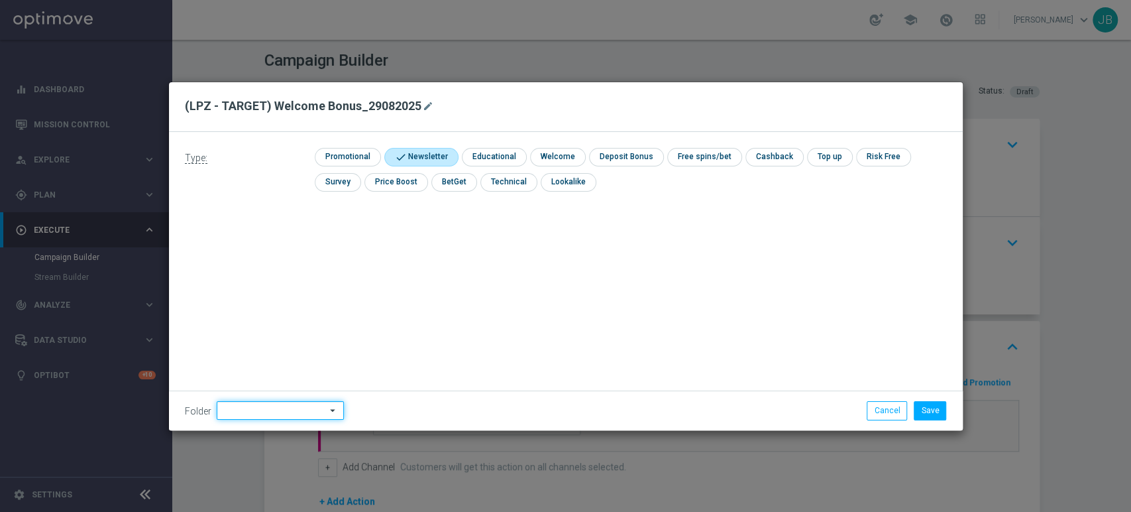
click at [239, 411] on input at bounding box center [280, 410] width 127 height 19
click at [274, 284] on div "[PERSON_NAME]" at bounding box center [278, 275] width 123 height 19
type input "[PERSON_NAME]"
click at [920, 409] on button "Save" at bounding box center [930, 410] width 32 height 19
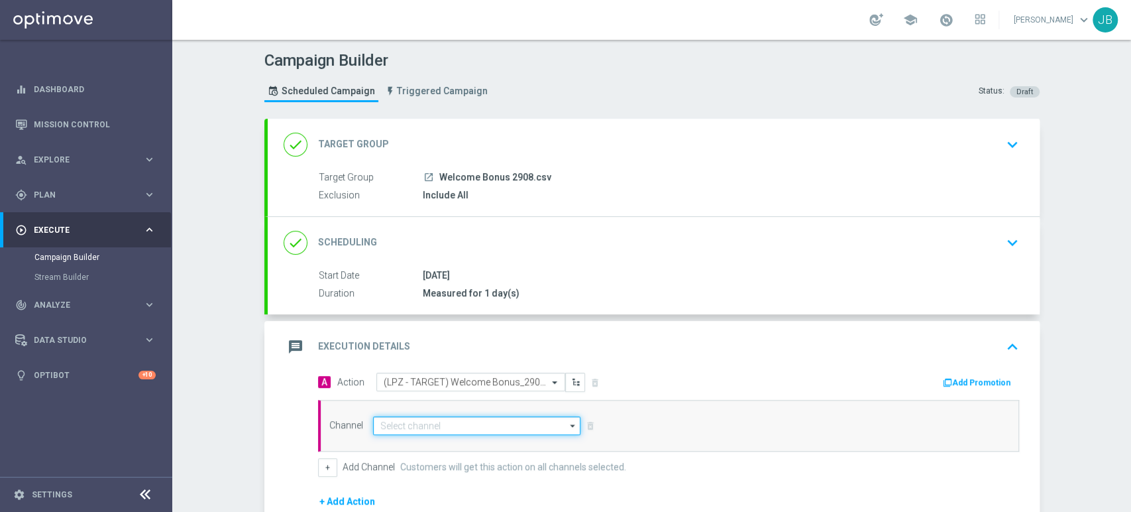
click at [404, 429] on input at bounding box center [477, 425] width 208 height 19
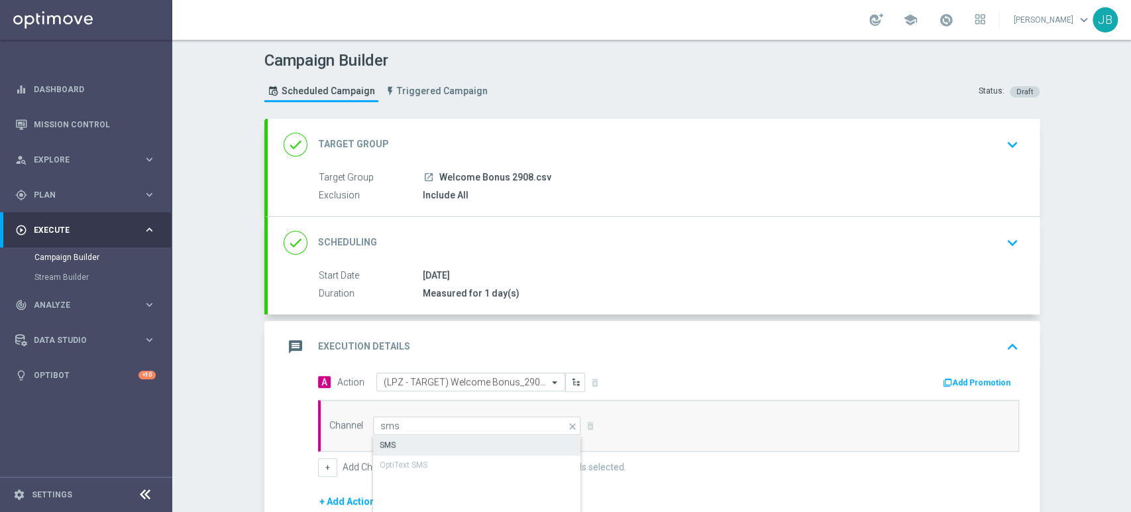
click at [404, 436] on div "SMS" at bounding box center [477, 444] width 209 height 19
type input "SMS"
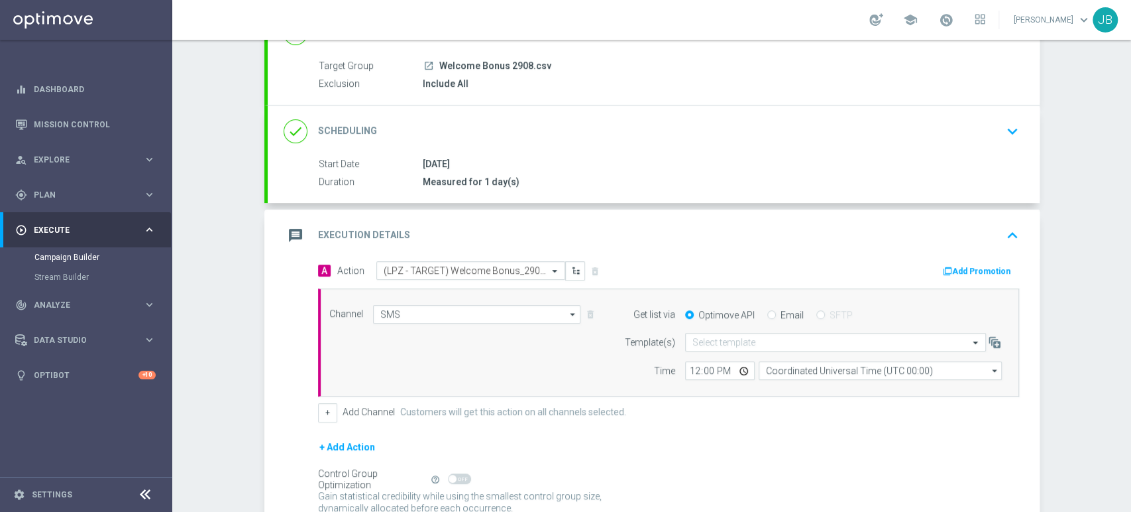
scroll to position [178, 0]
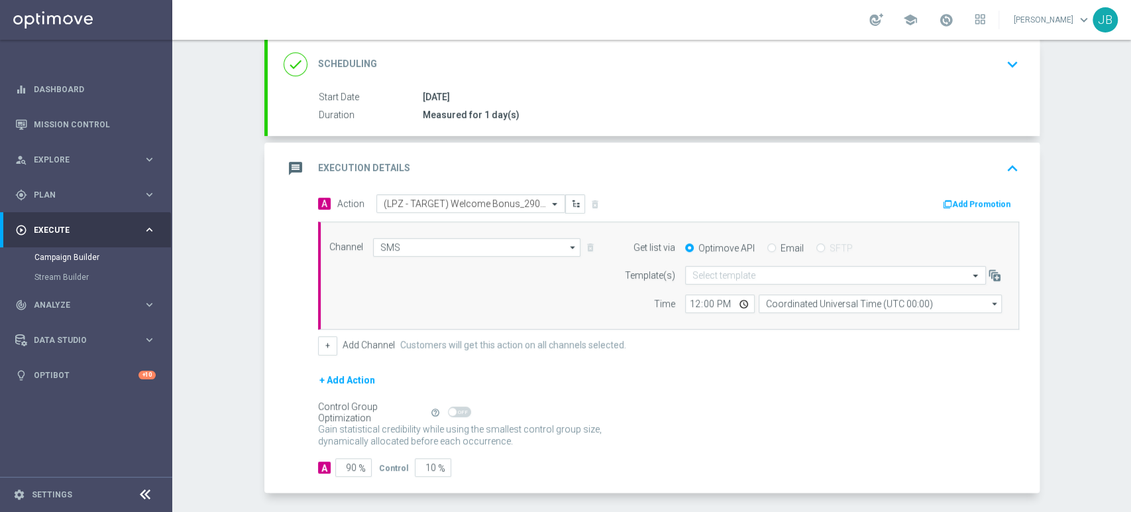
drag, startPoint x: 1130, startPoint y: 304, endPoint x: 1130, endPoint y: 421, distance: 116.6
click at [1130, 421] on div "Campaign Builder Scheduled Campaign Triggered Campaign Status: Draft done Targe…" at bounding box center [651, 276] width 959 height 472
click at [557, 419] on div "Gain statistical credibility while using the smallest control group size, dynam…" at bounding box center [668, 435] width 701 height 32
click at [343, 467] on input "90" at bounding box center [353, 467] width 36 height 19
type input "0"
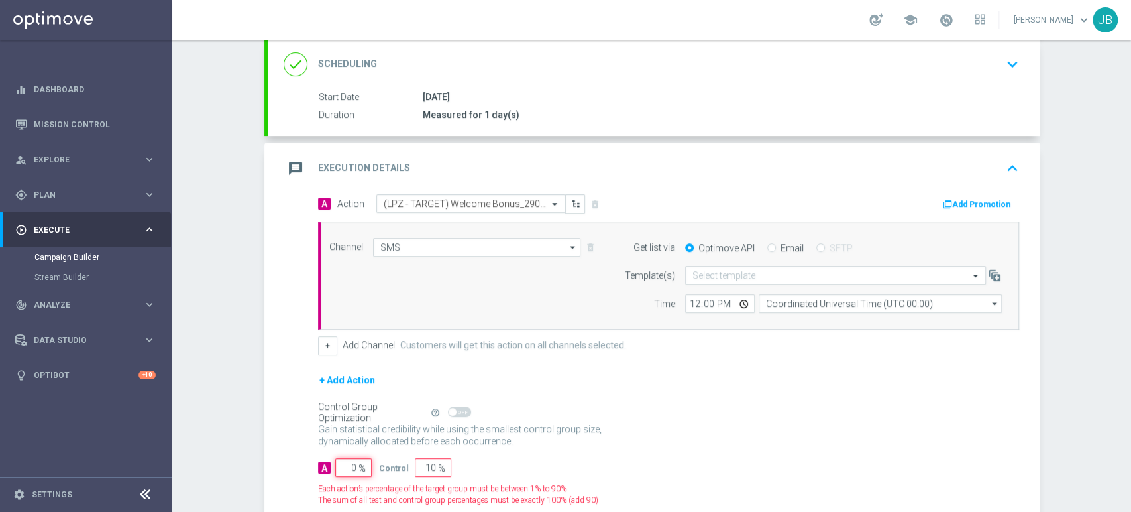
type input "100"
type input "10"
type input "90"
type input "100"
type input "0"
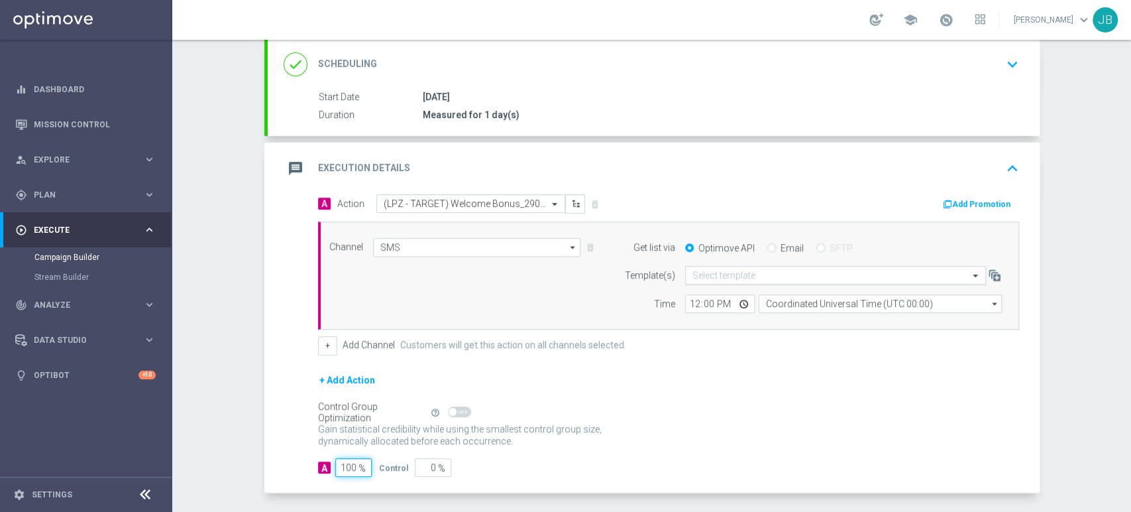
type input "100"
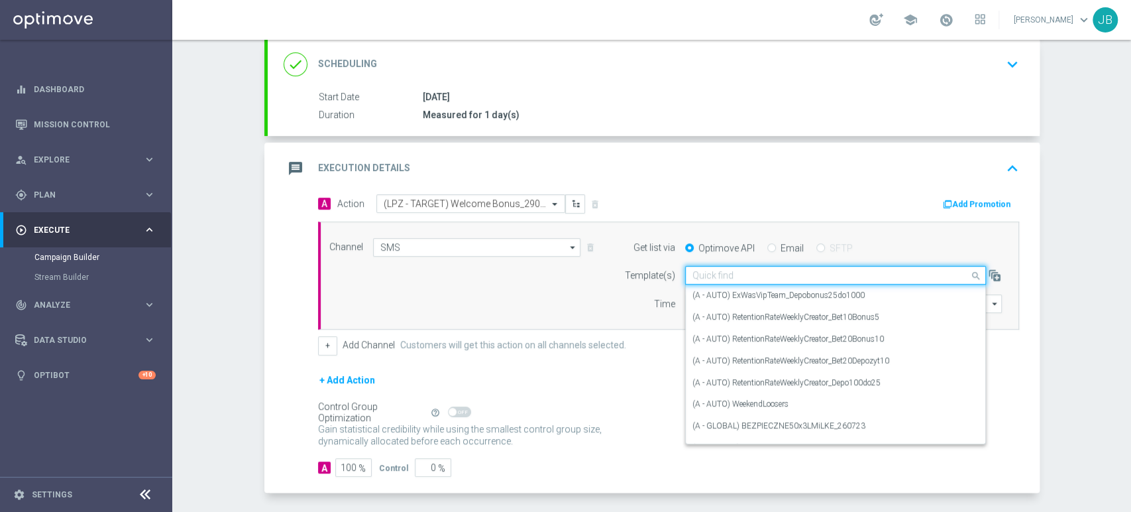
click at [700, 280] on div "Quick find" at bounding box center [835, 275] width 301 height 19
paste input "(LPZ - TARGET) Welcome Bonus_29082025"
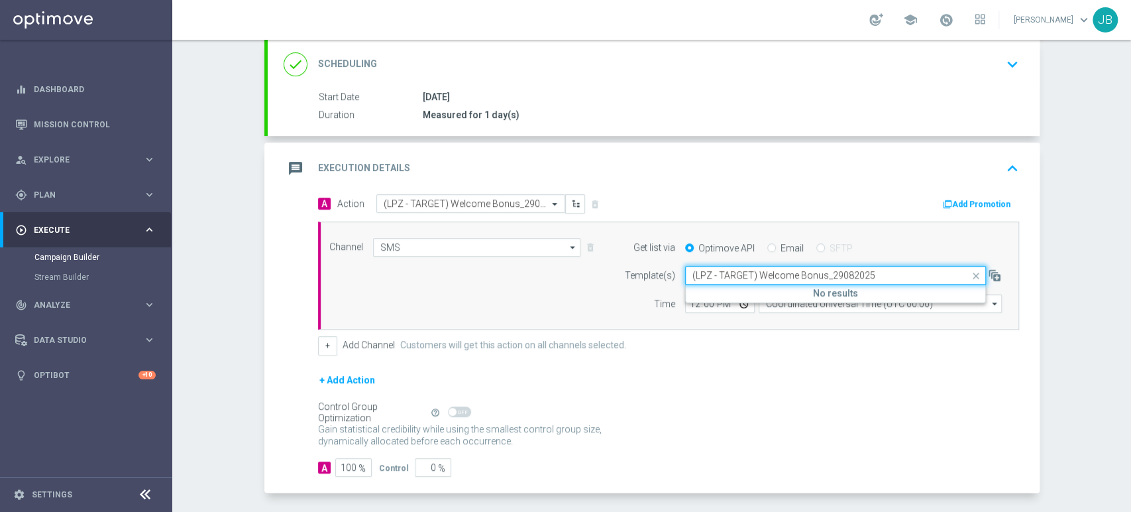
click at [700, 280] on div "Quick find (LPZ - TARGET) Welcome Bonus_29082025" at bounding box center [835, 275] width 301 height 19
click at [700, 278] on input "(LPZ - TARGET) Welcome Bonus_29082025" at bounding box center [822, 275] width 260 height 11
click at [692, 301] on div "(LPZ - TARGET) Welcome Bonus_29082025" at bounding box center [835, 295] width 286 height 22
type input "(LPZ - TARGET) Welcome Bonus_29082025"
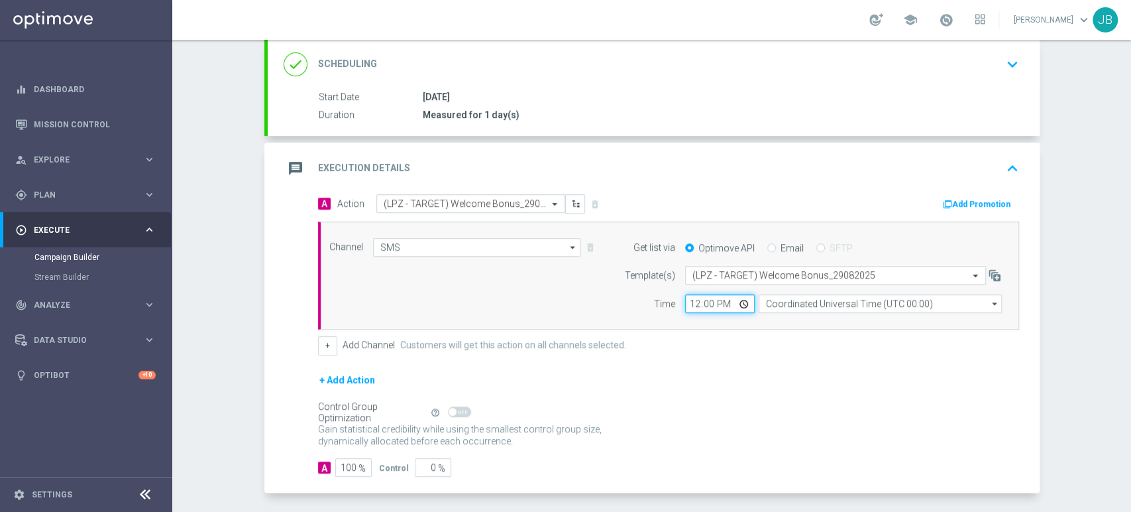
click at [685, 305] on input "12:00" at bounding box center [720, 303] width 70 height 19
type input "11:43"
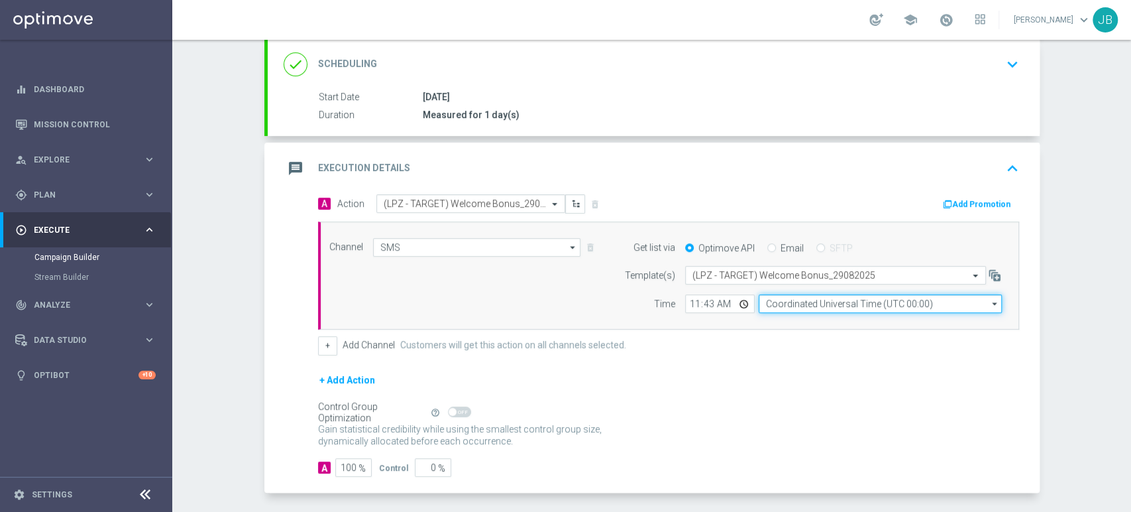
click at [771, 305] on input "Coordinated Universal Time (UTC 00:00)" at bounding box center [880, 303] width 243 height 19
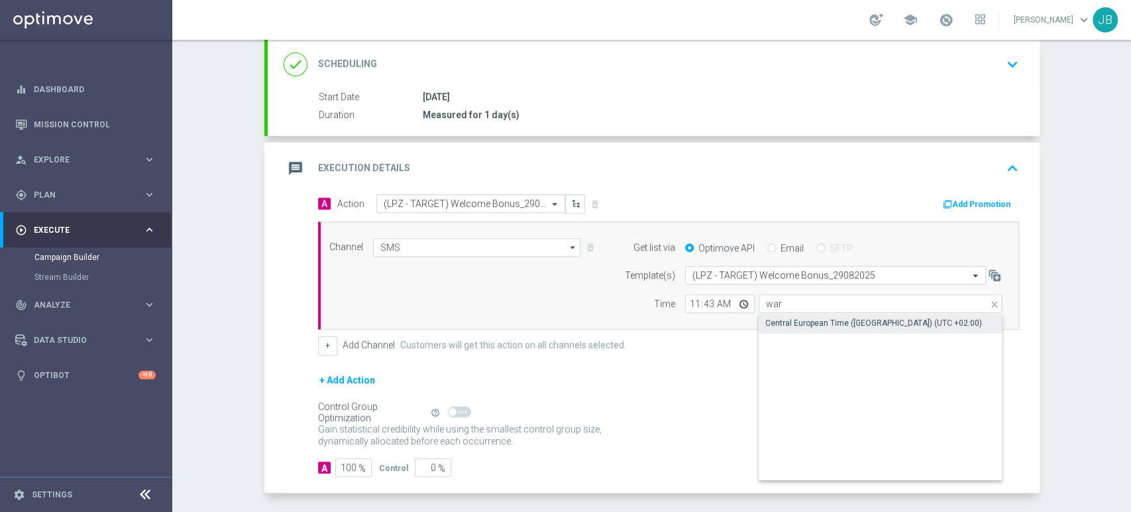
click at [773, 317] on div "Central European Time ([GEOGRAPHIC_DATA]) (UTC +02:00)" at bounding box center [873, 323] width 217 height 12
type input "Central European Time ([GEOGRAPHIC_DATA]) (UTC +02:00)"
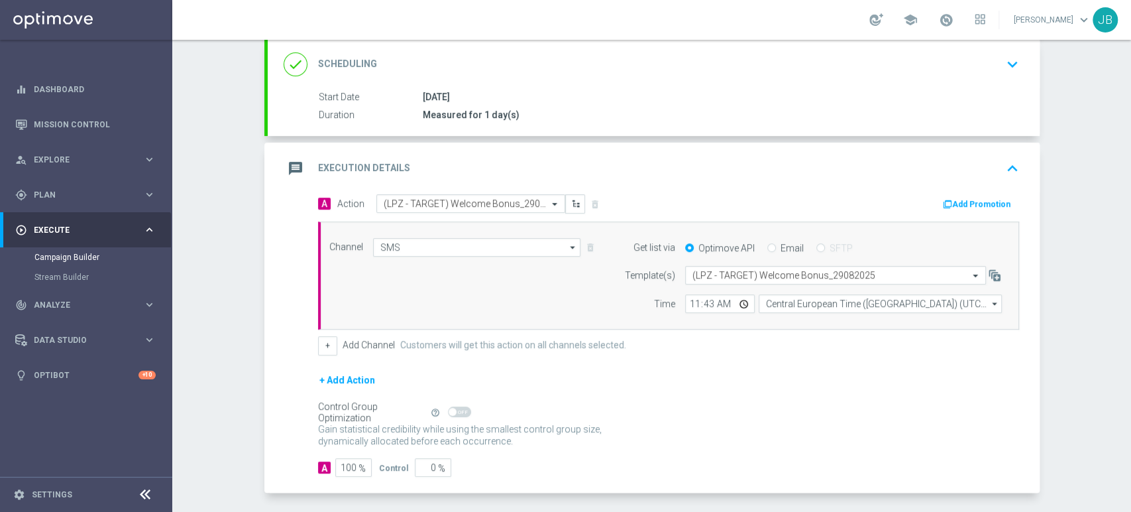
click at [749, 402] on div "+ Add Action" at bounding box center [668, 388] width 701 height 33
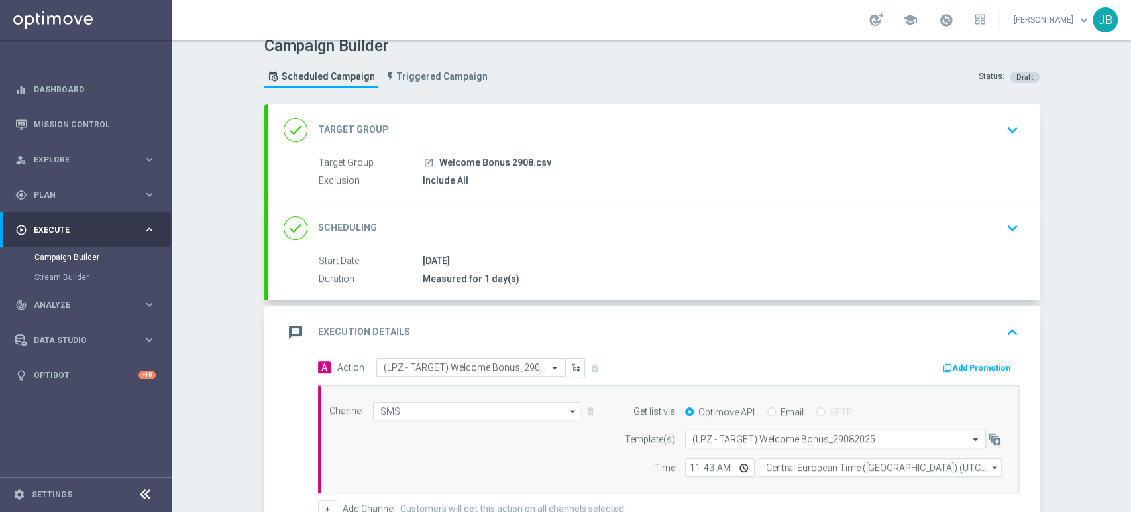
click at [1130, 124] on div "Campaign Builder Scheduled Campaign Triggered Campaign Status: Draft done Targe…" at bounding box center [651, 276] width 959 height 472
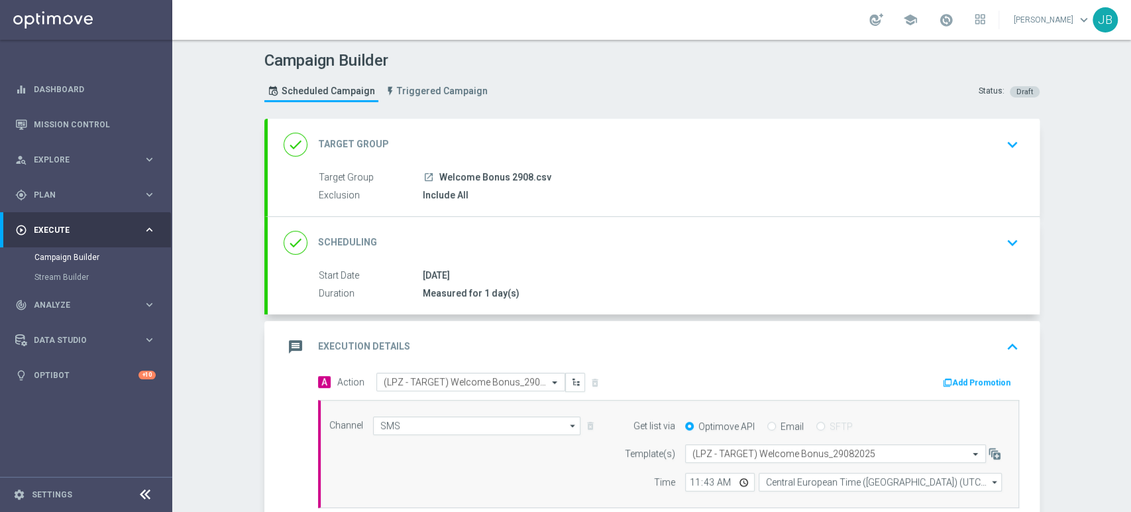
click at [993, 146] on div "done Target Group keyboard_arrow_down" at bounding box center [654, 144] width 740 height 25
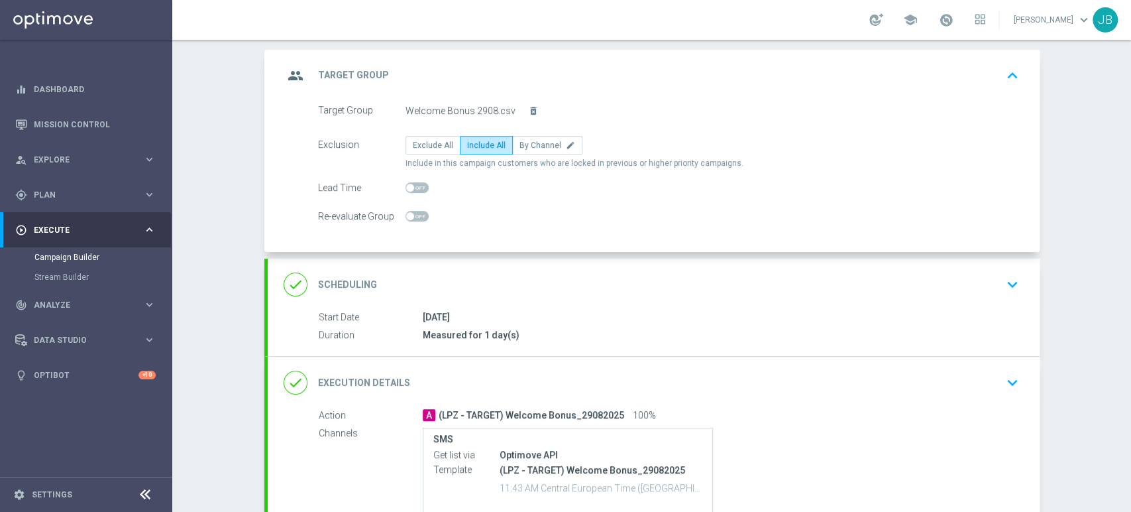
scroll to position [91, 0]
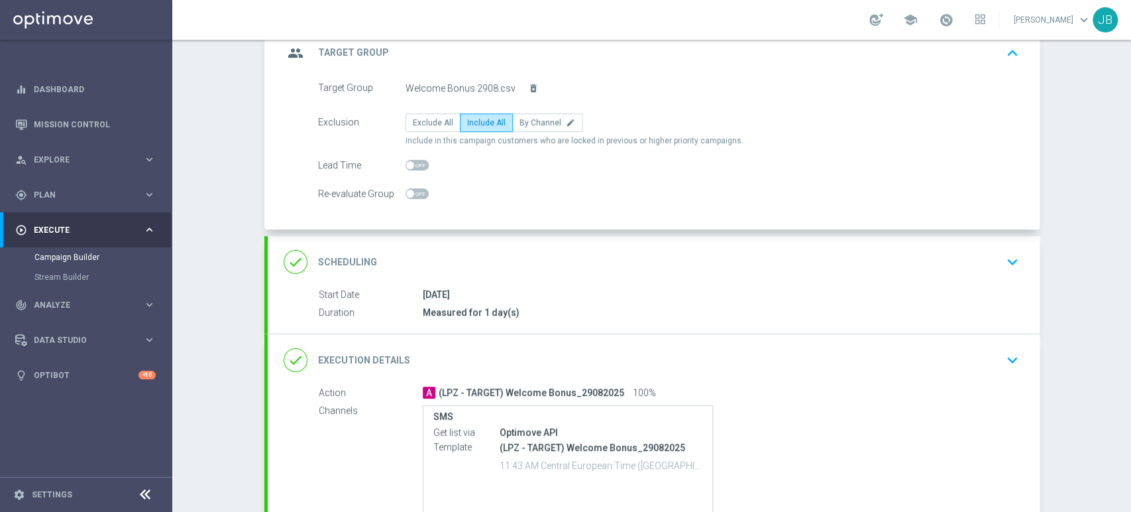
click at [883, 264] on div "done Scheduling keyboard_arrow_down" at bounding box center [654, 261] width 740 height 25
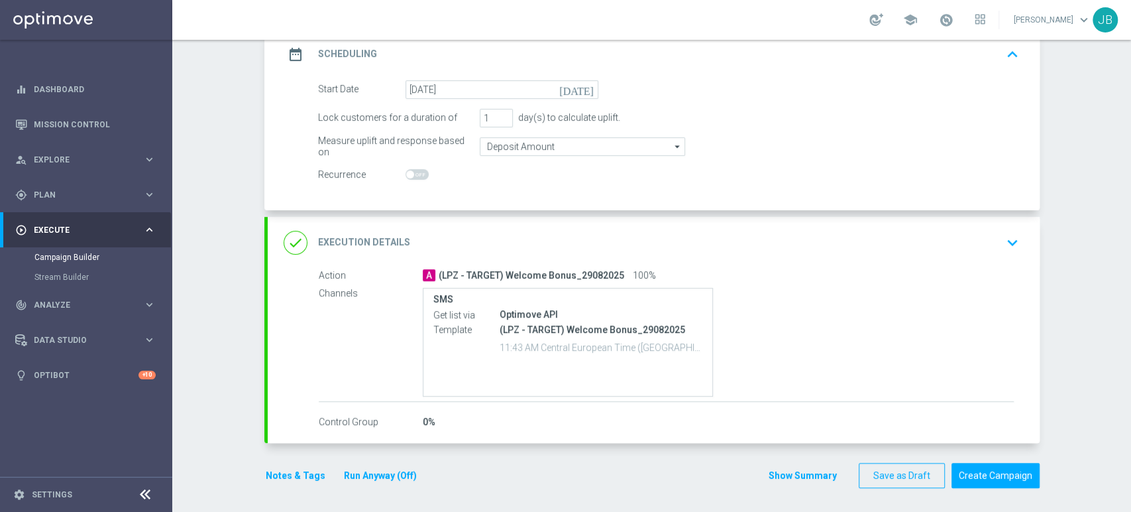
drag, startPoint x: 1130, startPoint y: 199, endPoint x: 1130, endPoint y: 268, distance: 68.9
click at [1130, 268] on div "Campaign Builder Scheduled Campaign Triggered Campaign Status: Draft done Targe…" at bounding box center [651, 276] width 959 height 472
click at [924, 230] on div "done Execution Details keyboard_arrow_down" at bounding box center [654, 242] width 740 height 25
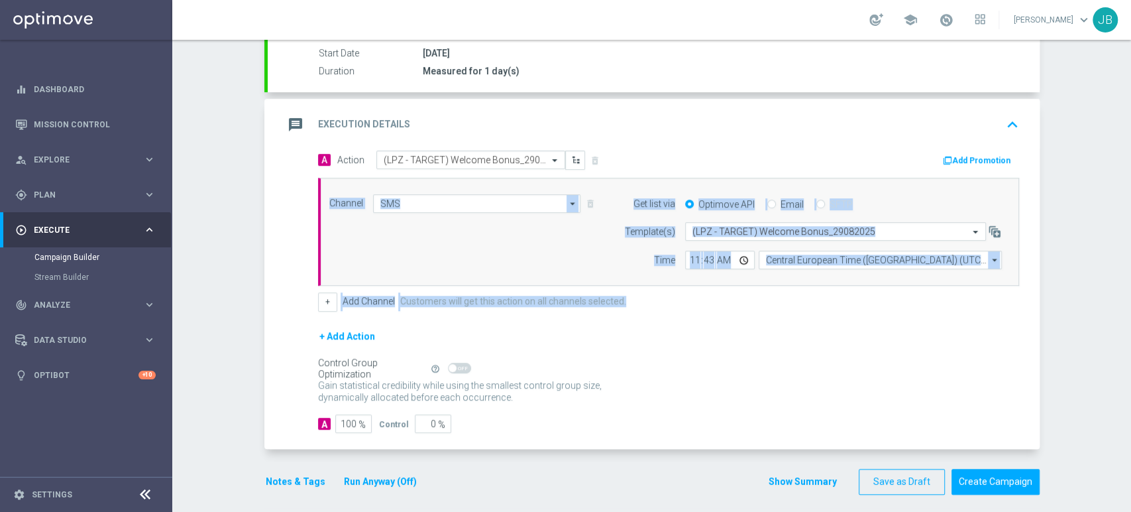
scroll to position [227, 0]
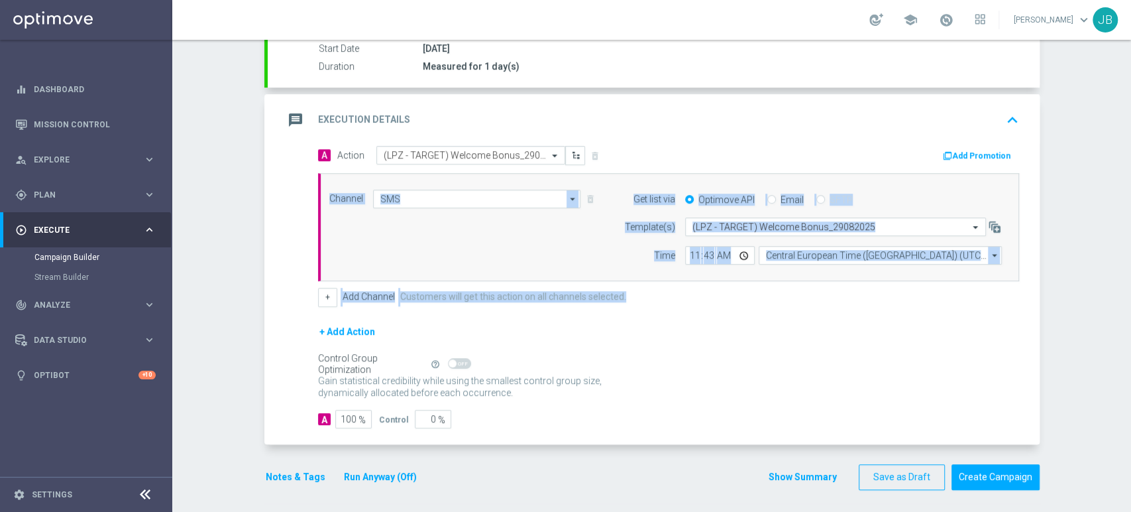
drag, startPoint x: 1130, startPoint y: 290, endPoint x: 1130, endPoint y: 320, distance: 29.8
click at [1130, 320] on div "Campaign Builder Scheduled Campaign Triggered Campaign Status: Draft done Targe…" at bounding box center [651, 276] width 959 height 472
click at [1099, 331] on div "Campaign Builder Scheduled Campaign Triggered Campaign Status: Draft done Targe…" at bounding box center [651, 276] width 959 height 472
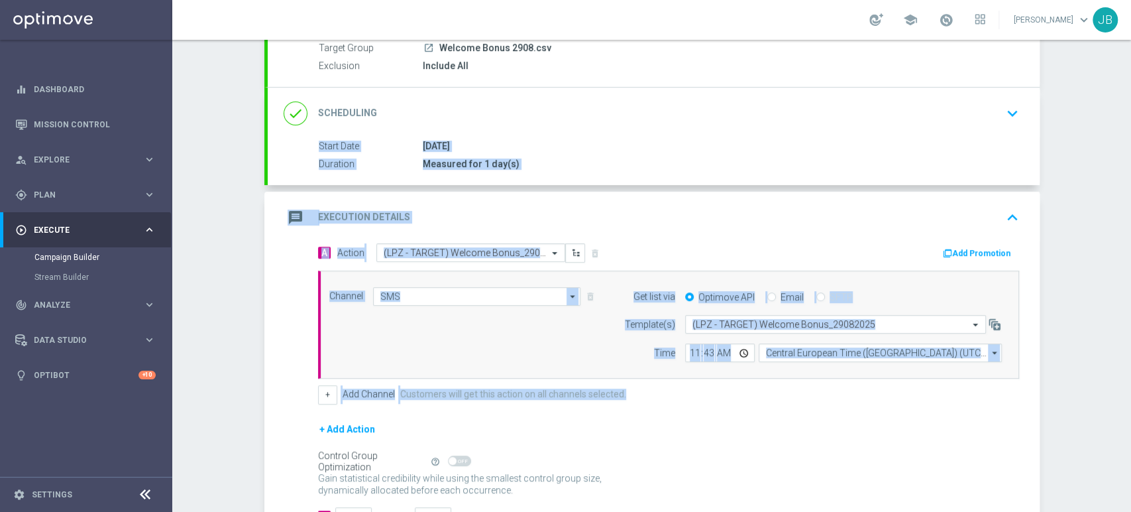
scroll to position [0, 0]
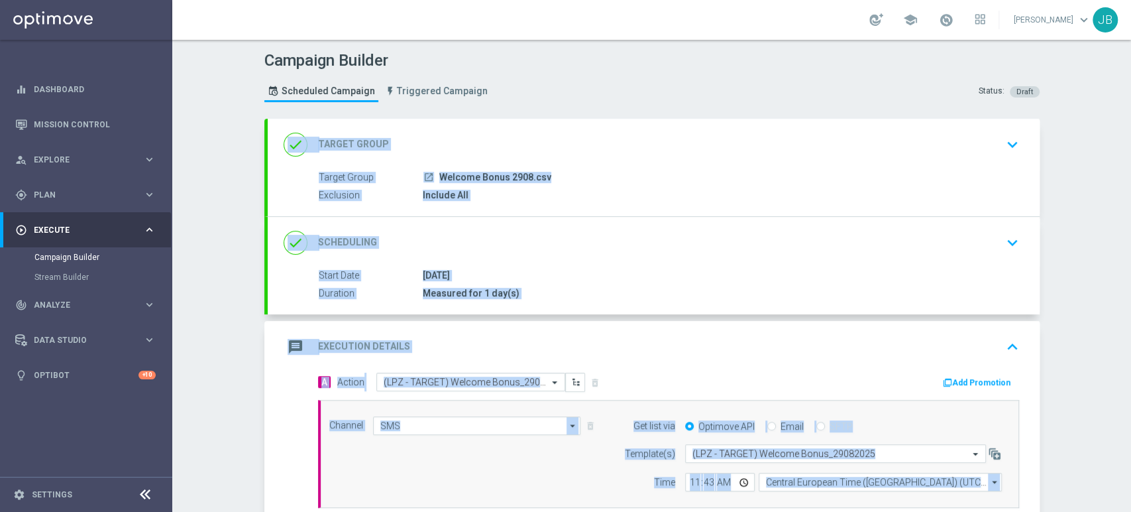
drag, startPoint x: 1130, startPoint y: 333, endPoint x: 1130, endPoint y: 166, distance: 167.7
click at [1130, 166] on div "Campaign Builder Scheduled Campaign Triggered Campaign Status: Draft done Targe…" at bounding box center [651, 276] width 959 height 472
click at [913, 152] on div "done Target Group keyboard_arrow_down" at bounding box center [654, 144] width 740 height 25
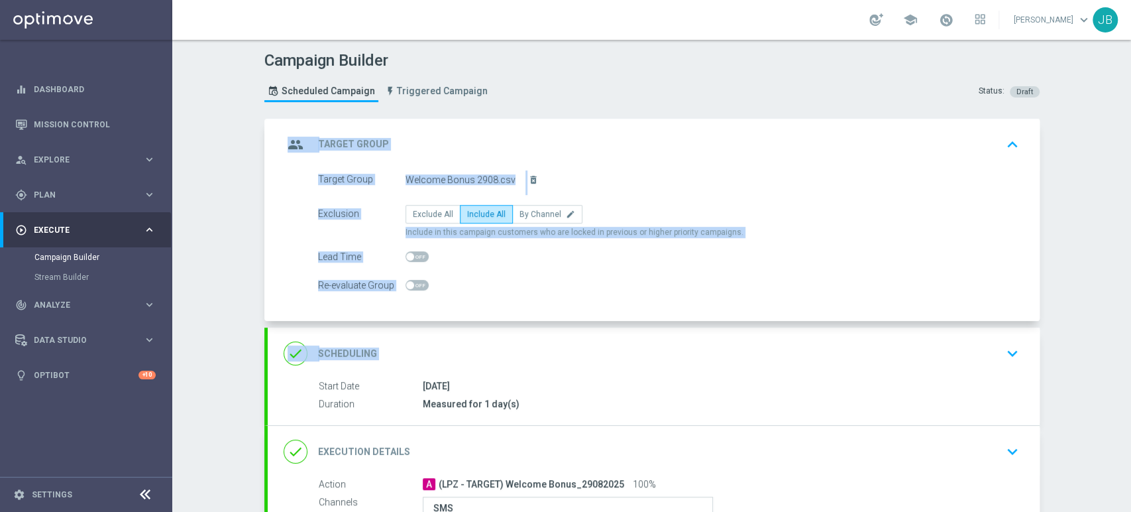
scroll to position [168, 0]
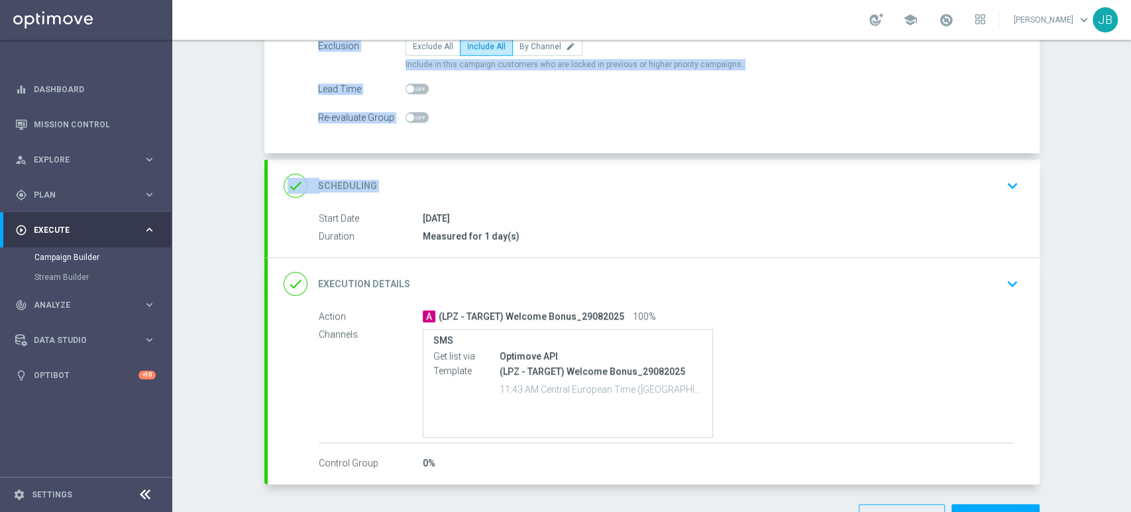
drag, startPoint x: 1130, startPoint y: 199, endPoint x: 1130, endPoint y: 315, distance: 116.0
click at [1130, 315] on div "Campaign Builder Scheduled Campaign Triggered Campaign Status: Draft group Targ…" at bounding box center [651, 276] width 959 height 472
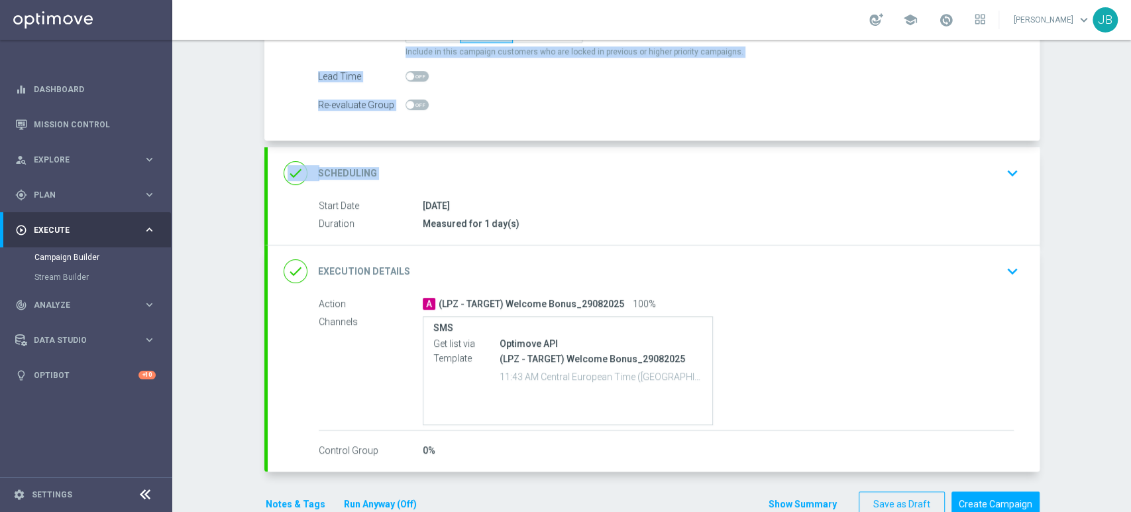
scroll to position [0, 0]
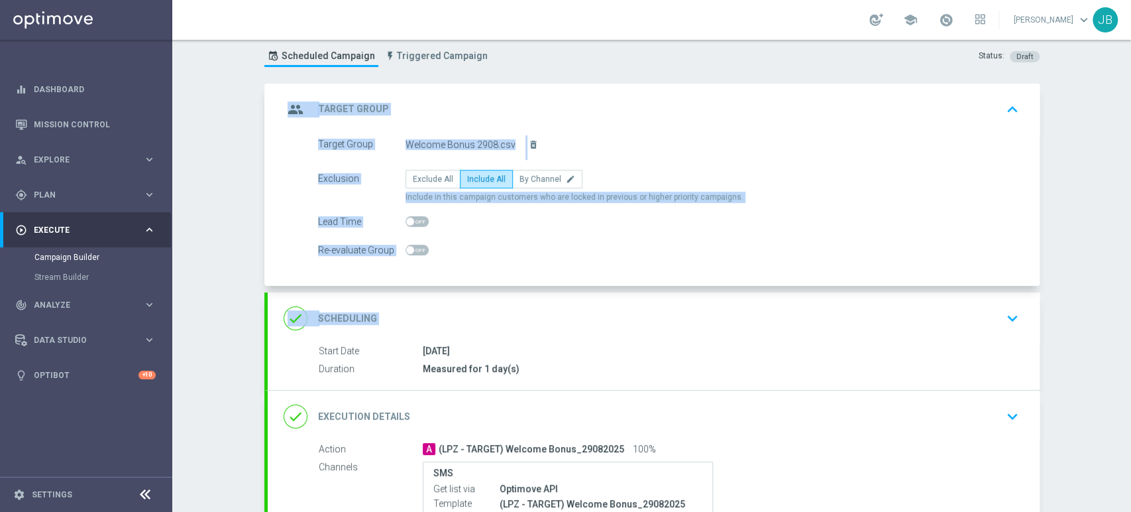
click at [1130, 109] on div "Campaign Builder Scheduled Campaign Triggered Campaign Status: Draft group Targ…" at bounding box center [651, 276] width 959 height 472
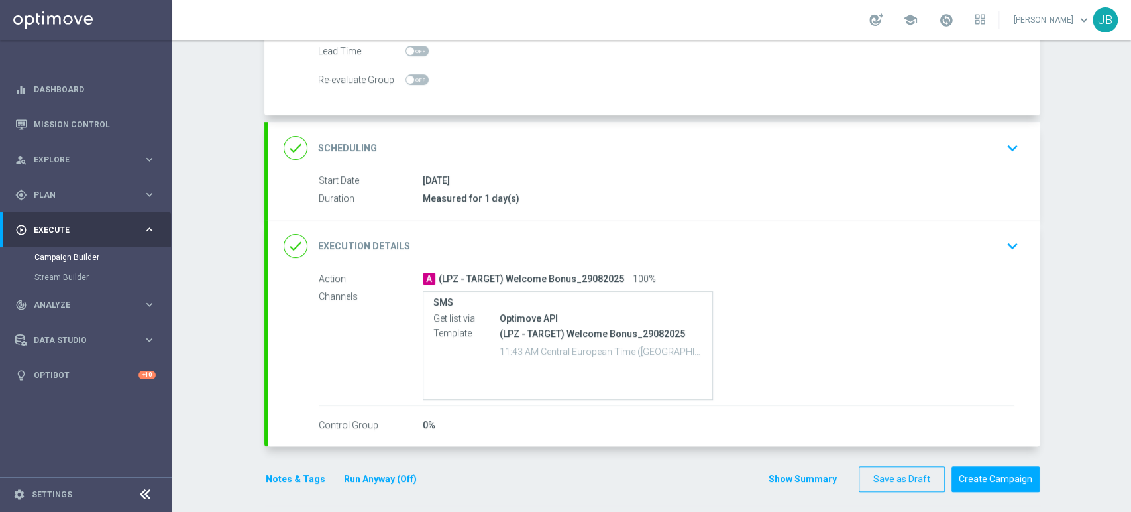
click at [1130, 439] on div "Campaign Builder Scheduled Campaign Triggered Campaign Status: Draft group Targ…" at bounding box center [651, 276] width 959 height 472
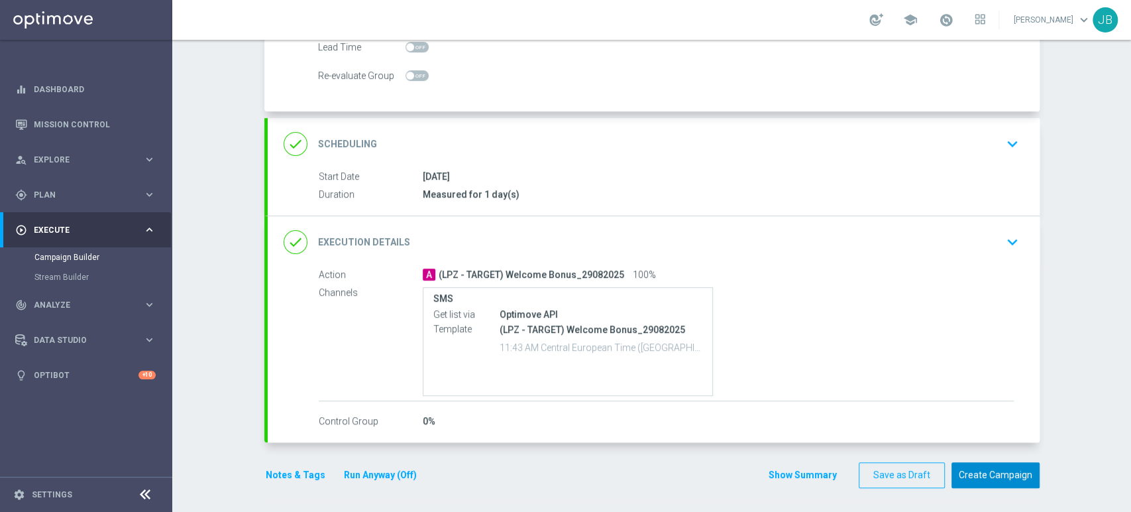
click at [1023, 478] on button "Create Campaign" at bounding box center [996, 475] width 88 height 26
